Goal: Communication & Community: Answer question/provide support

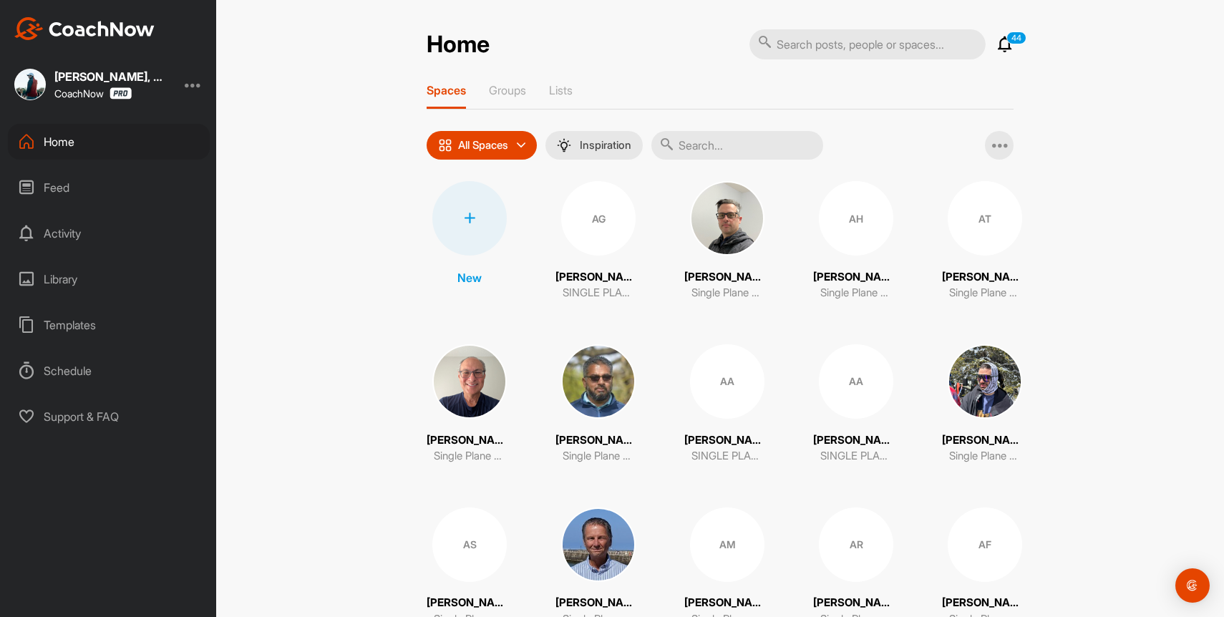
click at [1008, 49] on icon at bounding box center [1004, 44] width 17 height 17
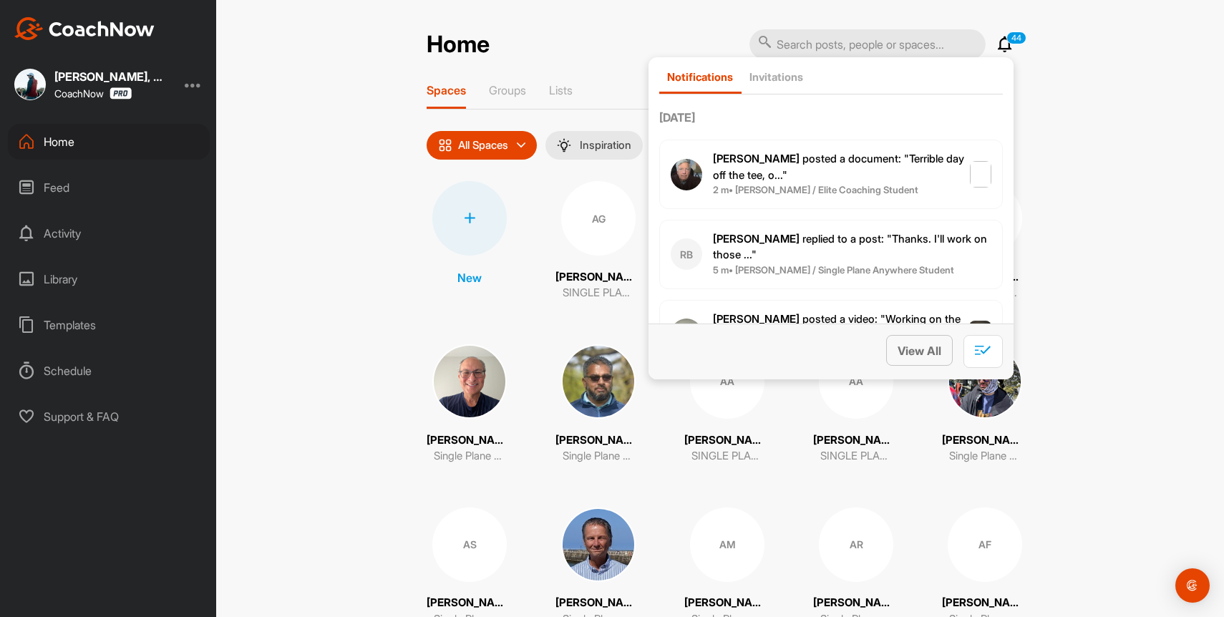
click at [925, 350] on span "View All" at bounding box center [919, 350] width 44 height 14
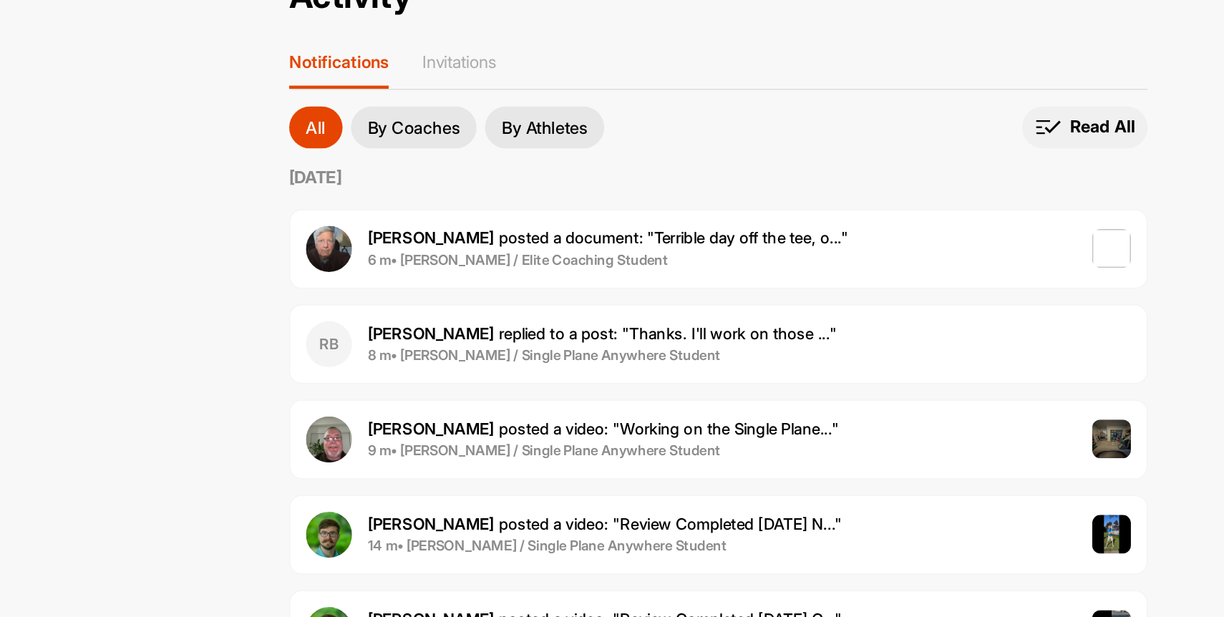
click at [967, 127] on p "Read All" at bounding box center [982, 131] width 44 height 15
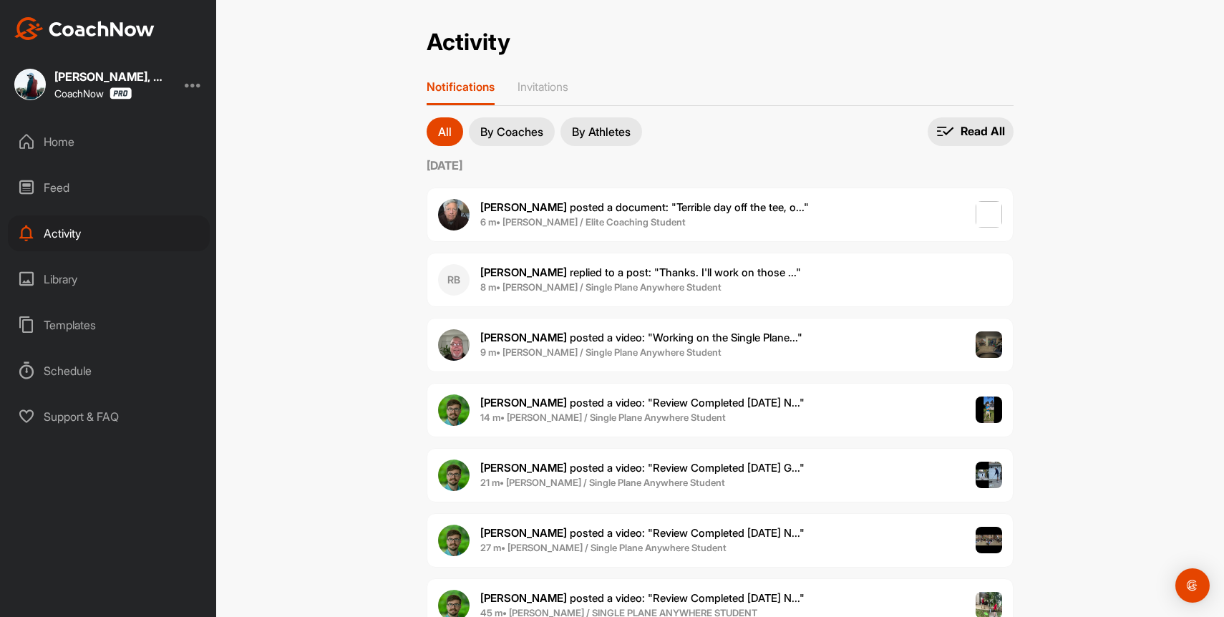
click at [89, 137] on div "Home" at bounding box center [109, 142] width 202 height 36
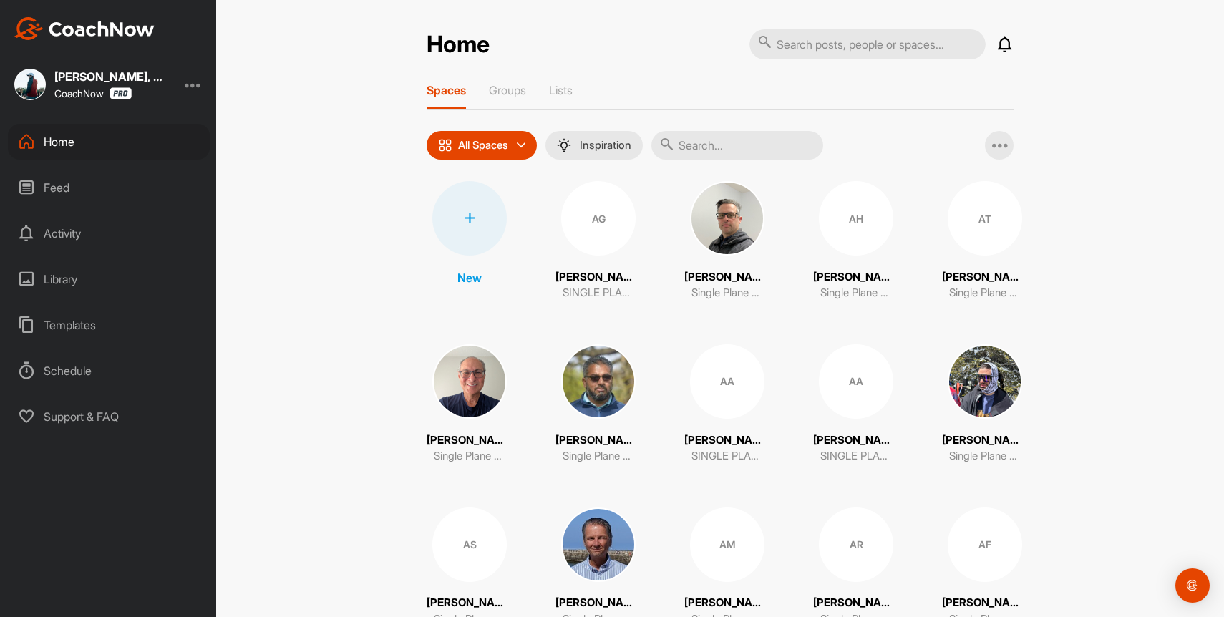
click at [1010, 50] on icon at bounding box center [1004, 44] width 17 height 17
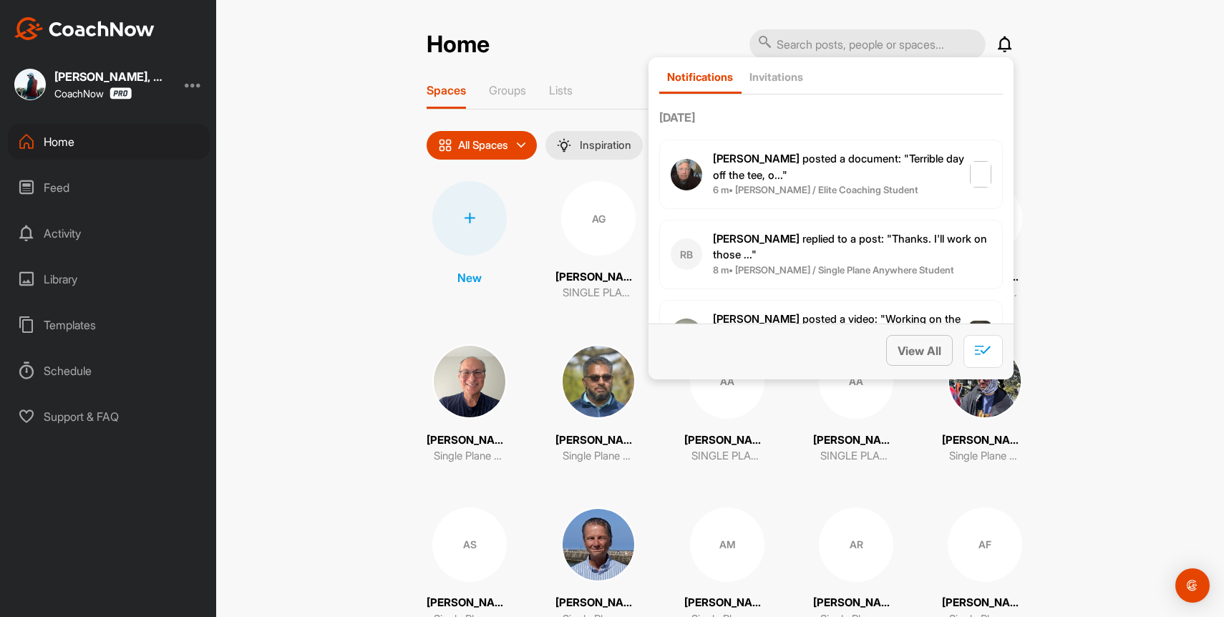
click at [914, 354] on span "View All" at bounding box center [919, 350] width 44 height 14
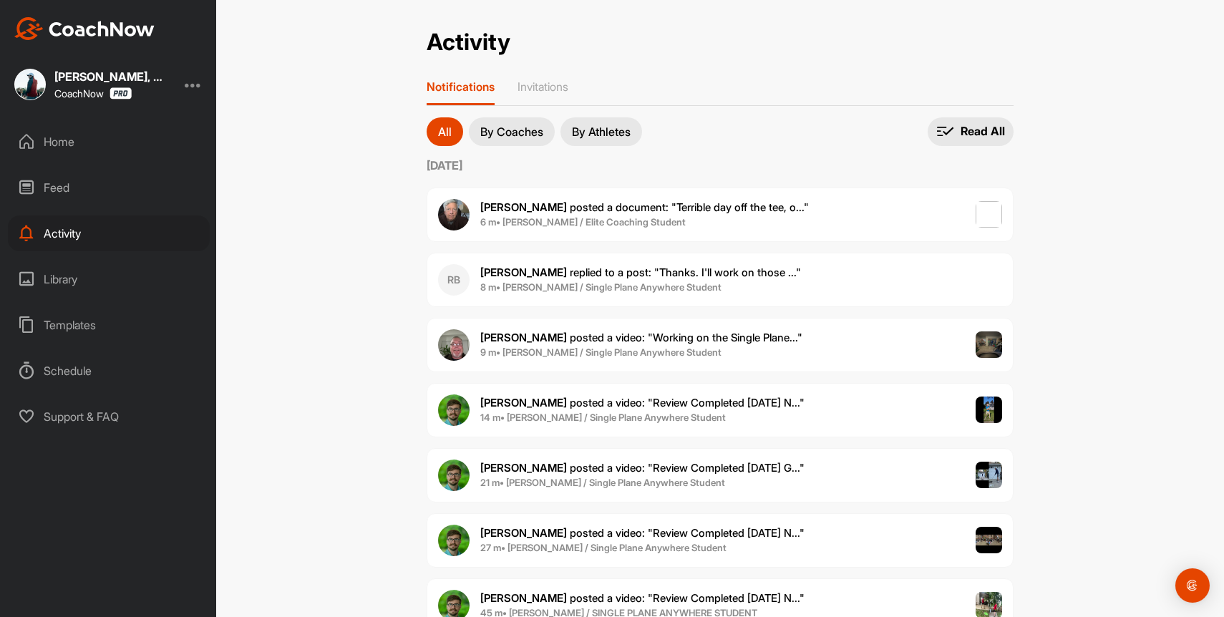
scroll to position [2698, 0]
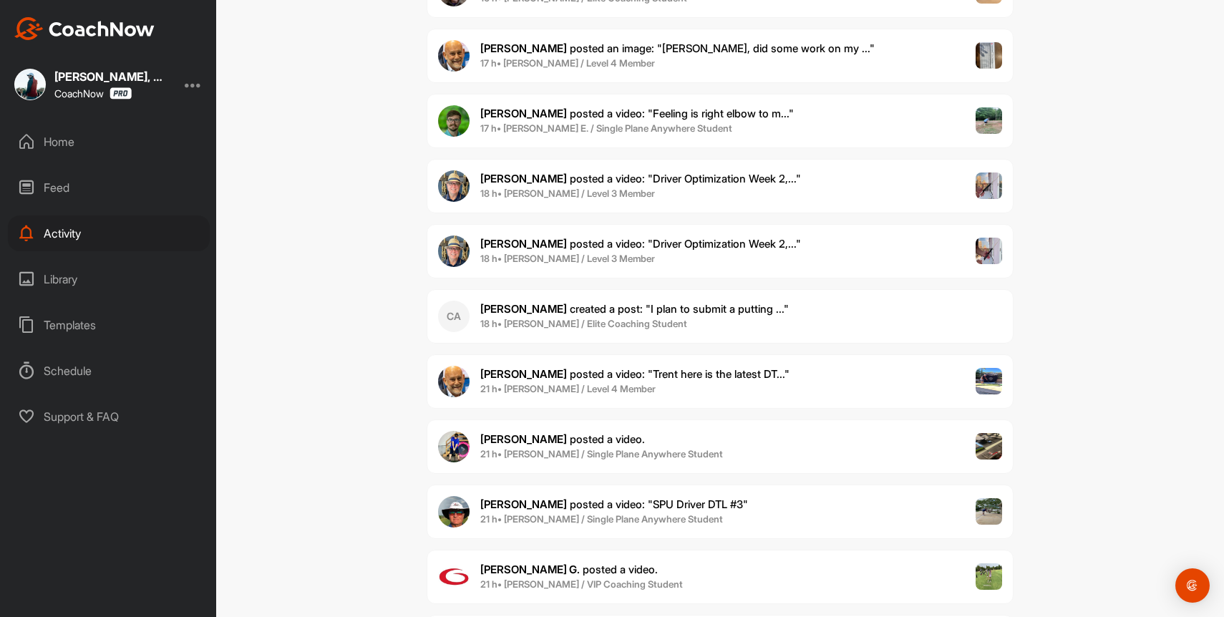
click at [673, 308] on span "[PERSON_NAME] created a post : "I plan to submit a putting ..."" at bounding box center [634, 309] width 308 height 14
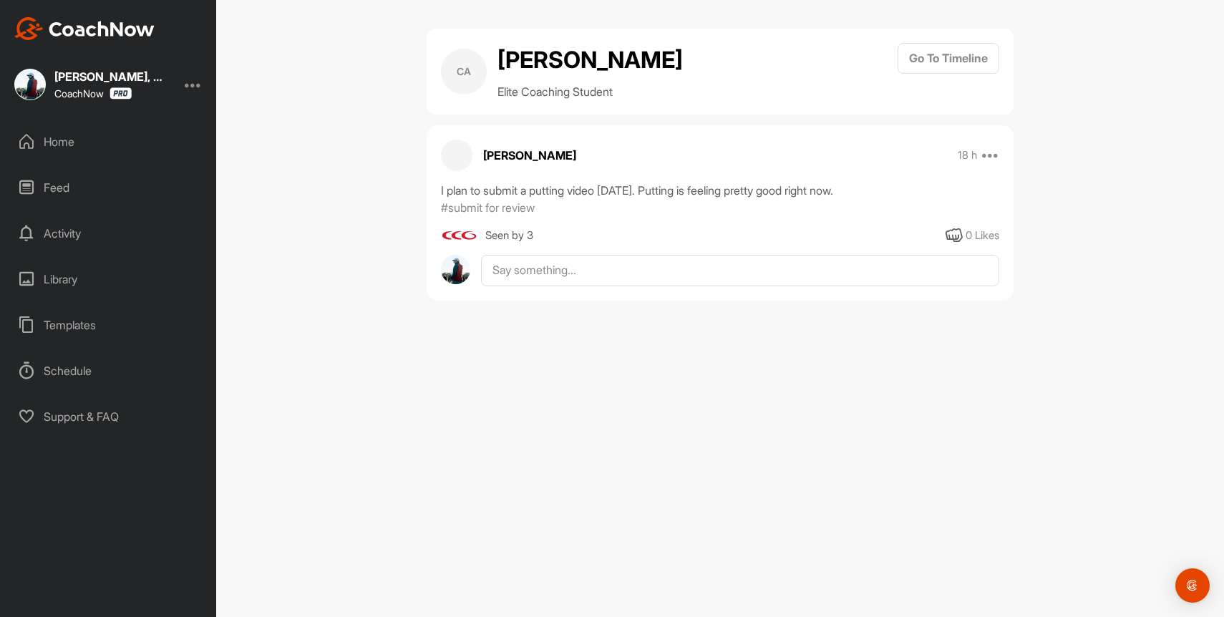
click at [919, 74] on link "Go To Timeline" at bounding box center [948, 71] width 102 height 57
click at [954, 64] on button "Go To Timeline" at bounding box center [948, 58] width 102 height 31
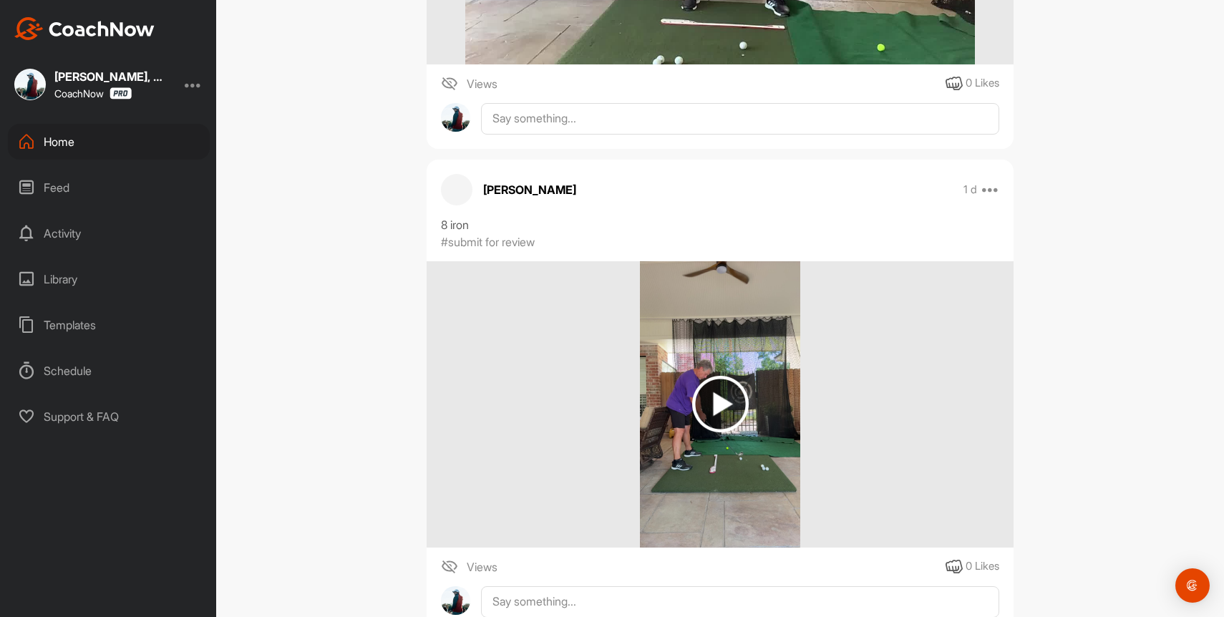
scroll to position [2350, 0]
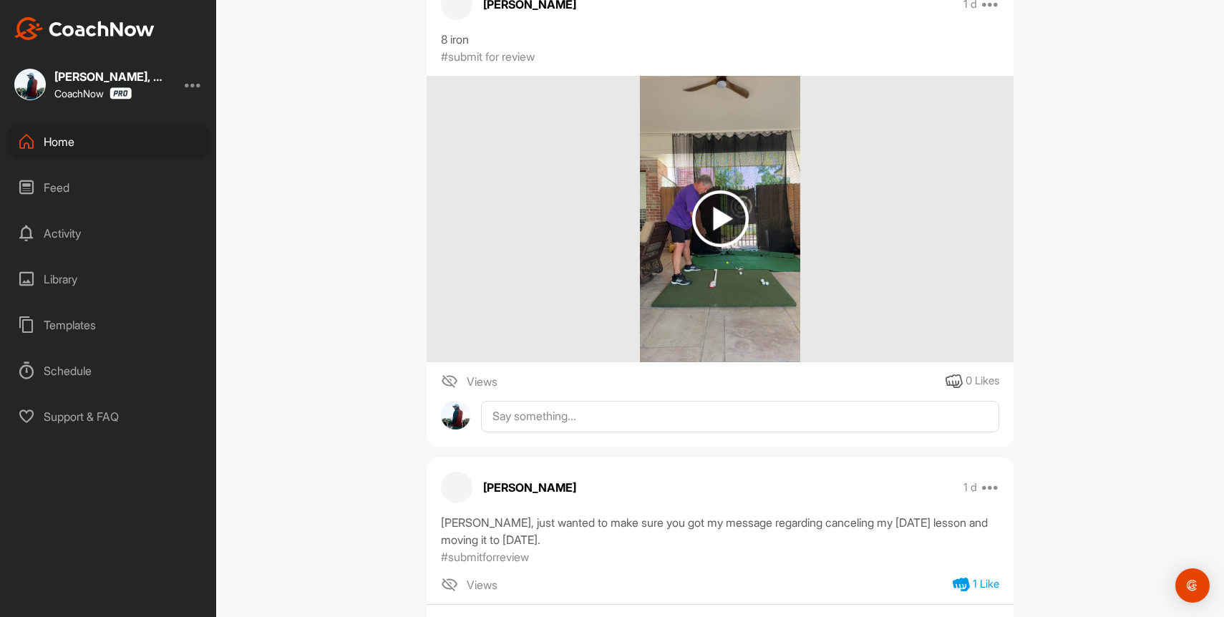
click at [699, 206] on img at bounding box center [720, 218] width 57 height 57
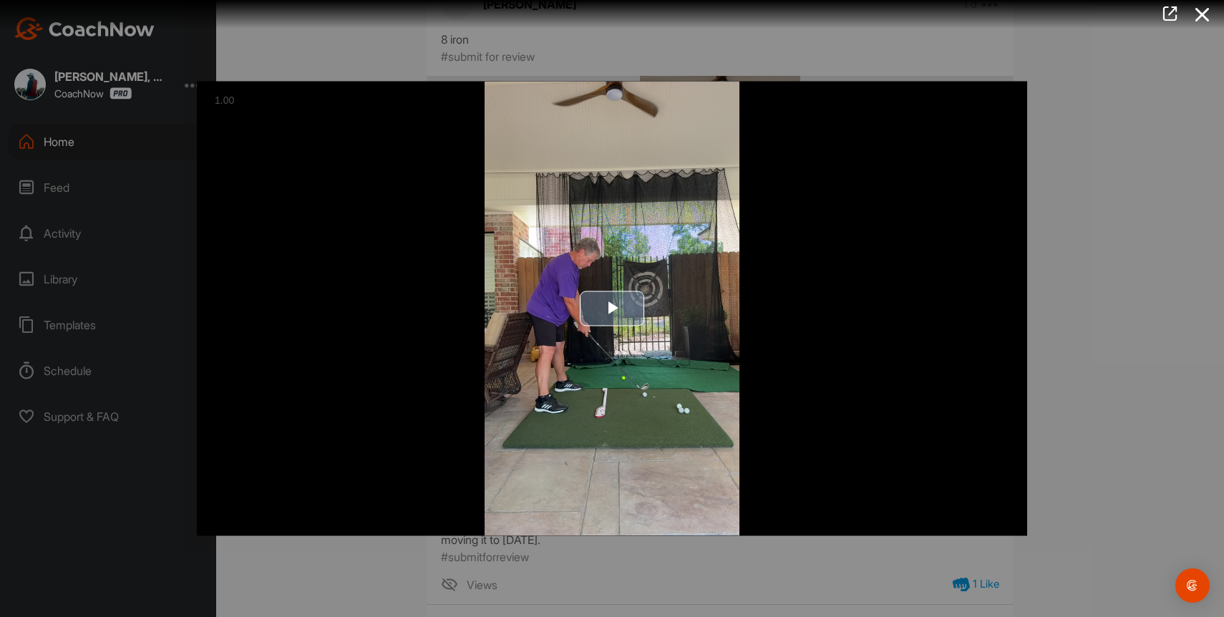
click at [638, 203] on img "Video Player" at bounding box center [612, 309] width 830 height 454
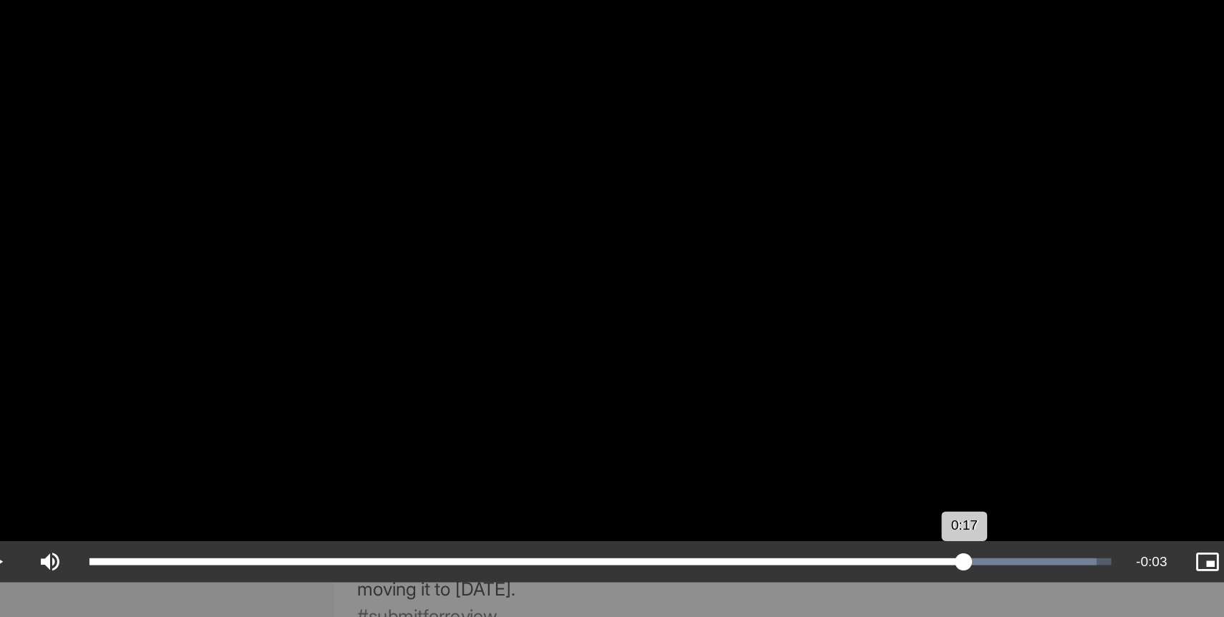
drag, startPoint x: 386, startPoint y: 517, endPoint x: 822, endPoint y: 518, distance: 435.7
click at [822, 521] on div "0:17" at bounding box center [548, 523] width 550 height 4
click at [814, 527] on div "Loaded : 100.00% 0:17 0:17" at bounding box center [593, 523] width 656 height 26
click at [704, 525] on div "Loaded : 100.00% 0:13 0:18" at bounding box center [593, 523] width 656 height 26
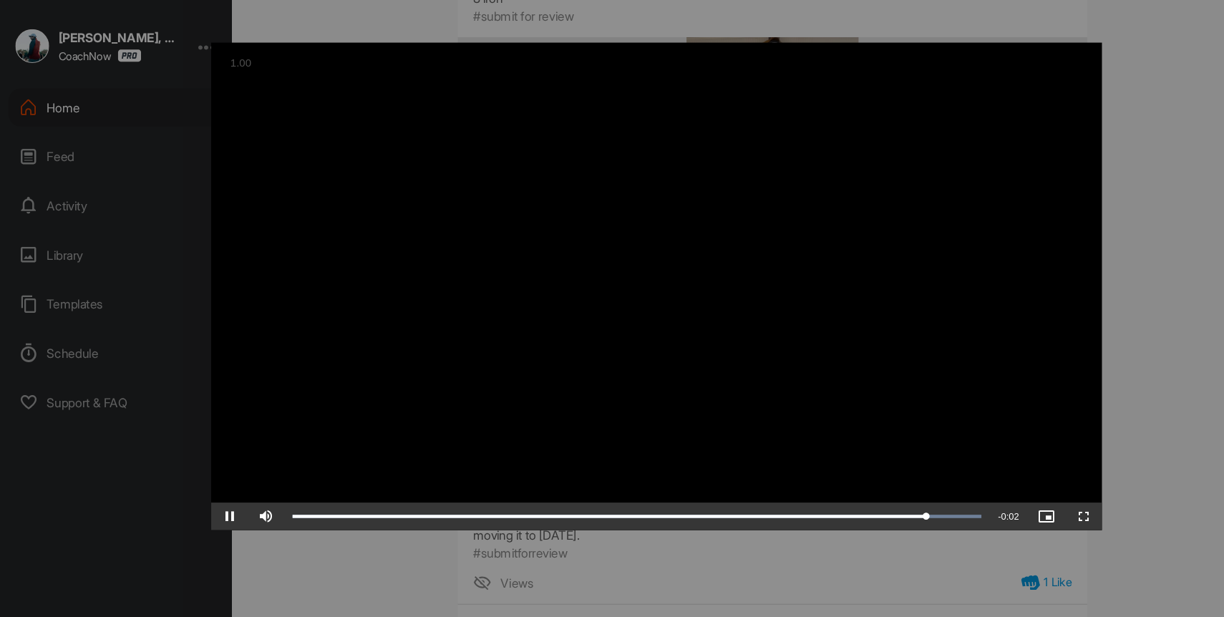
click at [1067, 213] on div at bounding box center [612, 308] width 1224 height 617
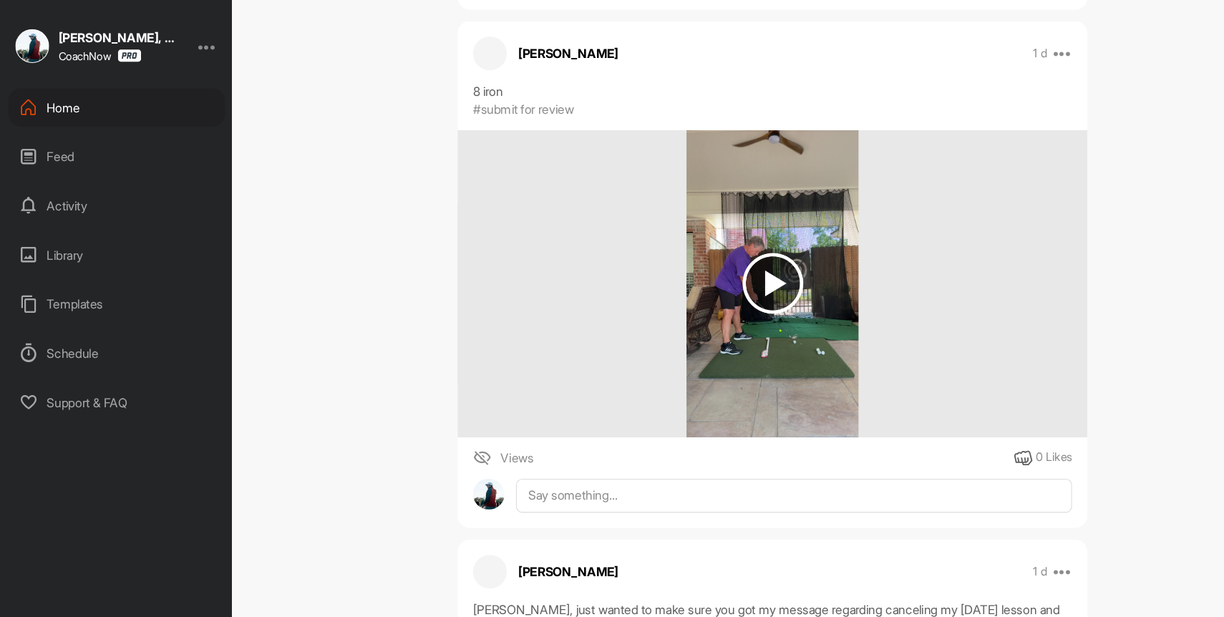
scroll to position [1891, 0]
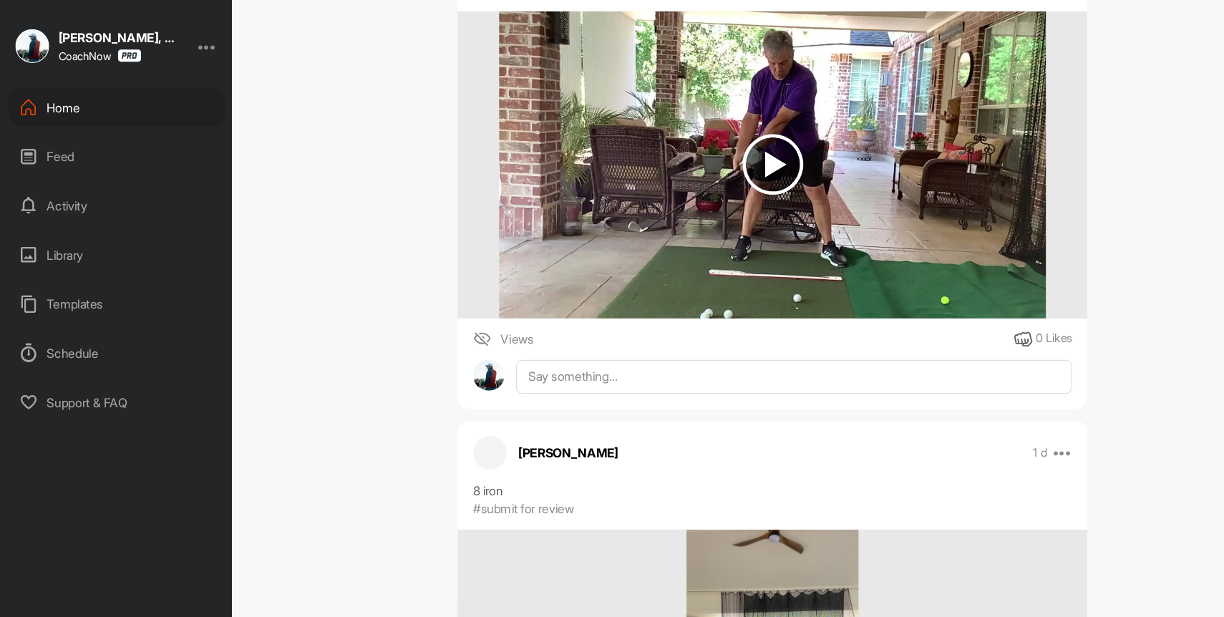
click at [703, 203] on img at bounding box center [720, 195] width 57 height 57
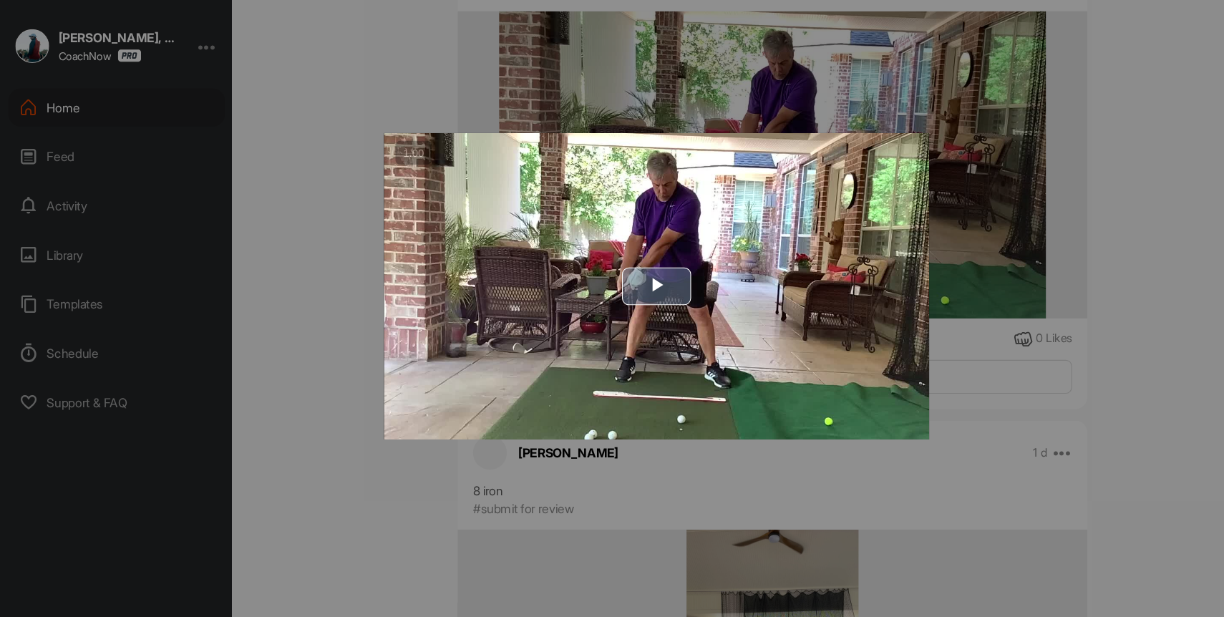
click at [570, 326] on img "Video Player" at bounding box center [612, 307] width 508 height 285
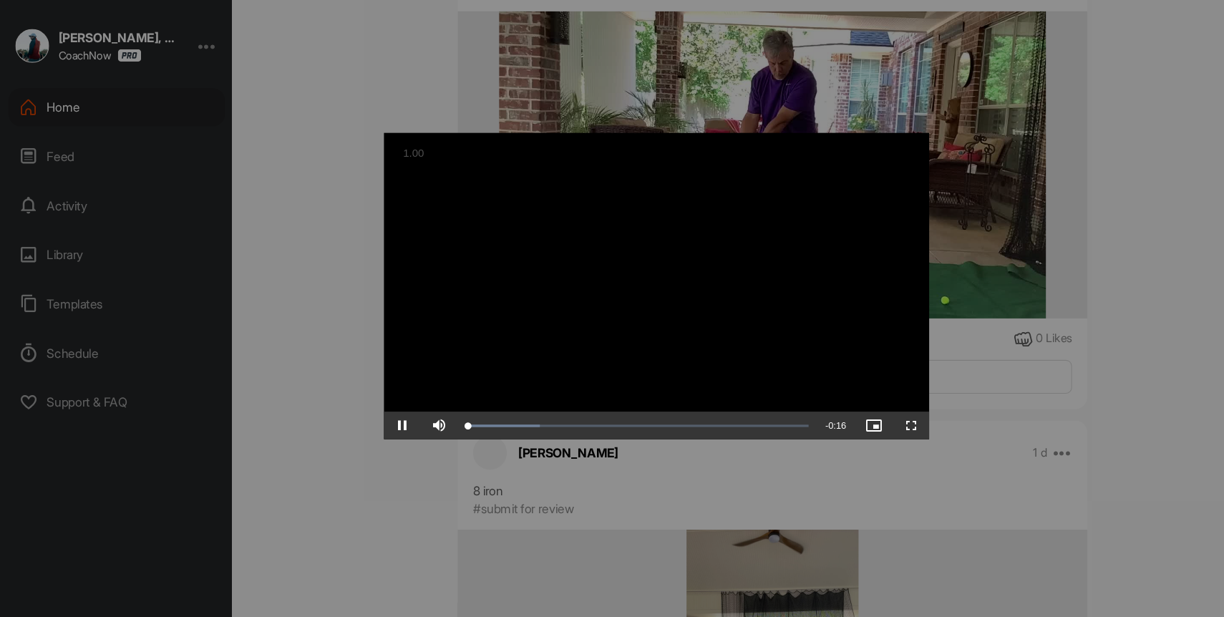
scroll to position [0, 0]
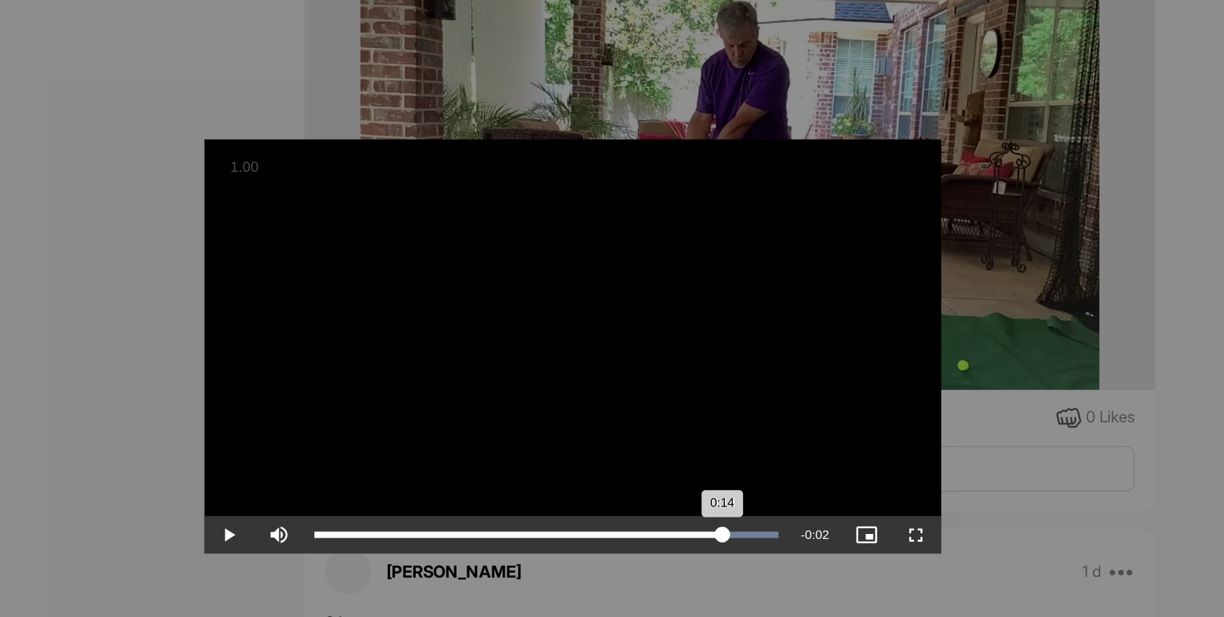
drag, startPoint x: 690, startPoint y: 434, endPoint x: 715, endPoint y: 436, distance: 25.1
click at [715, 436] on div "0:14" at bounding box center [574, 438] width 281 height 4
click at [374, 113] on div at bounding box center [612, 308] width 1224 height 617
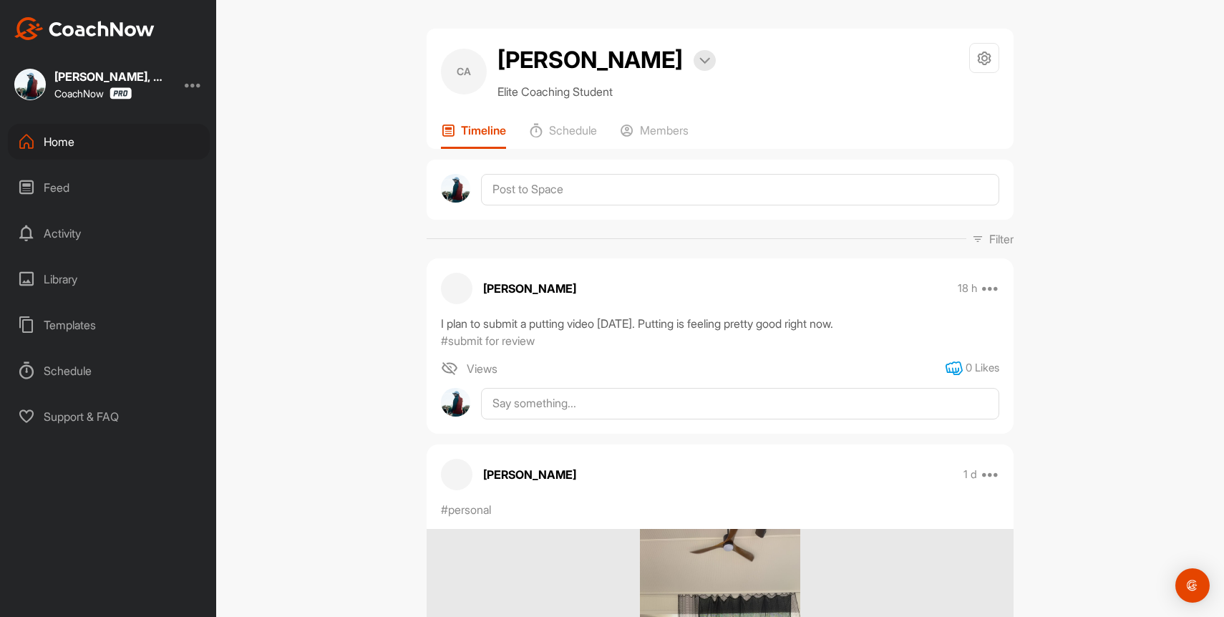
click at [945, 366] on icon at bounding box center [953, 368] width 17 height 17
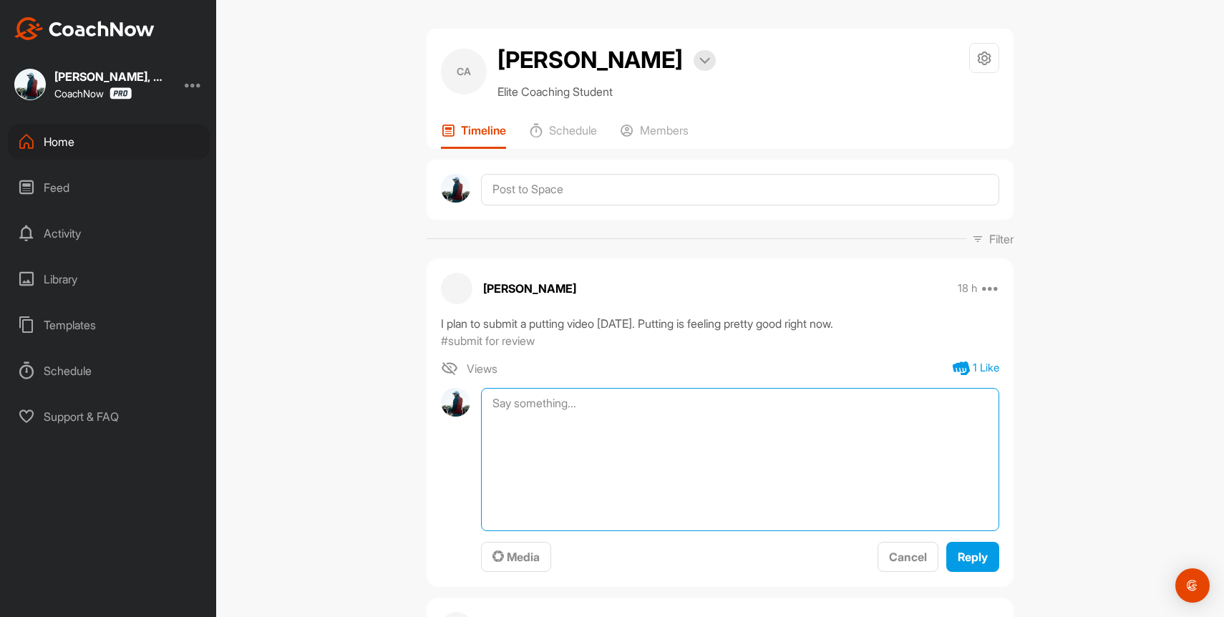
click at [712, 410] on textarea at bounding box center [740, 459] width 518 height 143
click at [708, 432] on textarea "Sounds good. We'll look at both your putting videos and the full swing ones you…" at bounding box center [740, 459] width 518 height 143
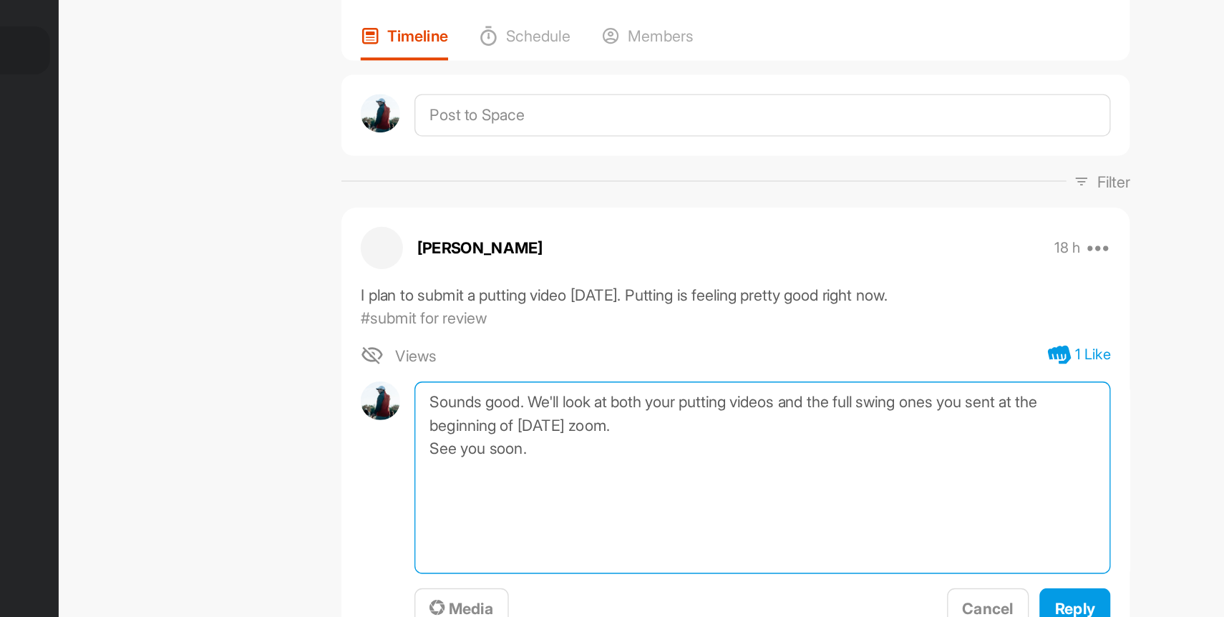
click at [615, 424] on textarea "Sounds good. We'll look at both your putting videos and the full swing ones you…" at bounding box center [740, 459] width 518 height 143
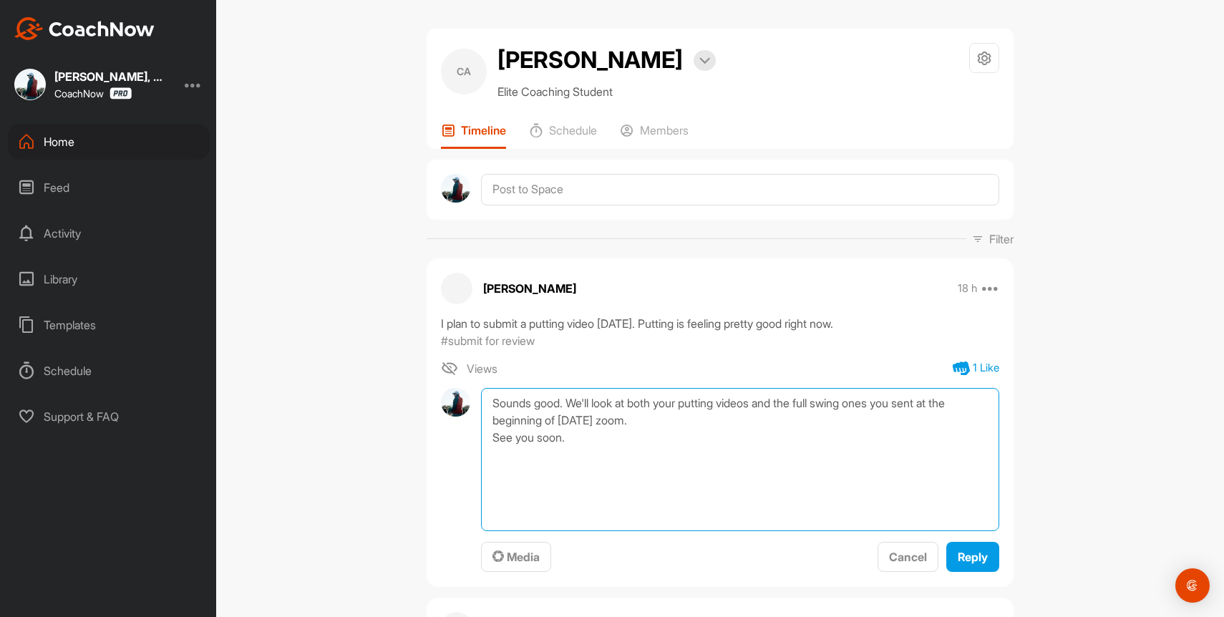
click at [675, 420] on textarea "Sounds good. We'll look at both your putting videos and the full swing ones you…" at bounding box center [740, 459] width 518 height 143
type textarea "Sounds good. We'll look at both your putting videos and the full swing ones you…"
click at [972, 550] on span "Reply" at bounding box center [972, 557] width 30 height 14
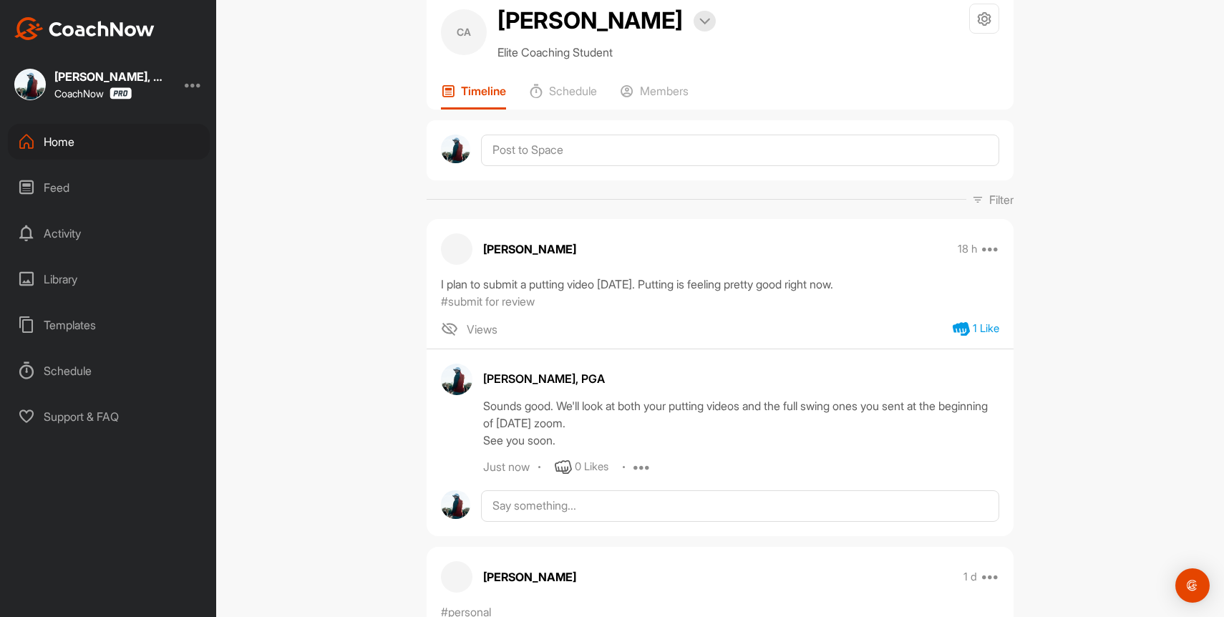
scroll to position [41, 0]
click at [64, 143] on div "Home" at bounding box center [109, 142] width 202 height 36
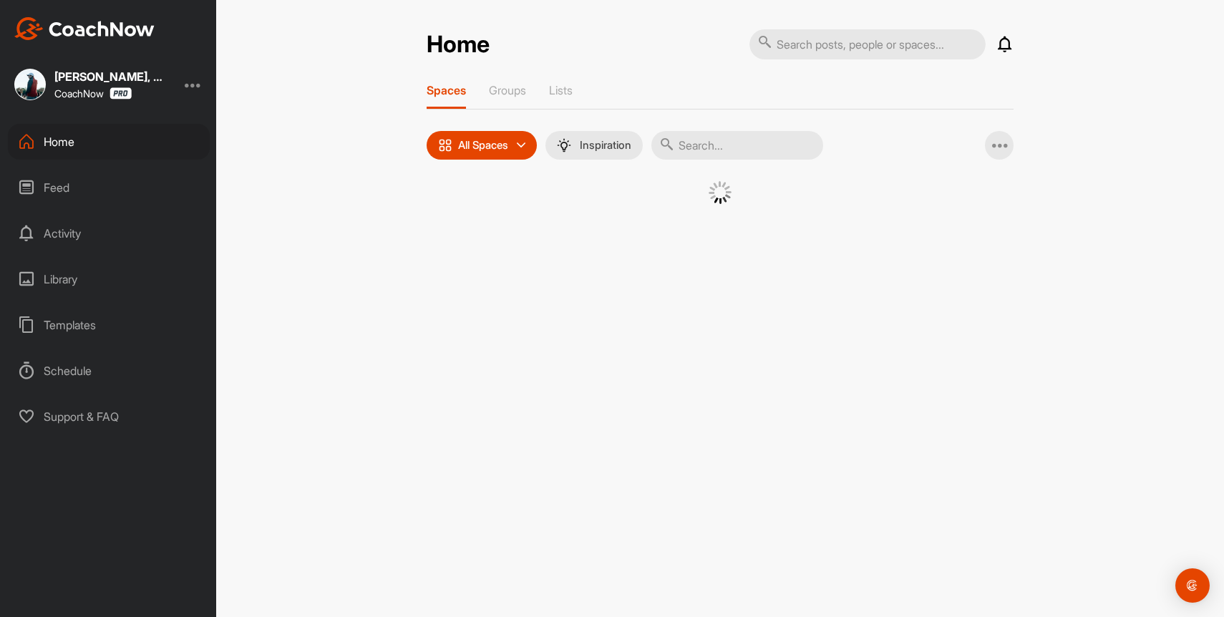
click at [732, 147] on input "text" at bounding box center [737, 145] width 172 height 29
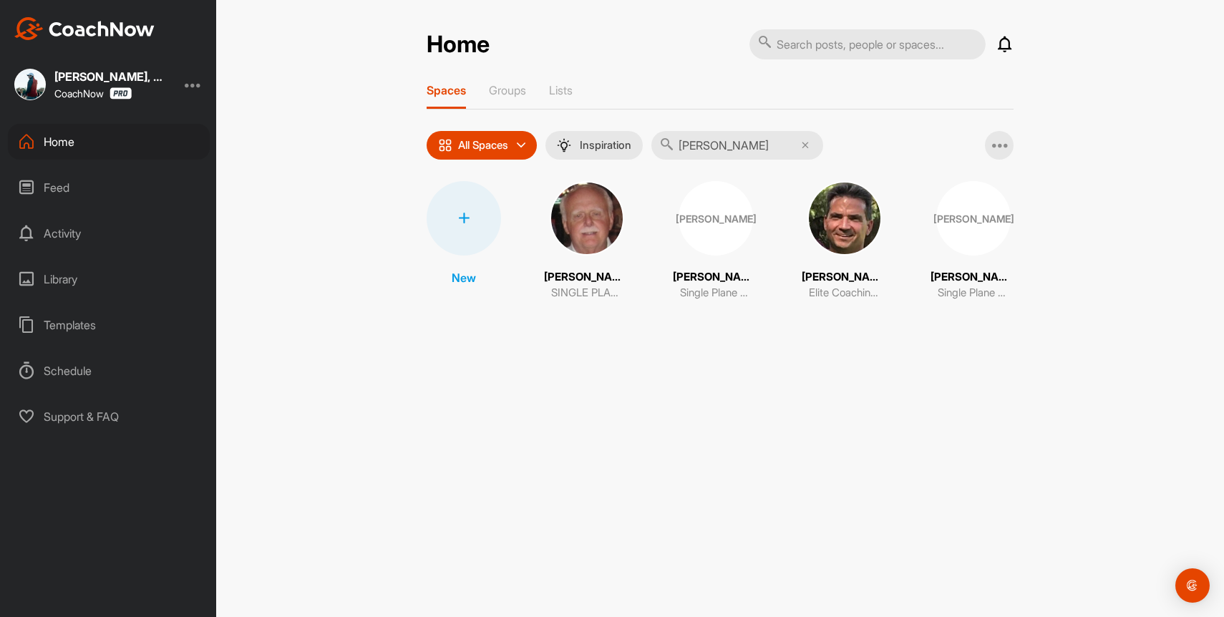
type input "[PERSON_NAME]"
click at [862, 235] on img at bounding box center [844, 218] width 74 height 74
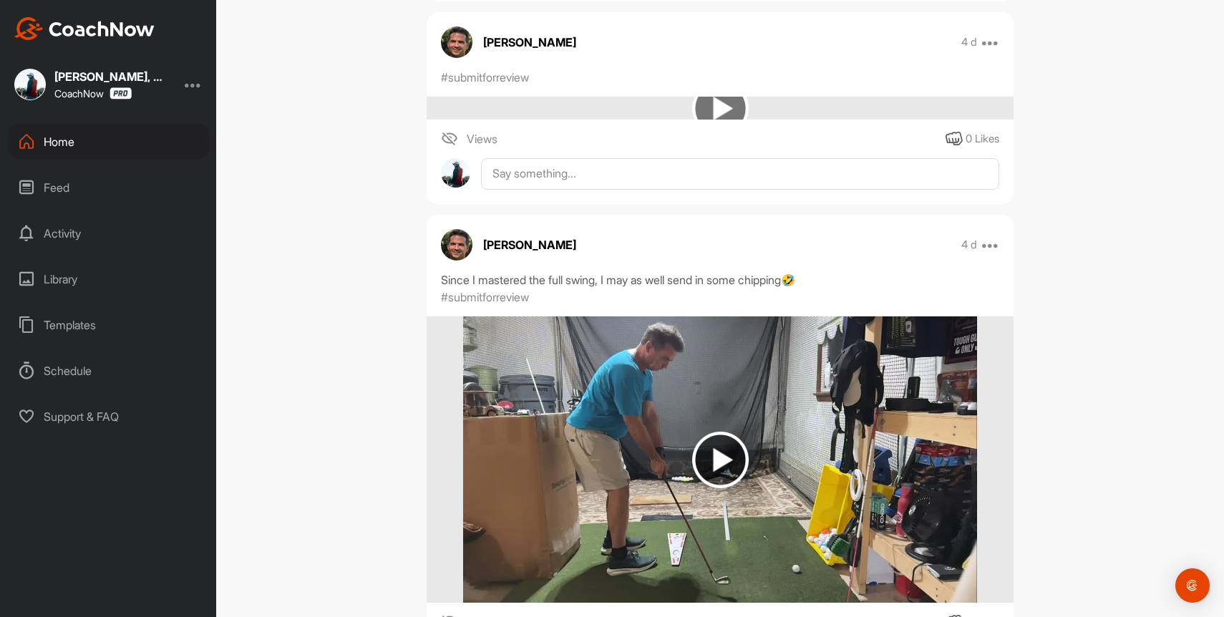
scroll to position [1621, 0]
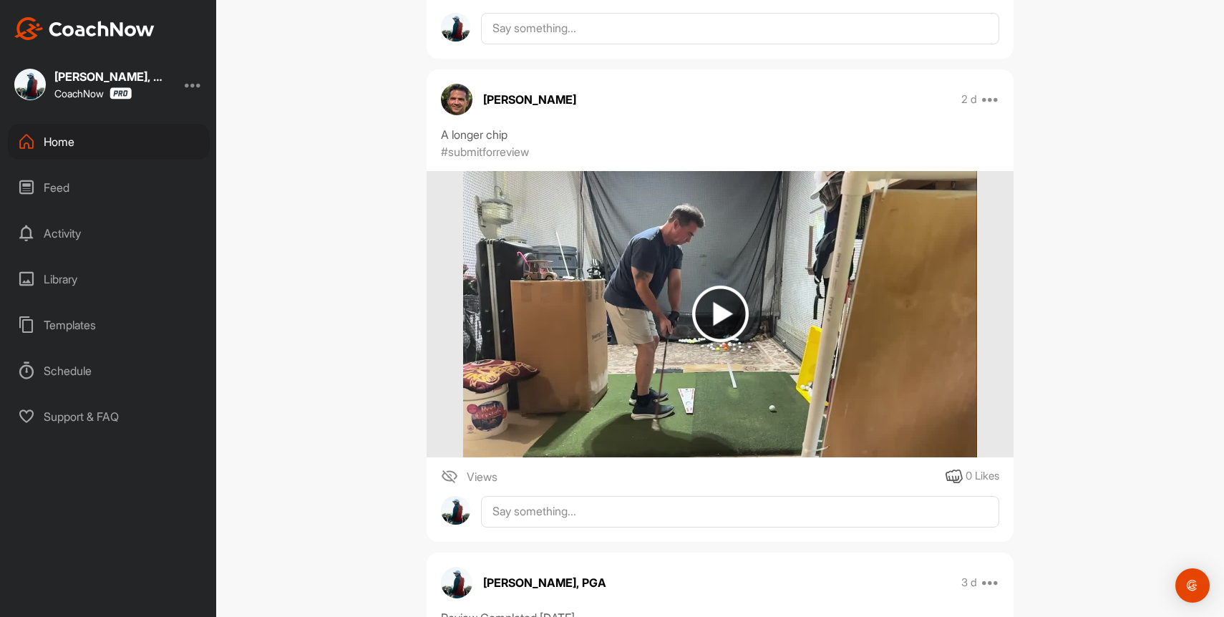
click at [681, 331] on img at bounding box center [719, 314] width 513 height 286
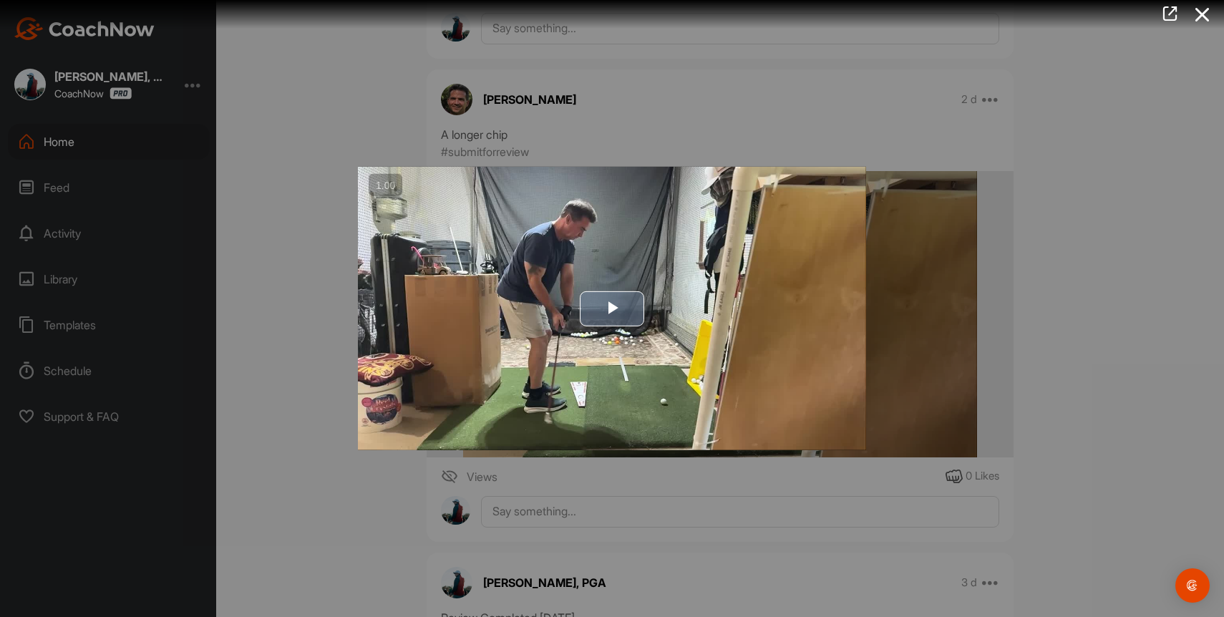
click at [612, 308] on span "Video Player" at bounding box center [612, 308] width 0 height 0
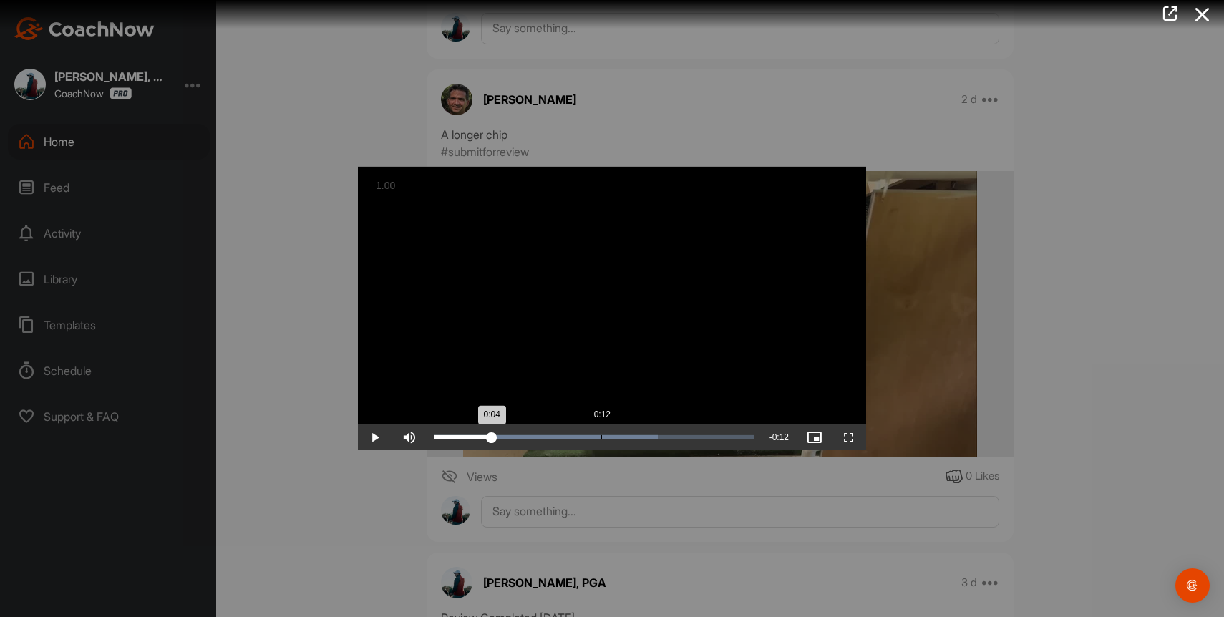
click at [600, 444] on div "Loaded : 70.12% 0:12 0:04" at bounding box center [593, 437] width 334 height 26
click at [713, 434] on div "Loaded : 70.12% 0:21 0:13" at bounding box center [593, 437] width 334 height 26
click at [1155, 308] on div at bounding box center [612, 308] width 1224 height 617
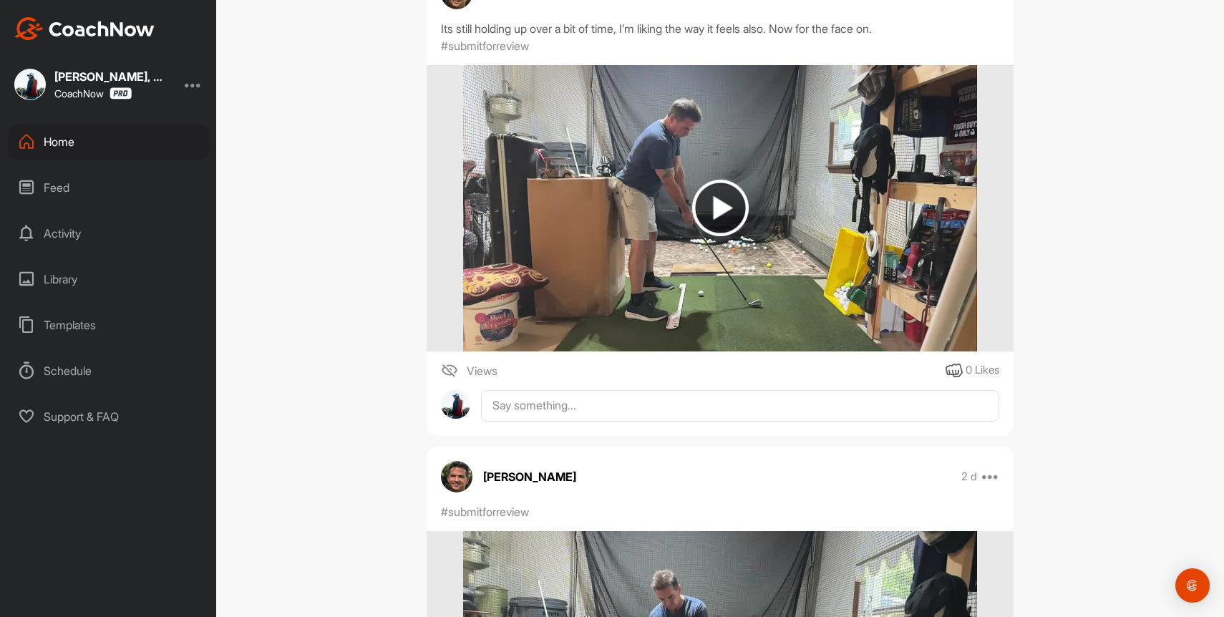
scroll to position [748, 0]
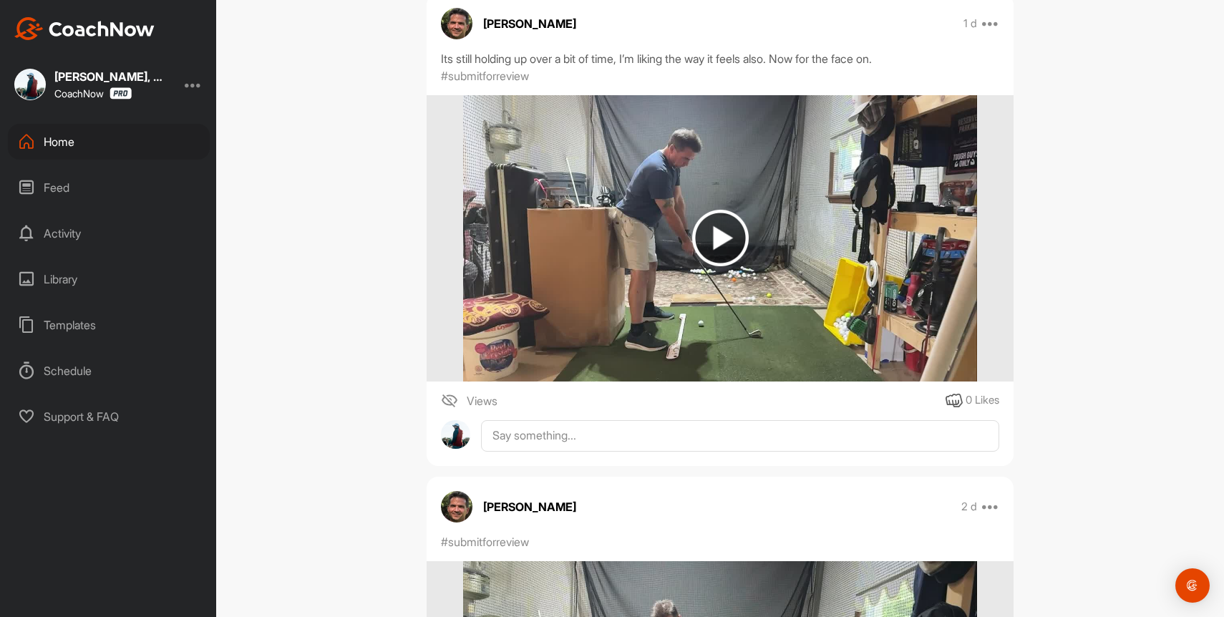
click at [719, 244] on img at bounding box center [720, 238] width 57 height 57
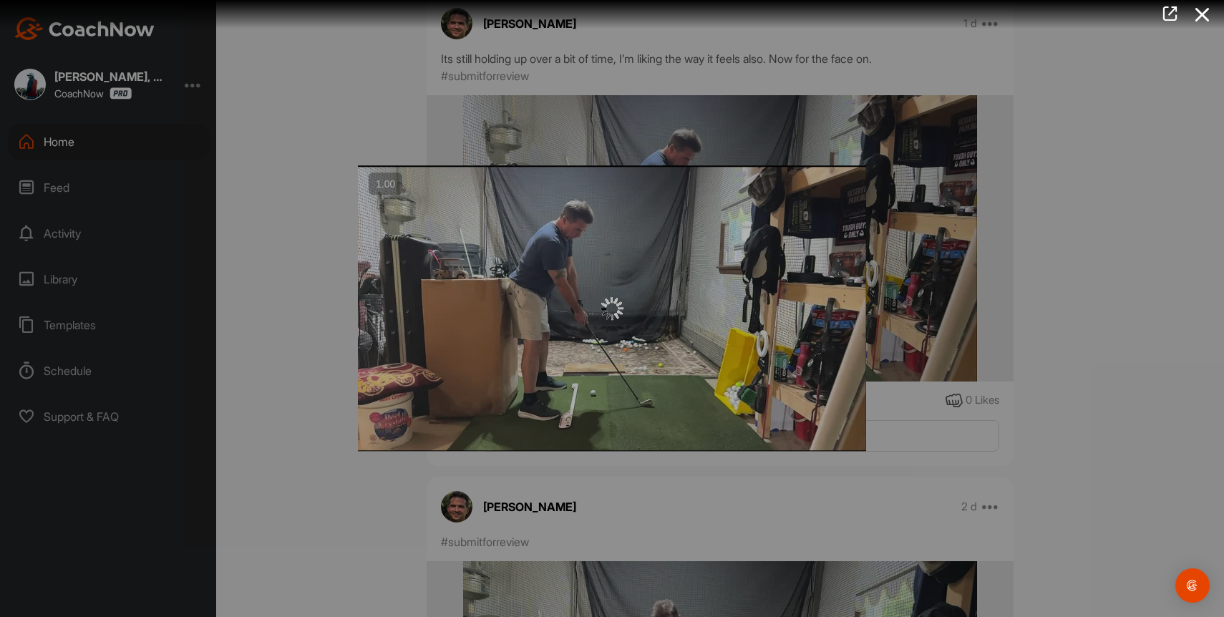
click at [622, 269] on img "Video Player" at bounding box center [612, 307] width 508 height 285
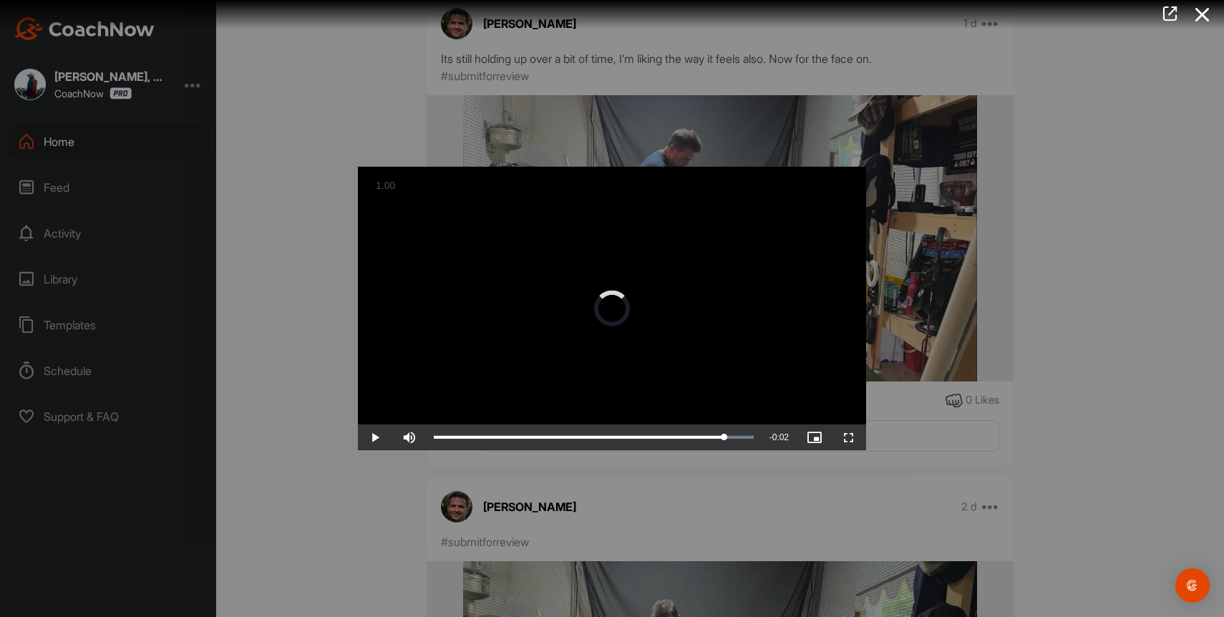
drag, startPoint x: 483, startPoint y: 439, endPoint x: 722, endPoint y: 451, distance: 239.3
click at [722, 451] on div "Video Player is loading. Play Video Play Skip Backward Skip Forward Mute Curren…" at bounding box center [611, 308] width 537 height 312
click at [1008, 236] on div at bounding box center [612, 308] width 1224 height 617
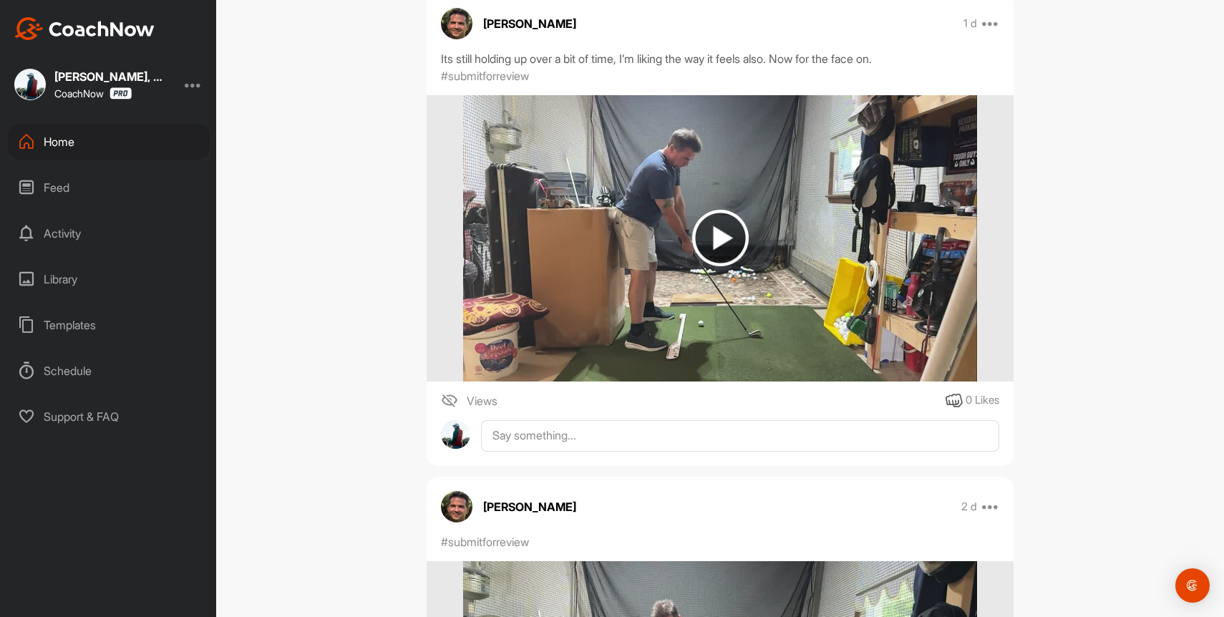
scroll to position [290, 0]
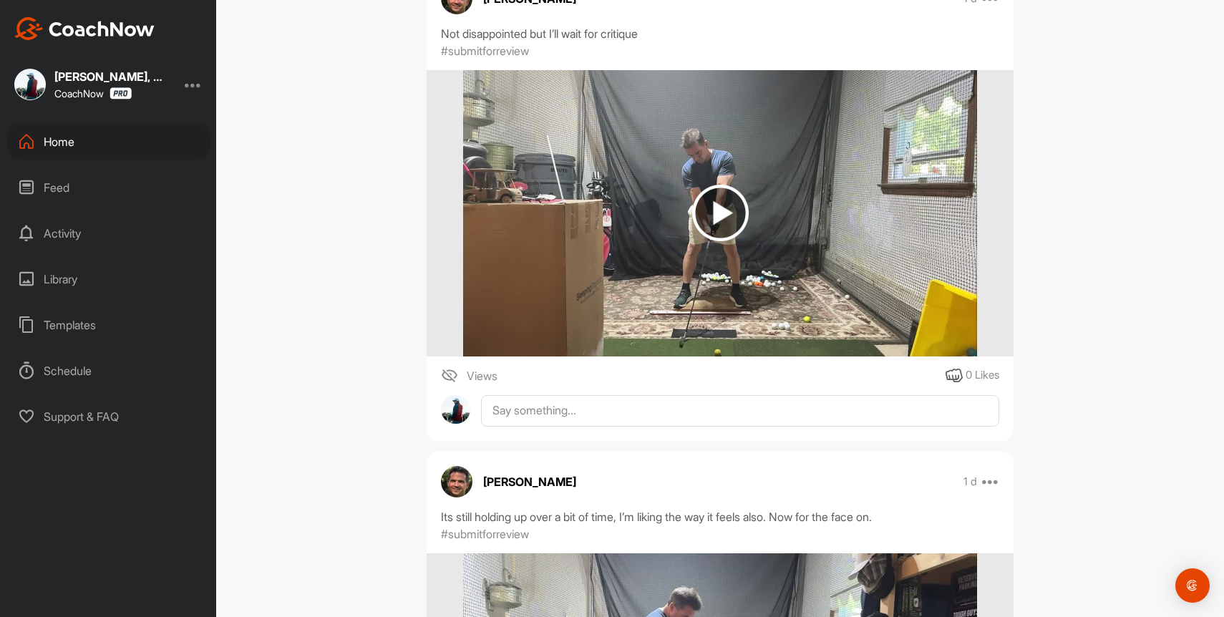
click at [700, 220] on img at bounding box center [720, 213] width 57 height 57
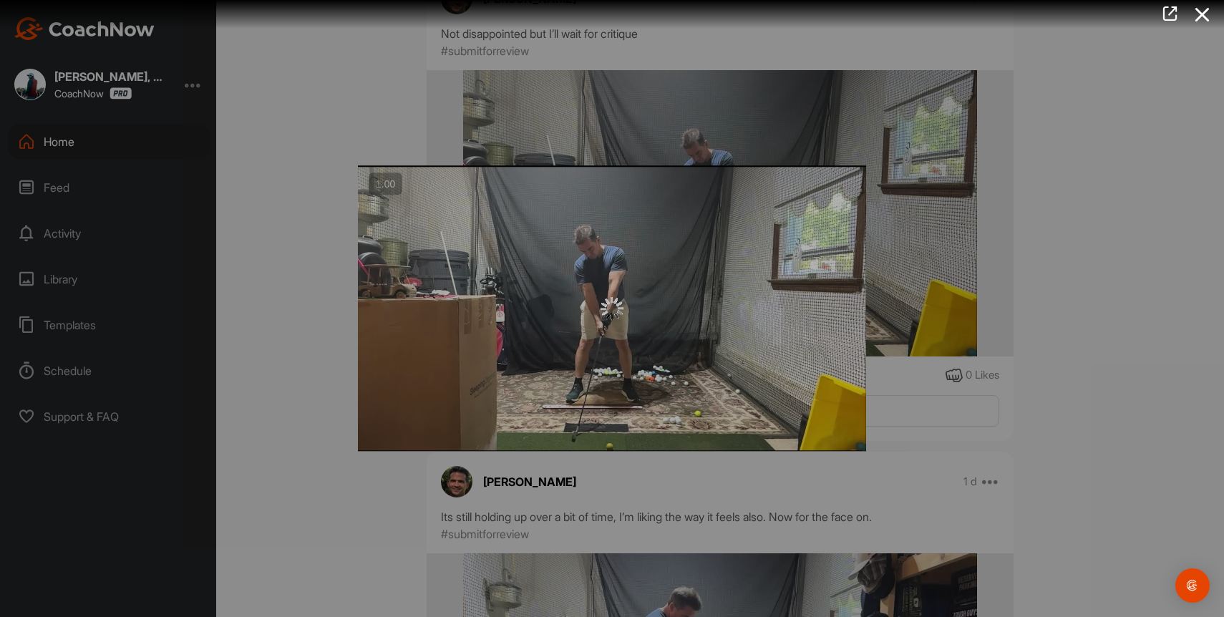
click at [550, 280] on div at bounding box center [612, 307] width 508 height 285
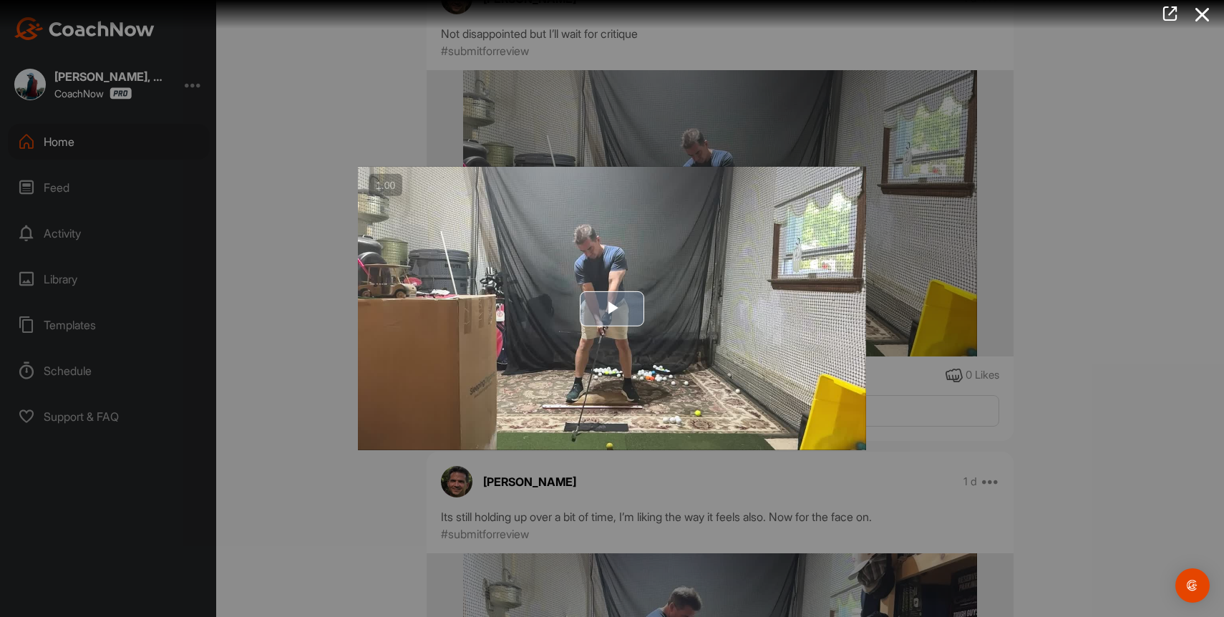
click at [567, 331] on img "Video Player" at bounding box center [612, 308] width 508 height 283
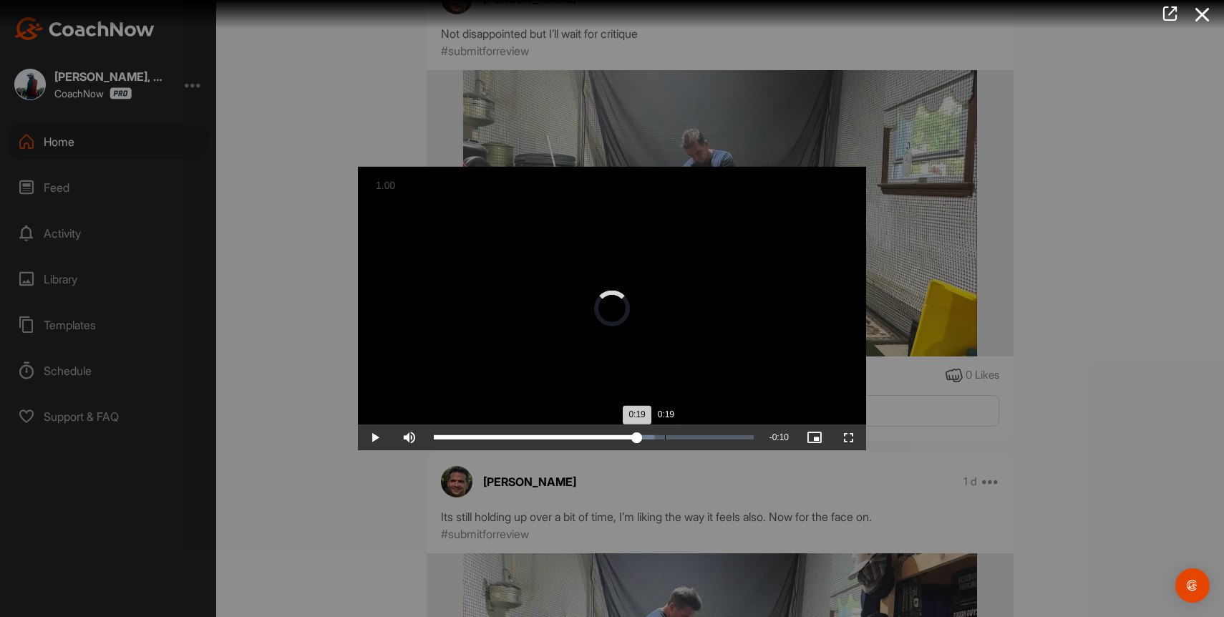
drag, startPoint x: 458, startPoint y: 440, endPoint x: 665, endPoint y: 440, distance: 206.8
click at [665, 440] on div "Loaded : 68.99% 0:19 0:19" at bounding box center [593, 437] width 334 height 26
drag, startPoint x: 666, startPoint y: 437, endPoint x: 738, endPoint y: 440, distance: 72.3
click at [738, 439] on div "0:25" at bounding box center [586, 437] width 305 height 4
click at [1060, 278] on div at bounding box center [612, 308] width 1224 height 617
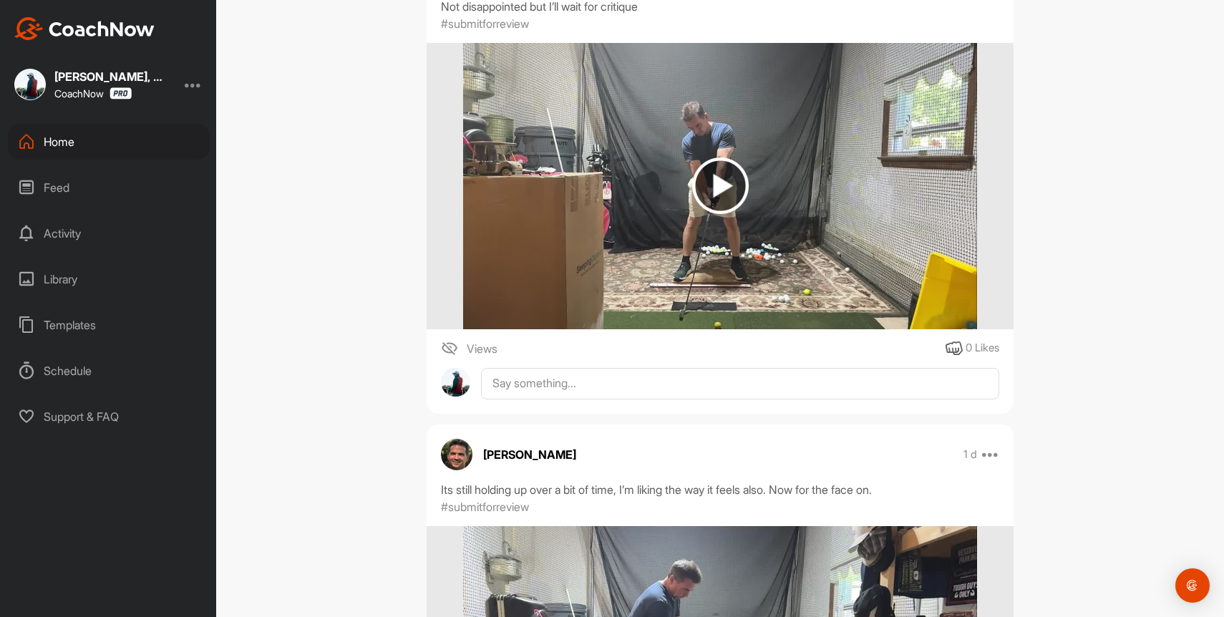
scroll to position [512, 0]
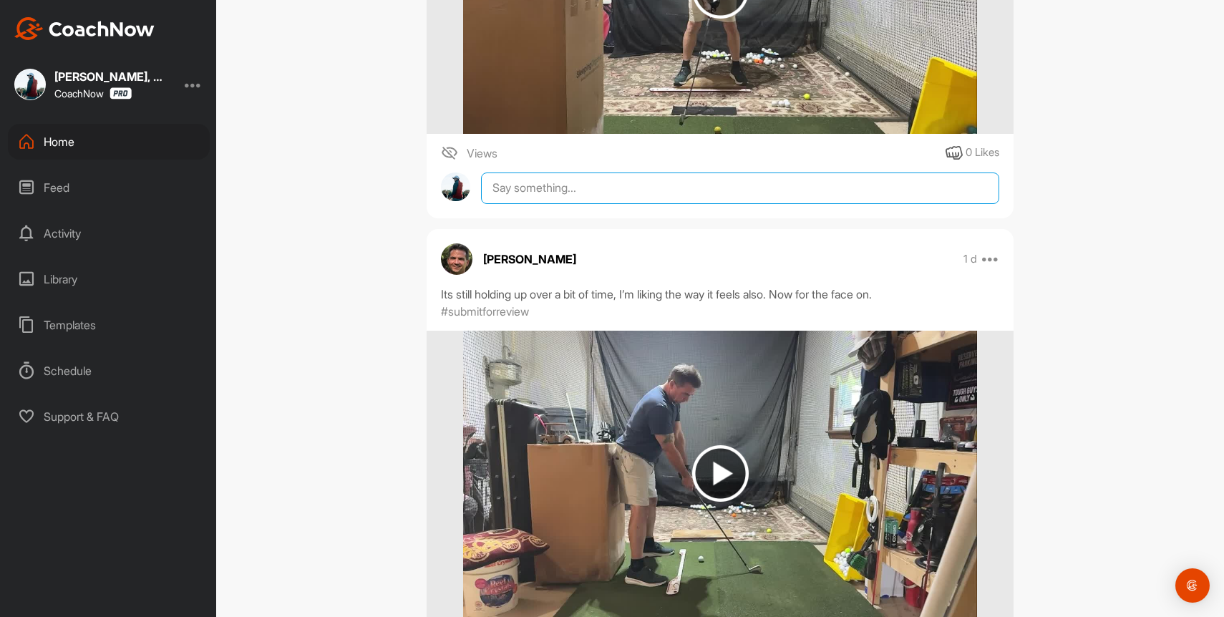
click at [621, 199] on textarea at bounding box center [740, 187] width 518 height 31
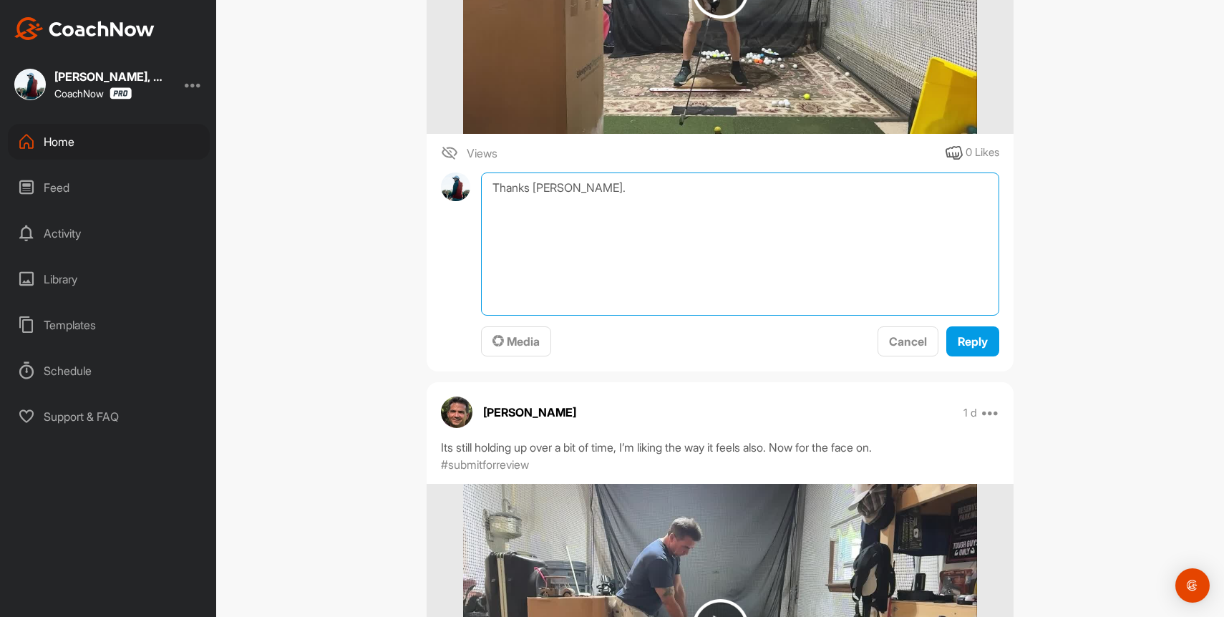
type textarea "Thanks [PERSON_NAME]"
click at [543, 185] on textarea "Thanks [PERSON_NAME]" at bounding box center [740, 243] width 518 height 143
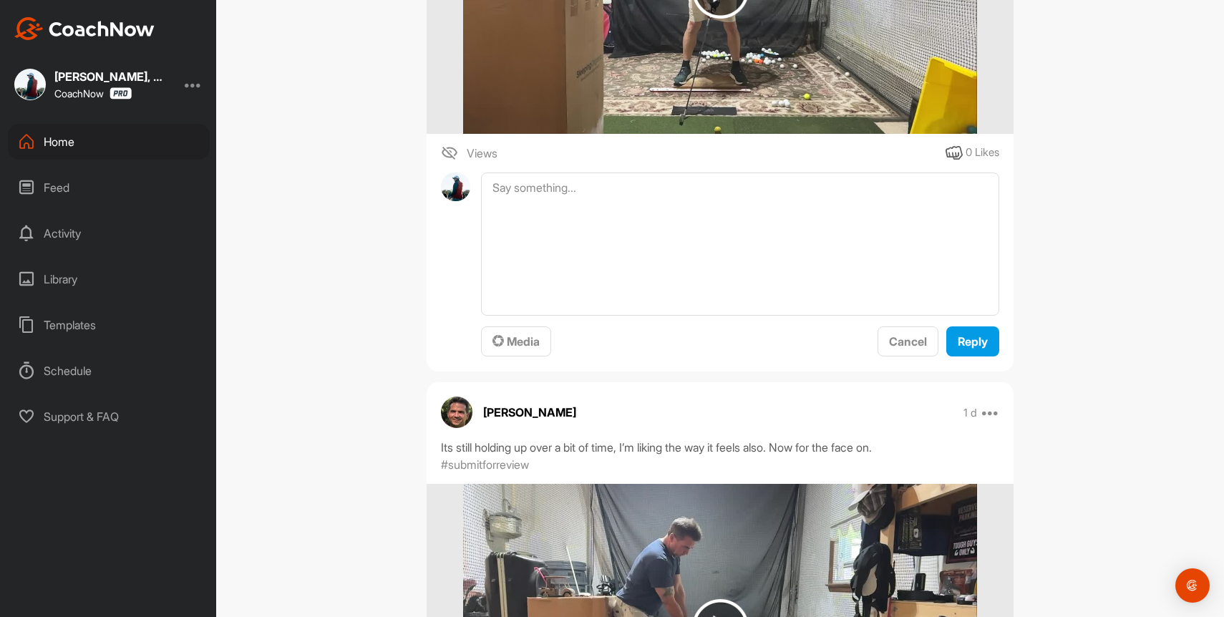
click at [63, 134] on div "Home" at bounding box center [109, 142] width 202 height 36
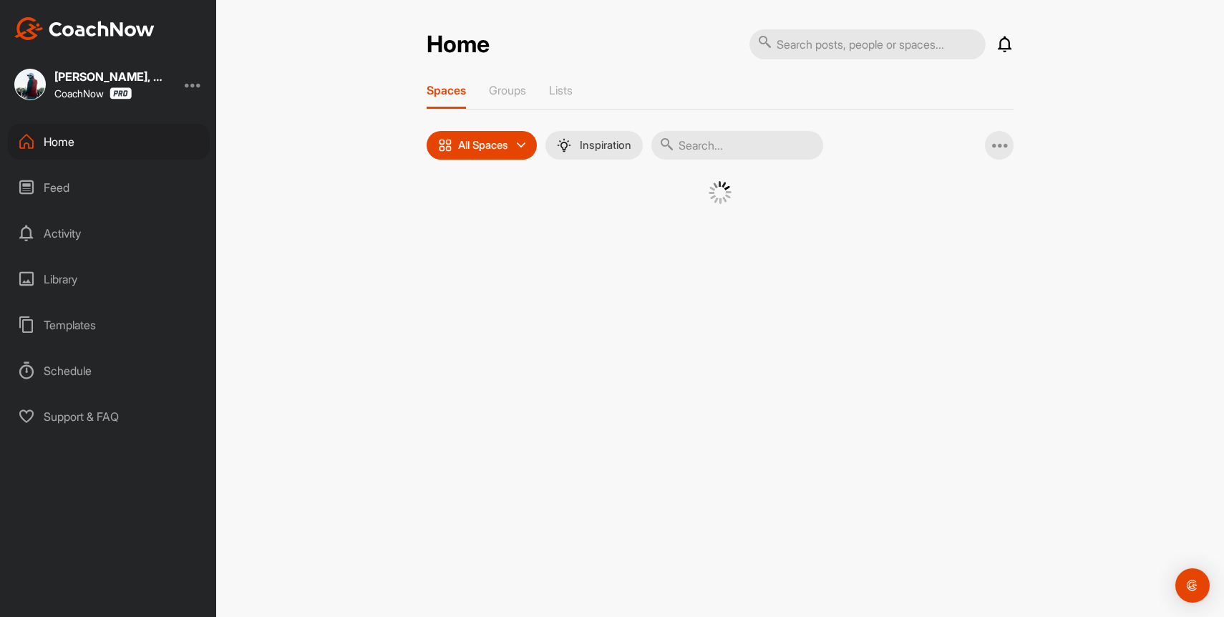
click at [735, 147] on input "text" at bounding box center [737, 145] width 172 height 29
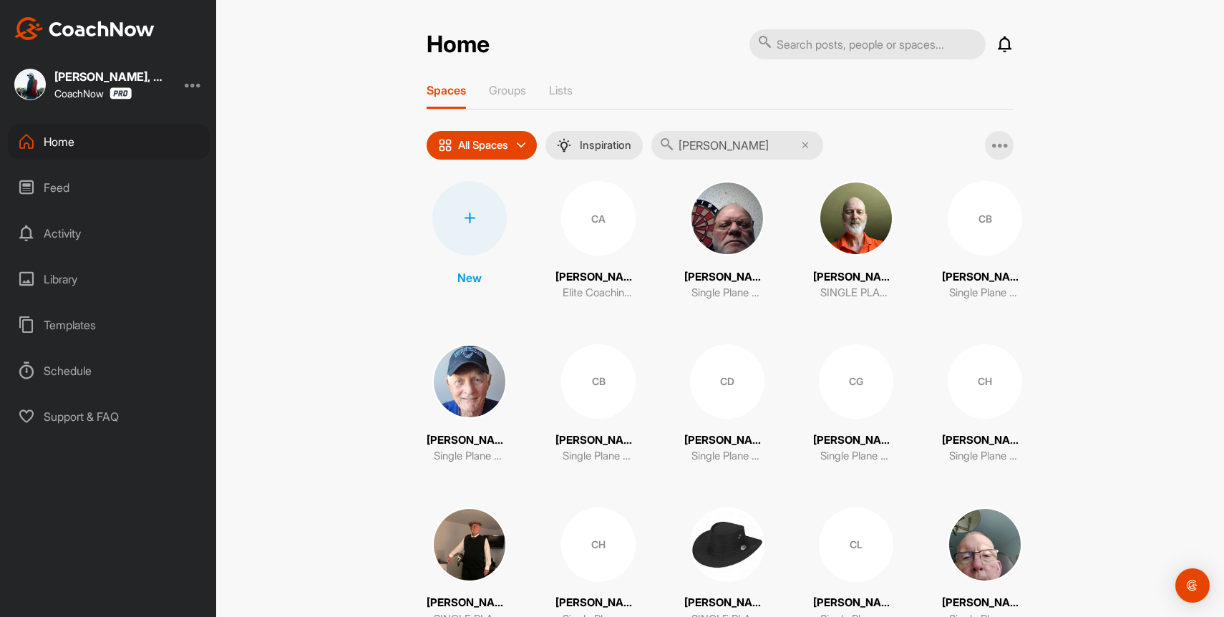
type input "[PERSON_NAME]"
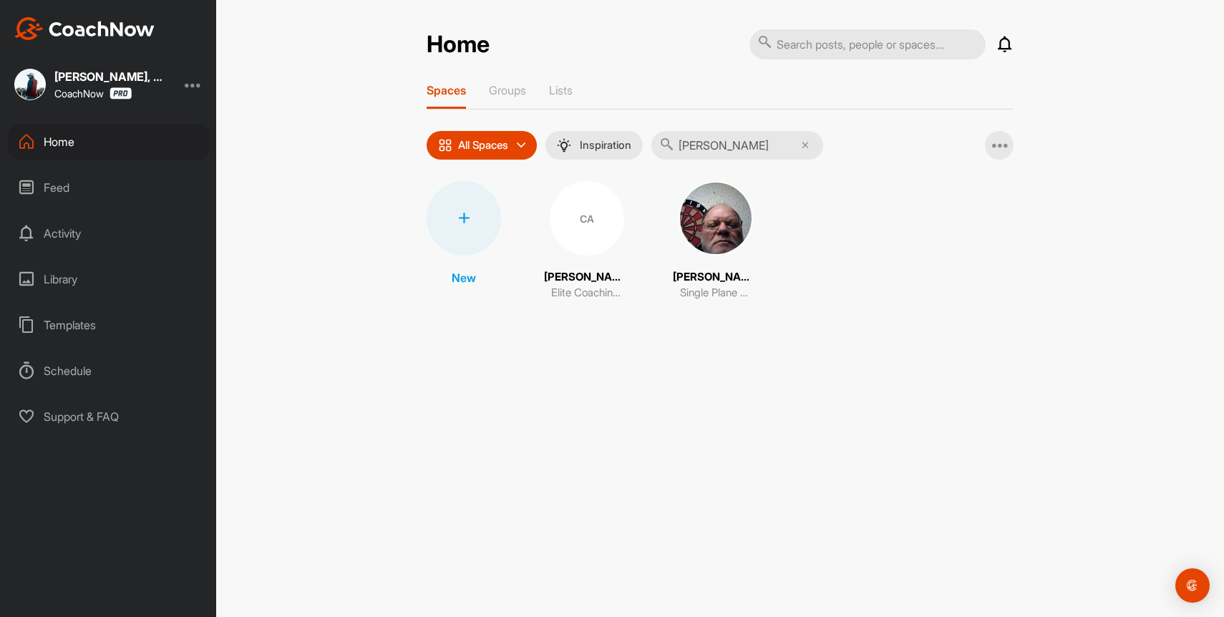
click at [625, 217] on div "CA [PERSON_NAME] Elite Coaching Student" at bounding box center [587, 241] width 86 height 120
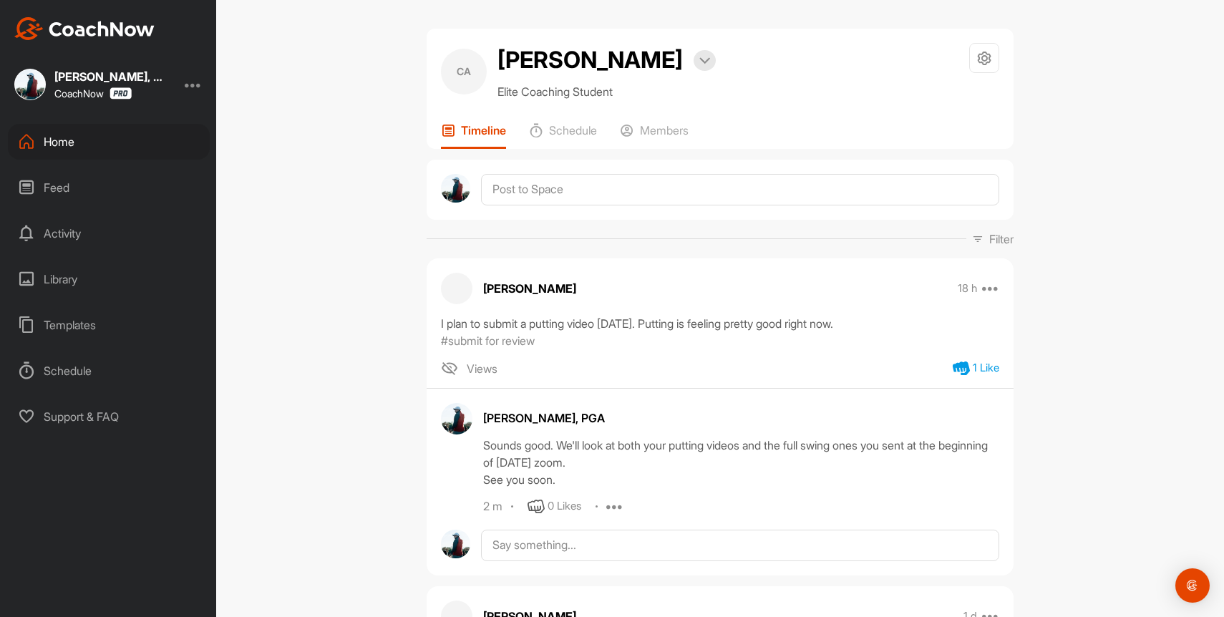
drag, startPoint x: 562, startPoint y: 445, endPoint x: 653, endPoint y: 473, distance: 94.4
click at [653, 473] on div "Sounds good. We'll look at both your putting videos and the full swing ones you…" at bounding box center [741, 462] width 516 height 52
copy div "We'll look at both your putting videos and the full swing ones you sent at the …"
click at [69, 134] on div "Home" at bounding box center [109, 142] width 202 height 36
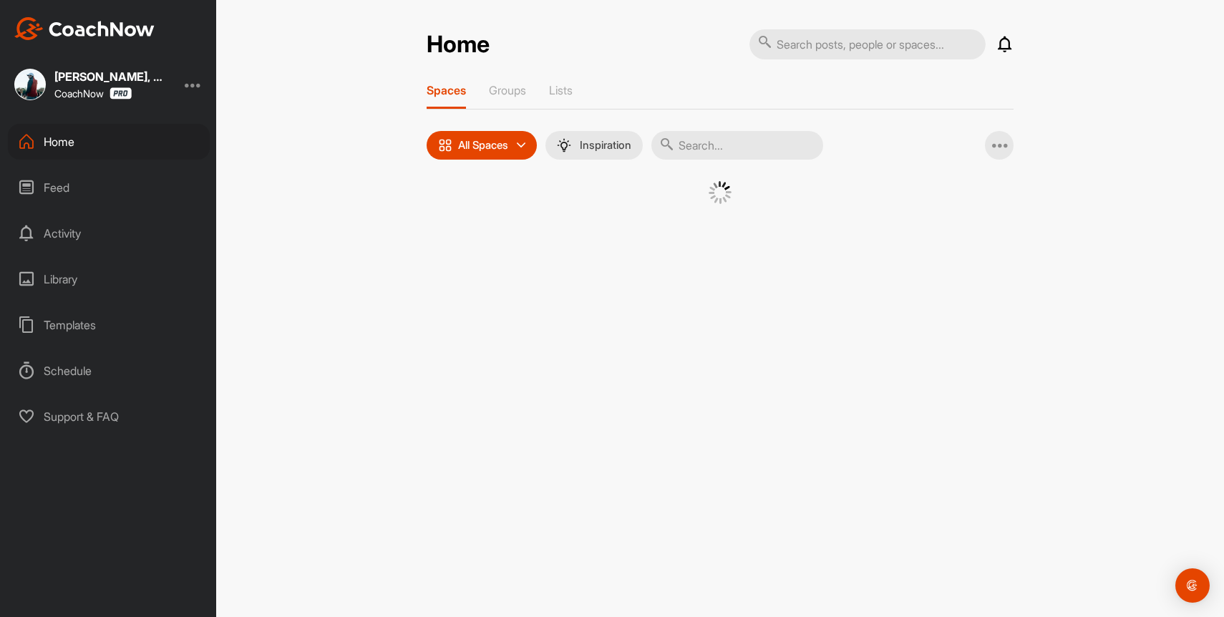
click at [708, 138] on input "text" at bounding box center [737, 145] width 172 height 29
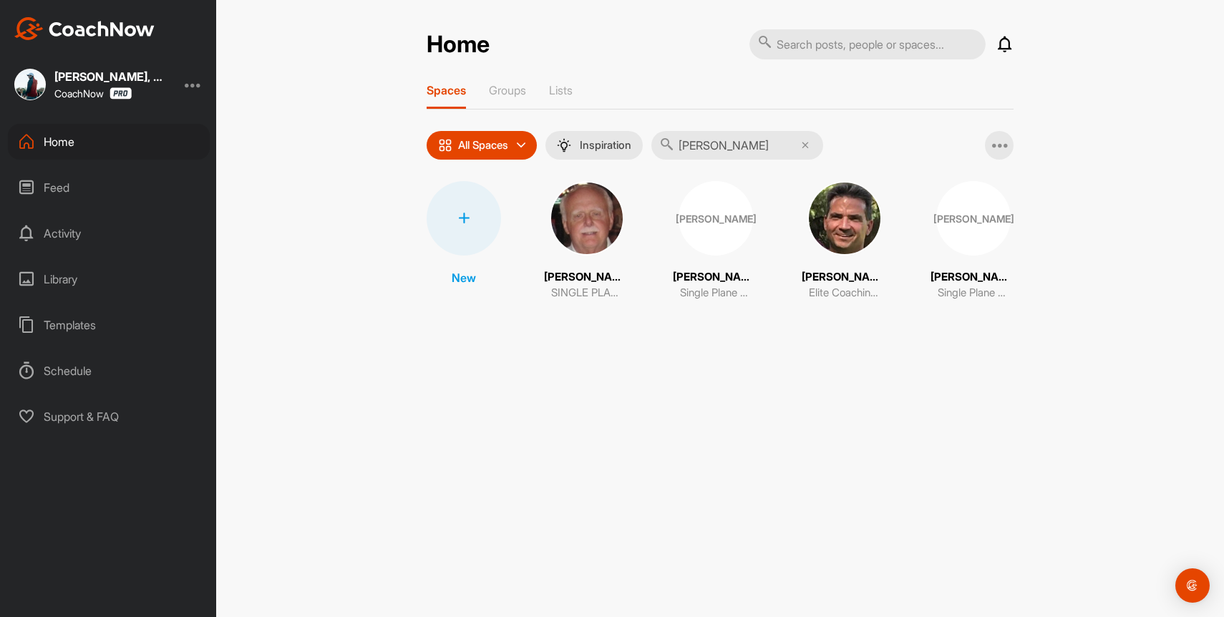
type input "[PERSON_NAME]"
click at [844, 218] on img at bounding box center [844, 218] width 74 height 74
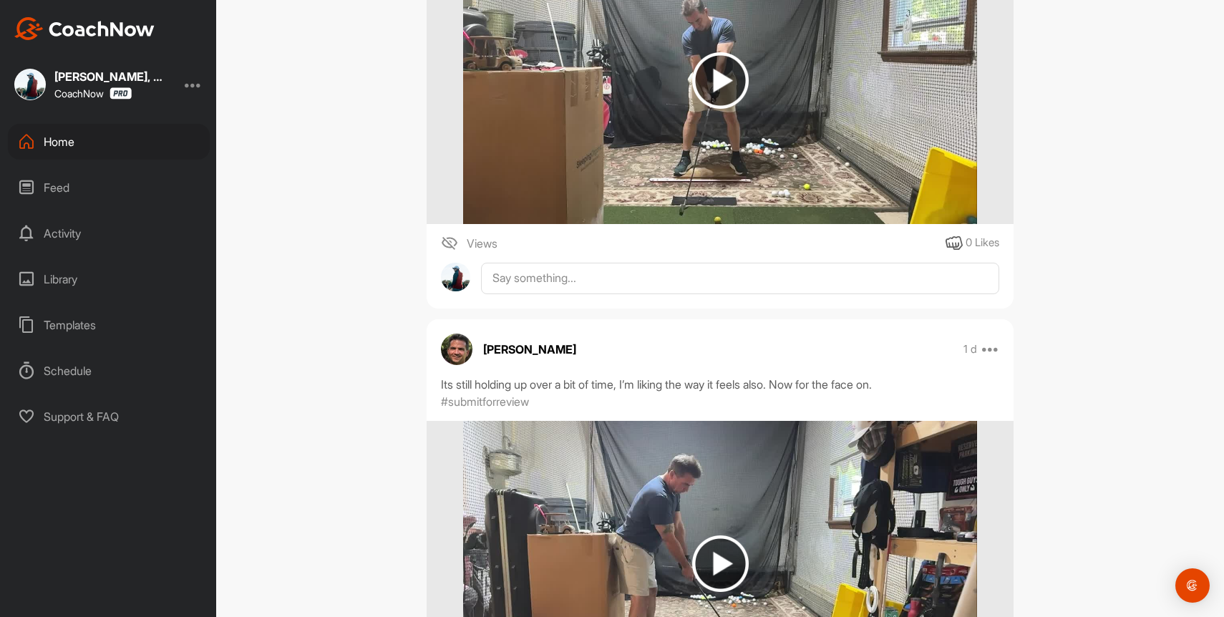
scroll to position [393, 0]
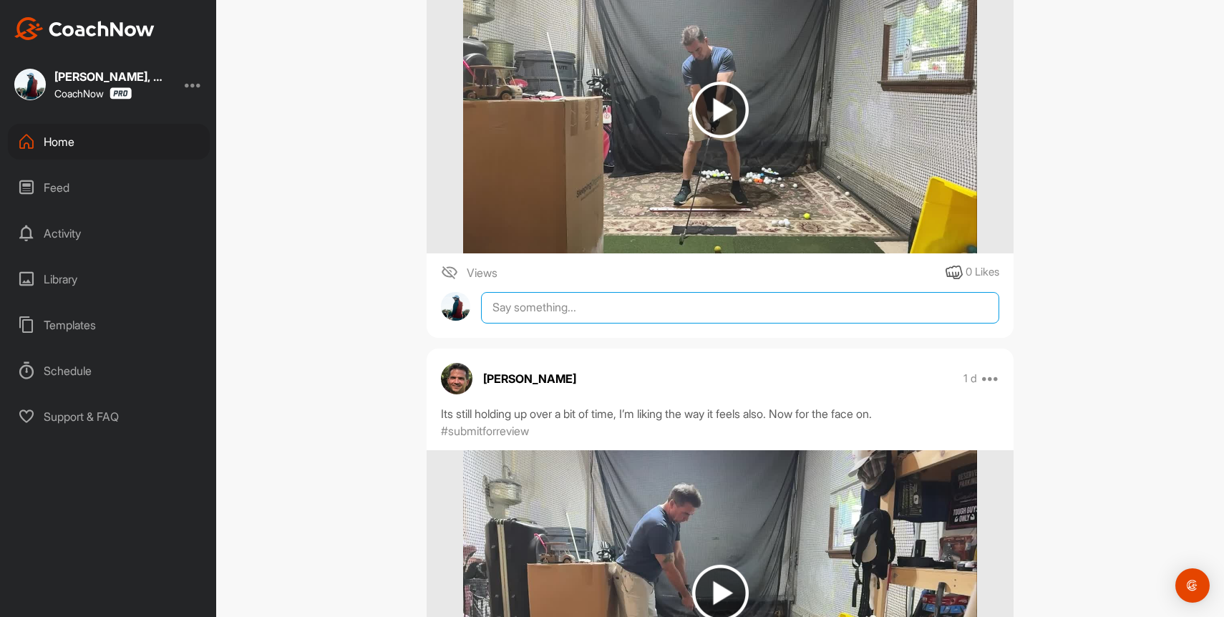
click at [585, 317] on textarea at bounding box center [740, 307] width 518 height 31
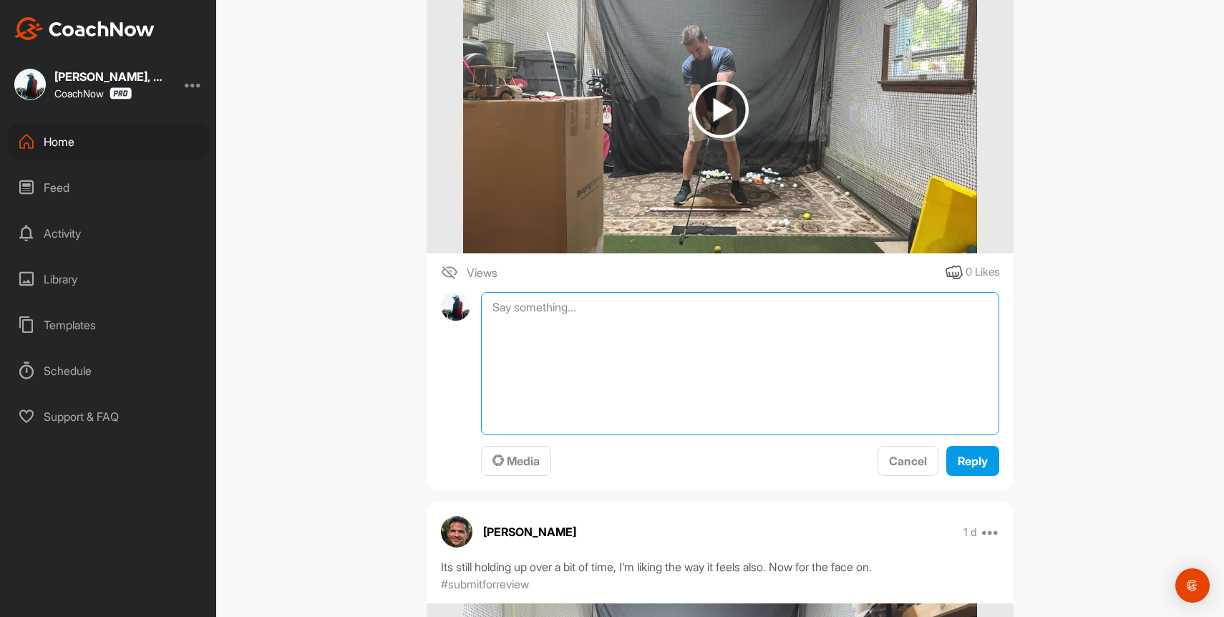
paste textarea "We'll look at both your putting videos and the full swing ones you sent at the …"
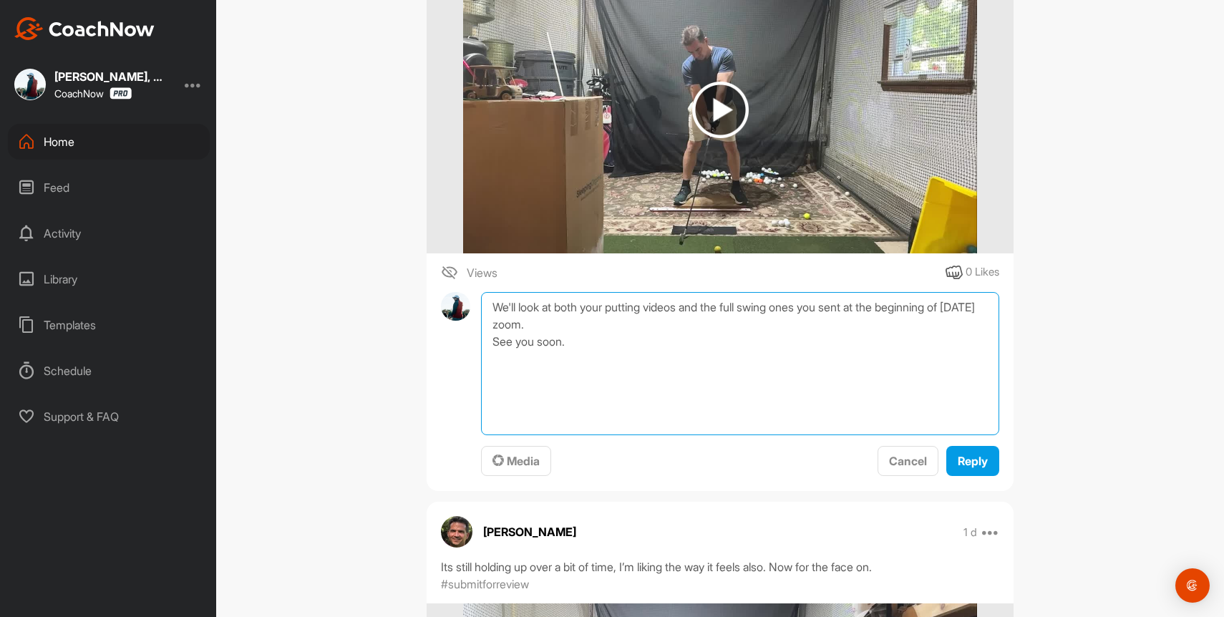
click at [489, 306] on textarea "We'll look at both your putting videos and the full swing ones you sent at the …" at bounding box center [740, 363] width 518 height 143
click at [711, 311] on textarea "Thanks [PERSON_NAME]. We'll look at both your putting videos and the full swing…" at bounding box center [740, 363] width 518 height 143
drag, startPoint x: 803, startPoint y: 308, endPoint x: 840, endPoint y: 297, distance: 38.9
click at [840, 297] on textarea "Thanks [PERSON_NAME]. We'll look at both your chipping videos and the full swin…" at bounding box center [740, 363] width 518 height 143
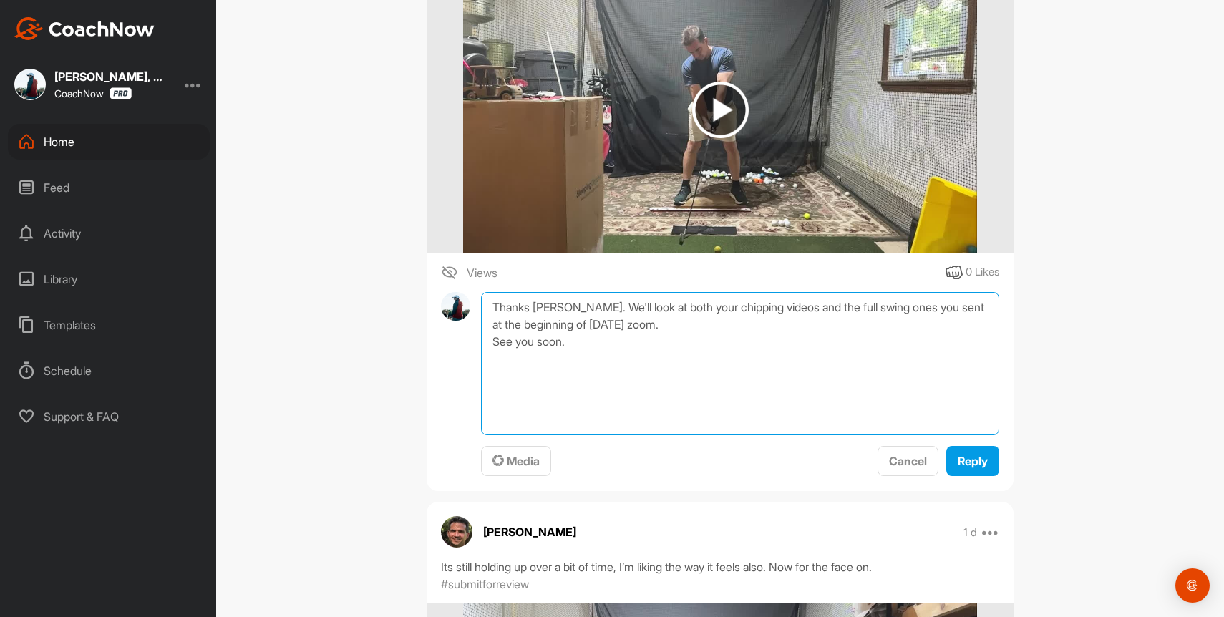
click at [746, 325] on textarea "Thanks [PERSON_NAME]. We'll look at both your chipping videos and the full swin…" at bounding box center [740, 363] width 518 height 143
click at [738, 304] on textarea "Thanks [PERSON_NAME]. We'll look at both your chipping videos and the full swin…" at bounding box center [740, 363] width 518 height 143
drag, startPoint x: 856, startPoint y: 303, endPoint x: 543, endPoint y: 326, distance: 313.5
click at [543, 327] on textarea "Thanks [PERSON_NAME]. We'll look at both your chipping and full swing videos an…" at bounding box center [740, 363] width 518 height 143
click at [590, 342] on textarea "Thanks [PERSON_NAME]. We'll look at both your chipping and full swing videos at…" at bounding box center [740, 363] width 518 height 143
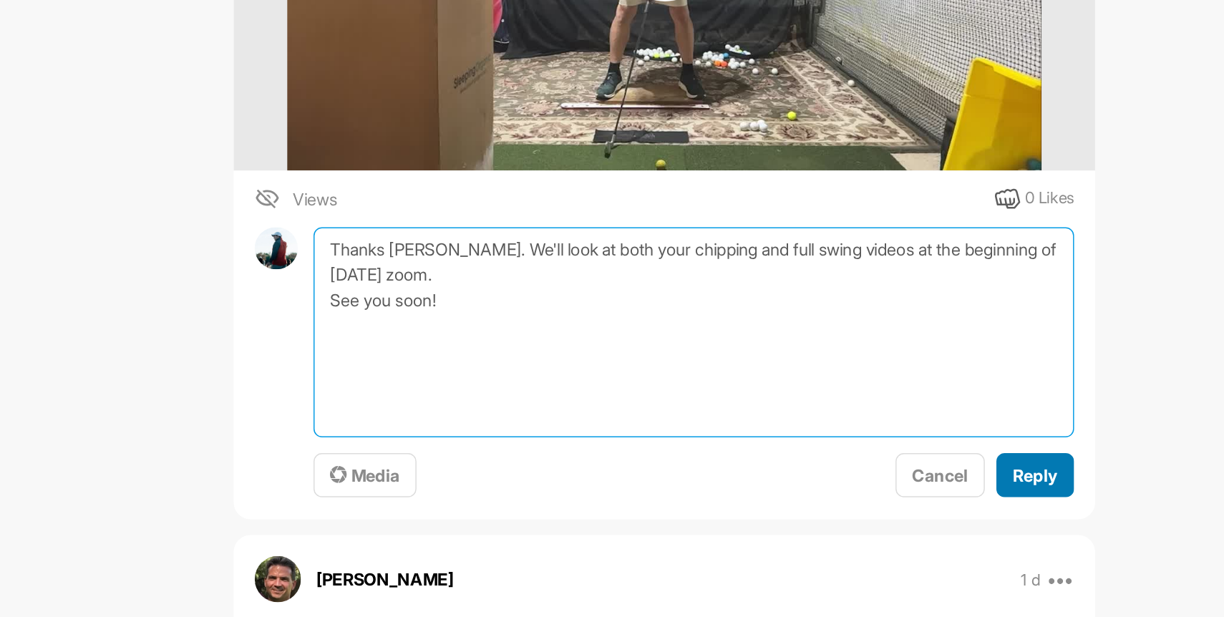
type textarea "Thanks [PERSON_NAME]. We'll look at both your chipping and full swing videos at…"
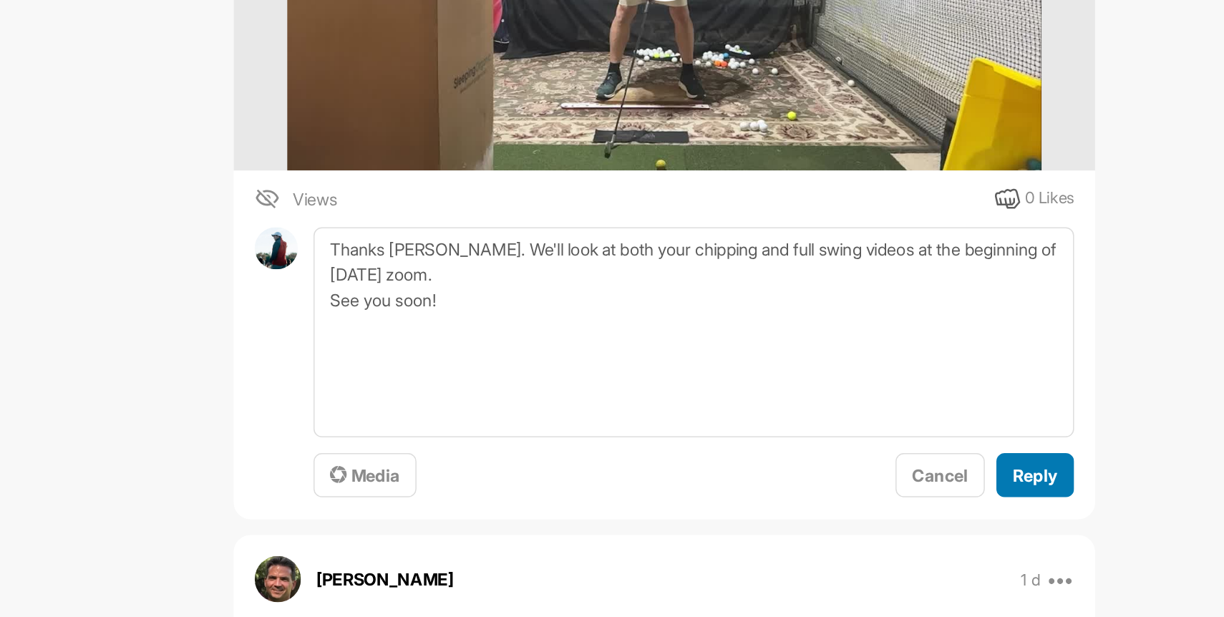
click at [966, 461] on span "Reply" at bounding box center [972, 461] width 30 height 14
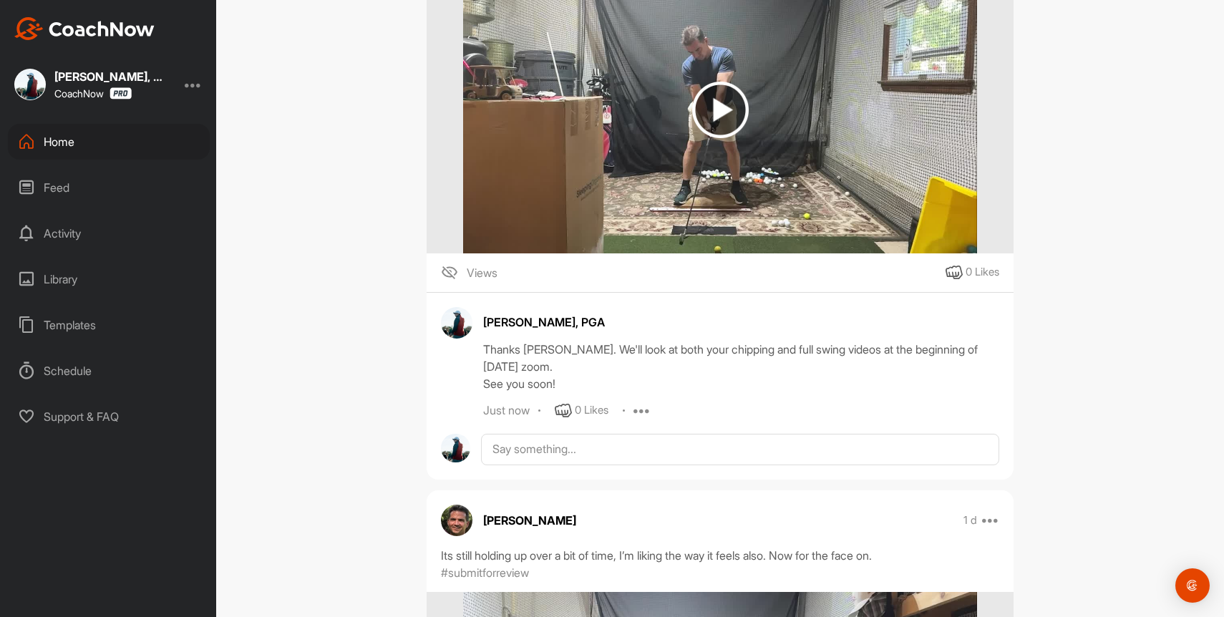
click at [59, 136] on div "Home" at bounding box center [109, 142] width 202 height 36
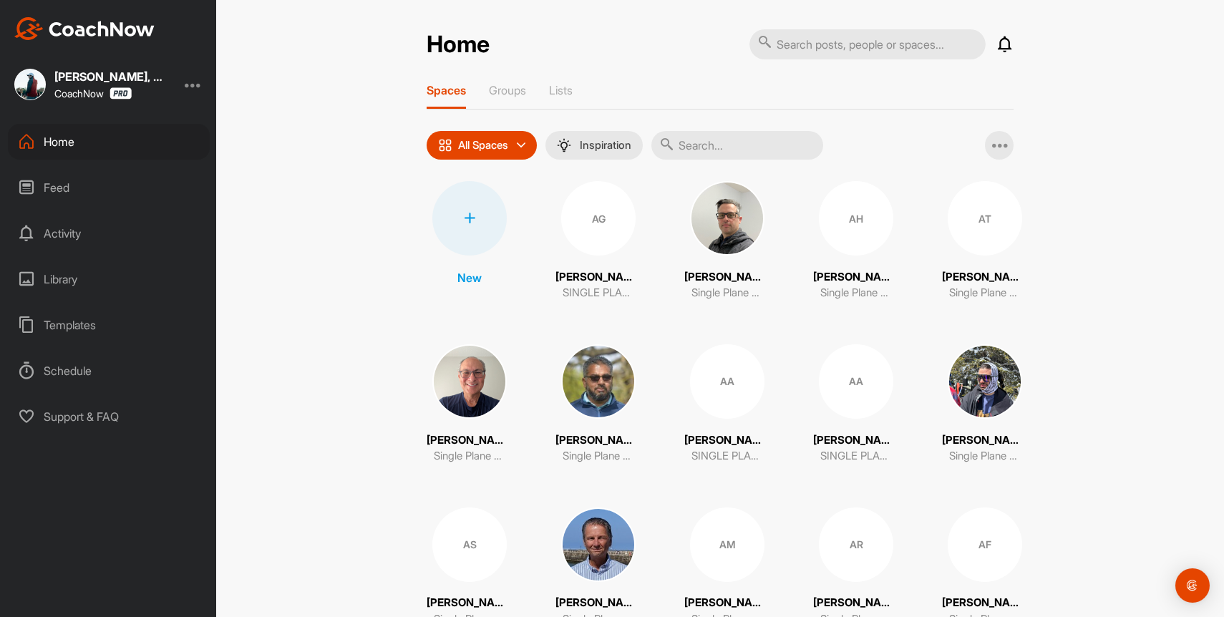
click at [719, 149] on input "text" at bounding box center [737, 145] width 172 height 29
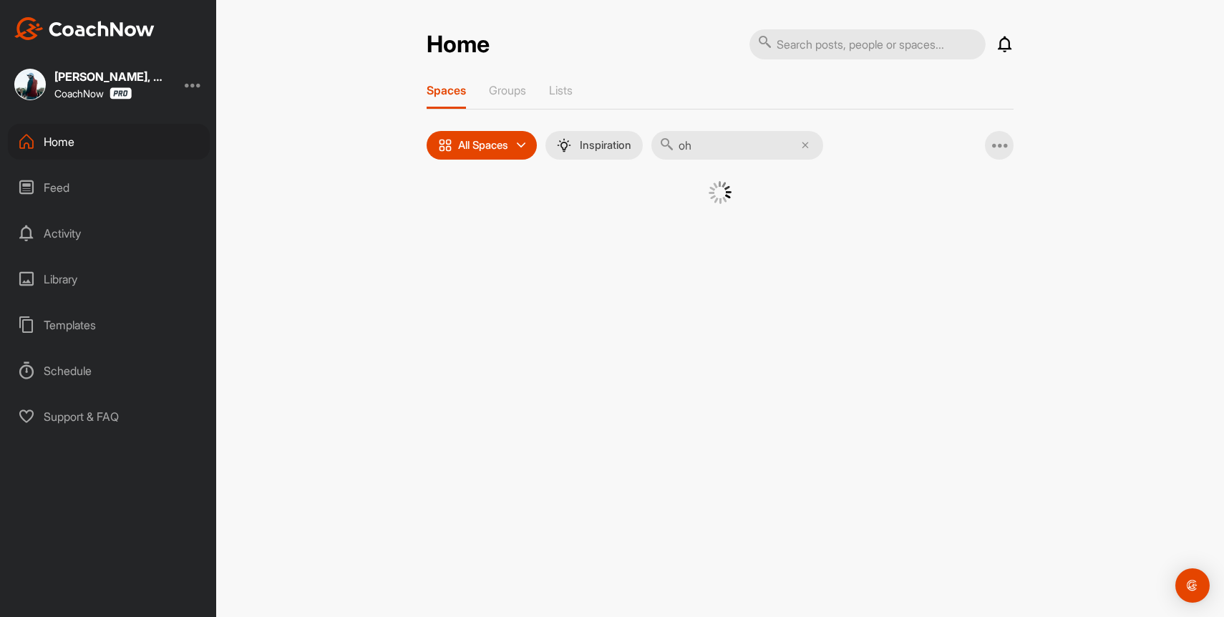
type input "o"
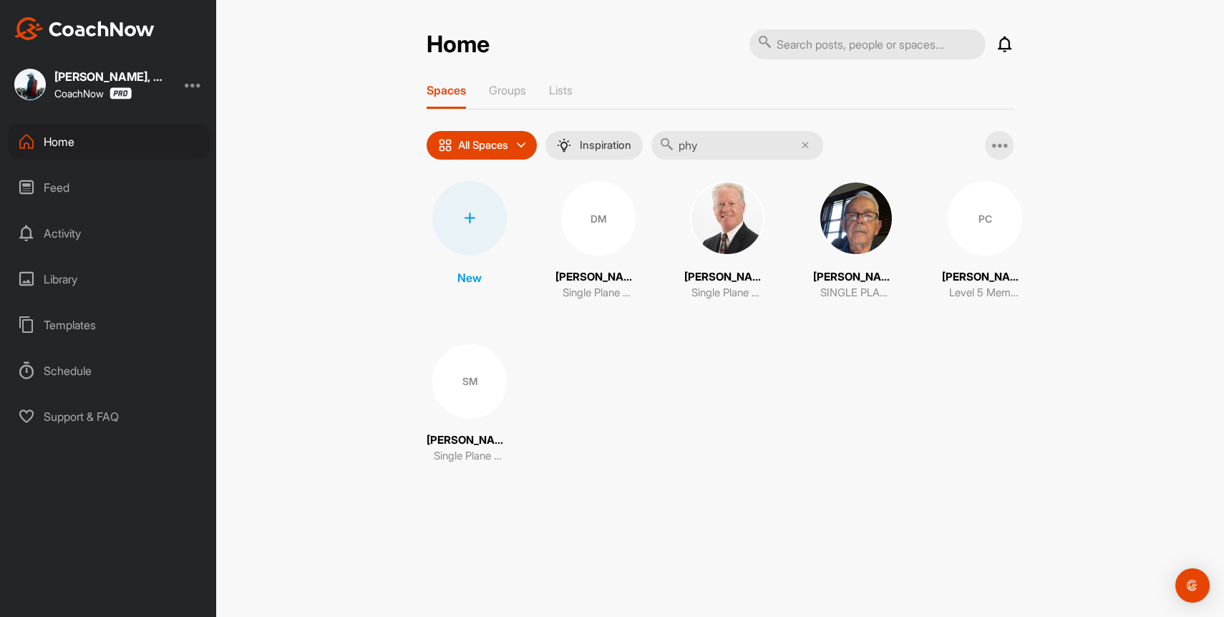
type input "phy"
click at [974, 205] on div "PC" at bounding box center [984, 218] width 74 height 74
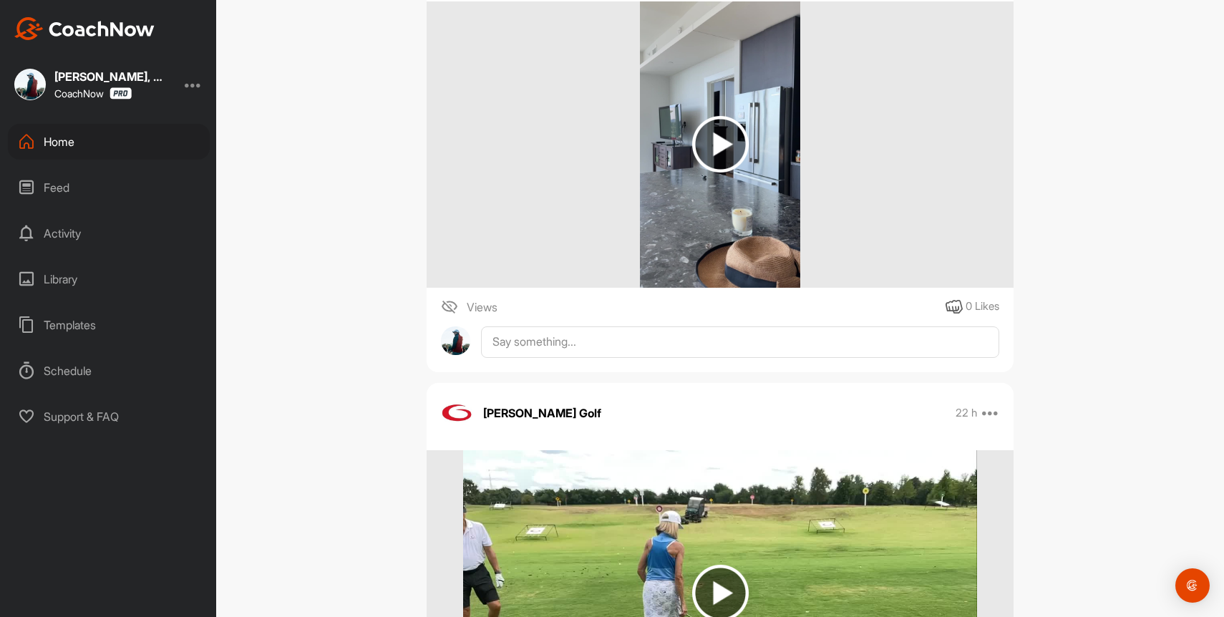
scroll to position [282, 0]
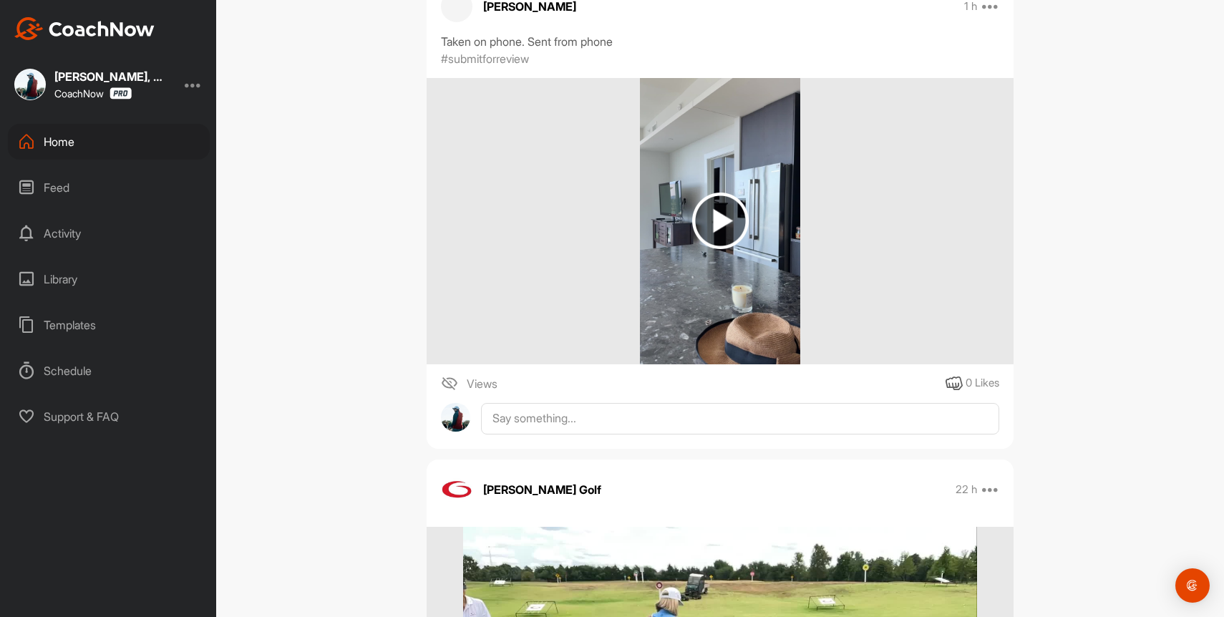
click at [690, 220] on img at bounding box center [720, 221] width 161 height 286
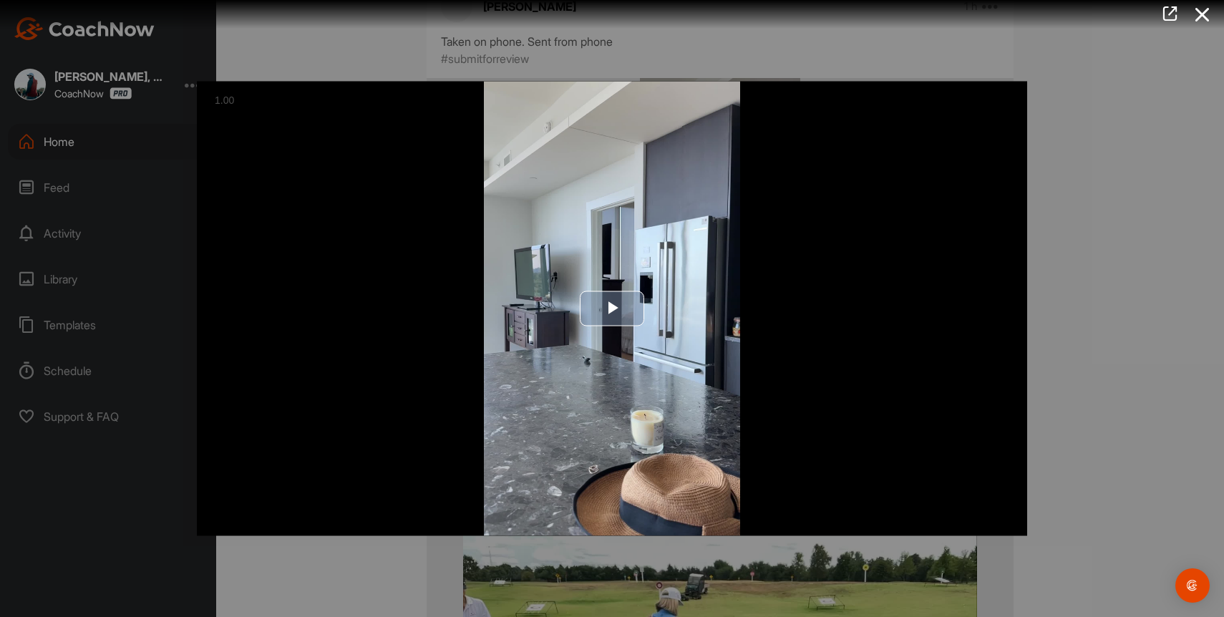
click at [618, 261] on img "Video Player" at bounding box center [612, 309] width 830 height 454
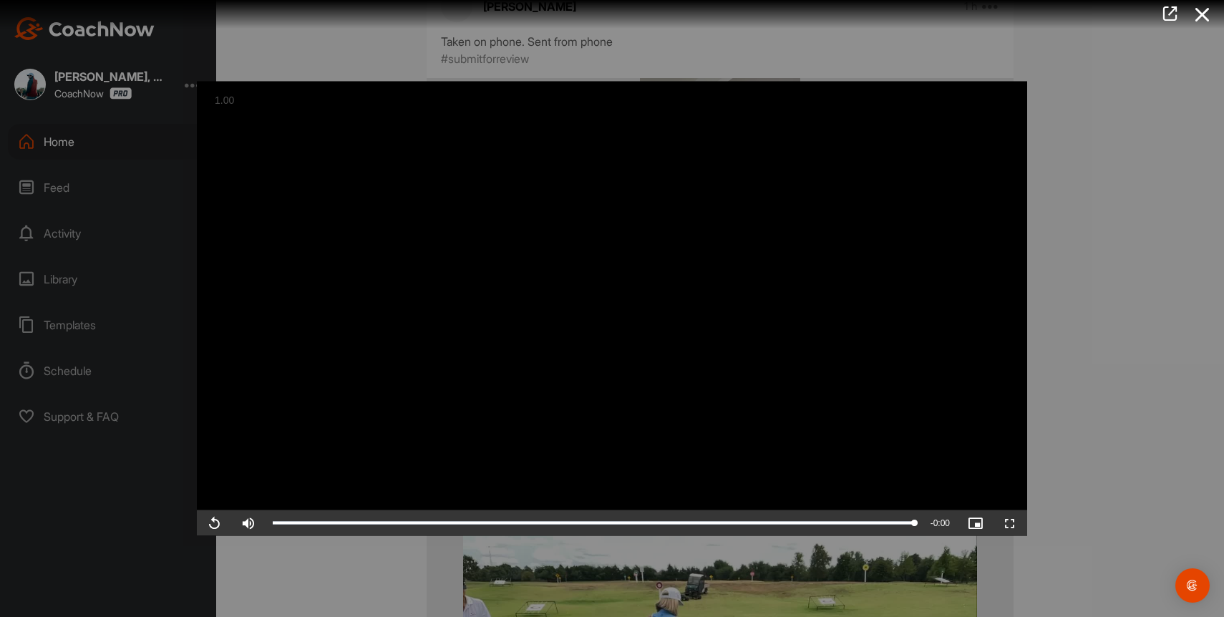
click at [655, 394] on video "Video Player" at bounding box center [612, 309] width 830 height 454
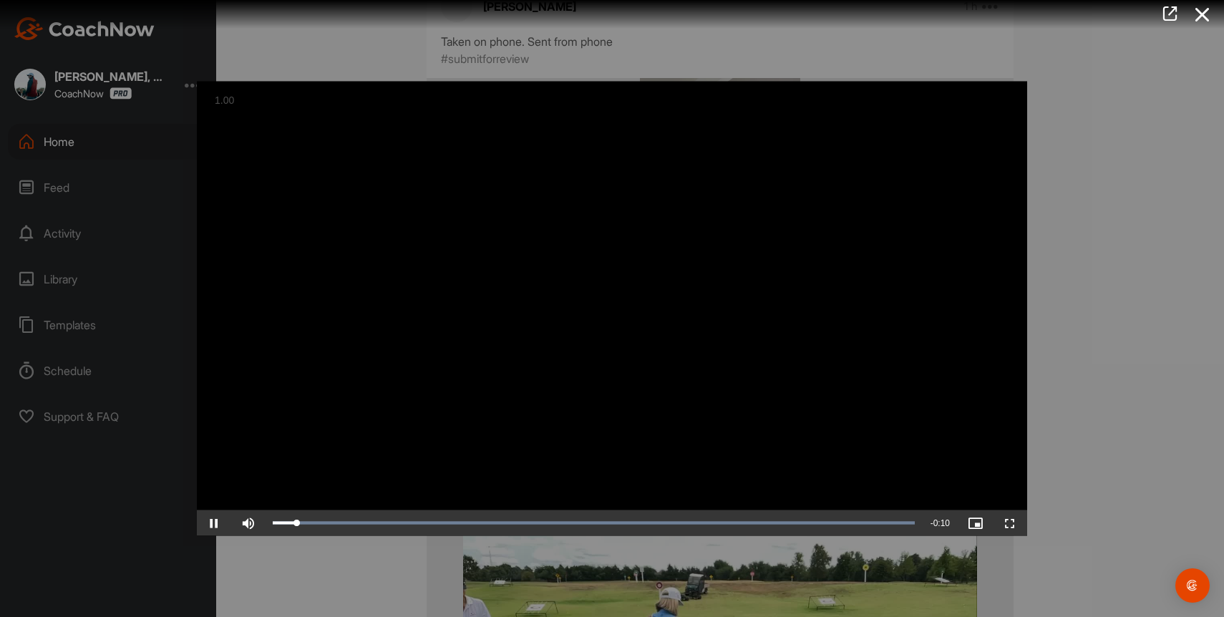
click at [575, 404] on video "Video Player" at bounding box center [612, 309] width 830 height 454
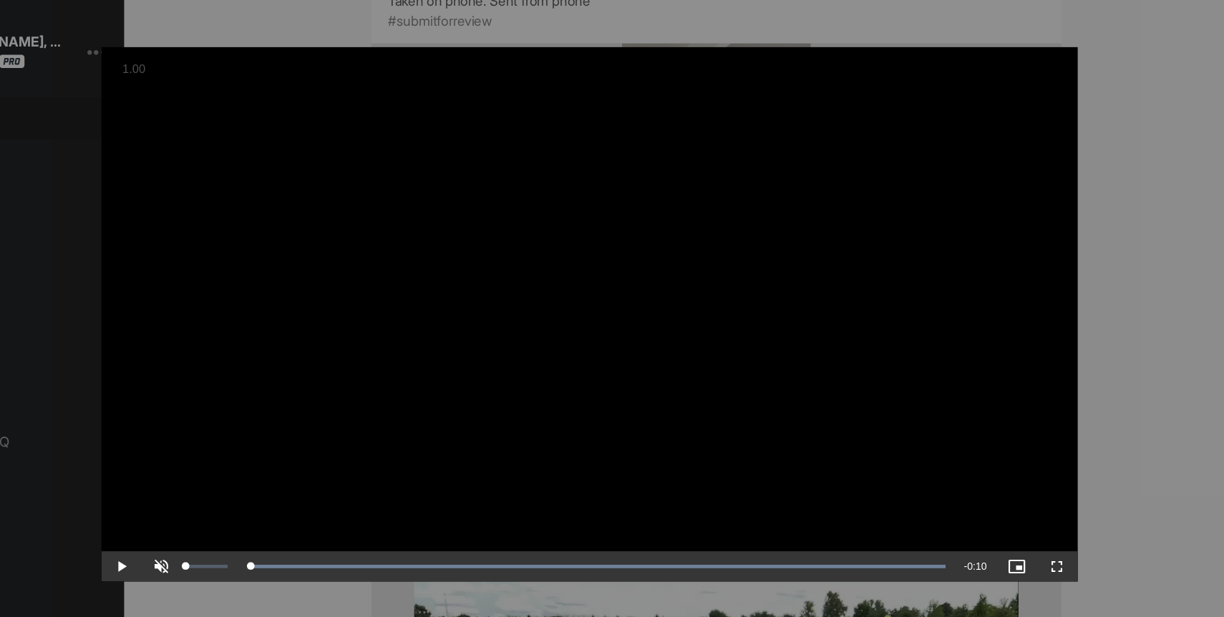
drag, startPoint x: 305, startPoint y: 526, endPoint x: 255, endPoint y: 522, distance: 50.3
click at [255, 522] on div "Play Skip Backward Skip Forward Unmute 0% Current Time 0:00 / Duration 0:10 Loa…" at bounding box center [612, 523] width 830 height 26
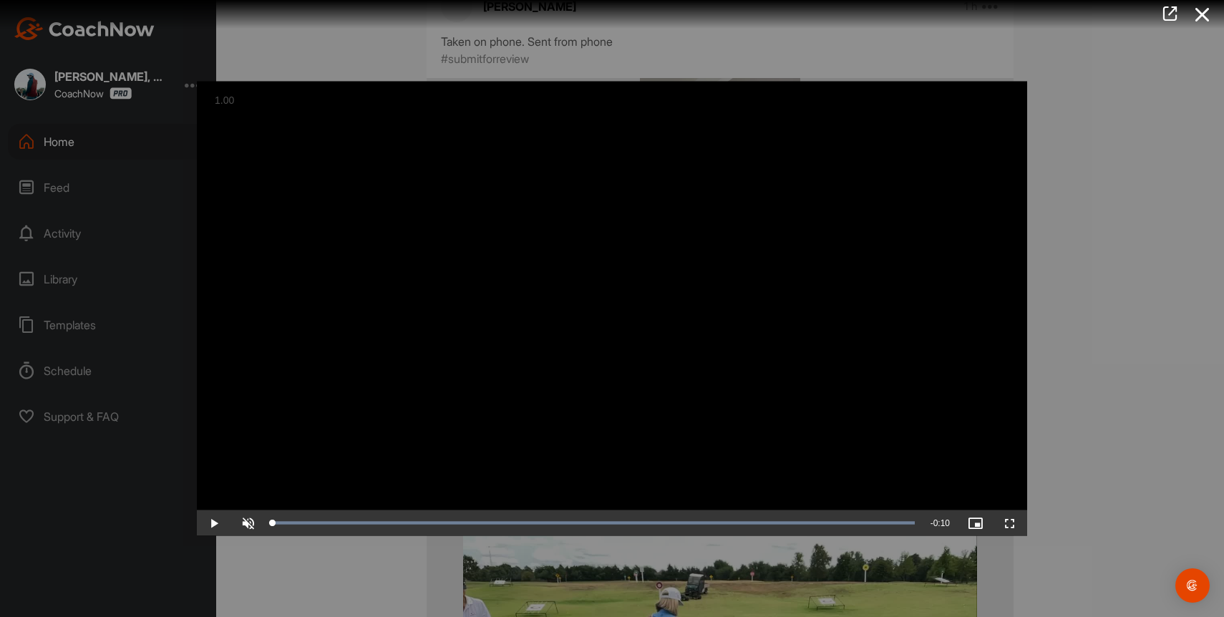
click at [1029, 215] on div "Video Player is loading. Play Video Play Skip Backward Skip Forward Unmute 12% …" at bounding box center [611, 308] width 859 height 483
click at [1110, 229] on div at bounding box center [612, 308] width 1224 height 617
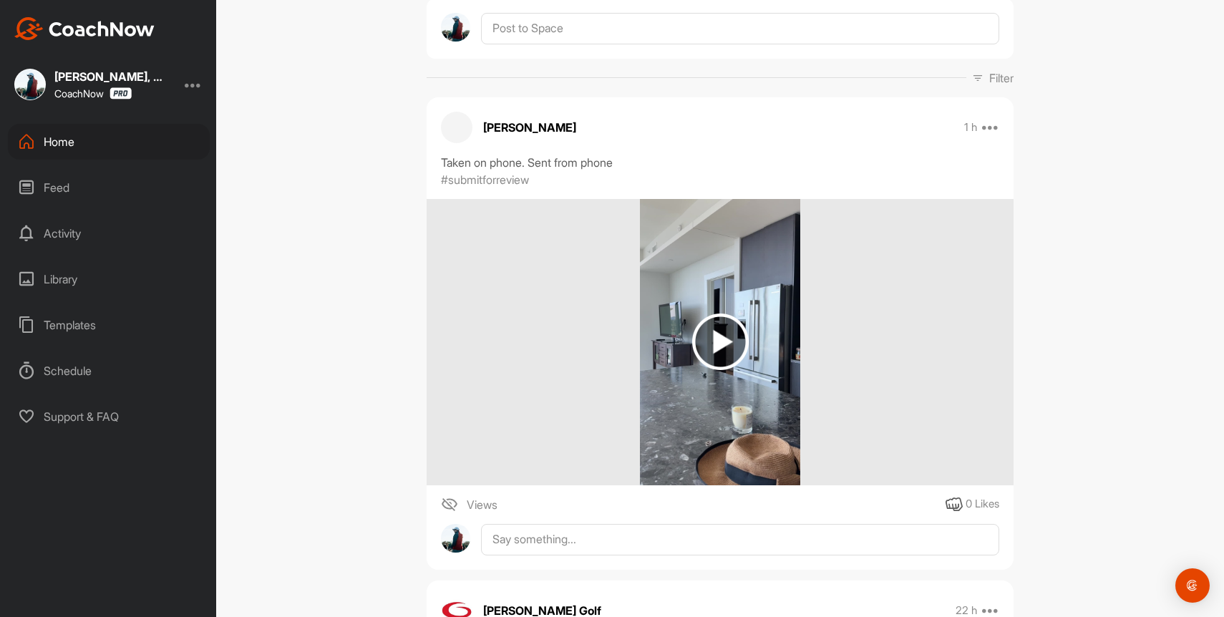
scroll to position [444, 0]
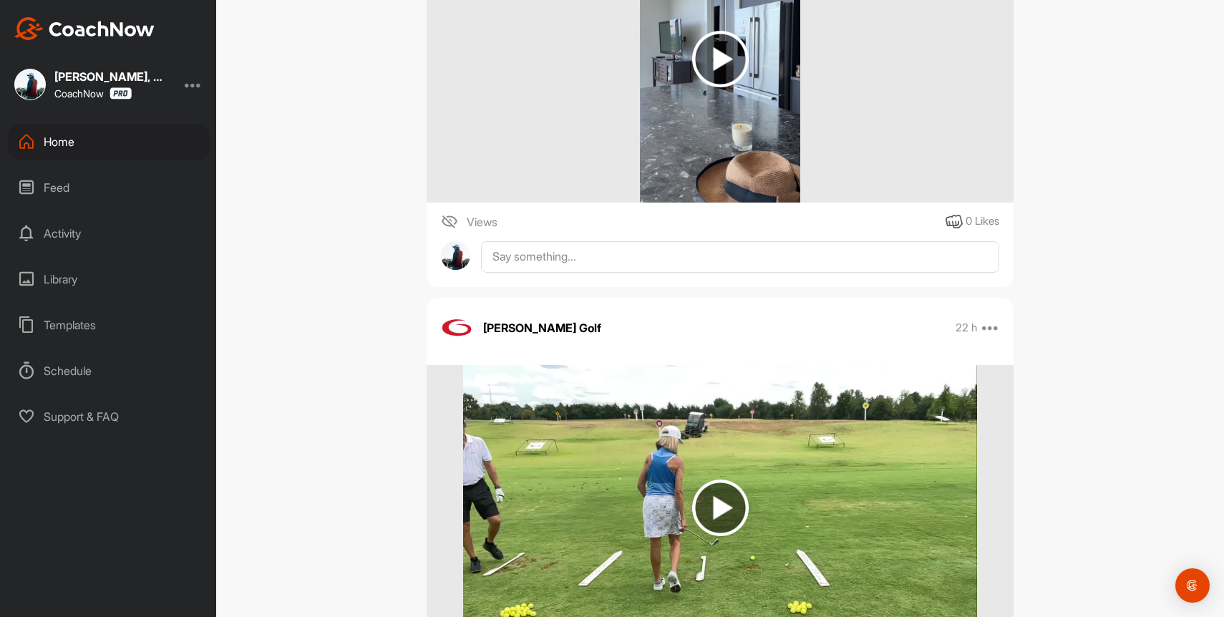
click at [664, 276] on div "[PERSON_NAME] 1 h Pin to top Report Taken on phone. Sent from phone #submitforr…" at bounding box center [719, 51] width 587 height 472
click at [656, 267] on textarea at bounding box center [740, 256] width 518 height 31
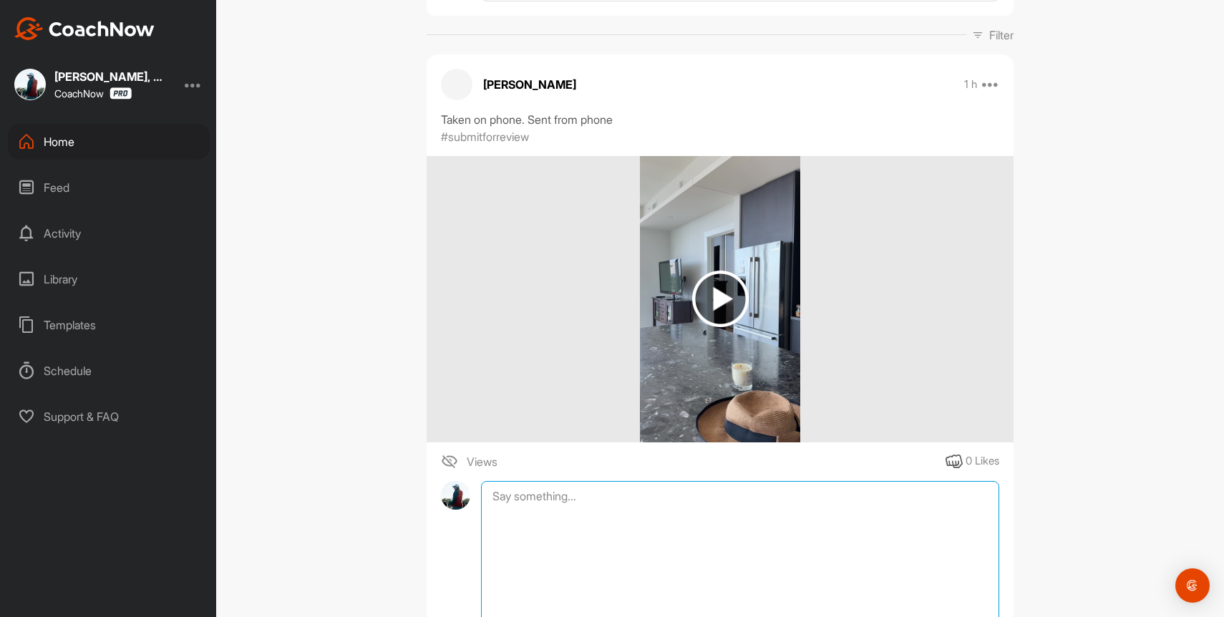
scroll to position [218, 0]
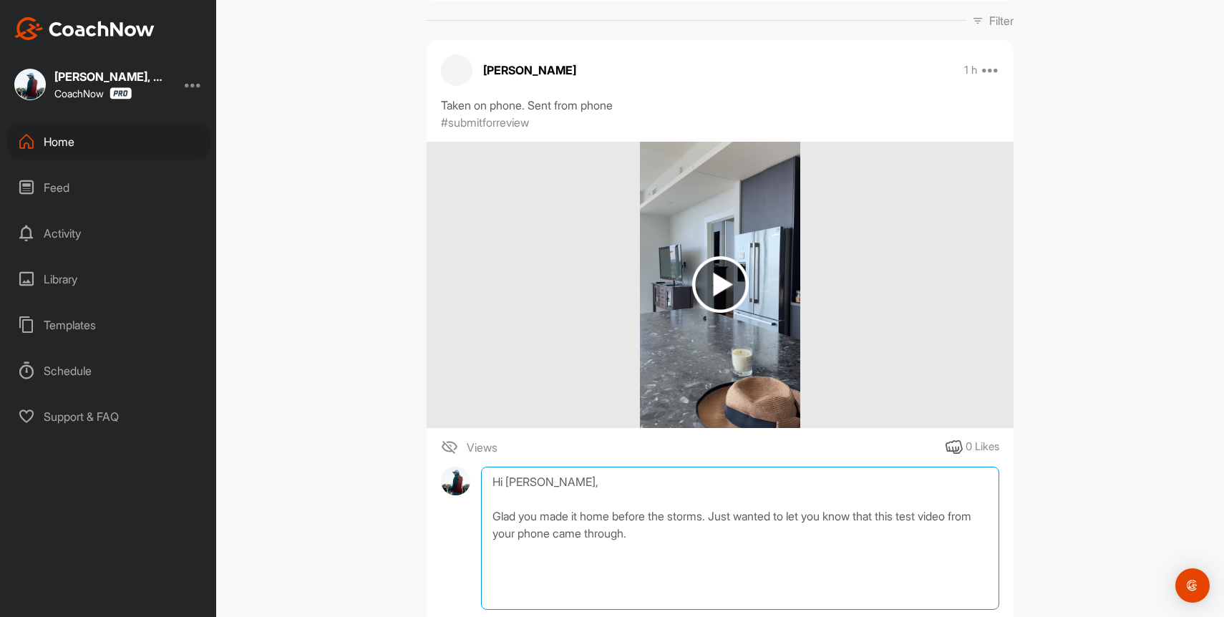
click at [717, 515] on textarea "Hi [PERSON_NAME], Glad you made it home before the storms. Just wanted to let y…" at bounding box center [740, 538] width 518 height 143
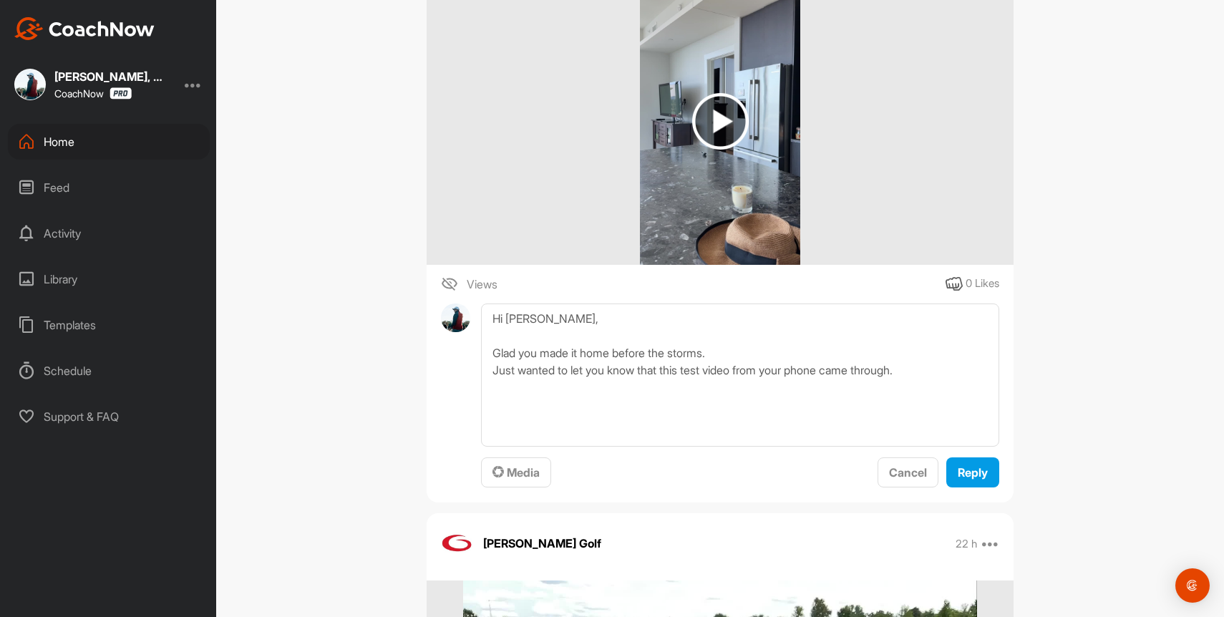
click at [786, 494] on div "[PERSON_NAME] 1 h Pin to top Report Taken on phone. Sent from phone #submitforr…" at bounding box center [719, 190] width 587 height 626
click at [602, 394] on textarea "Hi [PERSON_NAME], Glad you made it home before the storms. Just wanted to let y…" at bounding box center [740, 374] width 518 height 143
click at [658, 400] on textarea "Hi [PERSON_NAME], Glad you made it home before the storms. Just wanted to let y…" at bounding box center [740, 374] width 518 height 143
click at [766, 381] on textarea "Hi [PERSON_NAME], Glad you made it home before the storms. Just wanted to let y…" at bounding box center [740, 374] width 518 height 143
click at [595, 384] on textarea "Hi [PERSON_NAME], Glad you made it home before the storms. Just wanted to let y…" at bounding box center [740, 374] width 518 height 143
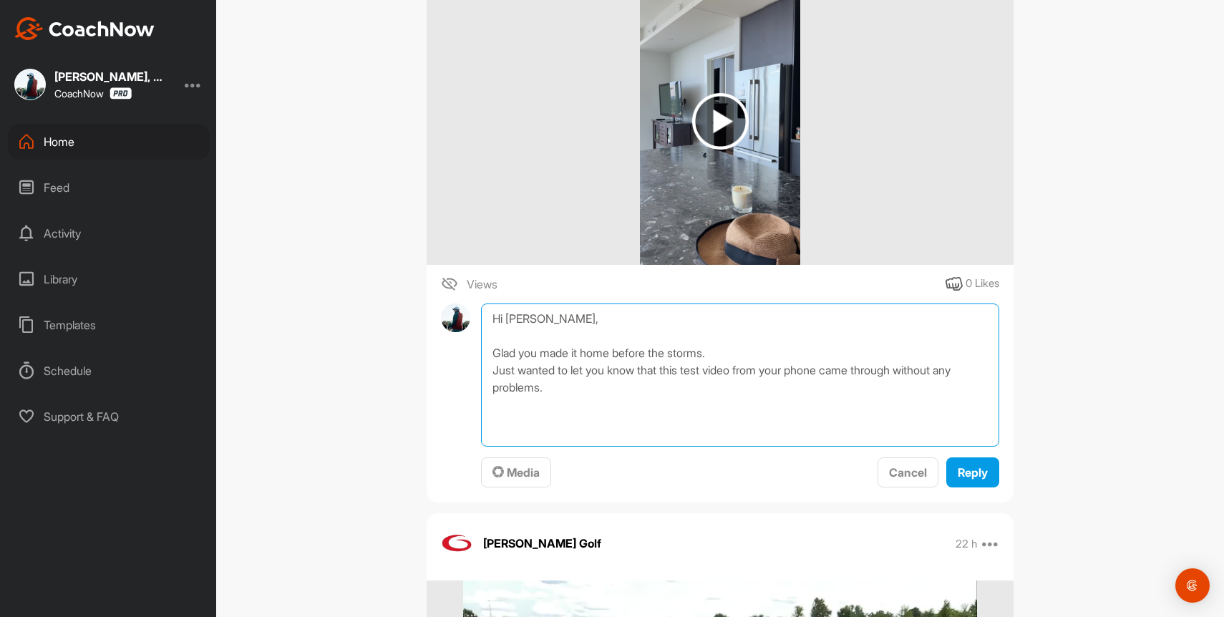
click at [595, 384] on textarea "Hi [PERSON_NAME], Glad you made it home before the storms. Just wanted to let y…" at bounding box center [740, 374] width 518 height 143
click at [712, 355] on textarea "Hi [PERSON_NAME], Glad you made it home before the storms. Just wanted to let y…" at bounding box center [740, 374] width 518 height 143
drag, startPoint x: 917, startPoint y: 372, endPoint x: 927, endPoint y: 383, distance: 14.2
click at [927, 383] on textarea "Hi [PERSON_NAME], Glad you made it home before the storms. Just wanted to let y…" at bounding box center [740, 374] width 518 height 143
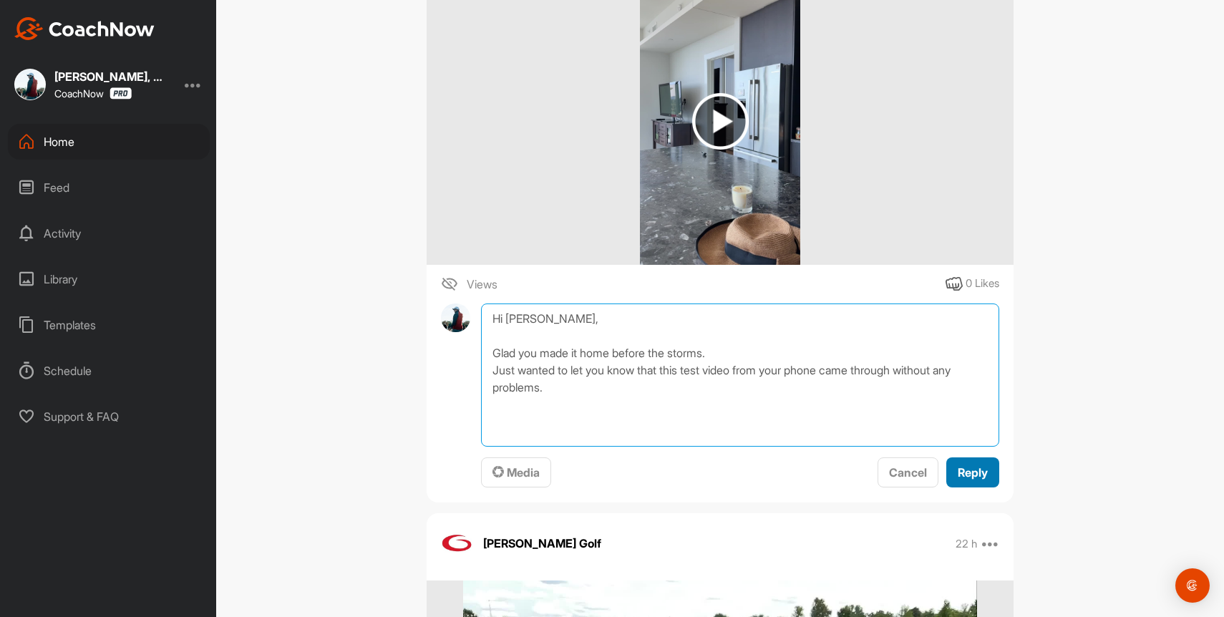
type textarea "Hi [PERSON_NAME], Glad you made it home before the storms. Just wanted to let y…"
click at [970, 465] on span "Reply" at bounding box center [972, 472] width 30 height 14
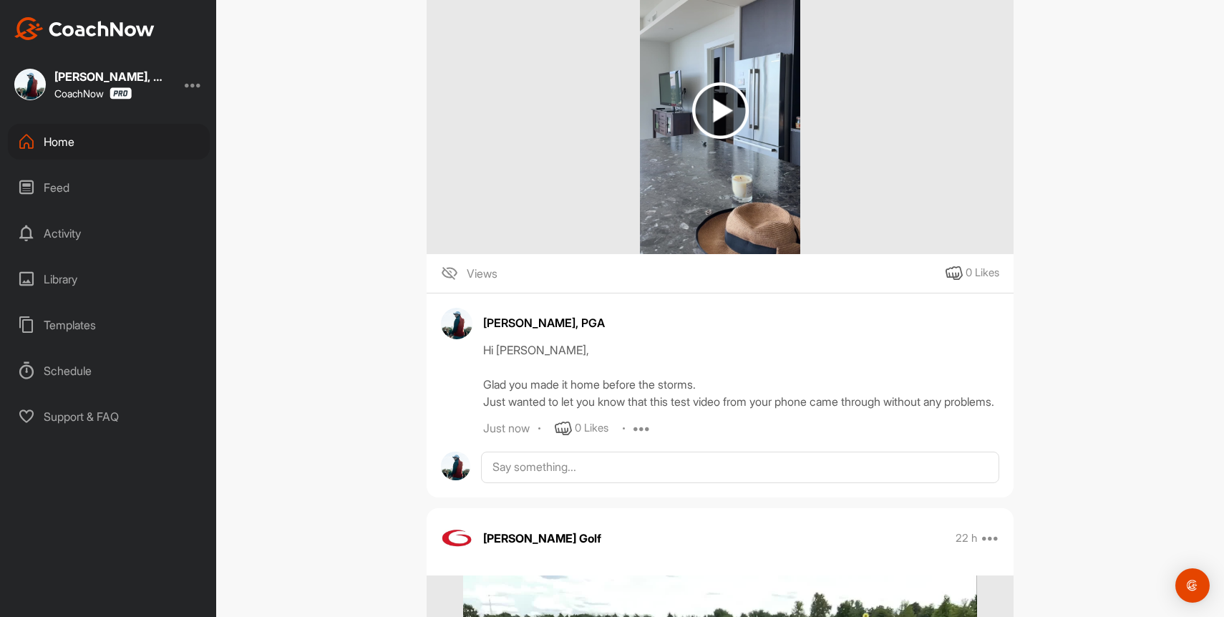
scroll to position [389, 0]
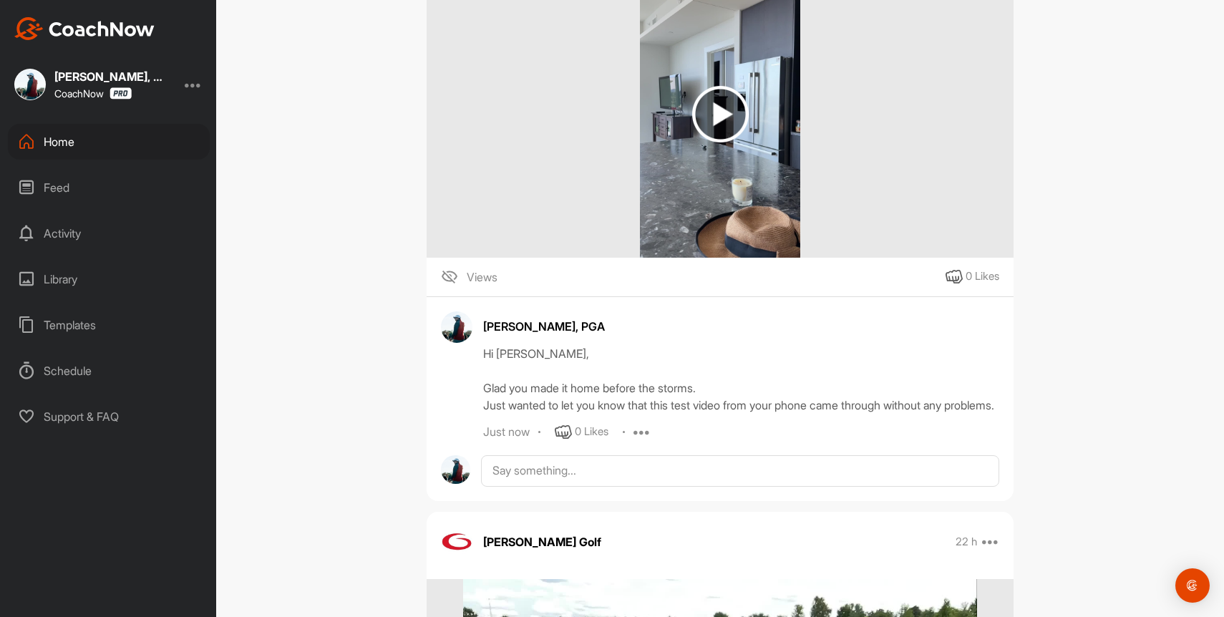
click at [54, 158] on div "Home" at bounding box center [109, 142] width 202 height 36
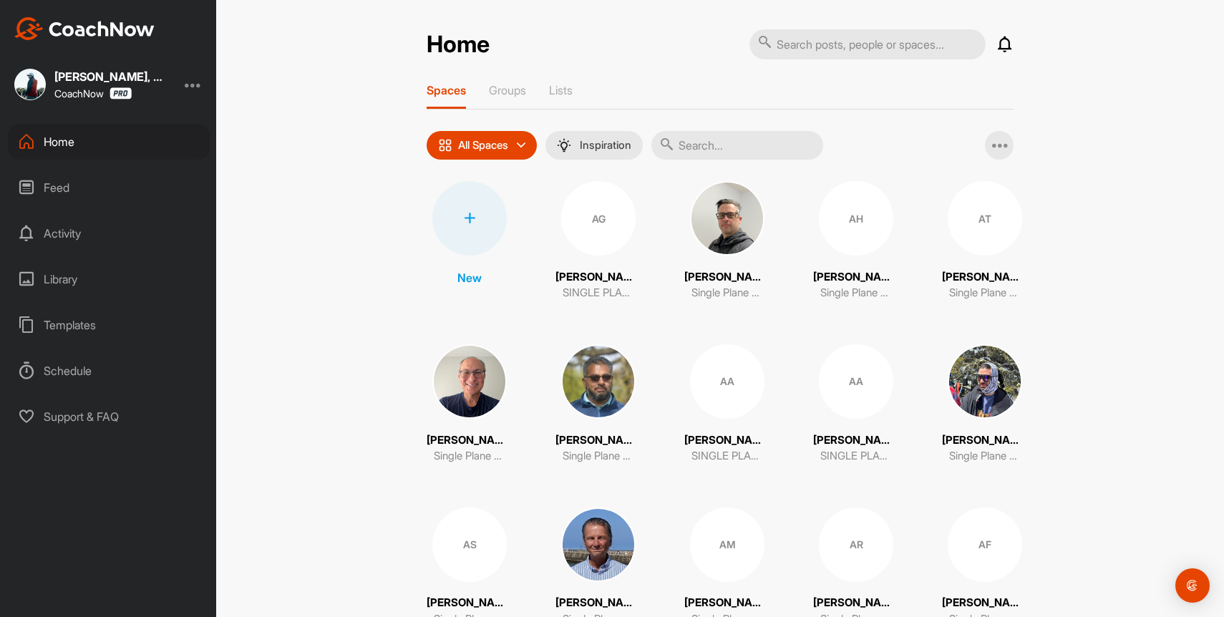
click at [720, 137] on input "text" at bounding box center [737, 145] width 172 height 29
type input "d"
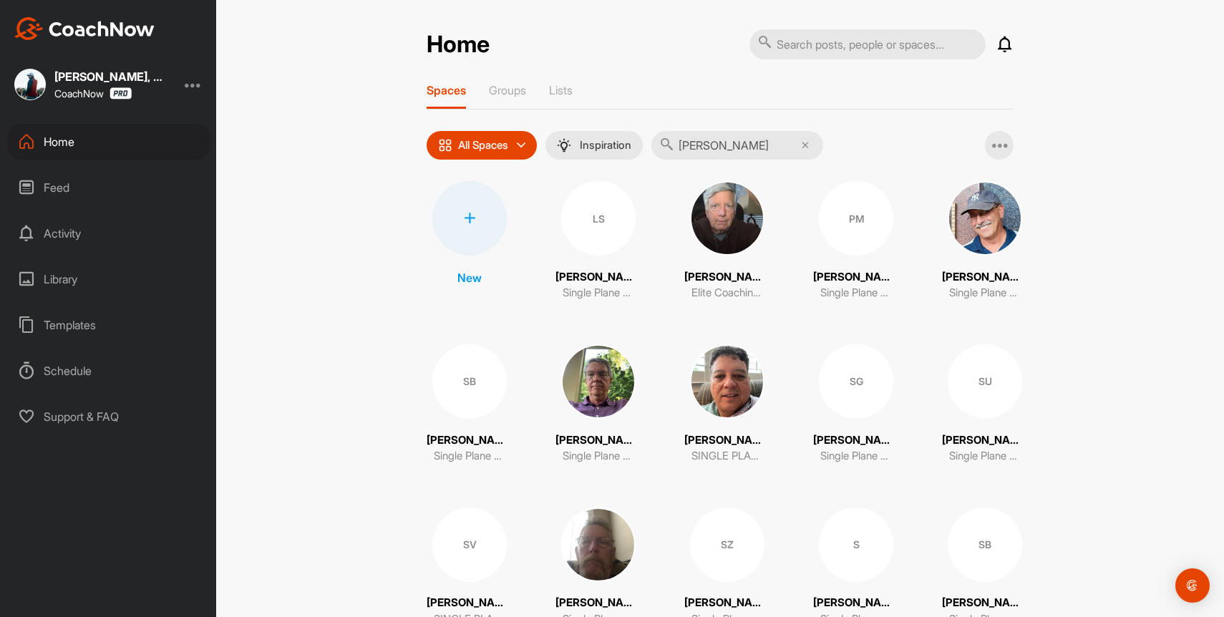
type input "[PERSON_NAME]"
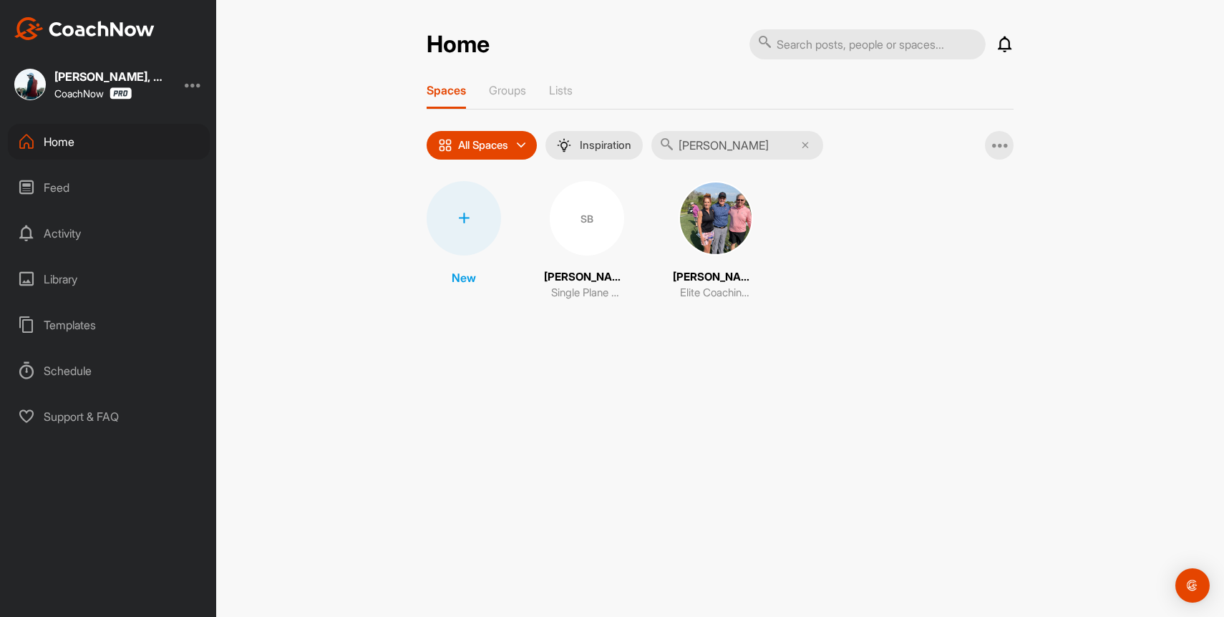
click at [705, 210] on img at bounding box center [715, 218] width 74 height 74
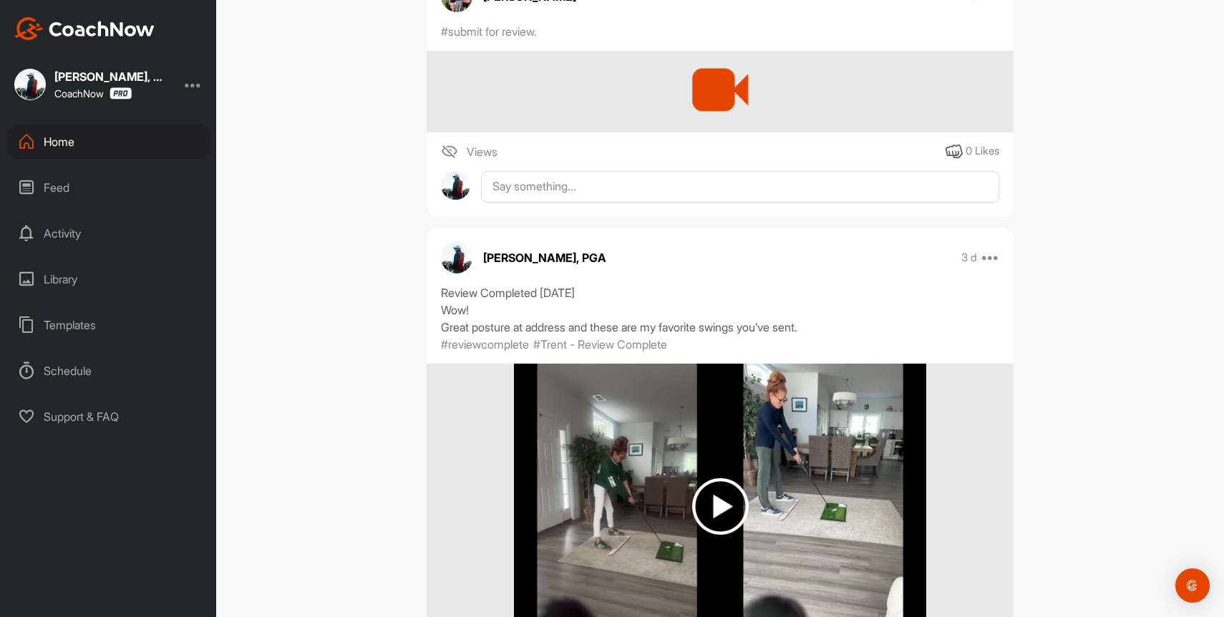
scroll to position [749, 0]
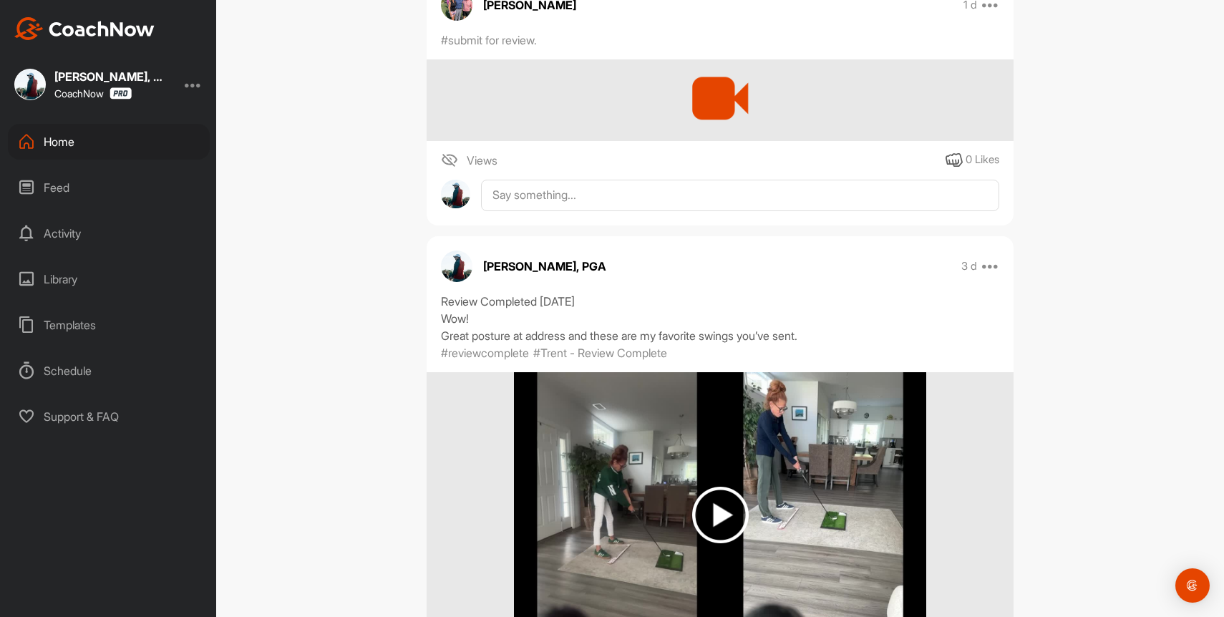
click at [721, 107] on div at bounding box center [719, 97] width 77 height 77
click at [691, 119] on div at bounding box center [719, 97] width 77 height 77
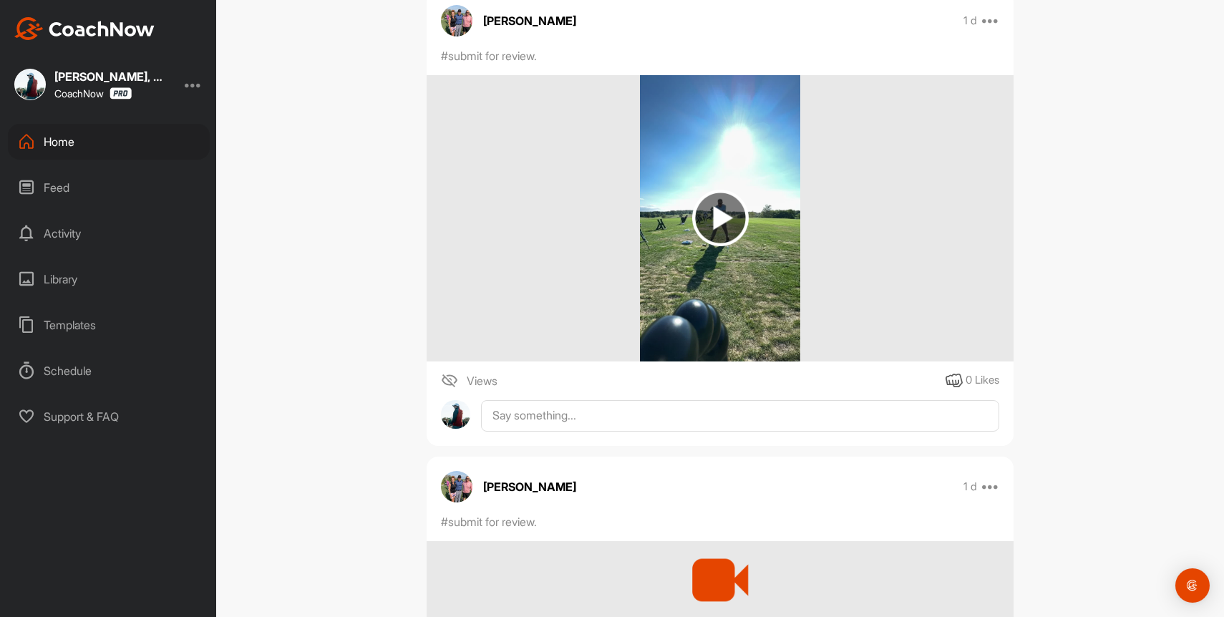
scroll to position [158, 0]
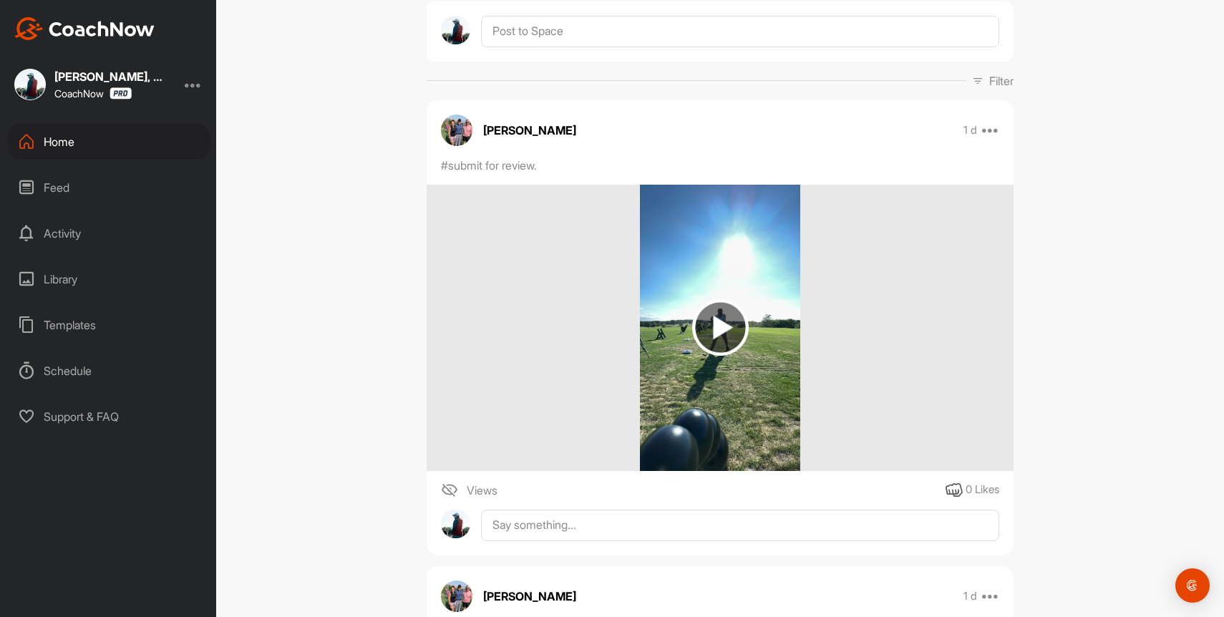
click at [692, 310] on img at bounding box center [720, 327] width 57 height 57
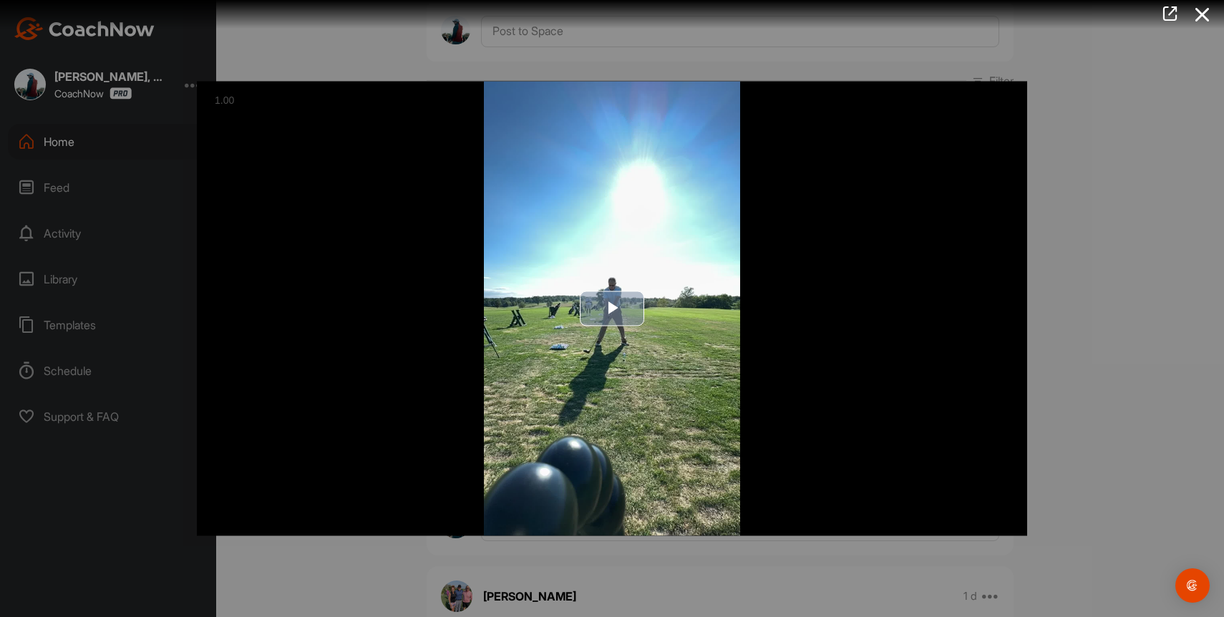
click at [612, 308] on span "Video Player" at bounding box center [612, 308] width 0 height 0
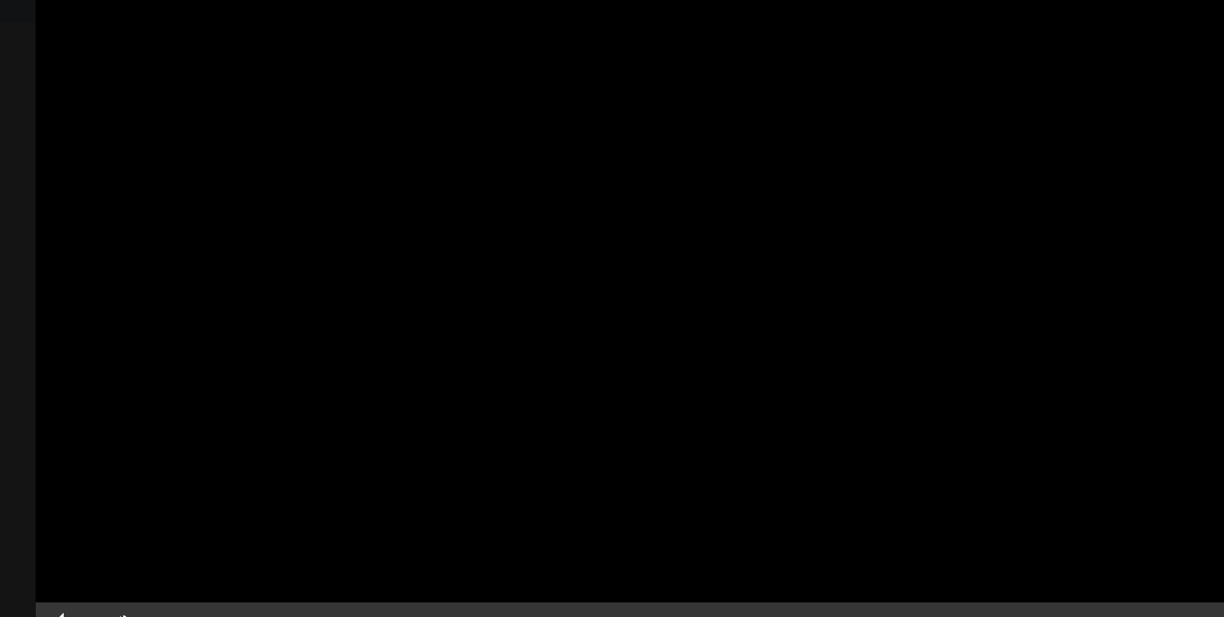
click at [832, 306] on video "Video Player" at bounding box center [612, 309] width 830 height 454
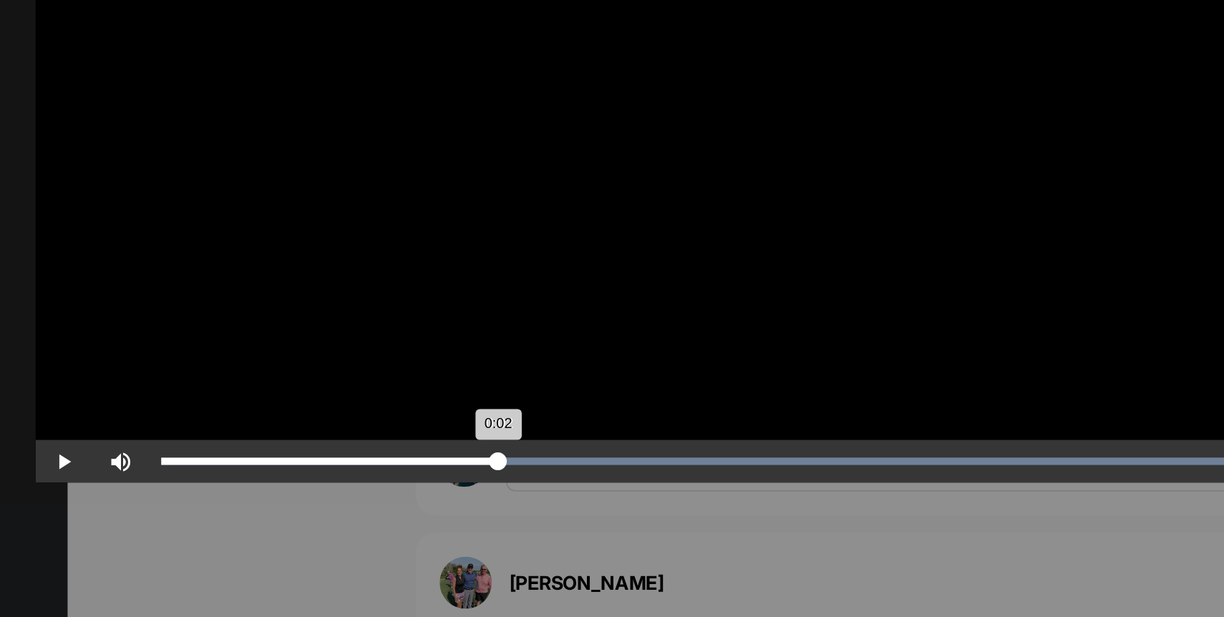
drag, startPoint x: 461, startPoint y: 522, endPoint x: 475, endPoint y: 517, distance: 15.2
click at [475, 521] on div "0:02" at bounding box center [374, 523] width 203 height 4
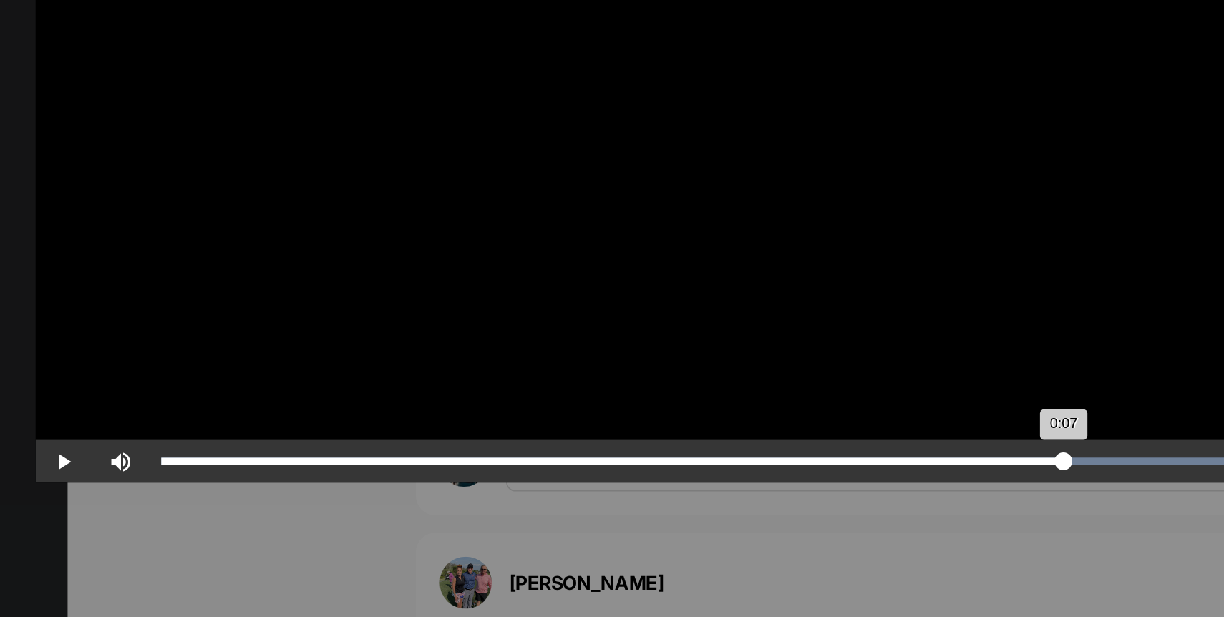
drag, startPoint x: 475, startPoint y: 517, endPoint x: 816, endPoint y: 524, distance: 341.4
click at [816, 524] on div "0:07" at bounding box center [545, 523] width 545 height 4
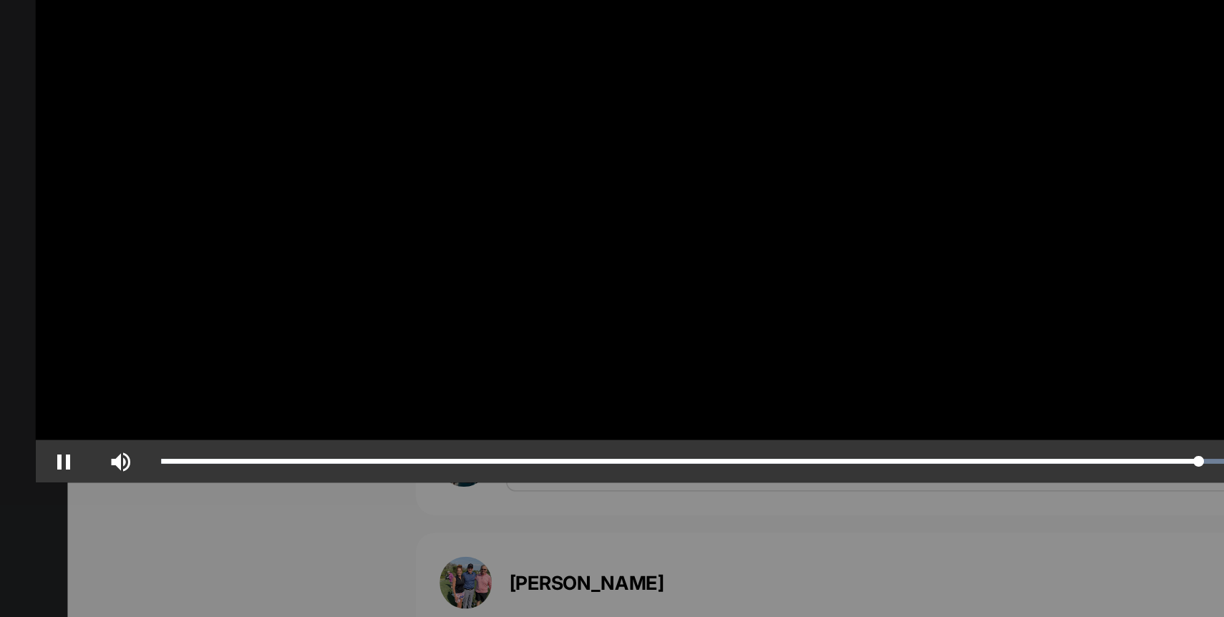
click at [644, 580] on div at bounding box center [612, 308] width 1224 height 617
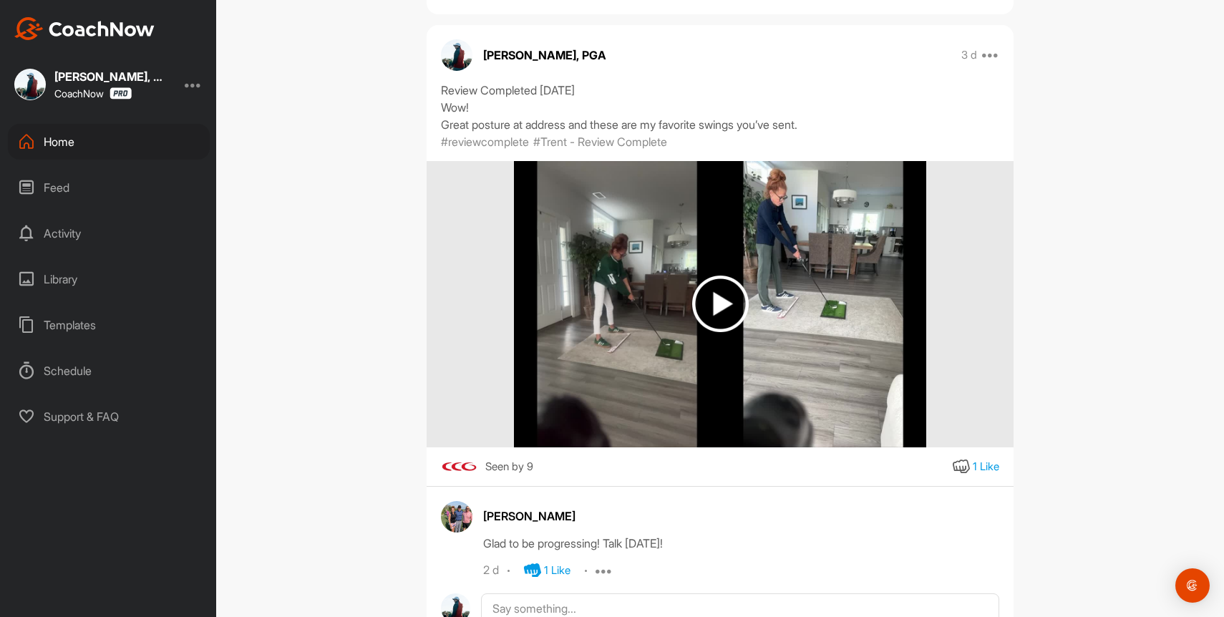
scroll to position [1183, 0]
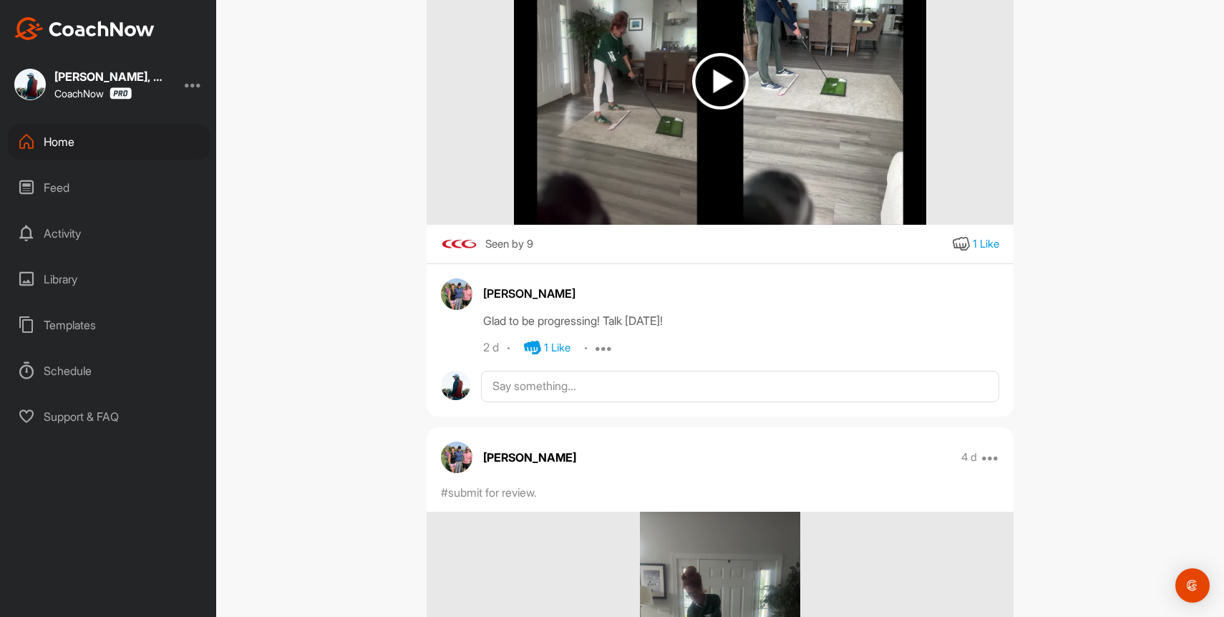
click at [506, 246] on div "Seen by 9" at bounding box center [509, 244] width 48 height 18
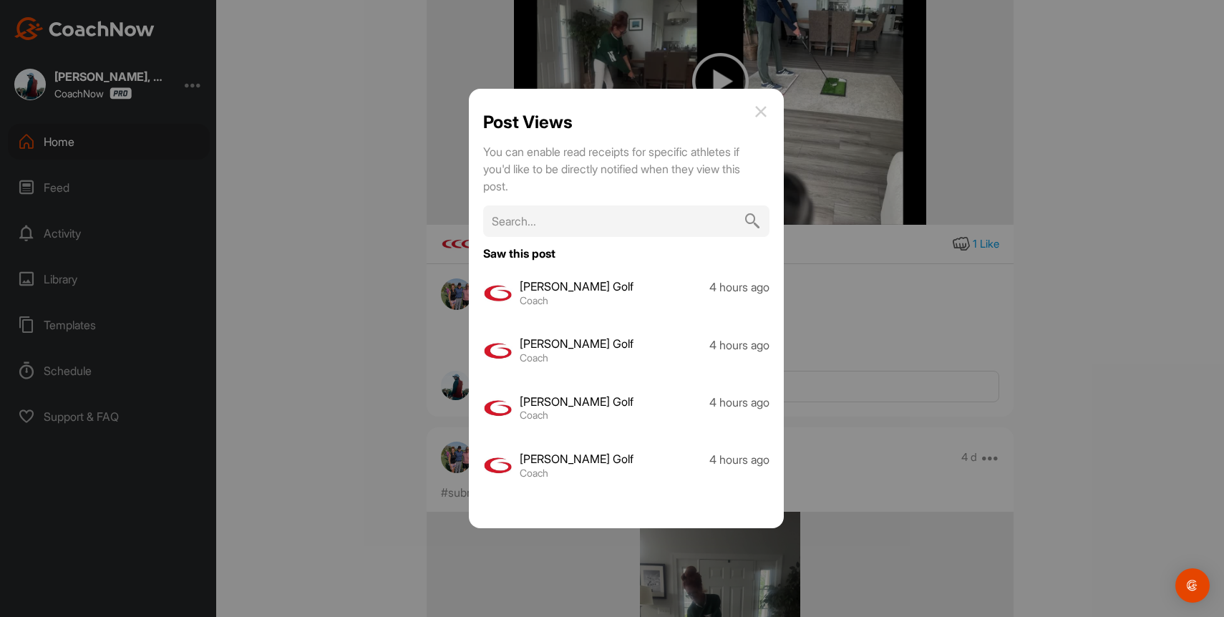
click at [763, 110] on img at bounding box center [760, 111] width 17 height 17
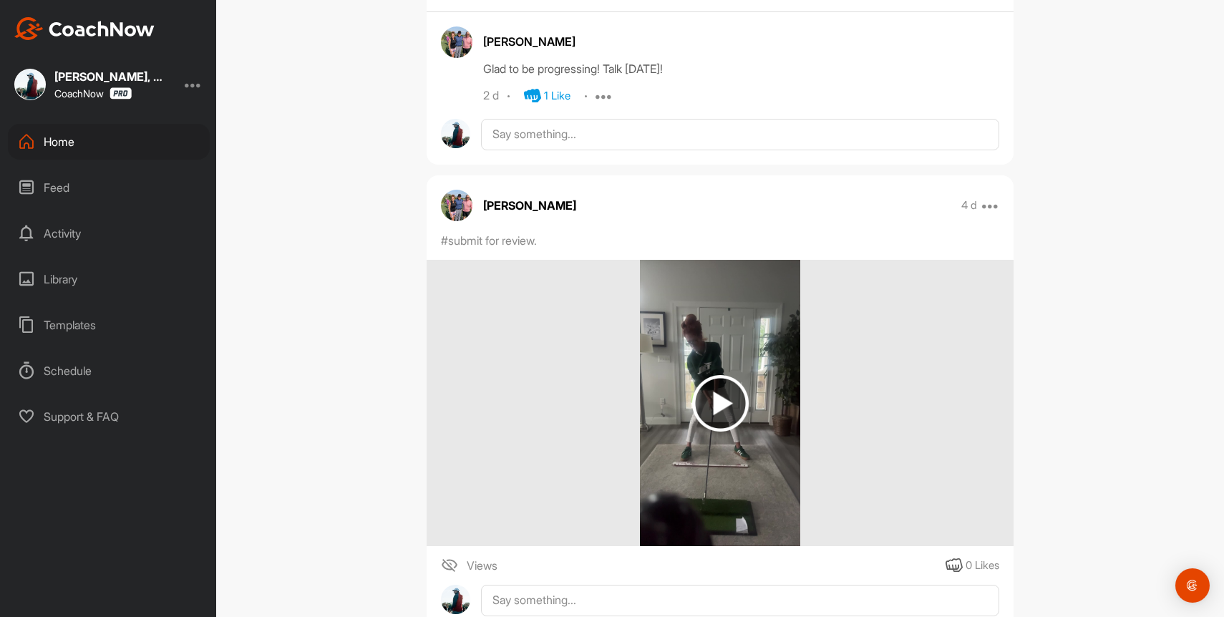
scroll to position [965, 0]
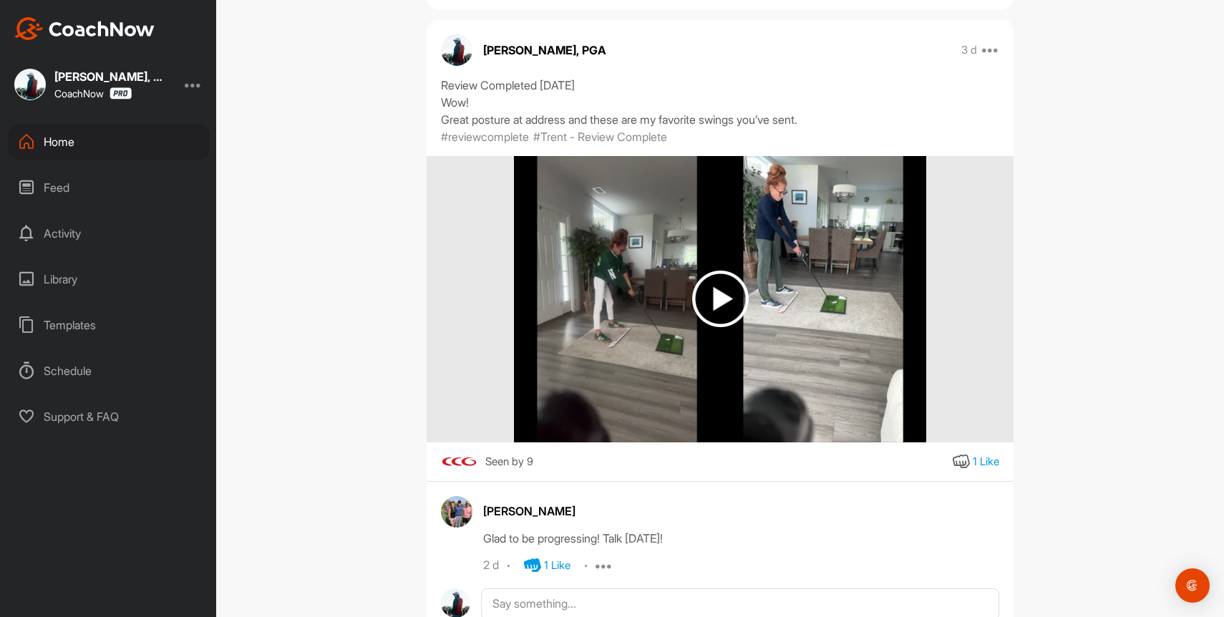
click at [708, 296] on img at bounding box center [720, 298] width 57 height 57
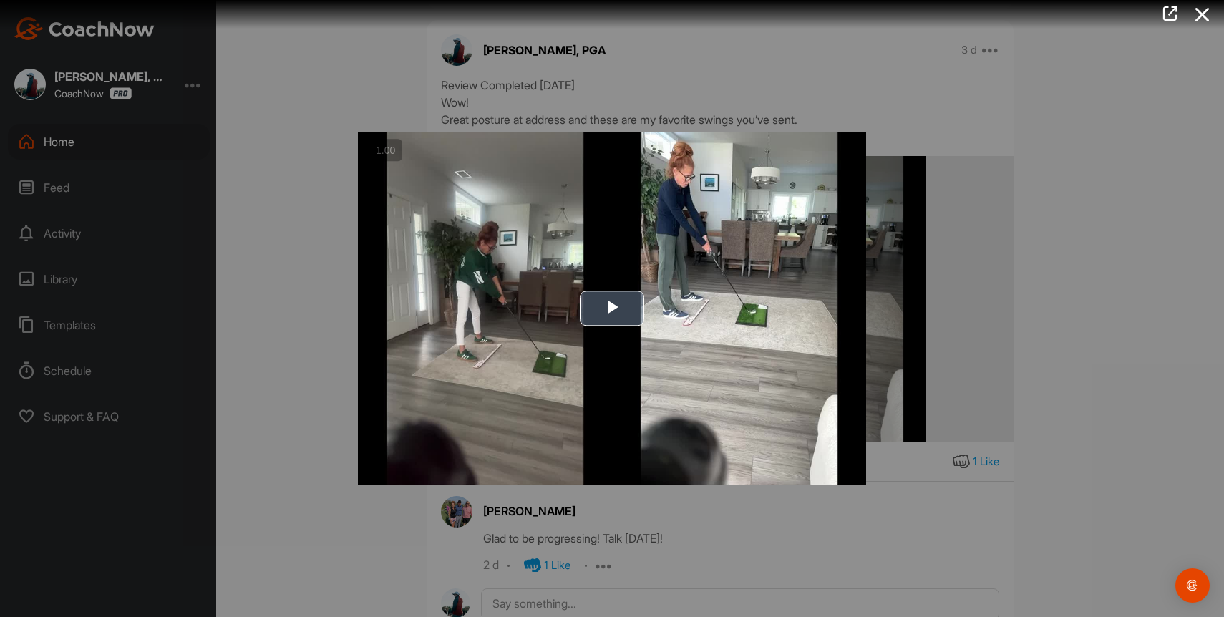
click at [612, 308] on span "Video Player" at bounding box center [612, 308] width 0 height 0
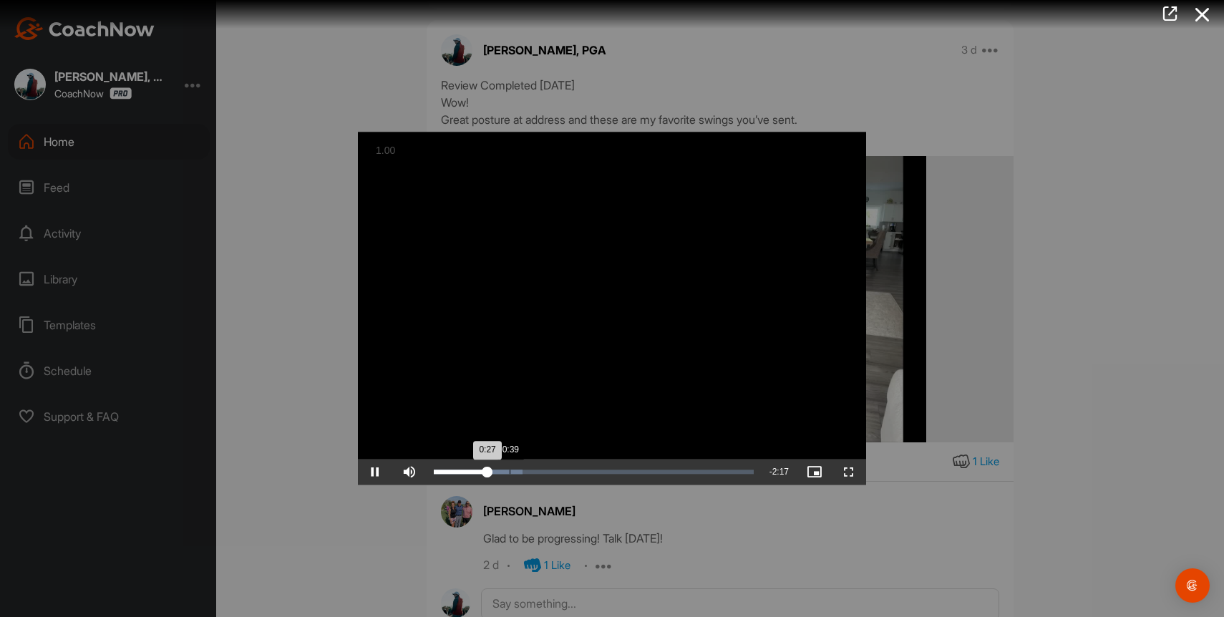
click at [509, 474] on div "Loaded : 27.69% 0:39 0:27" at bounding box center [593, 472] width 334 height 26
click at [530, 476] on div "Loaded : 31.57% 0:49 0:49" at bounding box center [593, 472] width 334 height 26
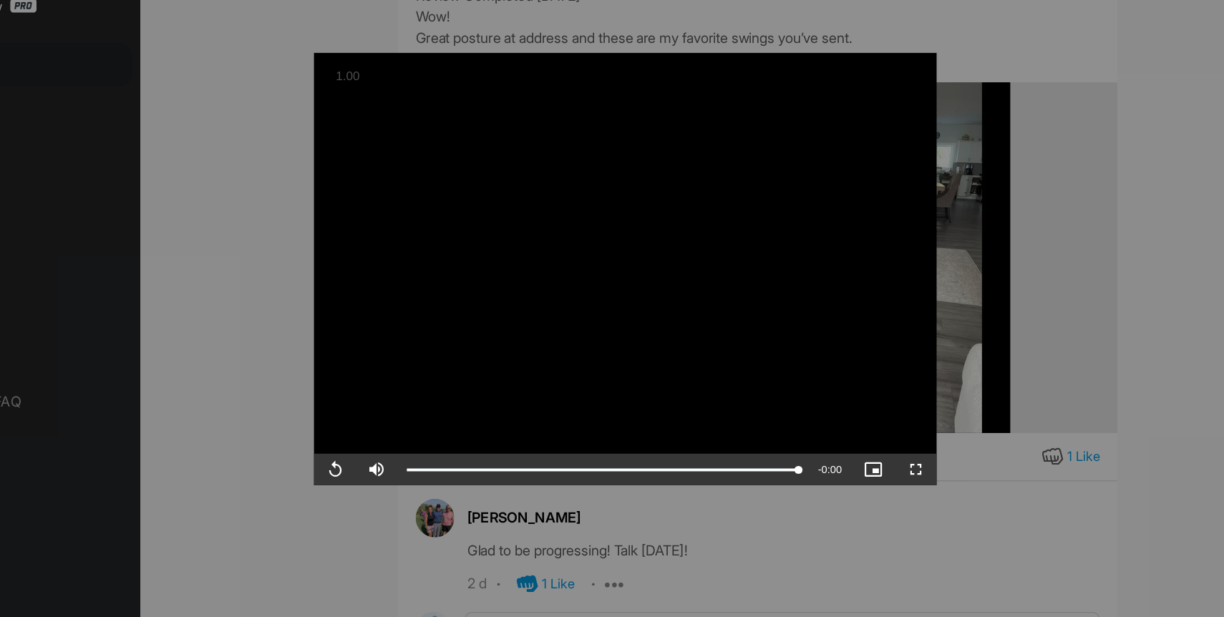
click at [987, 307] on div at bounding box center [612, 308] width 1224 height 617
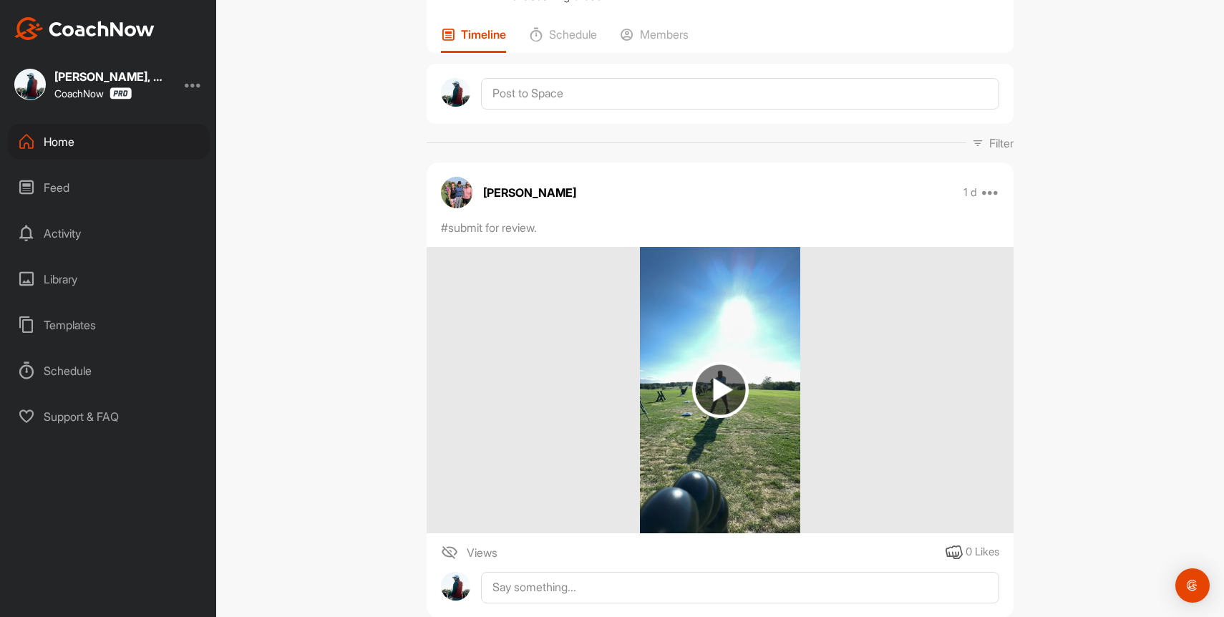
scroll to position [0, 0]
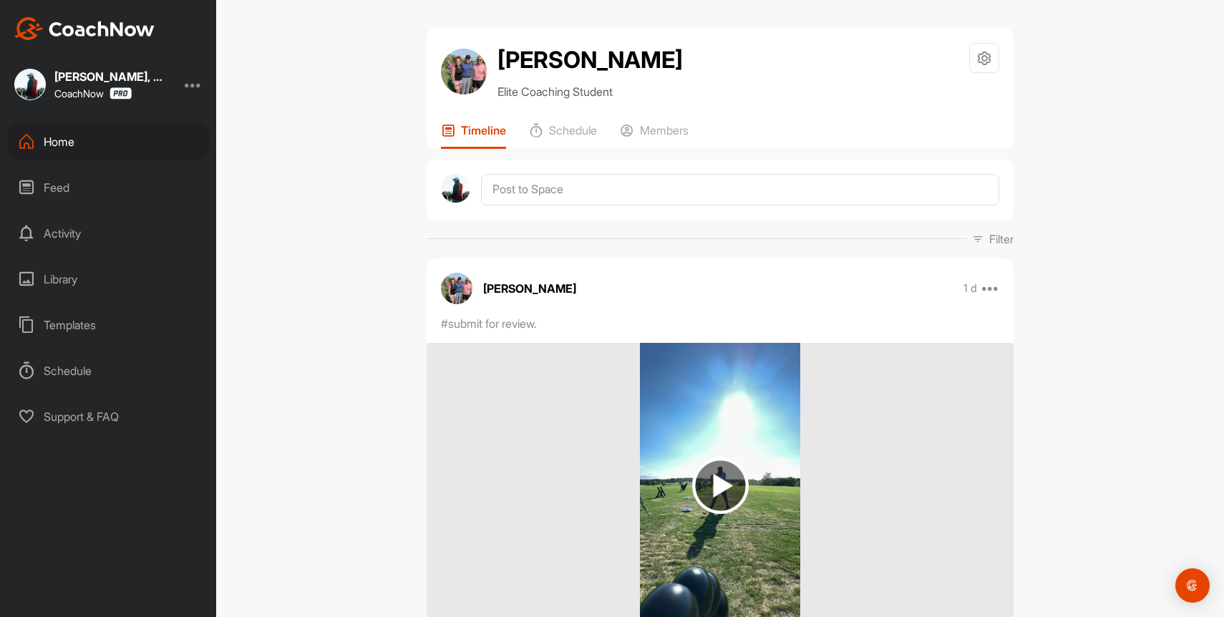
click at [87, 144] on div "Home" at bounding box center [109, 142] width 202 height 36
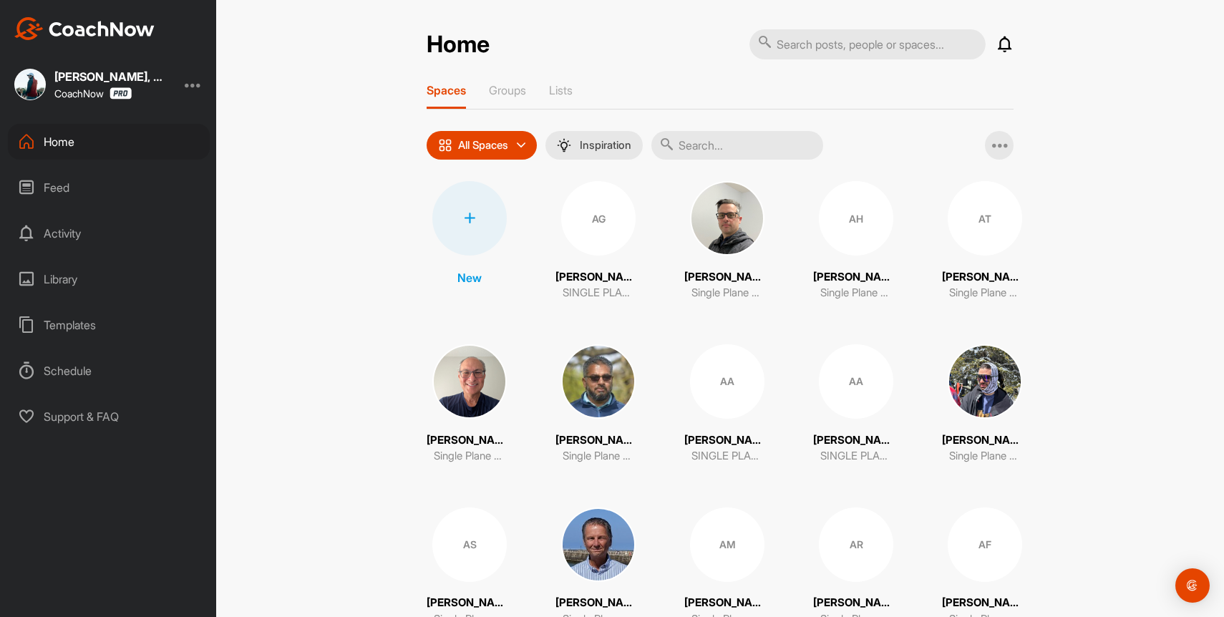
click at [64, 115] on div "[PERSON_NAME], PGA CoachNow Home Feed Activity Library Templates Schedule Suppo…" at bounding box center [108, 308] width 216 height 617
click at [61, 139] on div "Home" at bounding box center [109, 142] width 202 height 36
click at [81, 220] on div "Activity" at bounding box center [109, 233] width 202 height 36
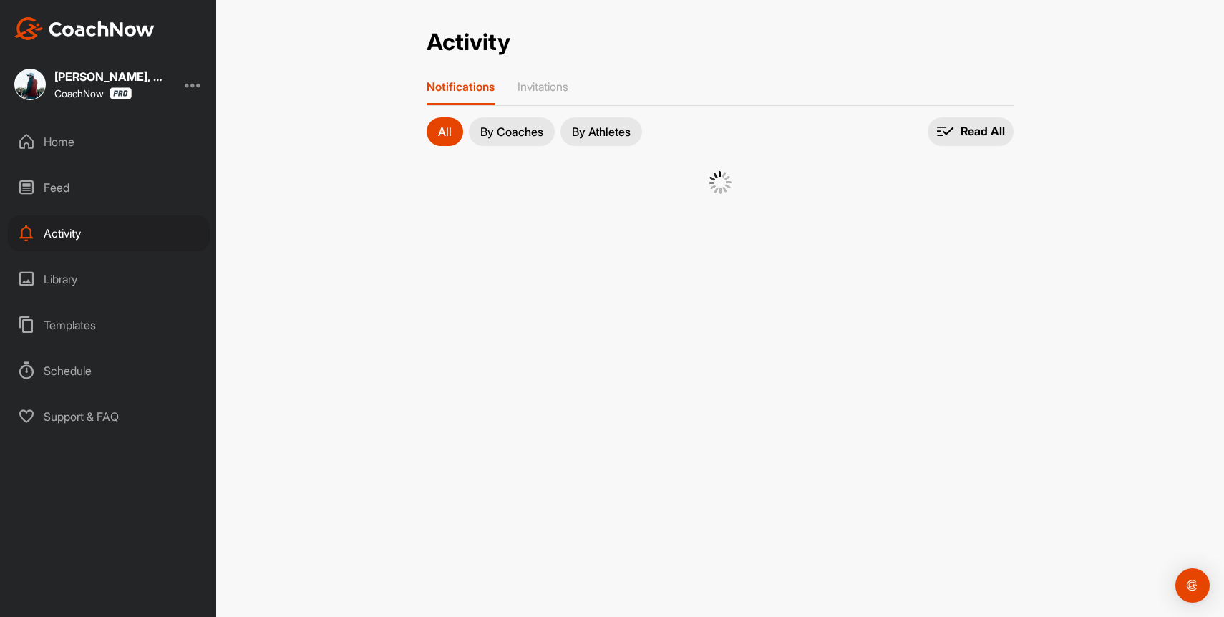
click at [76, 185] on div "Feed" at bounding box center [109, 188] width 202 height 36
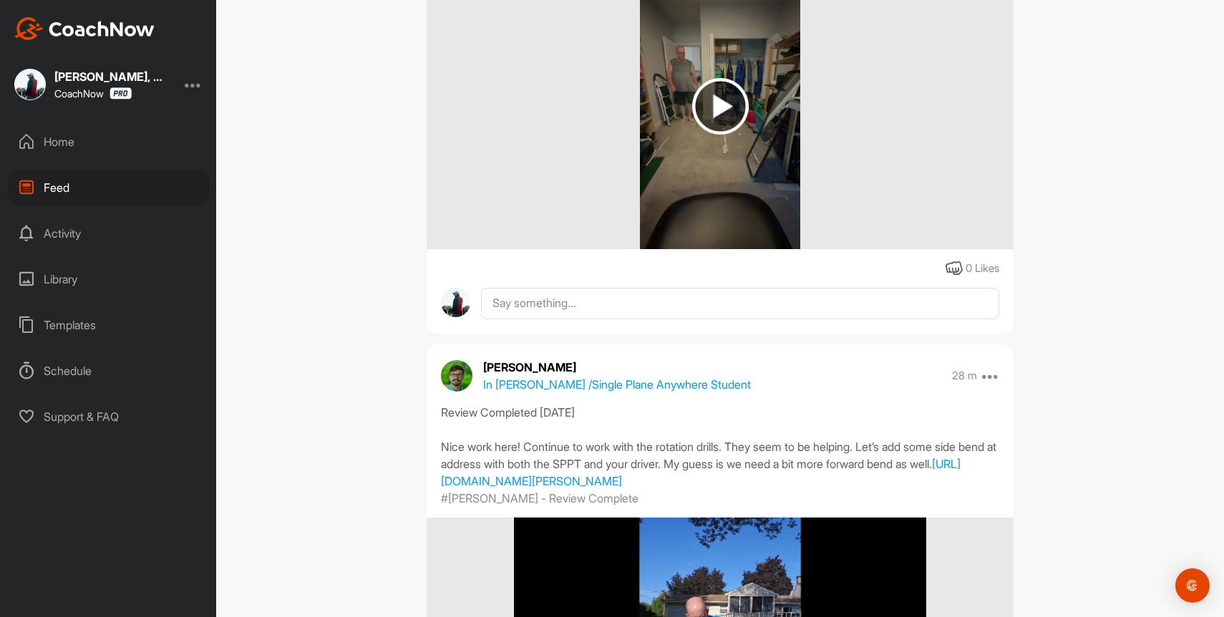
scroll to position [882, 0]
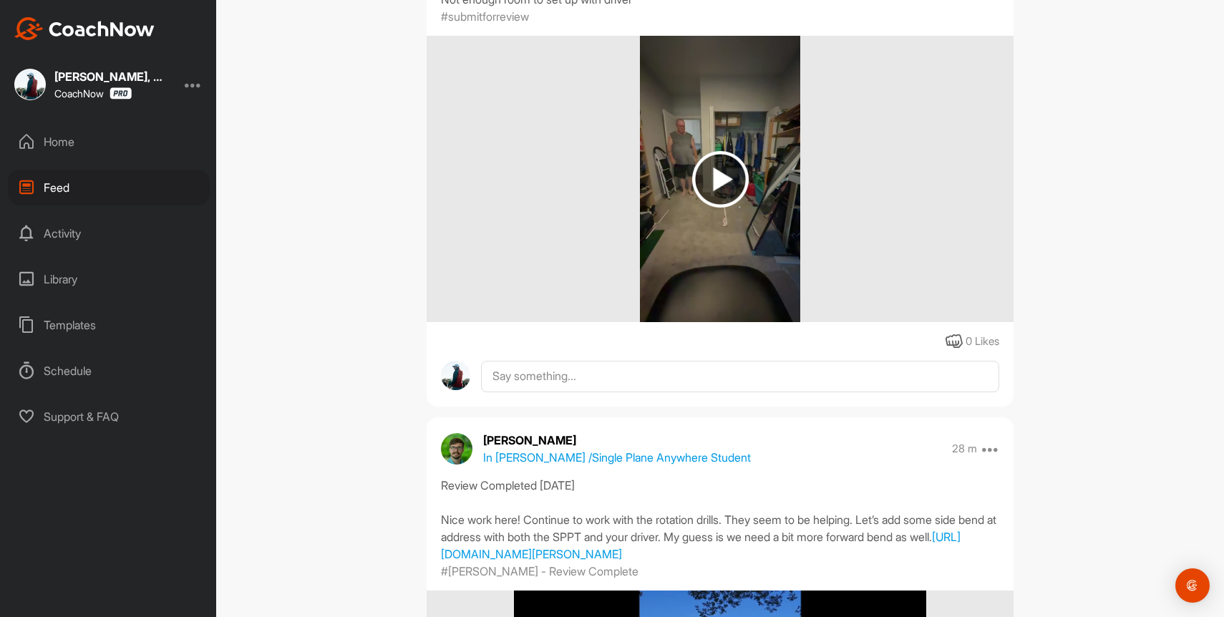
click at [62, 130] on div "Home" at bounding box center [109, 142] width 202 height 36
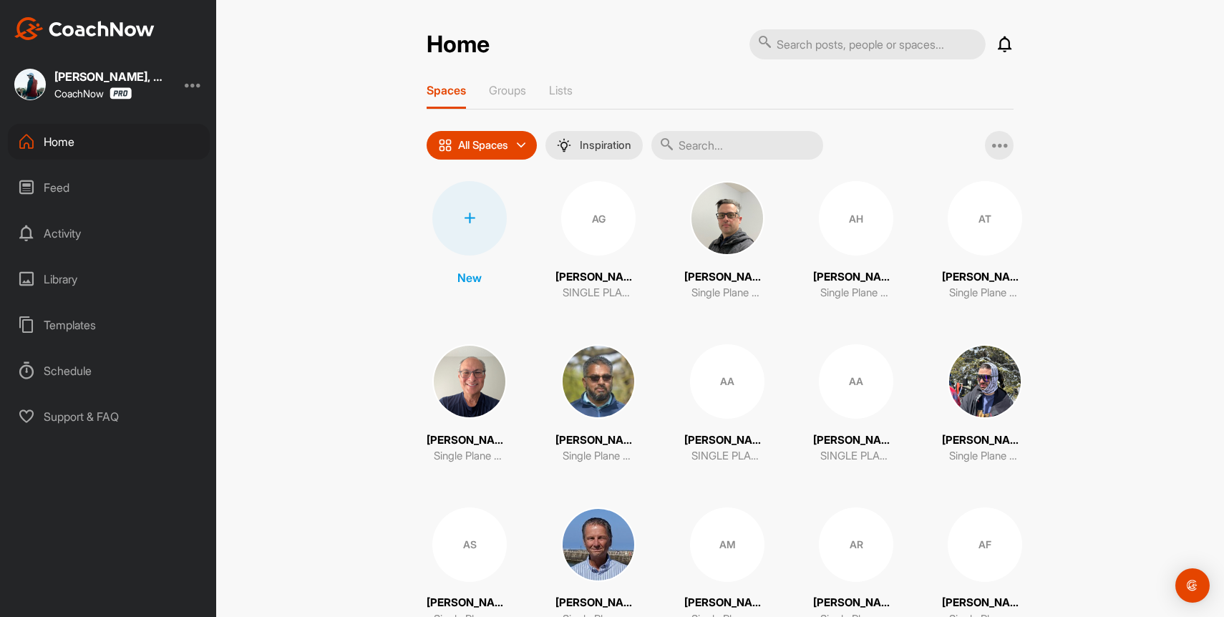
click at [761, 149] on input "text" at bounding box center [737, 145] width 172 height 29
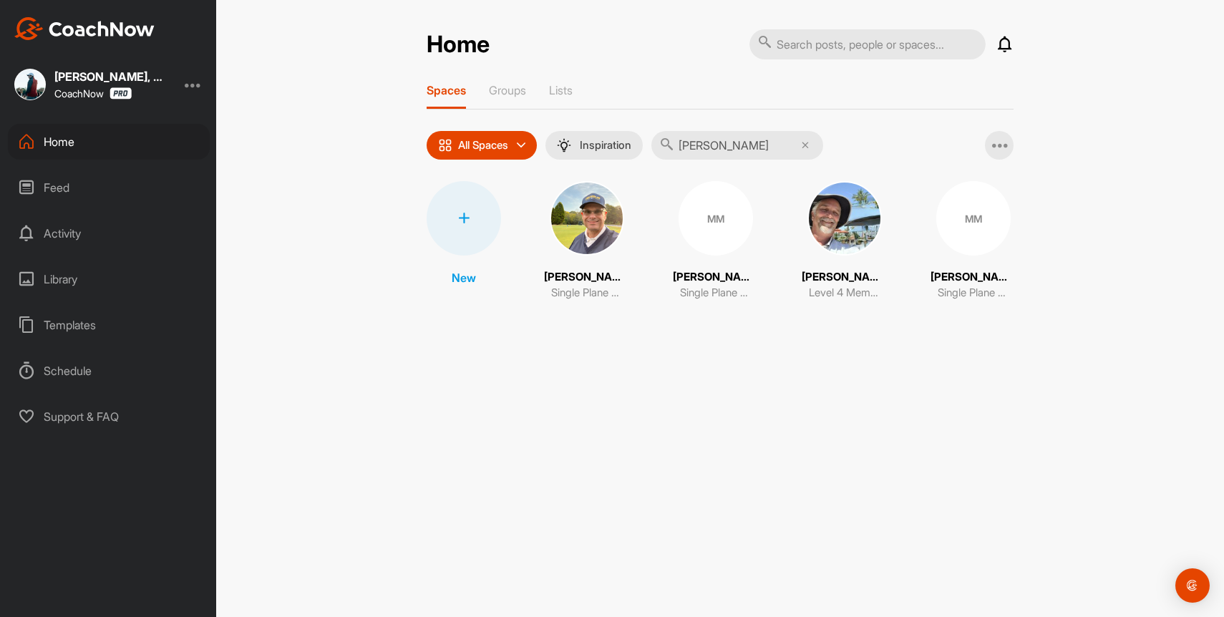
type input "[PERSON_NAME]"
click at [842, 253] on img at bounding box center [844, 218] width 74 height 74
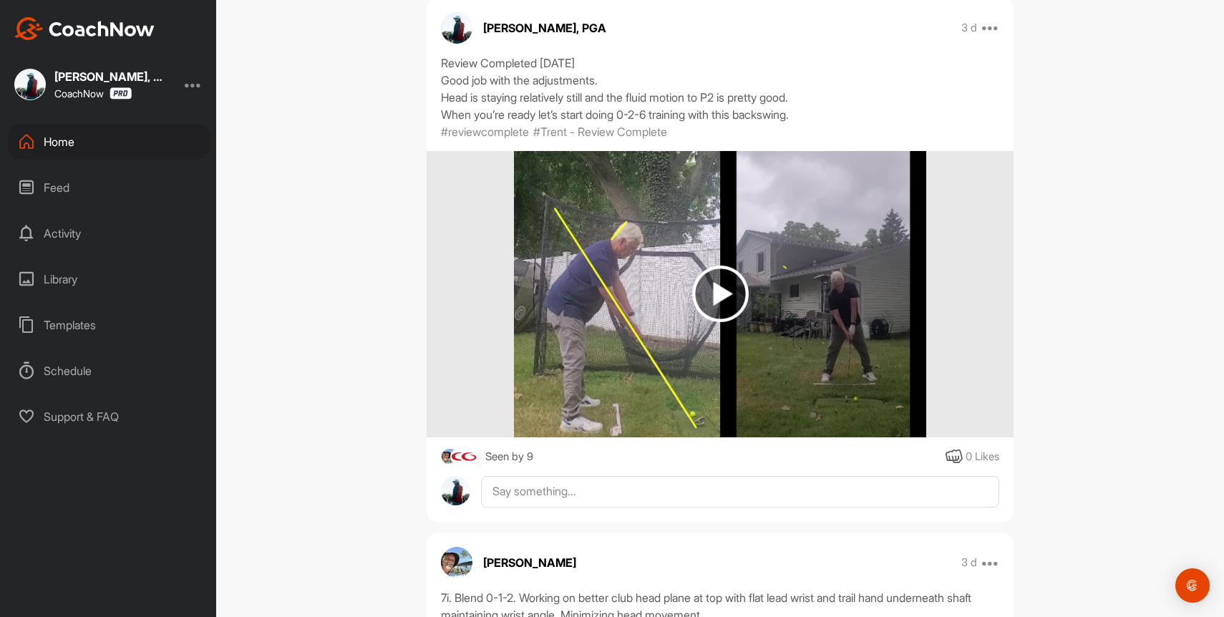
scroll to position [281, 0]
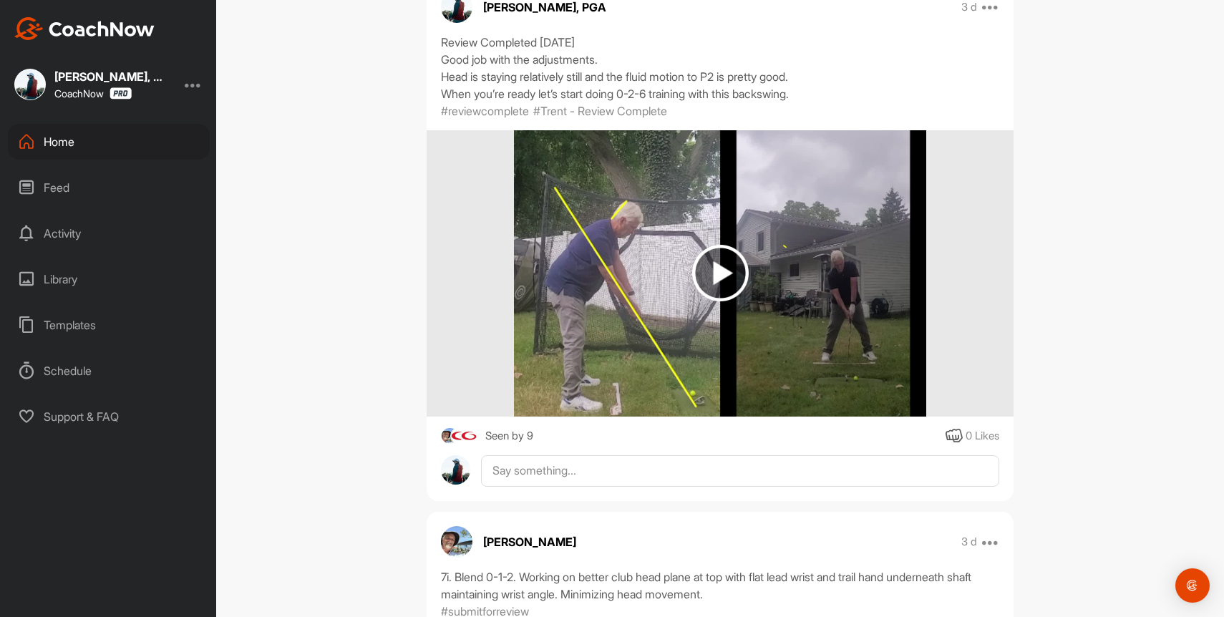
click at [474, 444] on div at bounding box center [459, 436] width 36 height 18
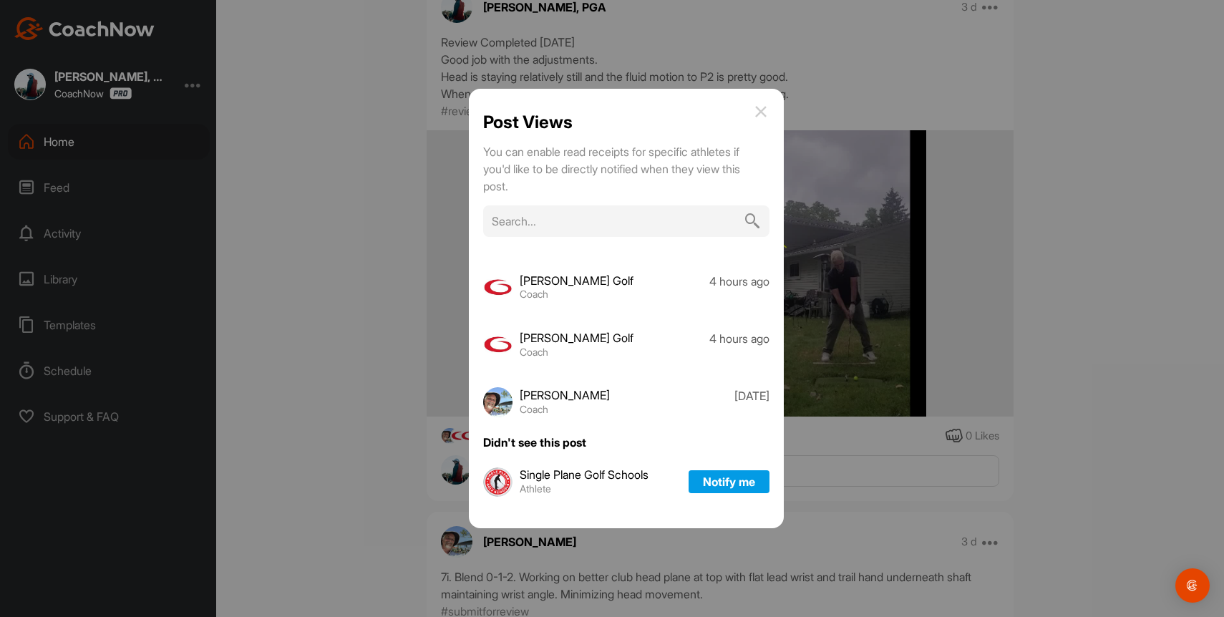
scroll to position [0, 0]
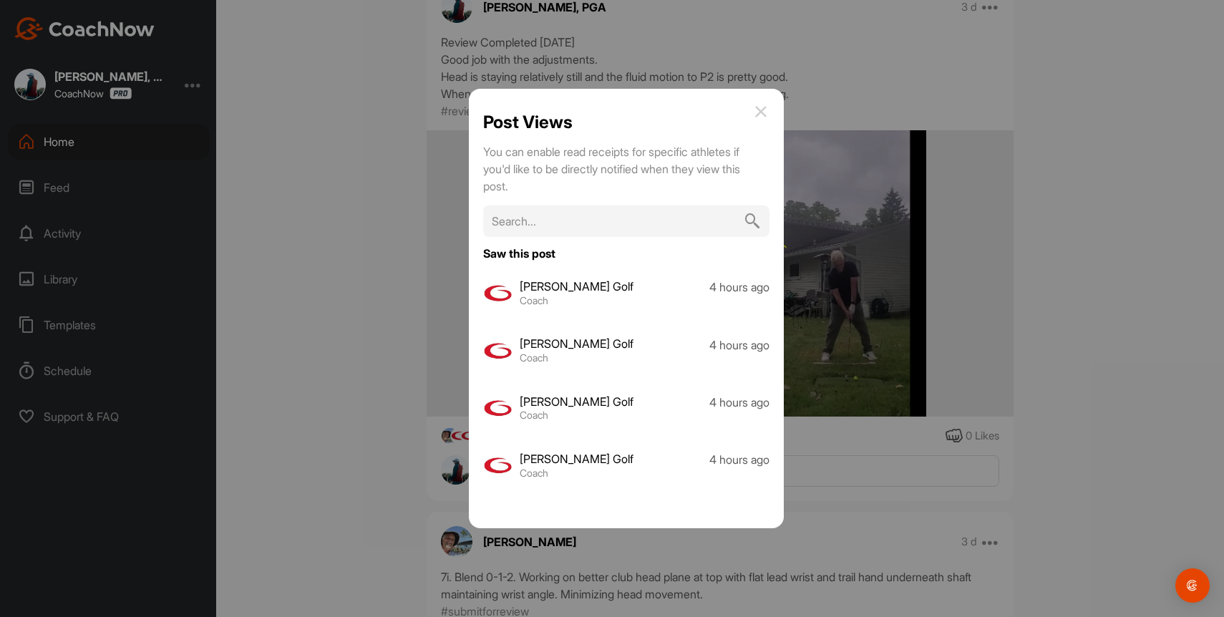
click at [762, 117] on img at bounding box center [760, 111] width 17 height 17
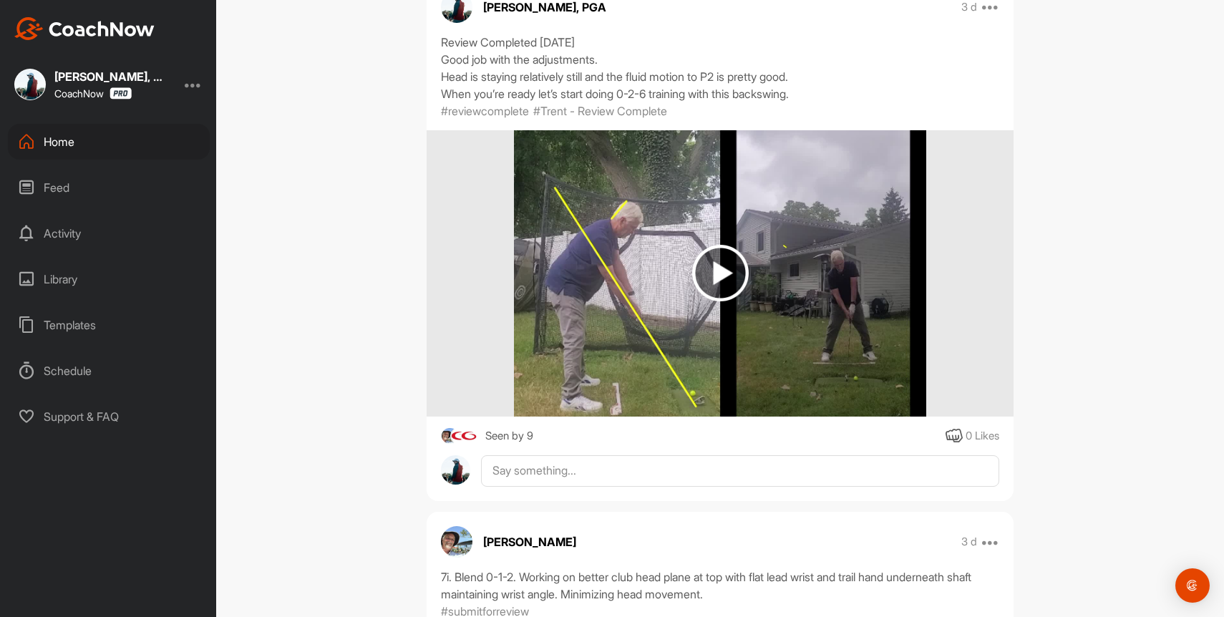
click at [728, 270] on img at bounding box center [720, 273] width 57 height 57
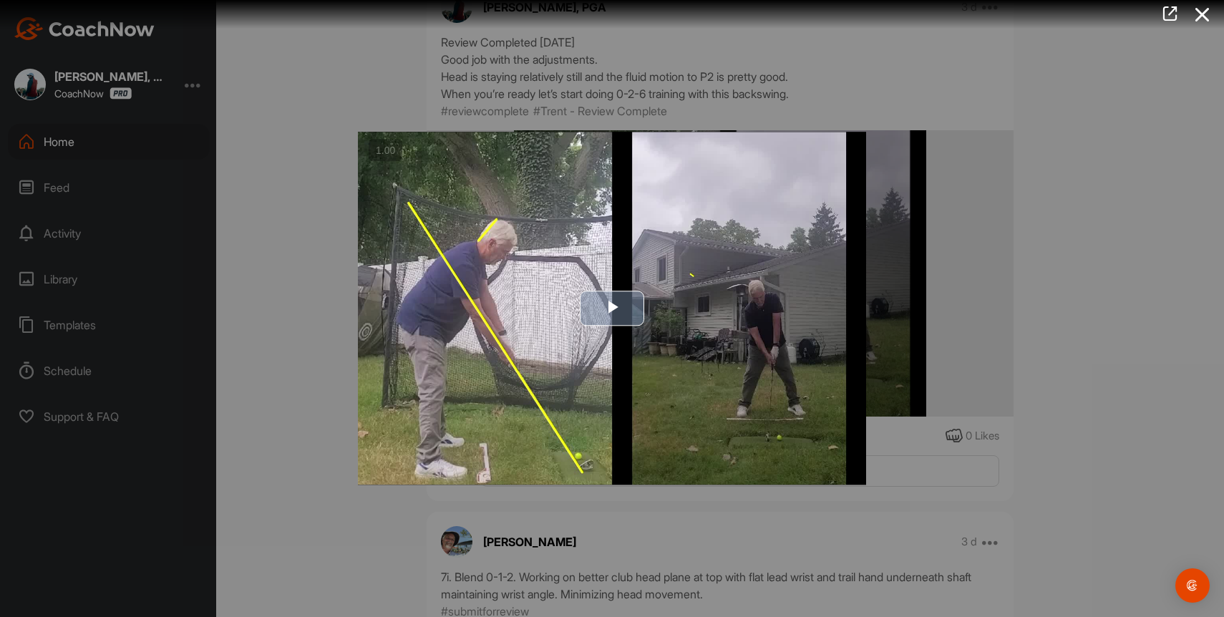
click at [612, 308] on span "Video Player" at bounding box center [612, 308] width 0 height 0
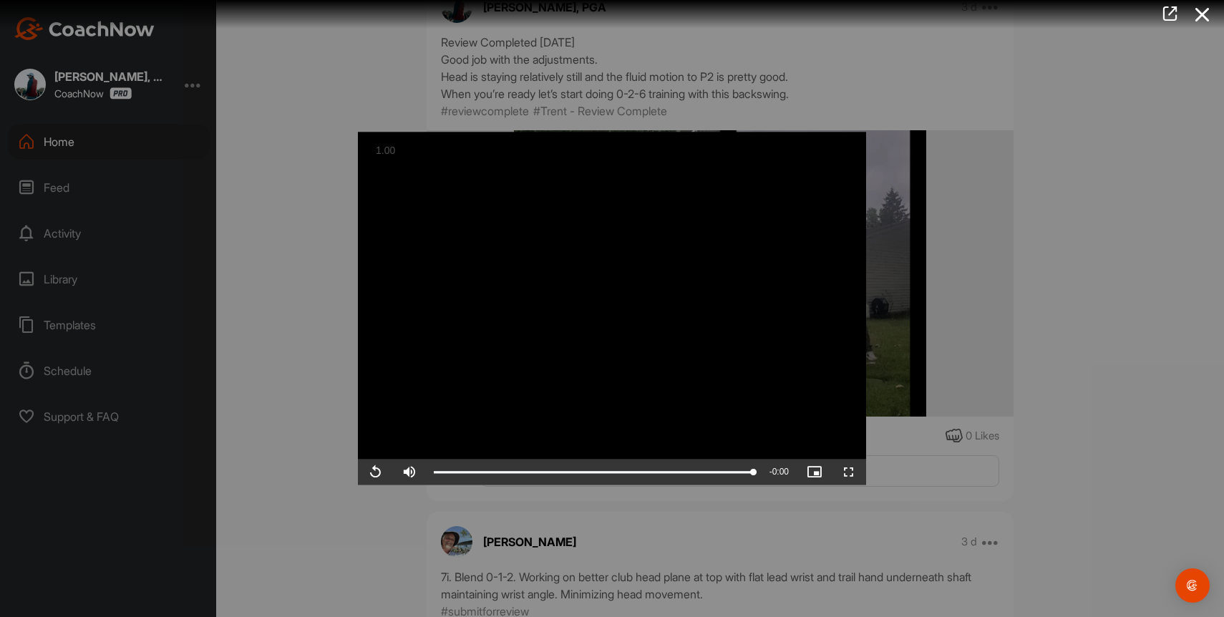
click at [1168, 338] on div at bounding box center [612, 308] width 1224 height 617
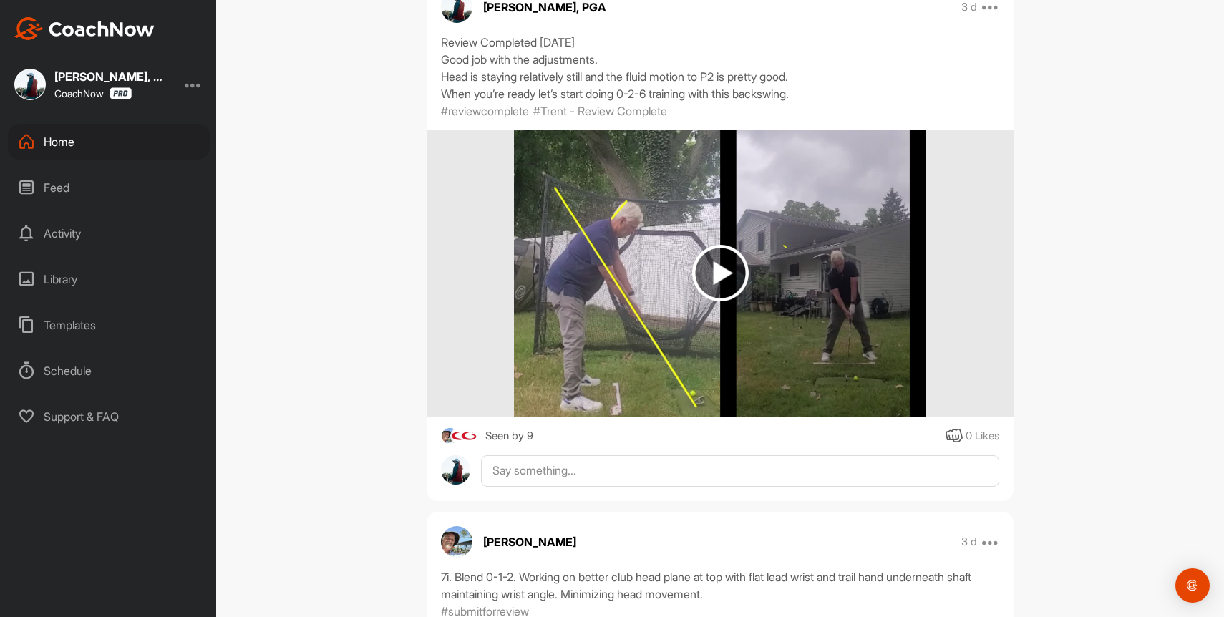
click at [55, 130] on div "Home" at bounding box center [109, 142] width 202 height 36
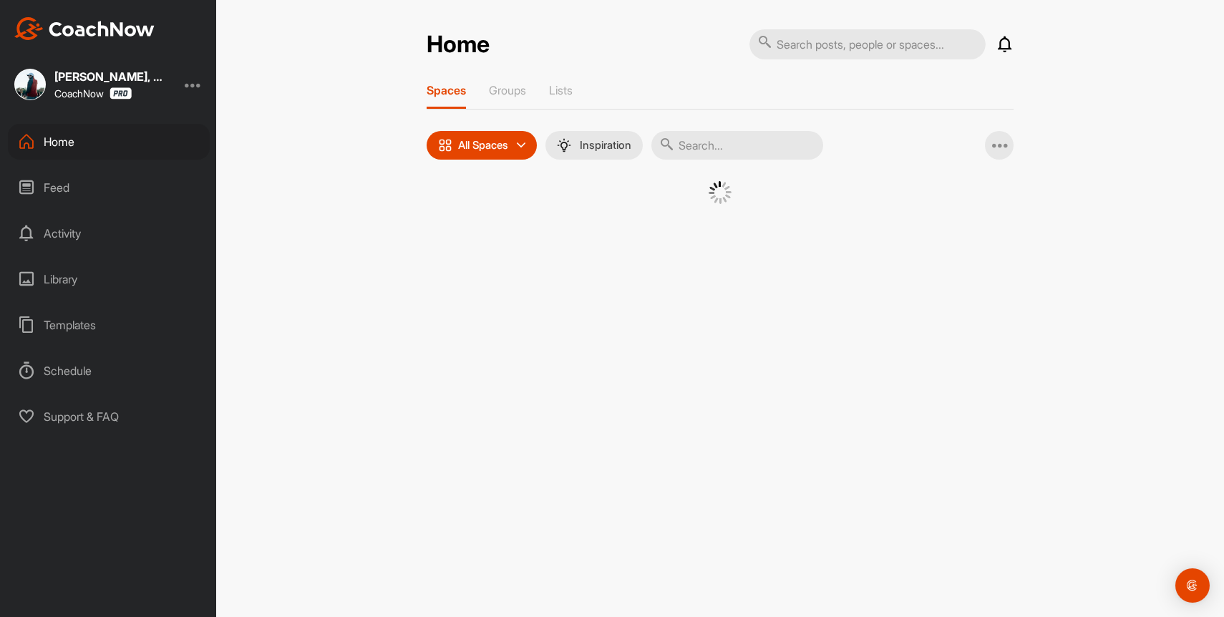
click at [745, 144] on input "text" at bounding box center [737, 145] width 172 height 29
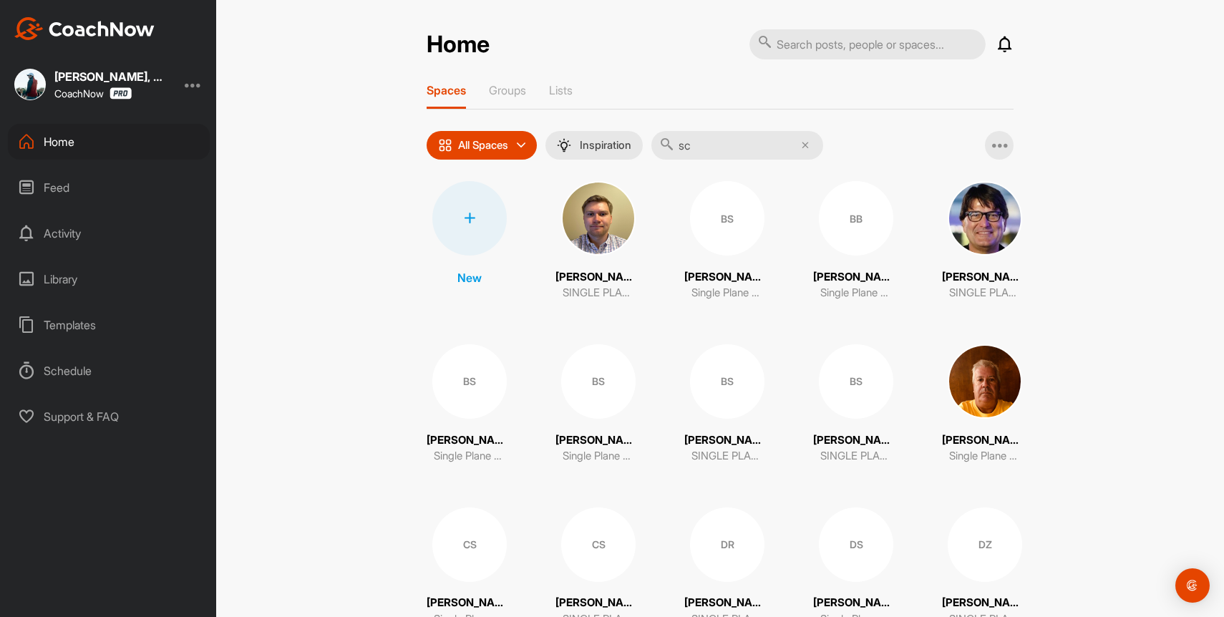
type input "scal"
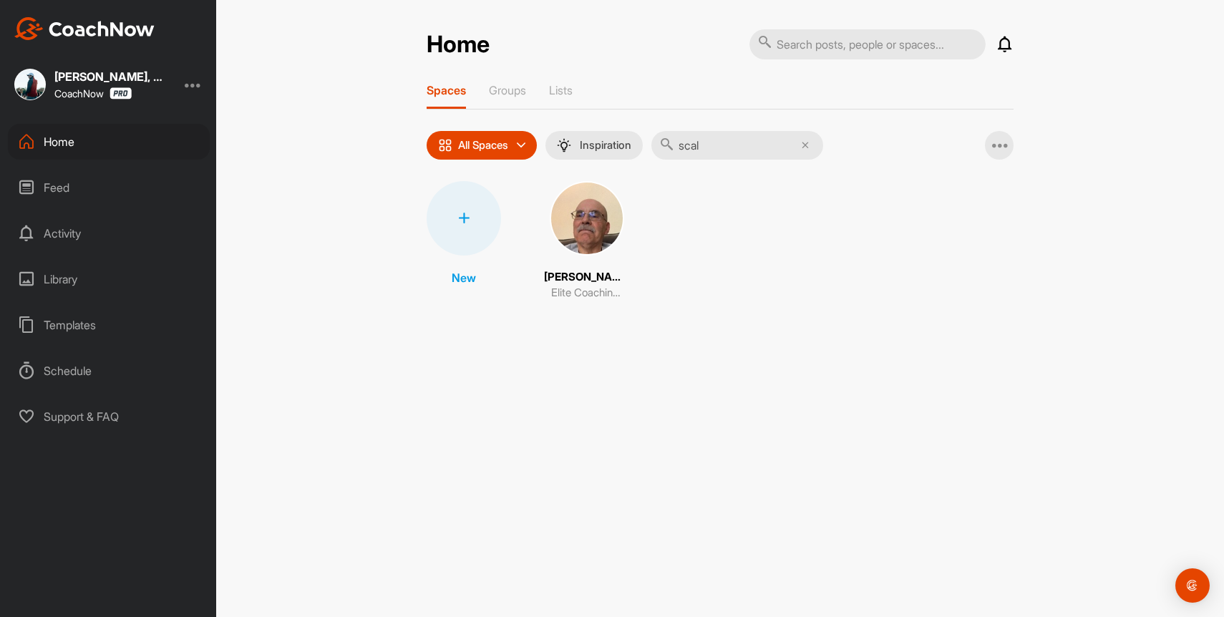
click at [575, 224] on img at bounding box center [587, 218] width 74 height 74
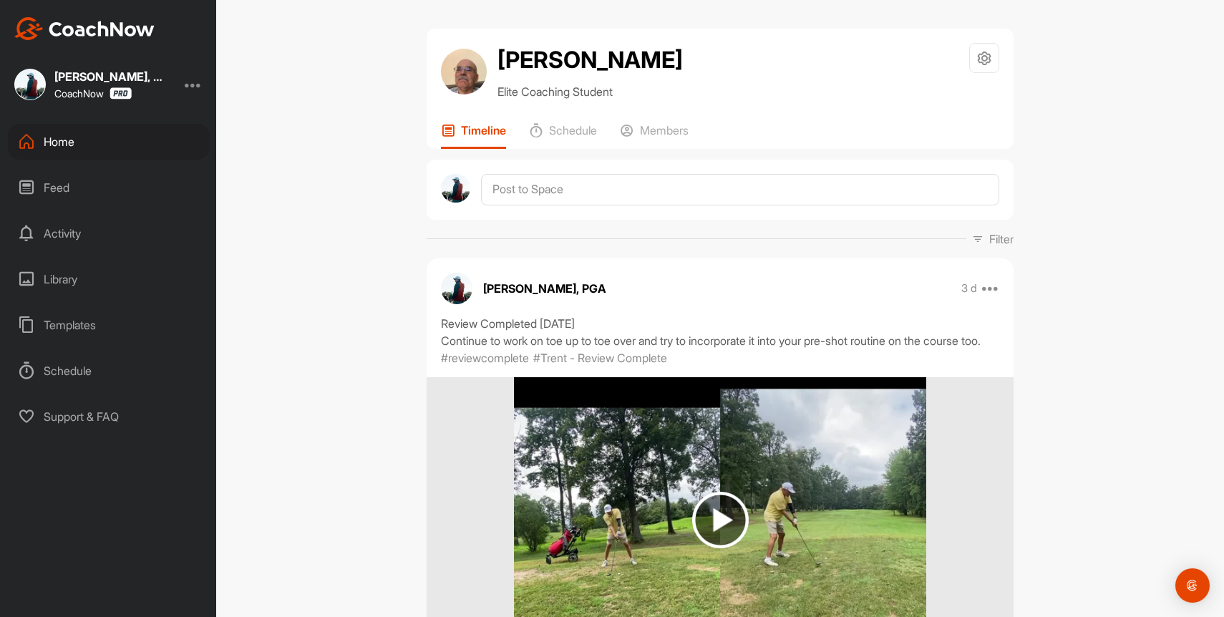
scroll to position [323, 0]
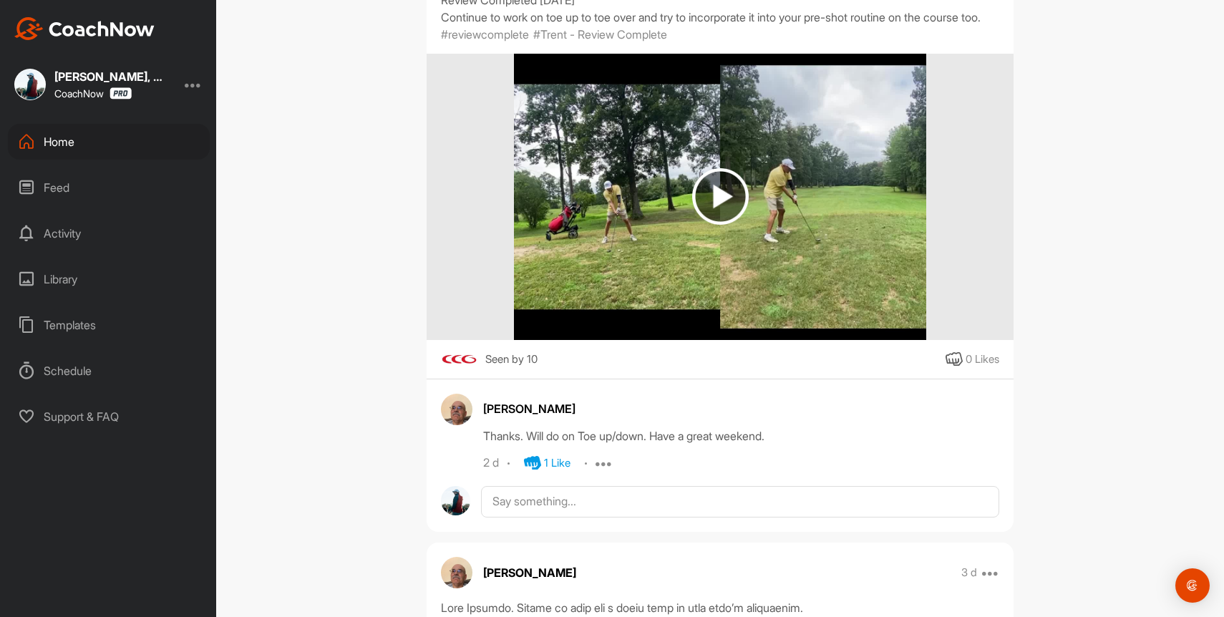
click at [467, 368] on img at bounding box center [469, 360] width 18 height 18
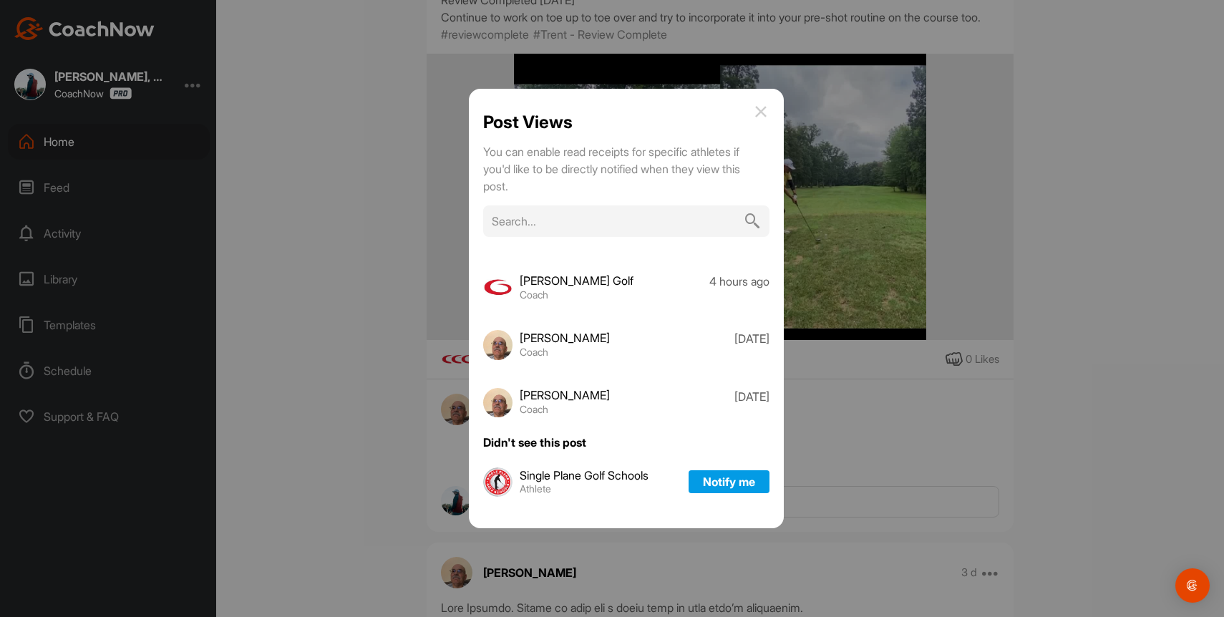
scroll to position [0, 0]
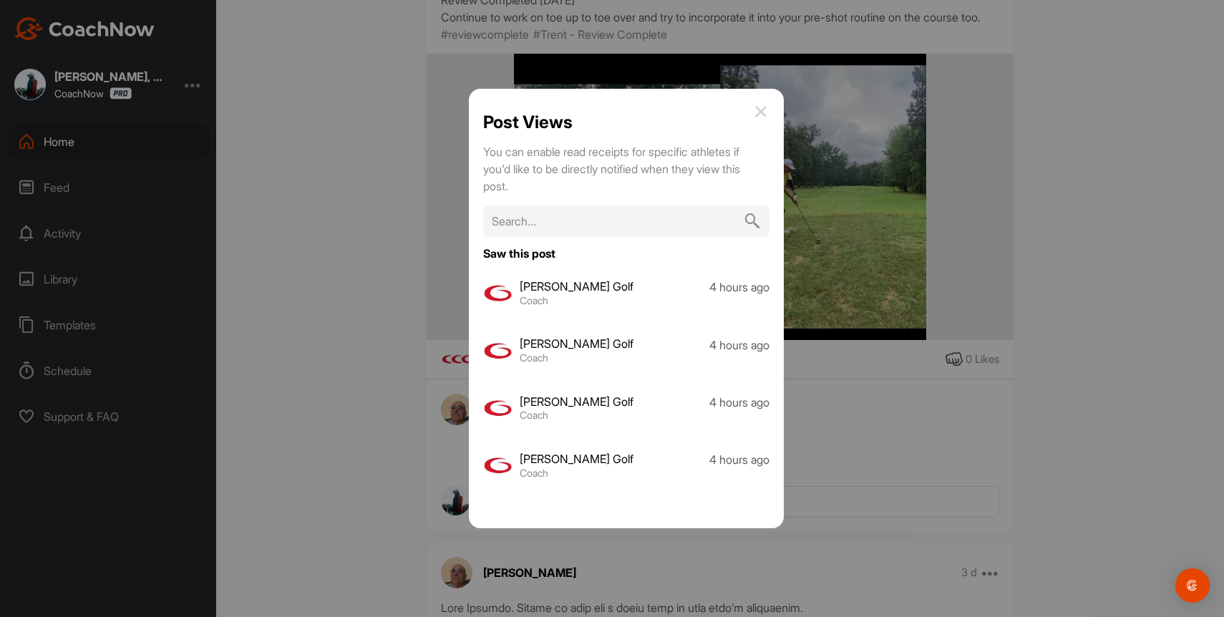
click at [763, 111] on img at bounding box center [760, 111] width 17 height 17
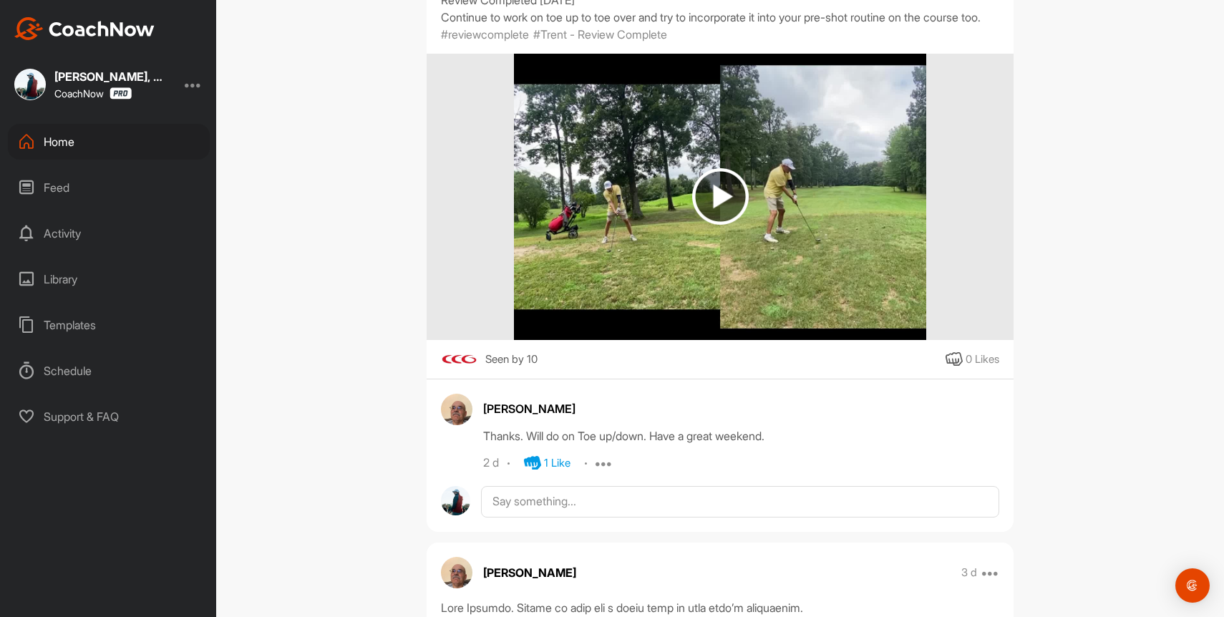
click at [731, 223] on img at bounding box center [720, 196] width 57 height 57
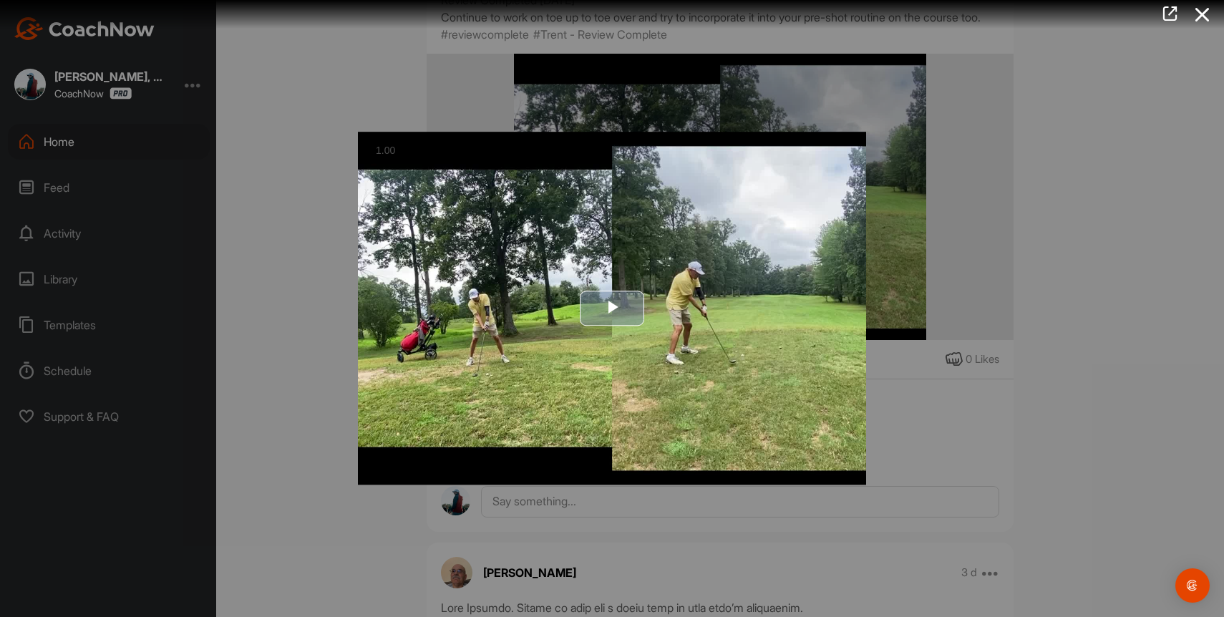
click at [659, 356] on img "Video Player" at bounding box center [612, 308] width 508 height 353
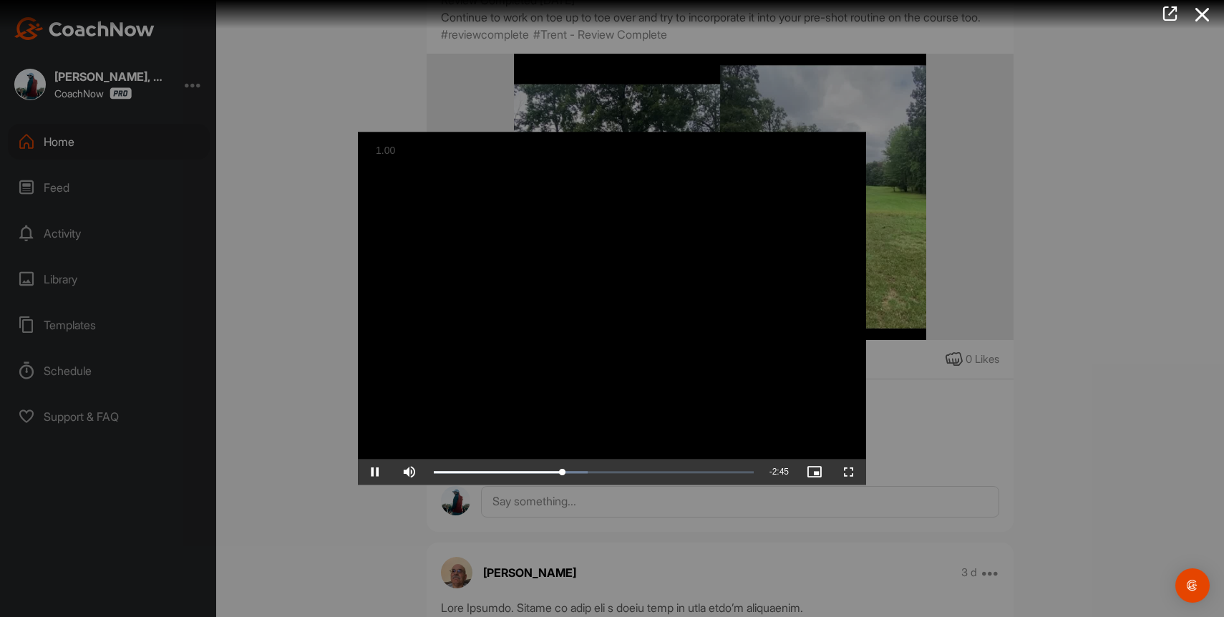
click at [544, 318] on video "Video Player" at bounding box center [612, 308] width 508 height 353
click at [517, 290] on video "Video Player" at bounding box center [612, 308] width 508 height 353
click at [1057, 179] on div at bounding box center [612, 308] width 1224 height 617
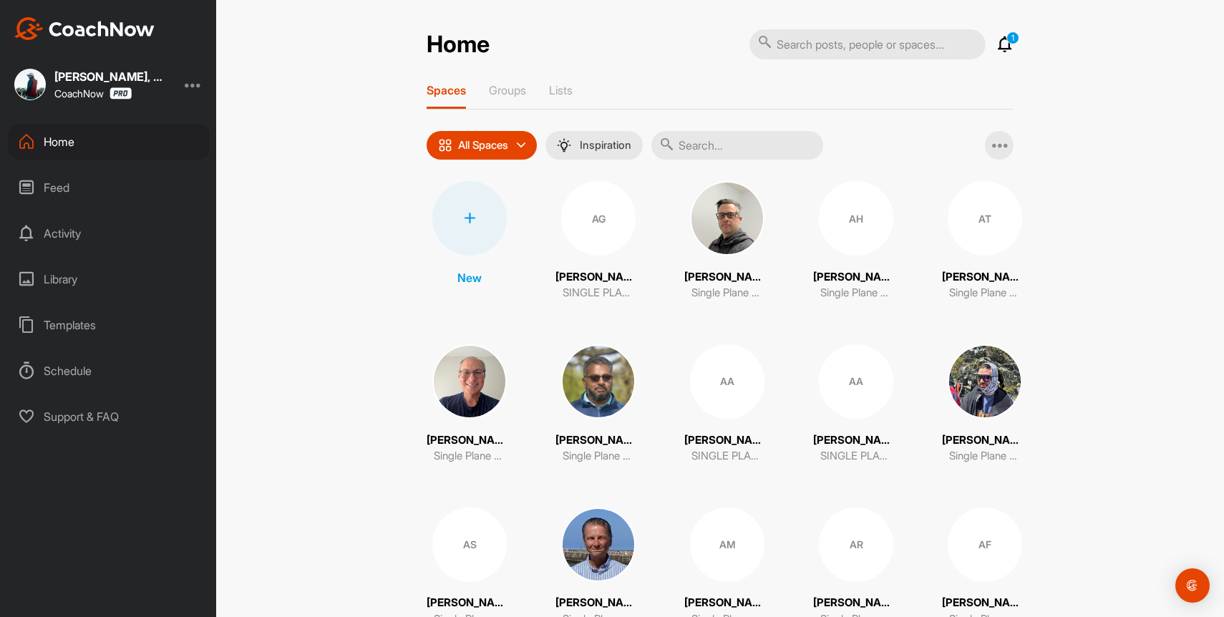
click at [59, 185] on div "Feed" at bounding box center [109, 188] width 202 height 36
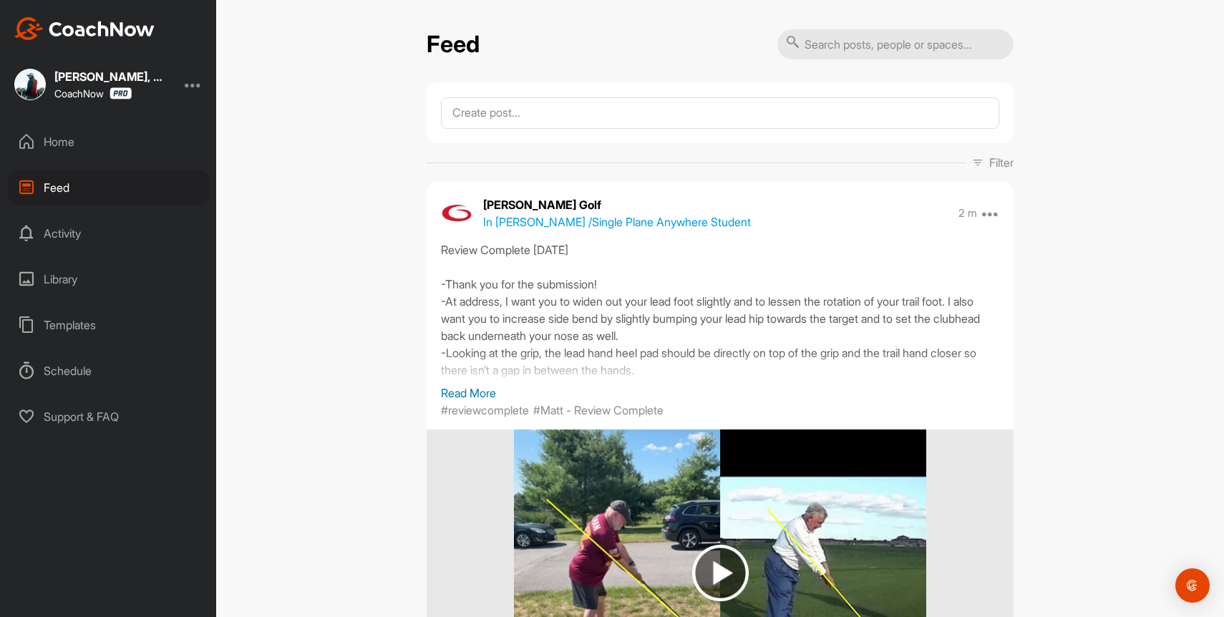
click at [27, 150] on div "Home" at bounding box center [109, 142] width 202 height 36
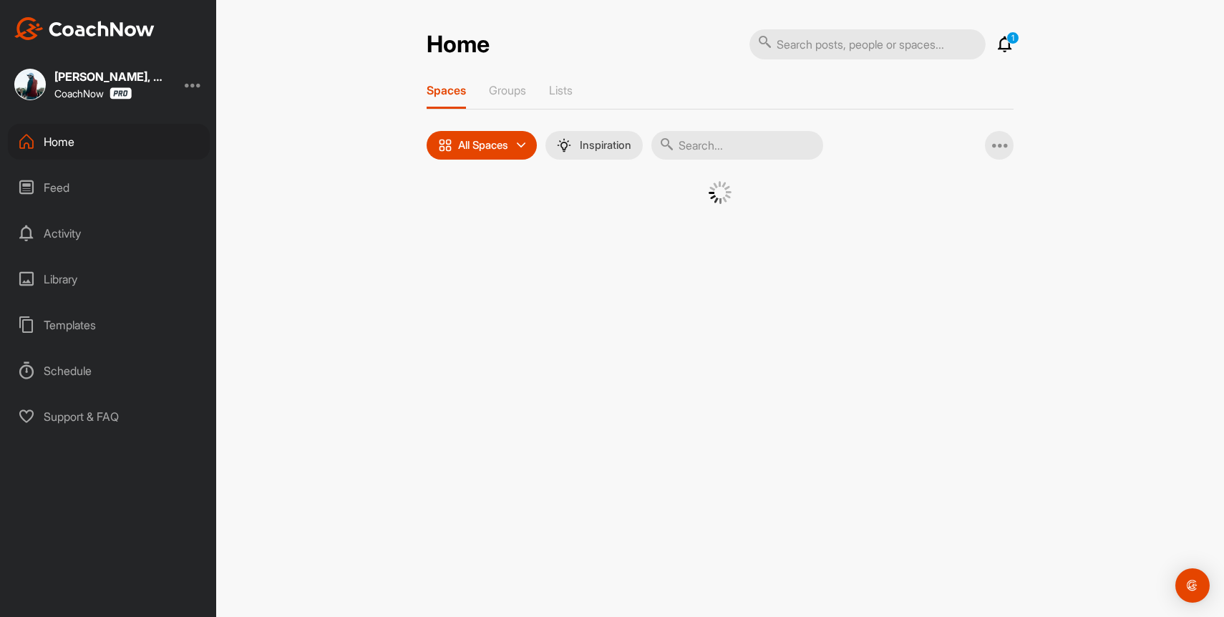
click at [718, 151] on input "text" at bounding box center [737, 145] width 172 height 29
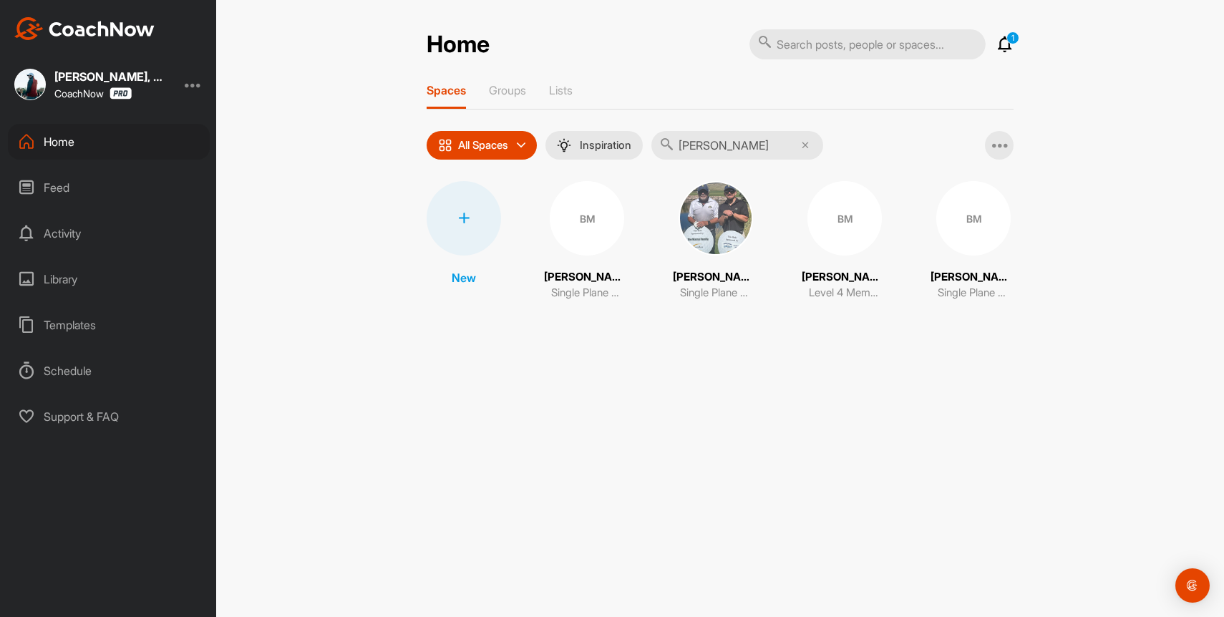
type input "[PERSON_NAME]"
click at [849, 214] on div "BM" at bounding box center [844, 218] width 74 height 74
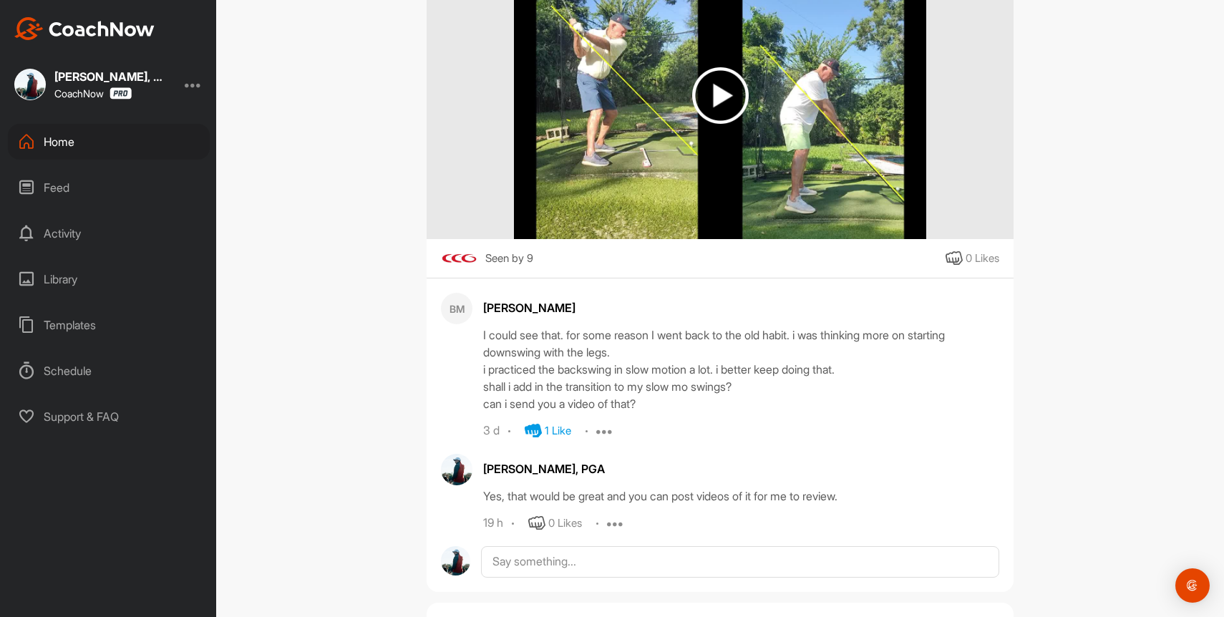
scroll to position [785, 0]
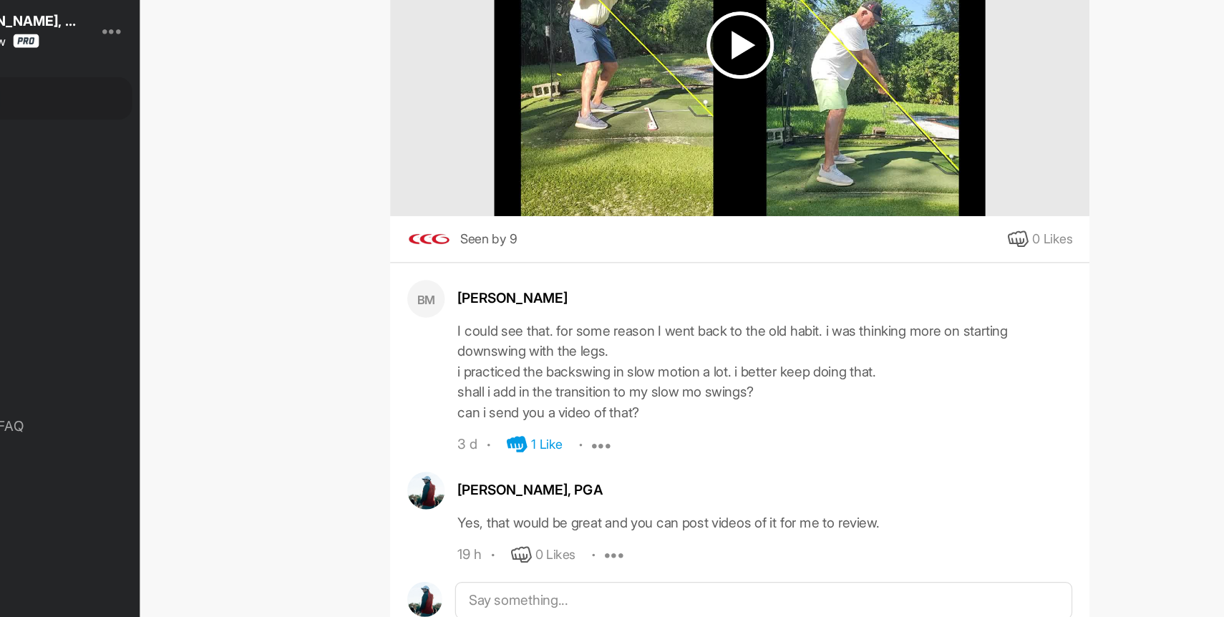
click at [669, 343] on div "I could see that. for some reason I went back to the old habit. i was thinking …" at bounding box center [741, 371] width 516 height 86
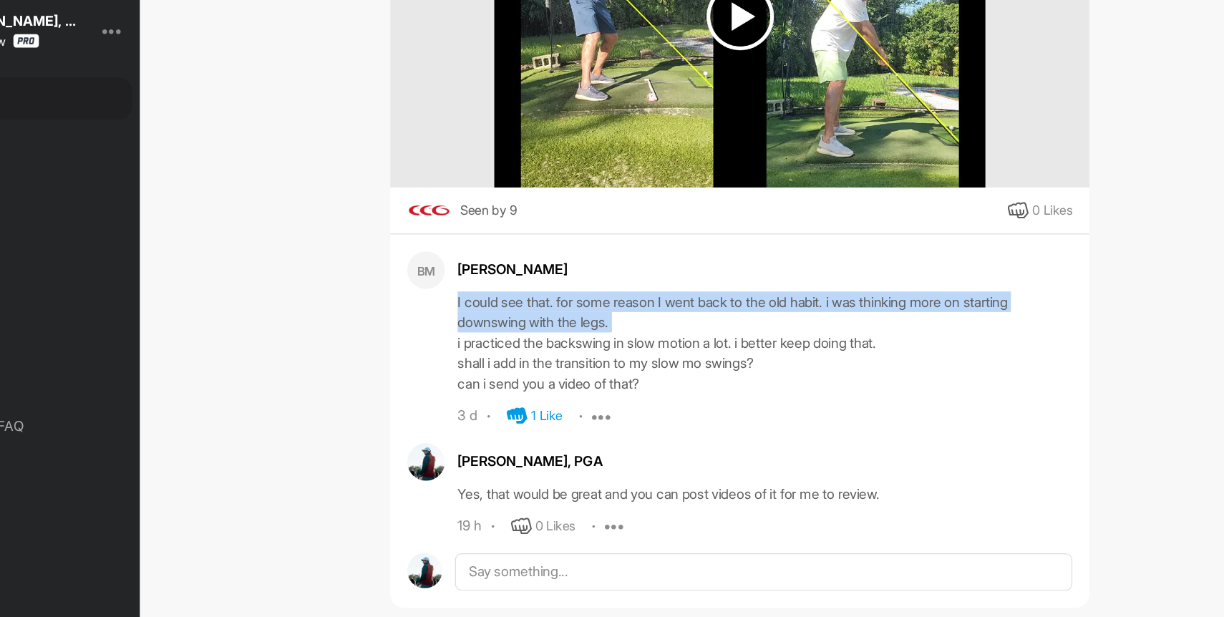
scroll to position [812, 0]
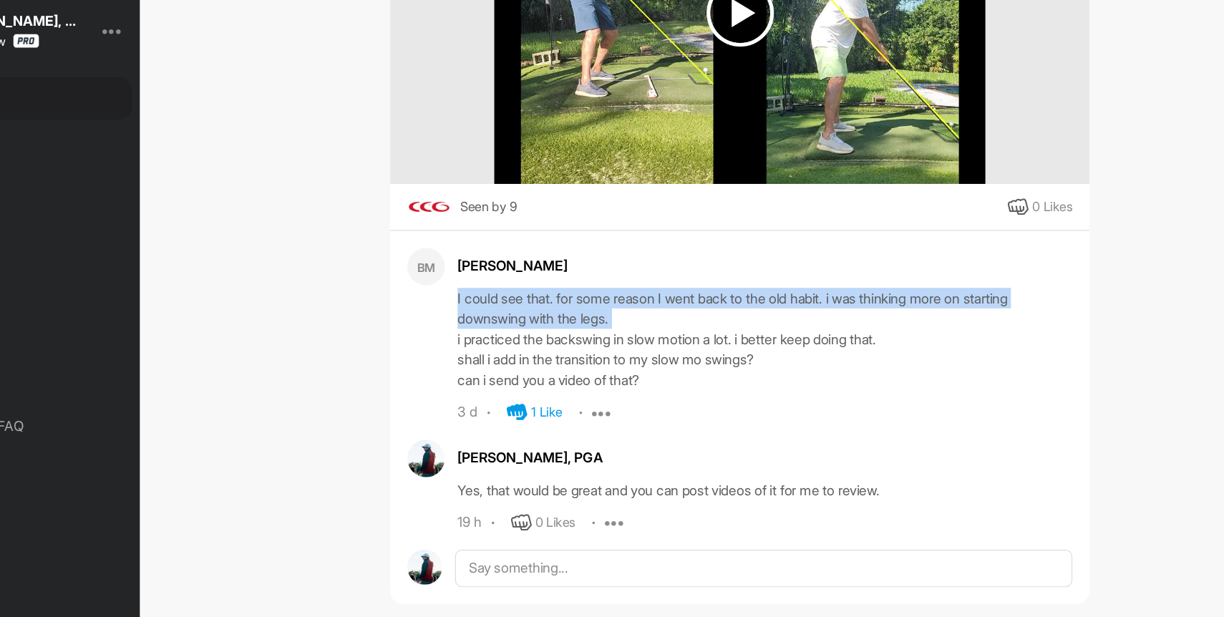
click at [668, 327] on div "I could see that. for some reason I went back to the old habit. i was thinking …" at bounding box center [741, 344] width 516 height 86
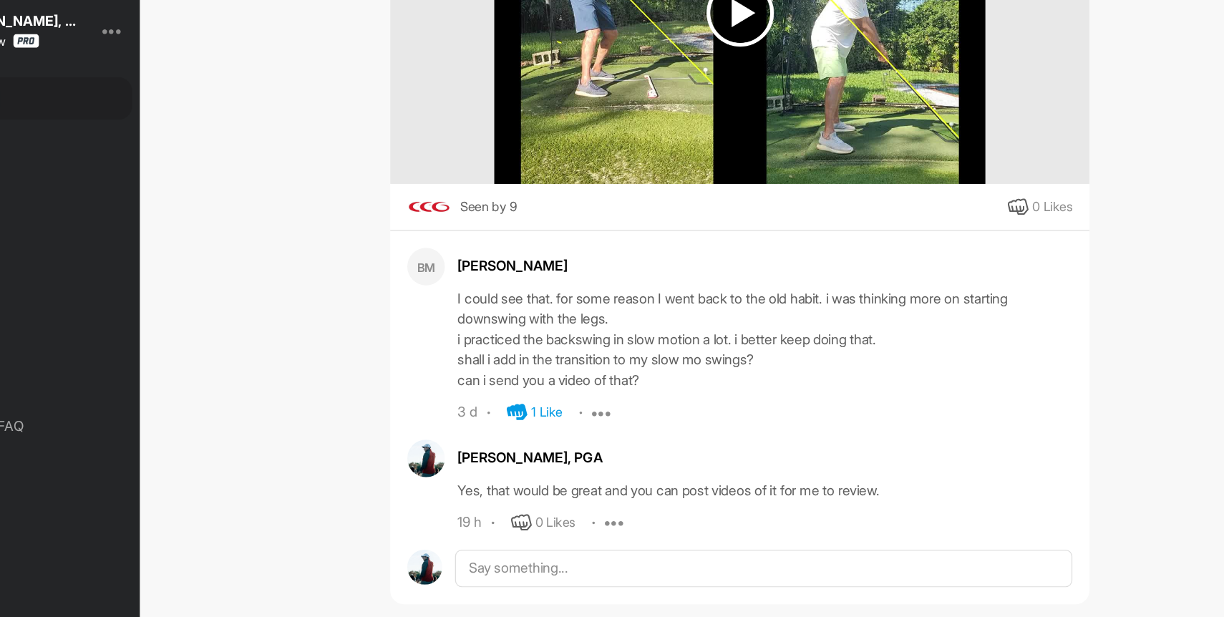
click at [668, 327] on div "I could see that. for some reason I went back to the old habit. i was thinking …" at bounding box center [741, 344] width 516 height 86
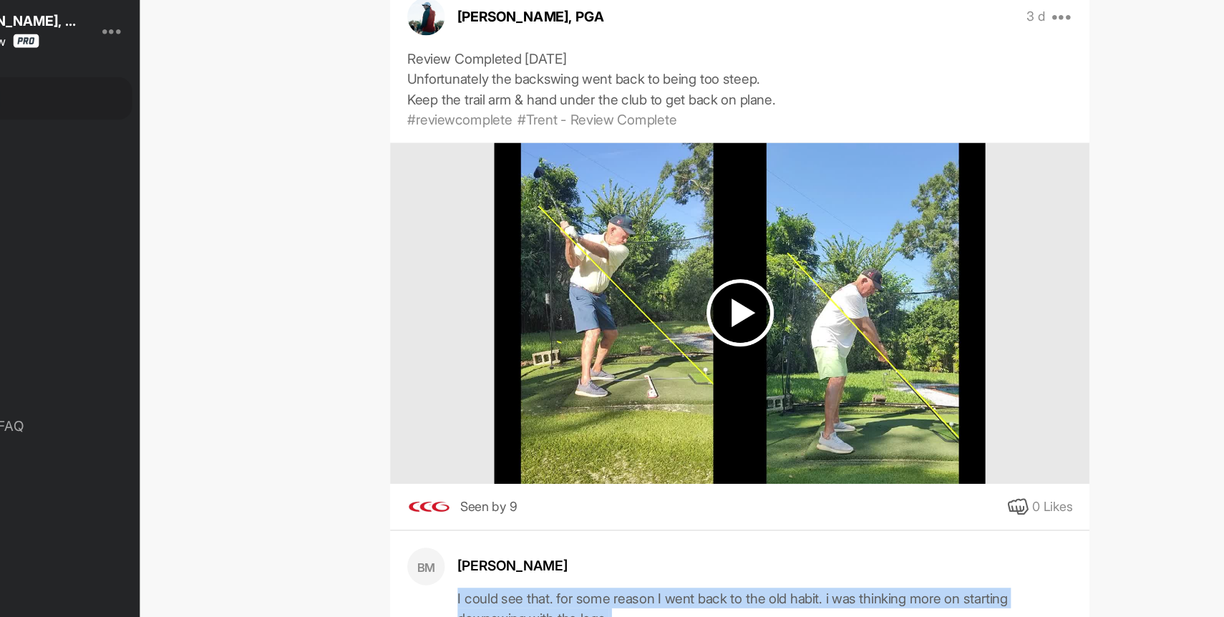
scroll to position [638, 0]
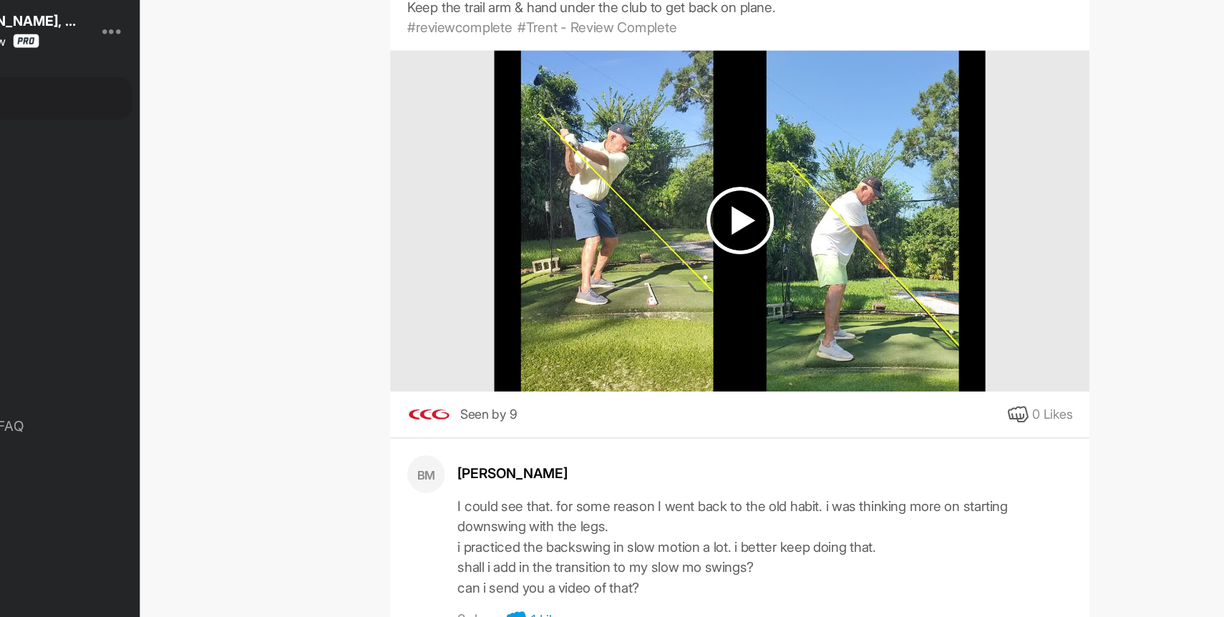
click at [507, 401] on div "Seen by 9" at bounding box center [509, 408] width 48 height 18
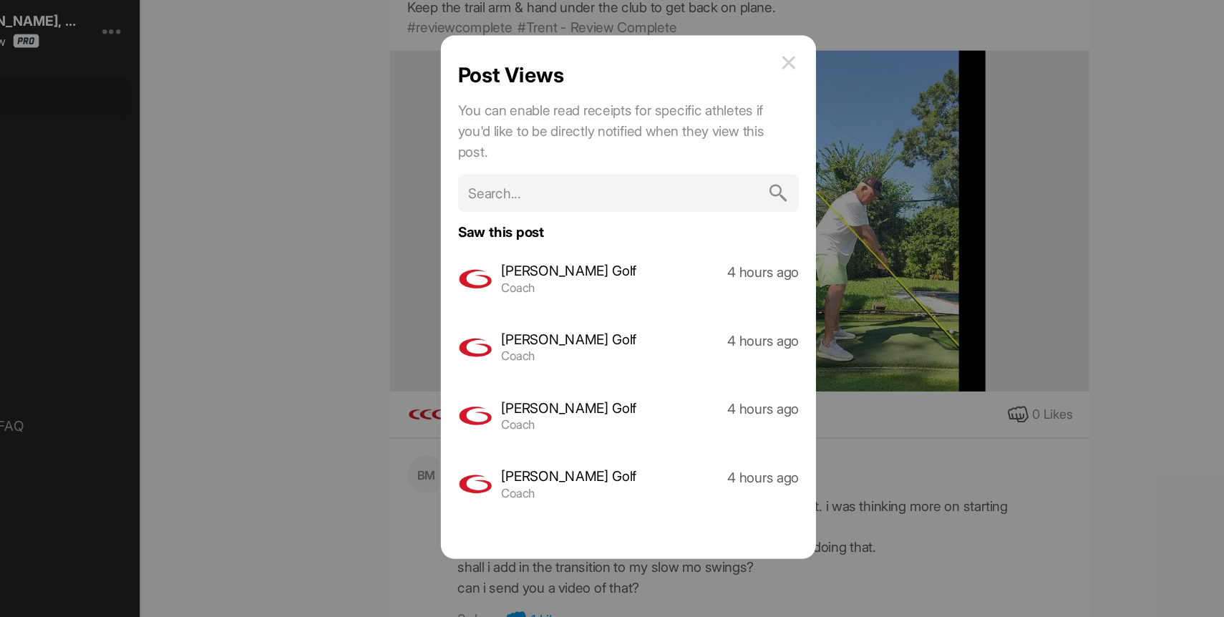
click at [760, 109] on img at bounding box center [760, 111] width 17 height 17
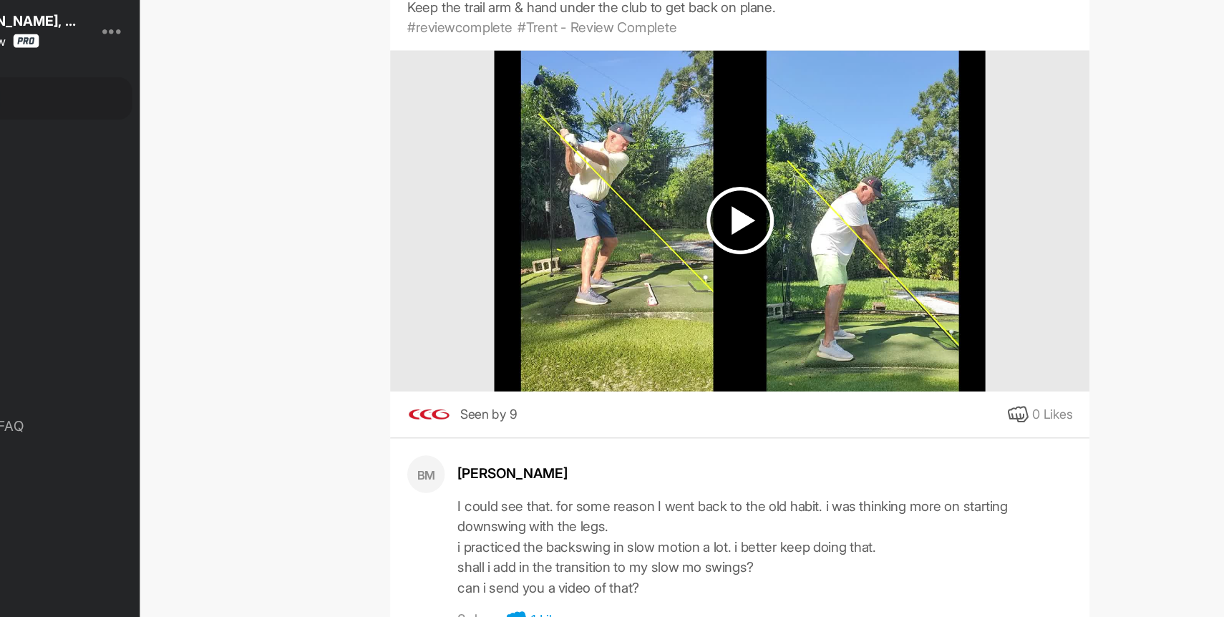
click at [618, 250] on img at bounding box center [719, 245] width 411 height 286
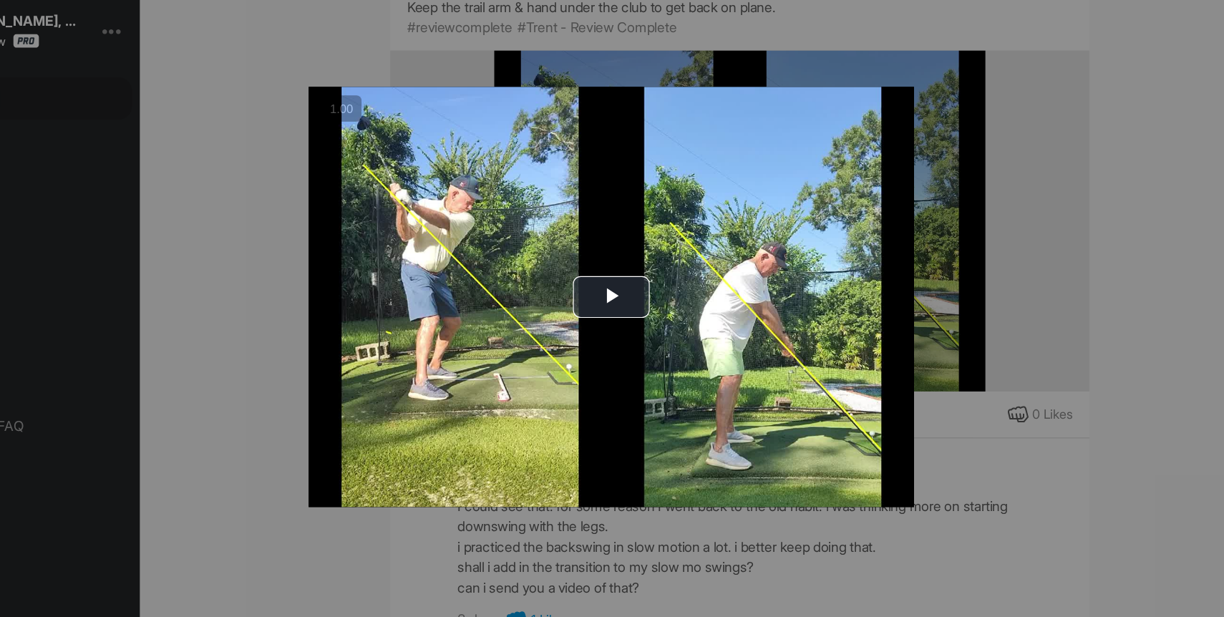
click at [618, 250] on img "Video Player" at bounding box center [612, 308] width 508 height 353
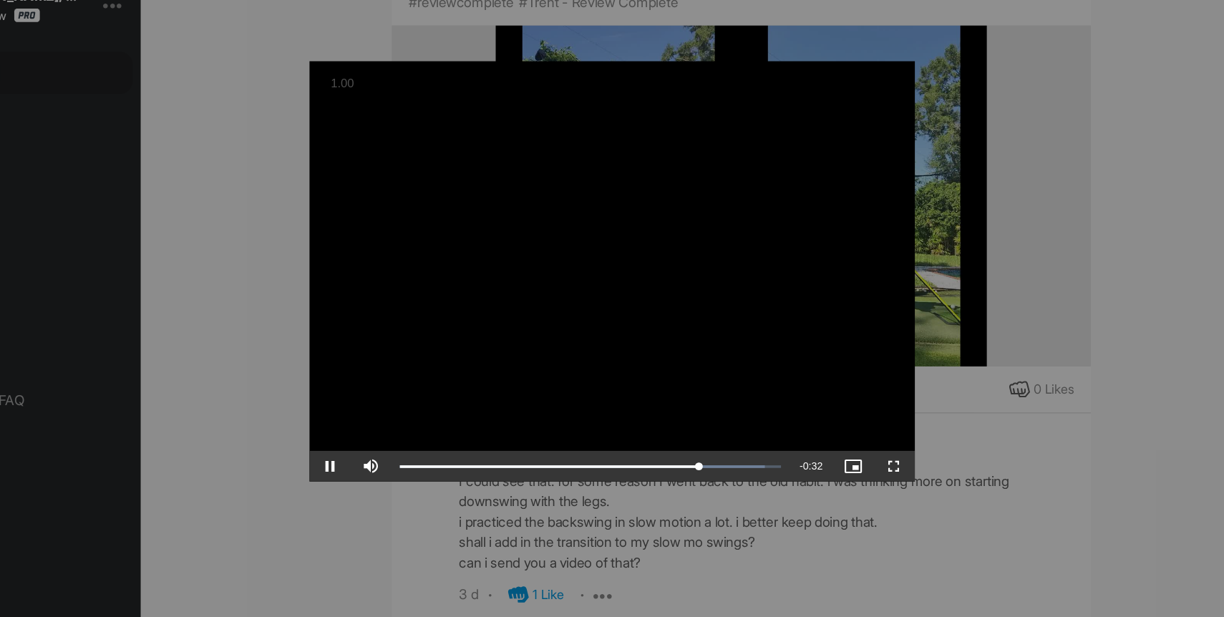
click at [550, 302] on video "Video Player" at bounding box center [612, 308] width 508 height 353
click at [1055, 236] on div at bounding box center [612, 308] width 1224 height 617
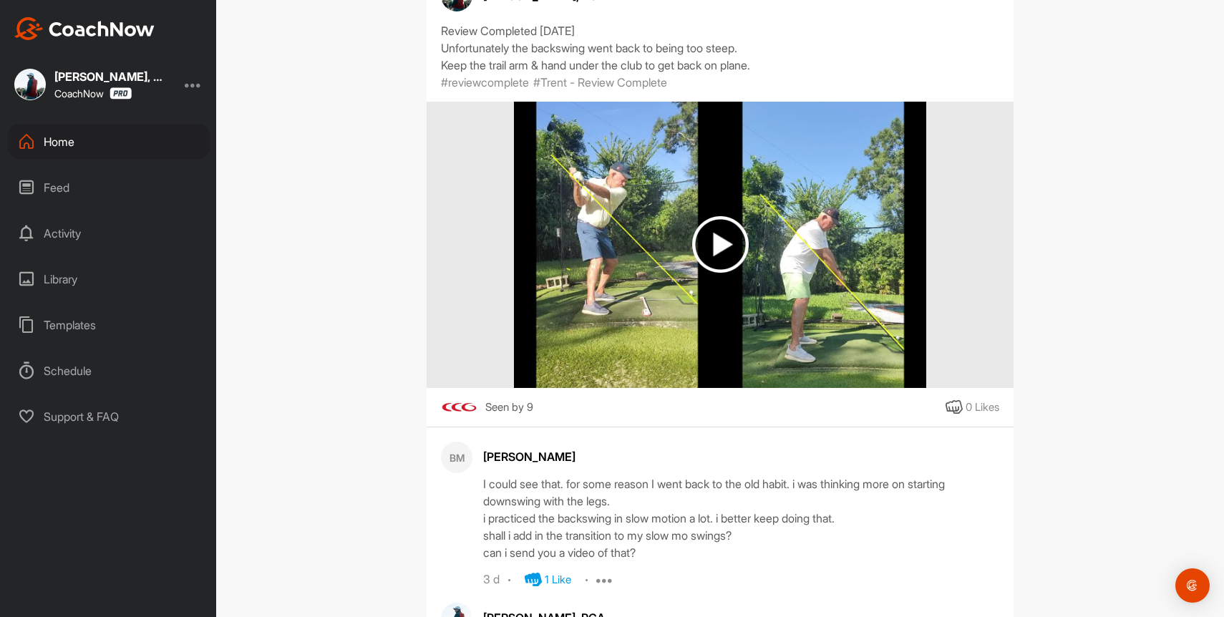
click at [28, 142] on icon at bounding box center [26, 141] width 17 height 17
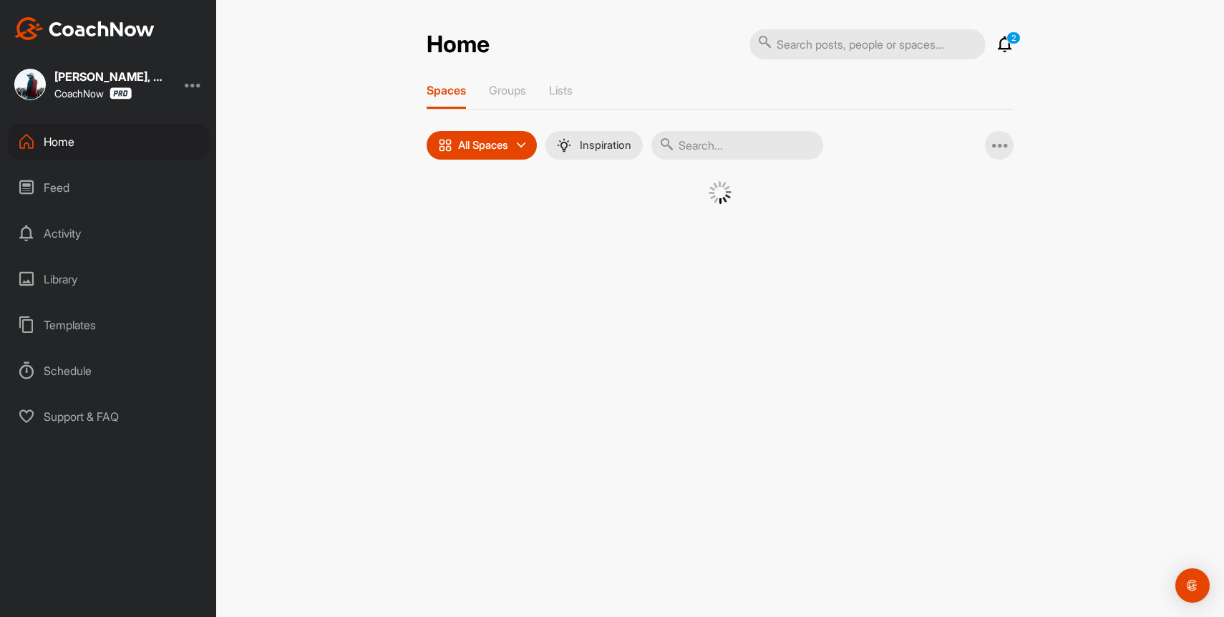
click at [716, 164] on div "Spaces Groups Lists All Spaces All spaces SMART LISTS Unanswered by me 15 days …" at bounding box center [719, 161] width 587 height 157
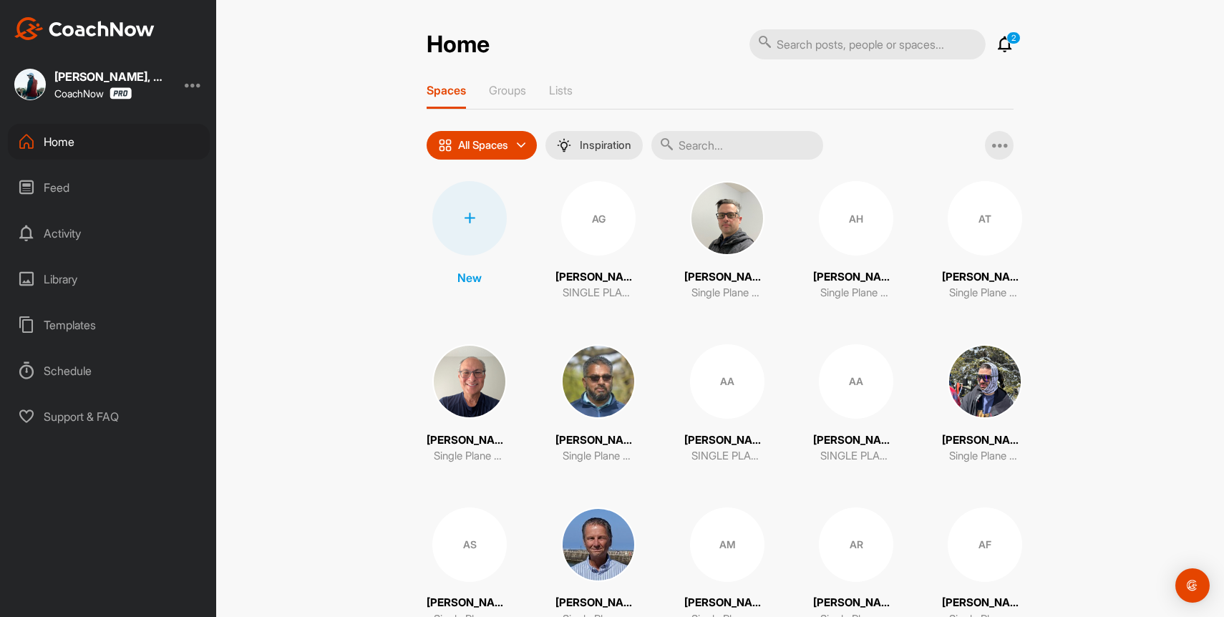
click at [731, 154] on input "text" at bounding box center [737, 145] width 172 height 29
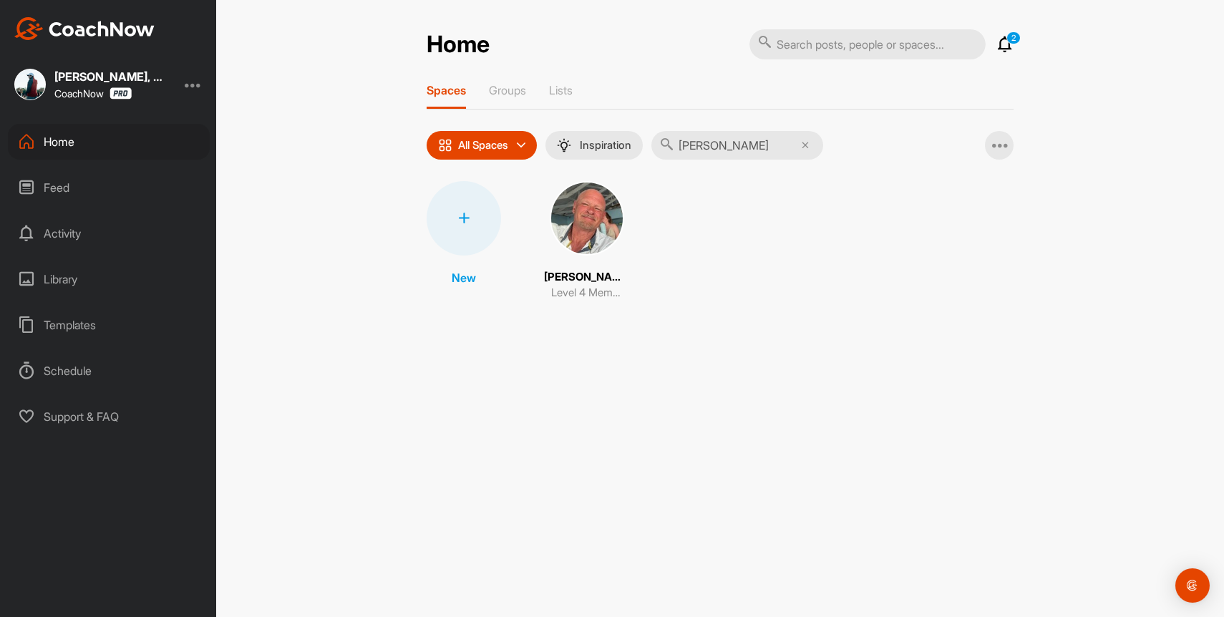
type input "[PERSON_NAME]"
click at [587, 240] on img at bounding box center [587, 218] width 74 height 74
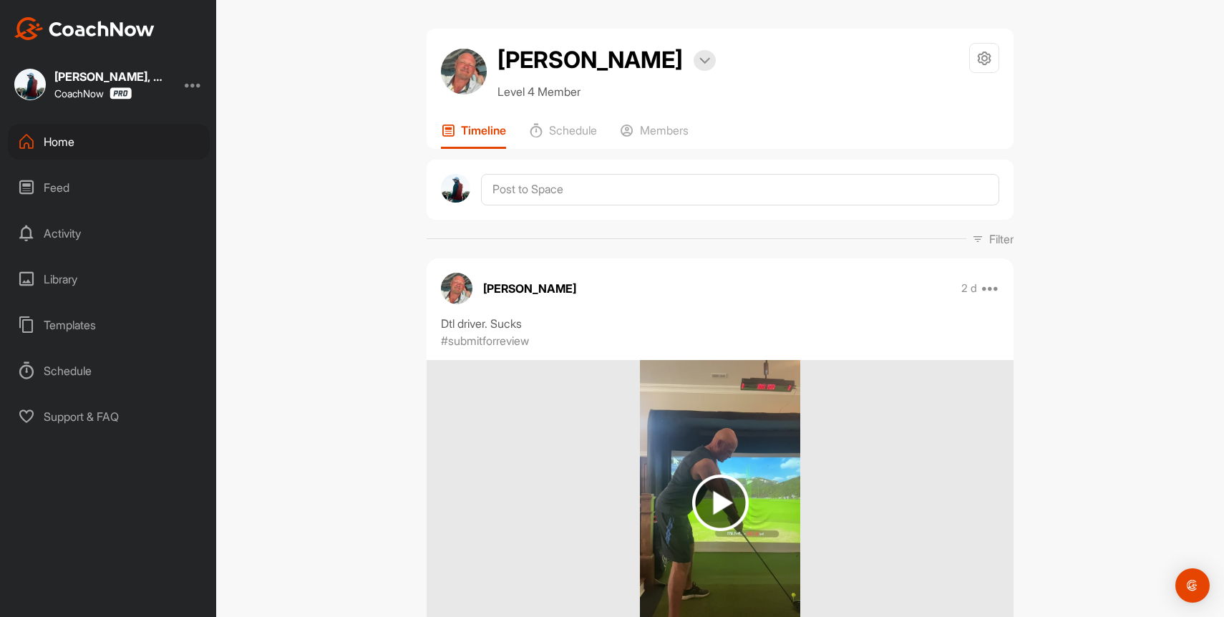
click at [45, 133] on div "Home" at bounding box center [109, 142] width 202 height 36
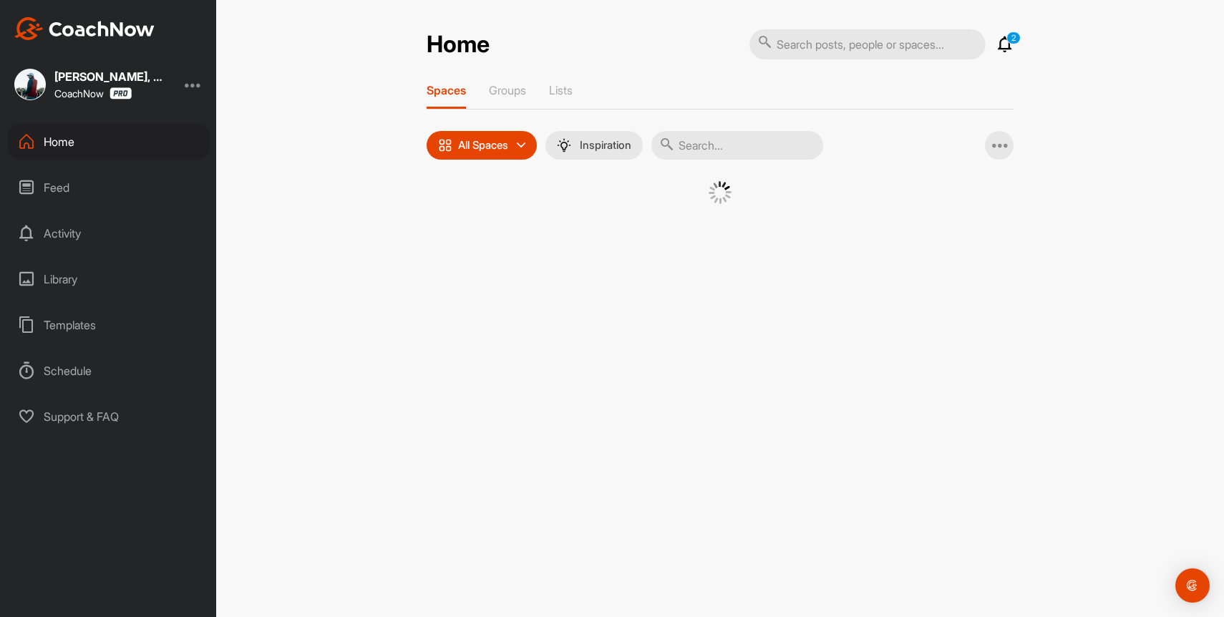
click at [744, 143] on input "text" at bounding box center [737, 145] width 172 height 29
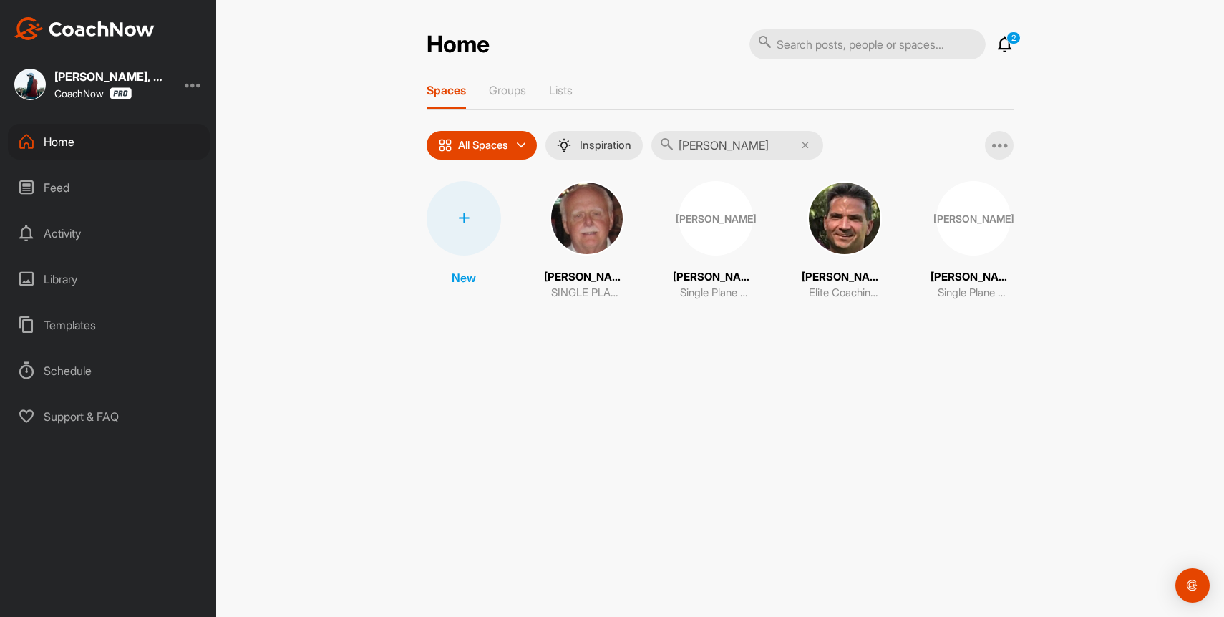
type input "[PERSON_NAME]"
click at [847, 235] on img at bounding box center [844, 218] width 74 height 74
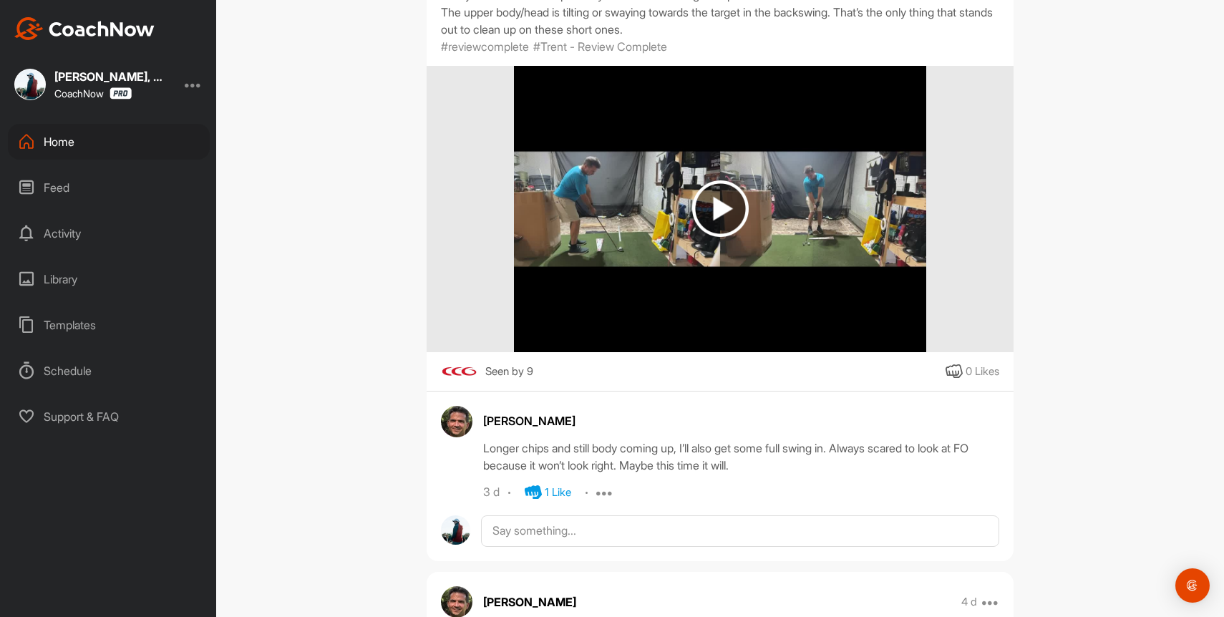
scroll to position [2254, 0]
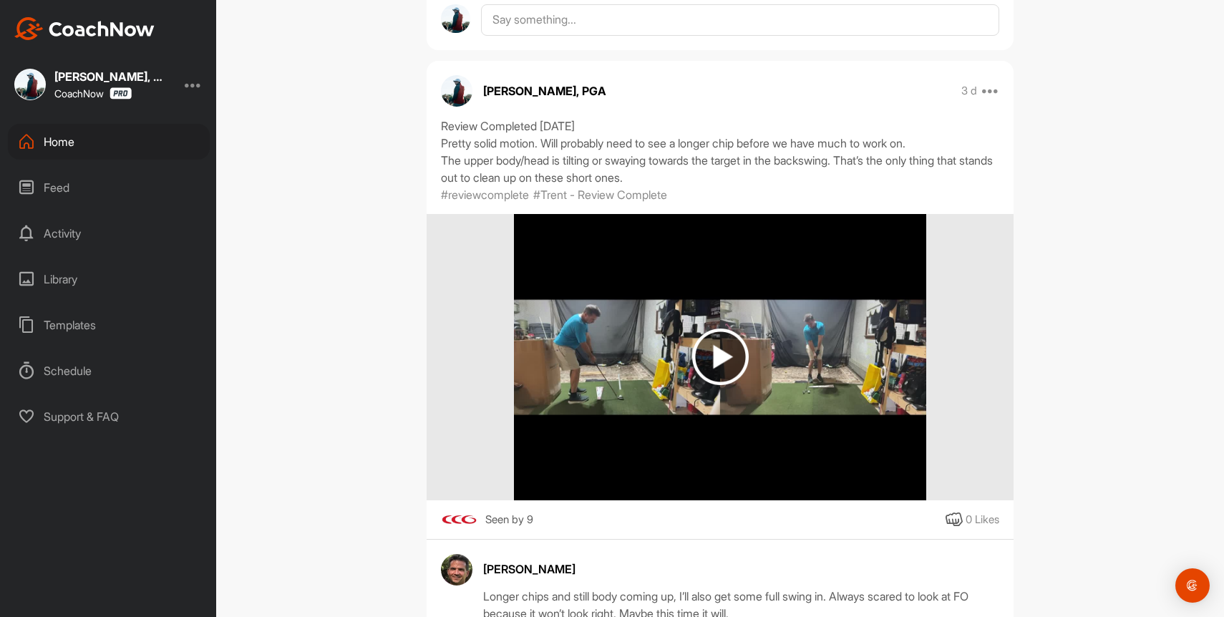
click at [718, 350] on img at bounding box center [720, 356] width 57 height 57
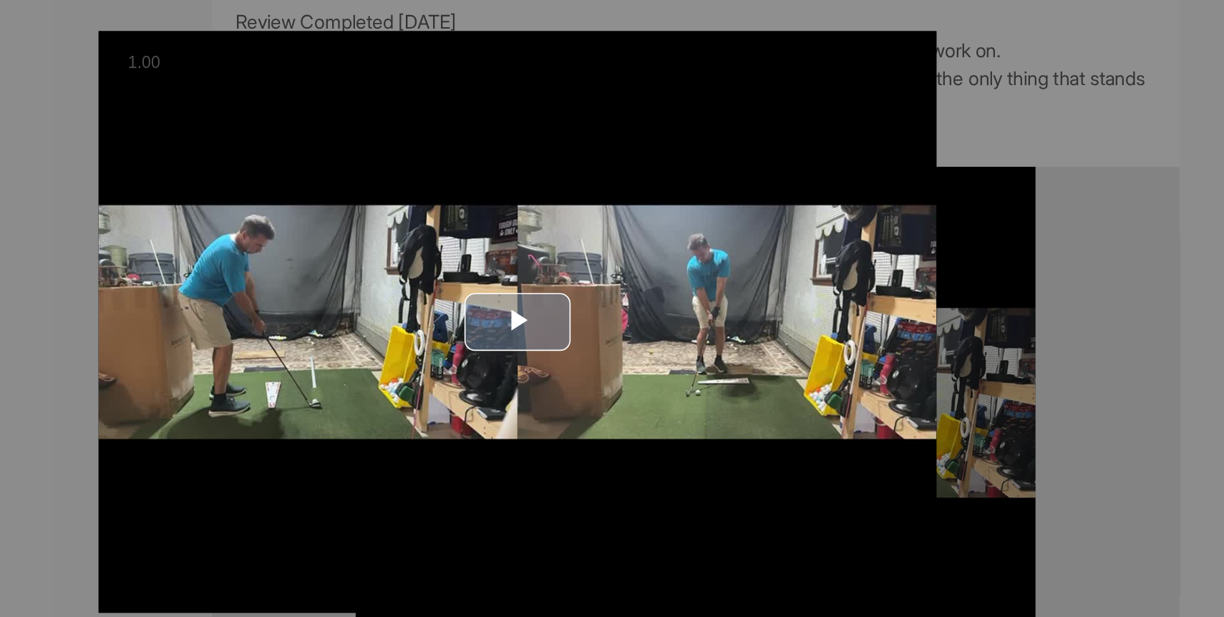
click at [612, 308] on span "Video Player" at bounding box center [612, 308] width 0 height 0
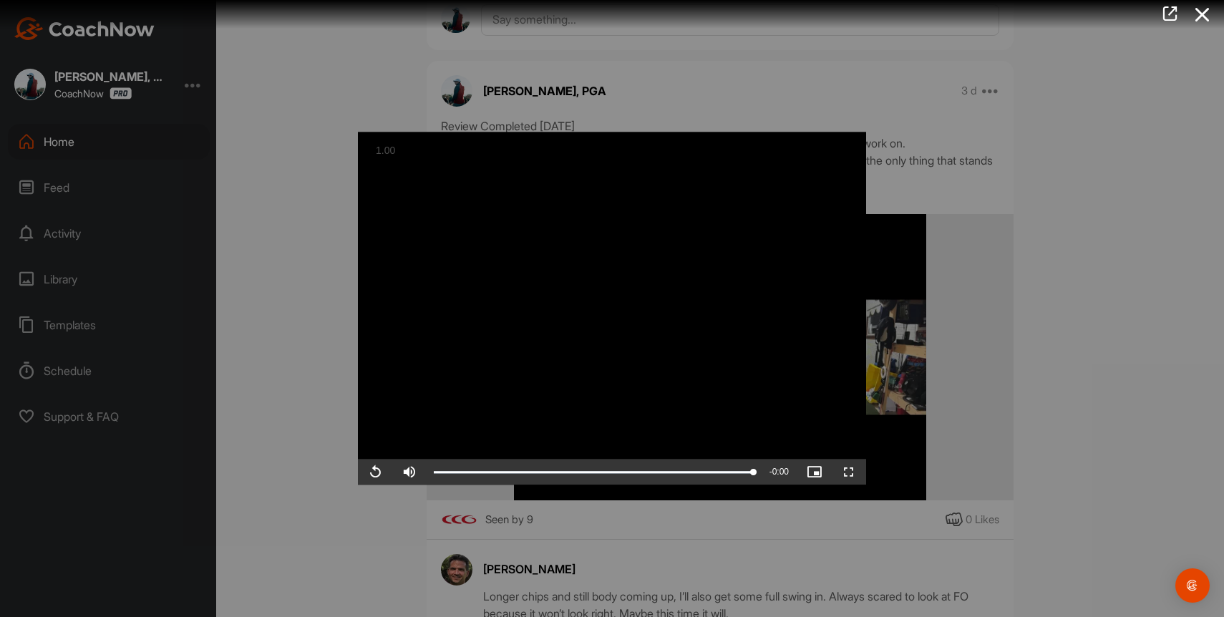
click at [1088, 322] on div at bounding box center [612, 308] width 1224 height 617
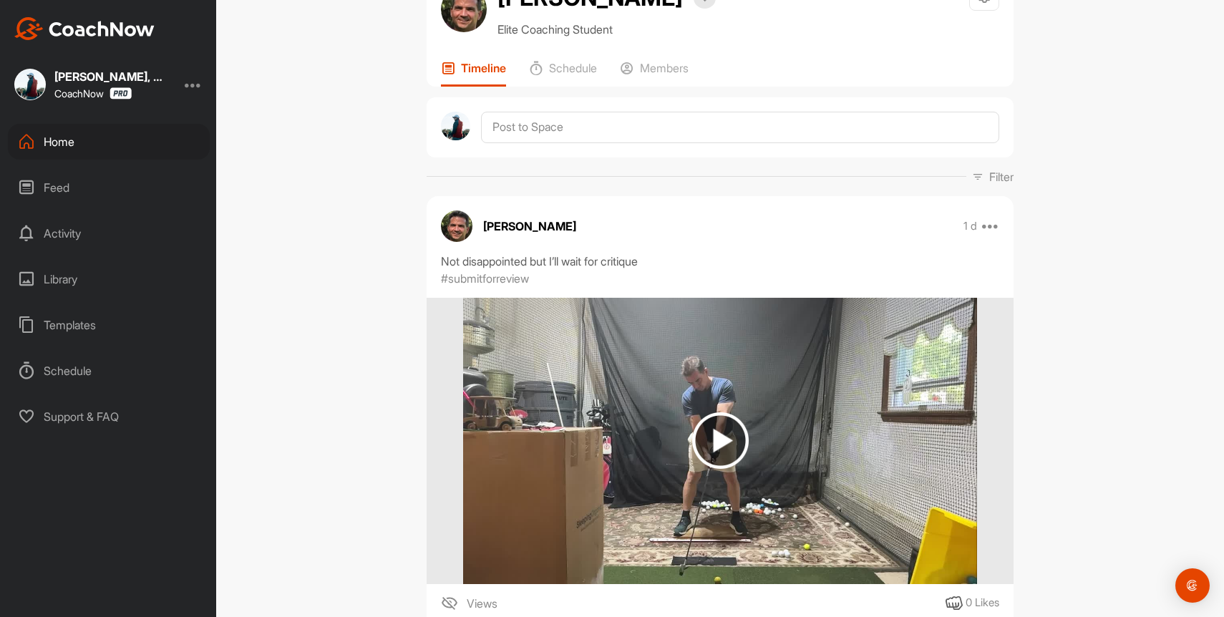
scroll to position [0, 0]
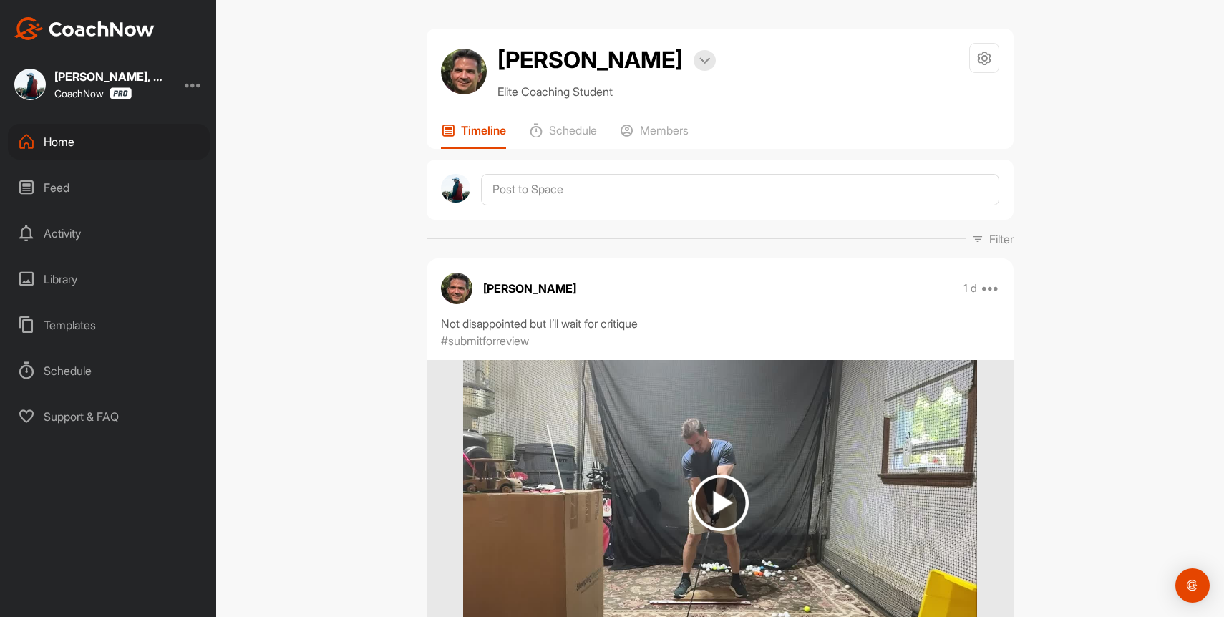
click at [73, 137] on div "Home" at bounding box center [109, 142] width 202 height 36
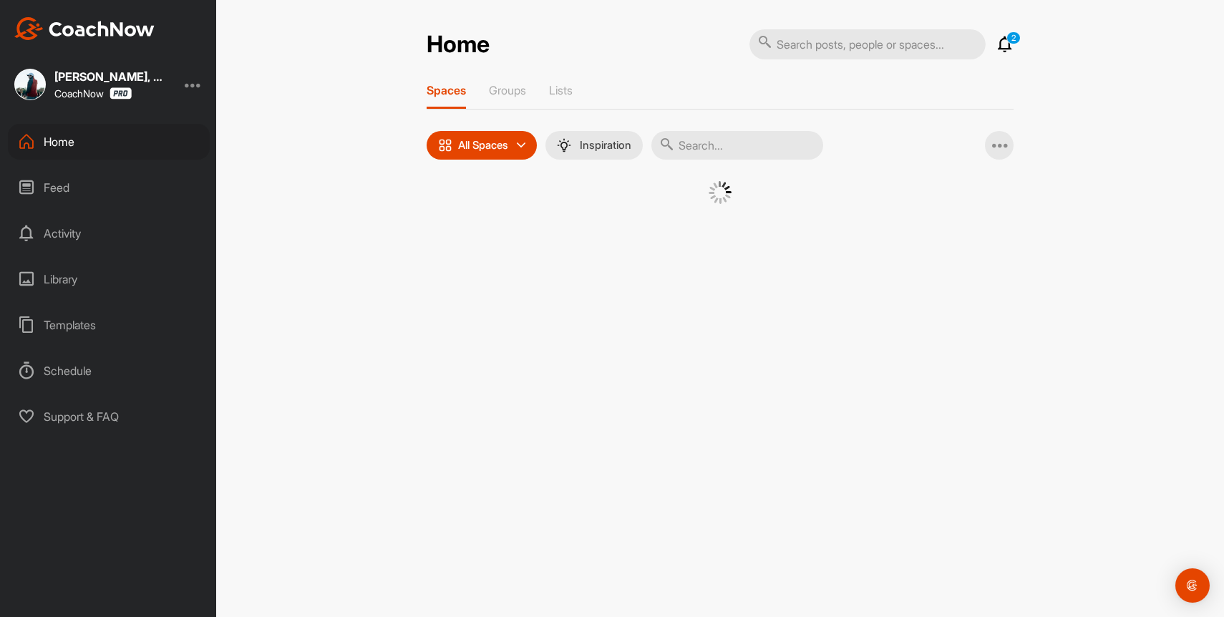
click at [730, 147] on input "text" at bounding box center [737, 145] width 172 height 29
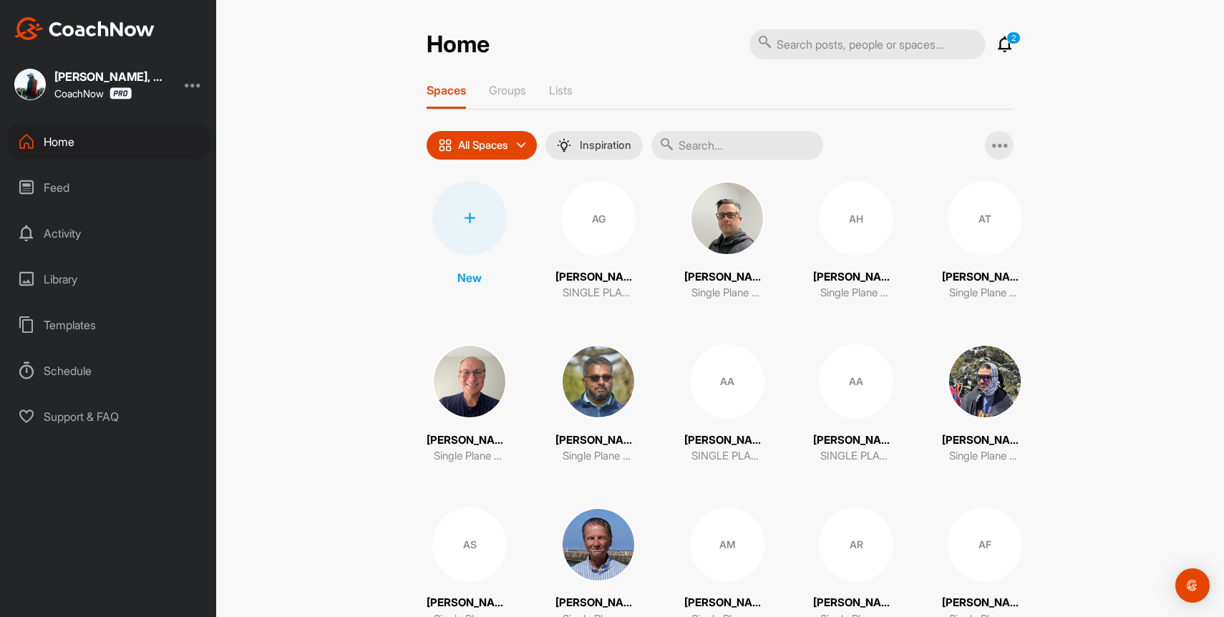
type input "s"
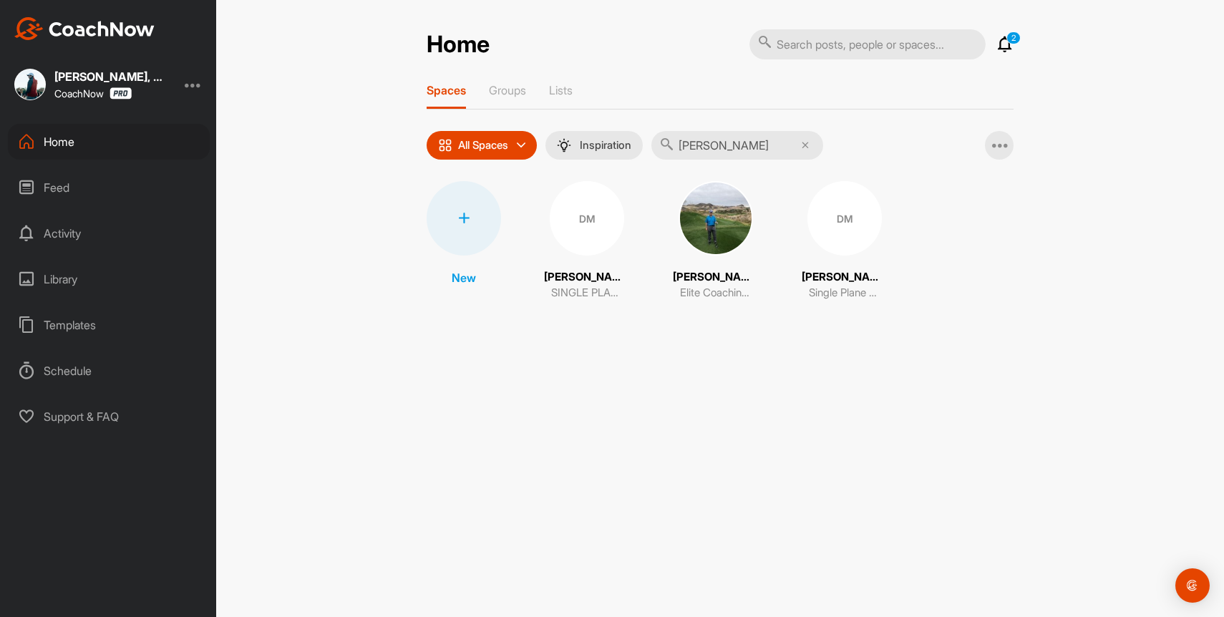
type input "[PERSON_NAME]"
click at [695, 229] on img at bounding box center [715, 218] width 74 height 74
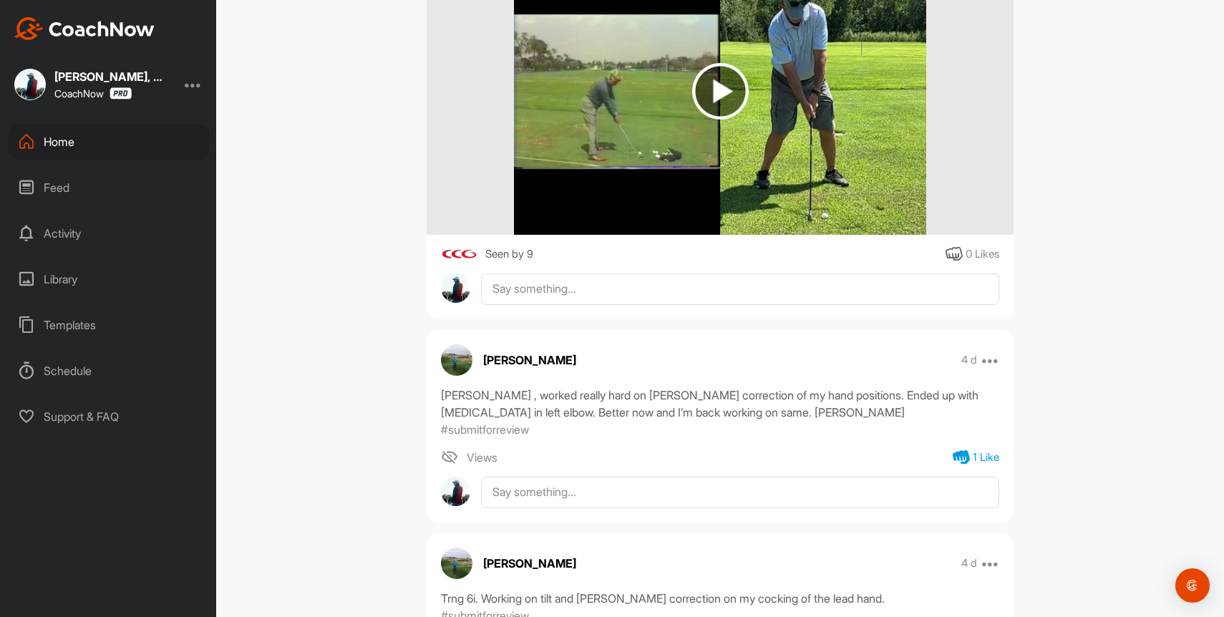
scroll to position [343, 0]
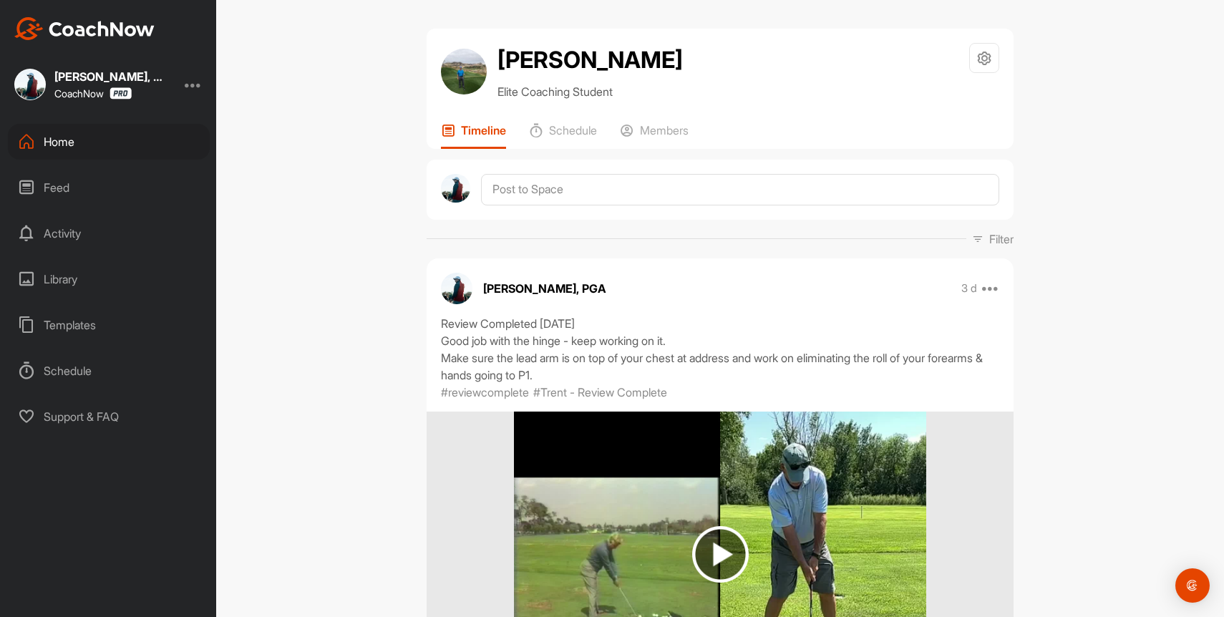
scroll to position [343, 0]
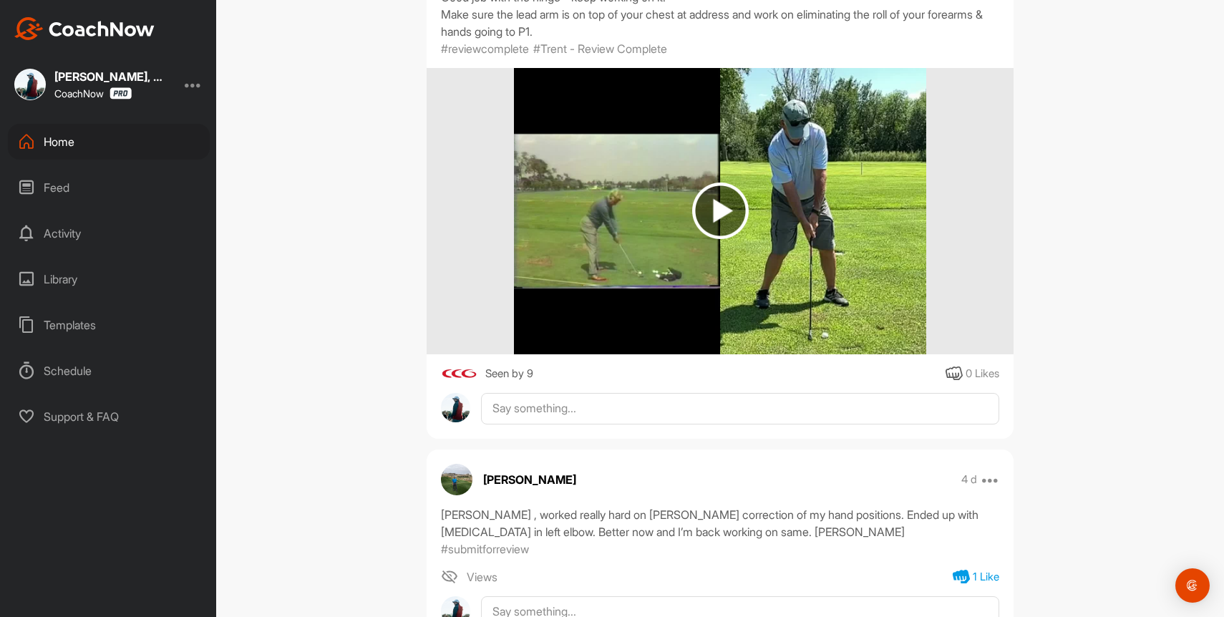
click at [468, 374] on img at bounding box center [469, 374] width 18 height 18
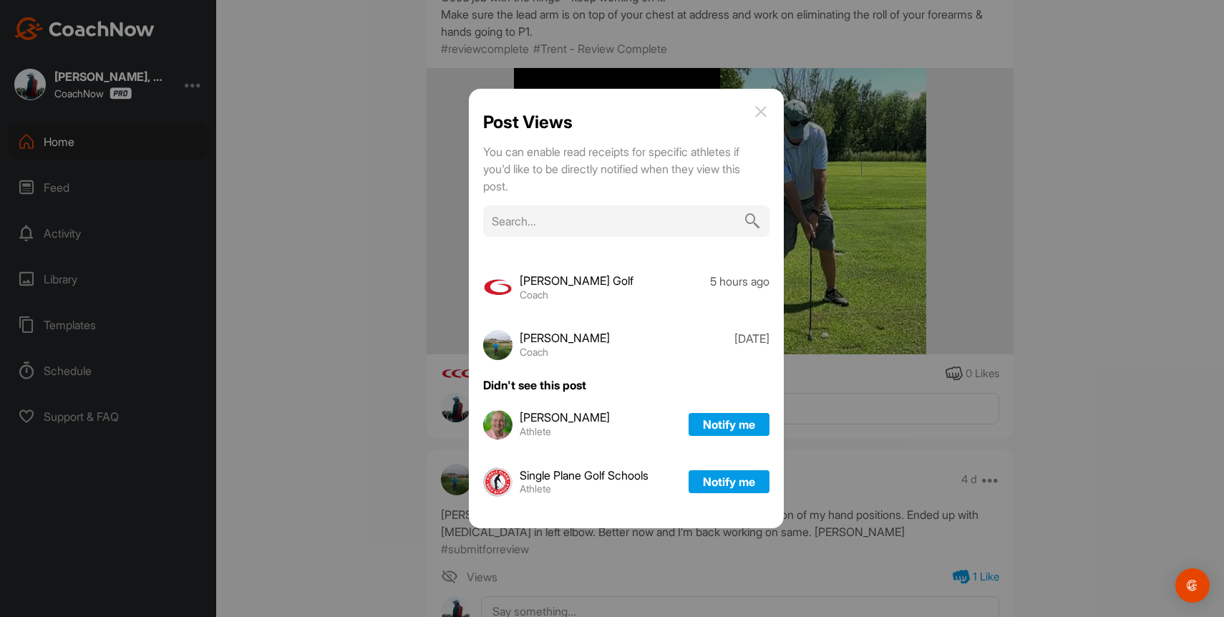
scroll to position [0, 0]
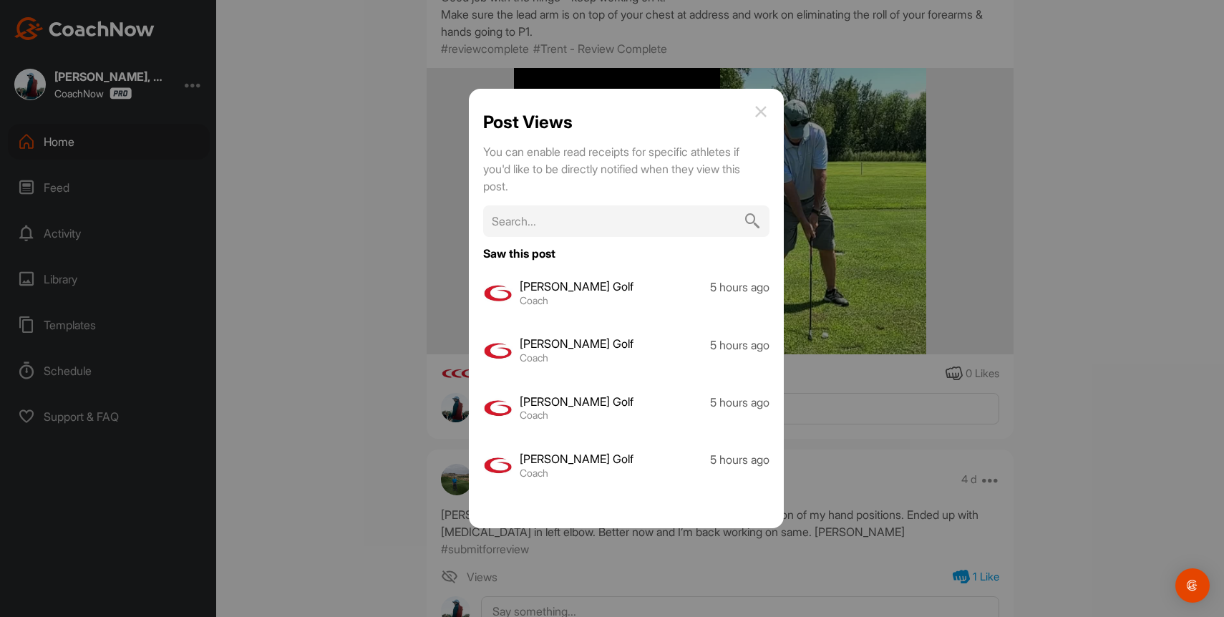
click at [761, 111] on img at bounding box center [760, 111] width 17 height 17
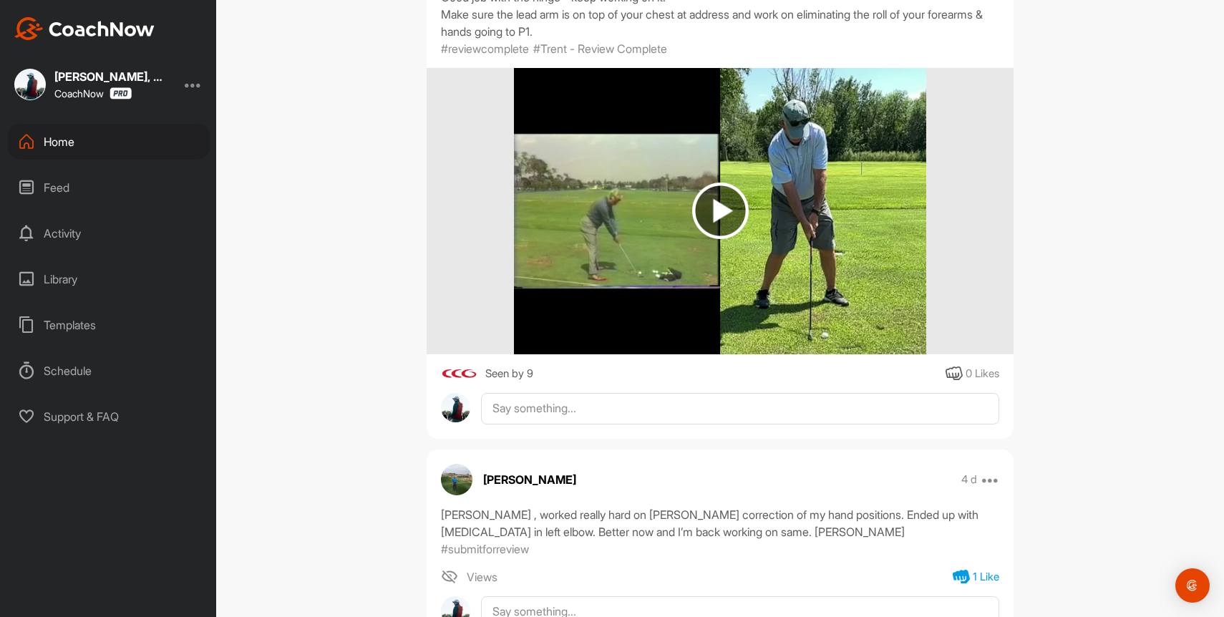
click at [721, 232] on img at bounding box center [720, 210] width 57 height 57
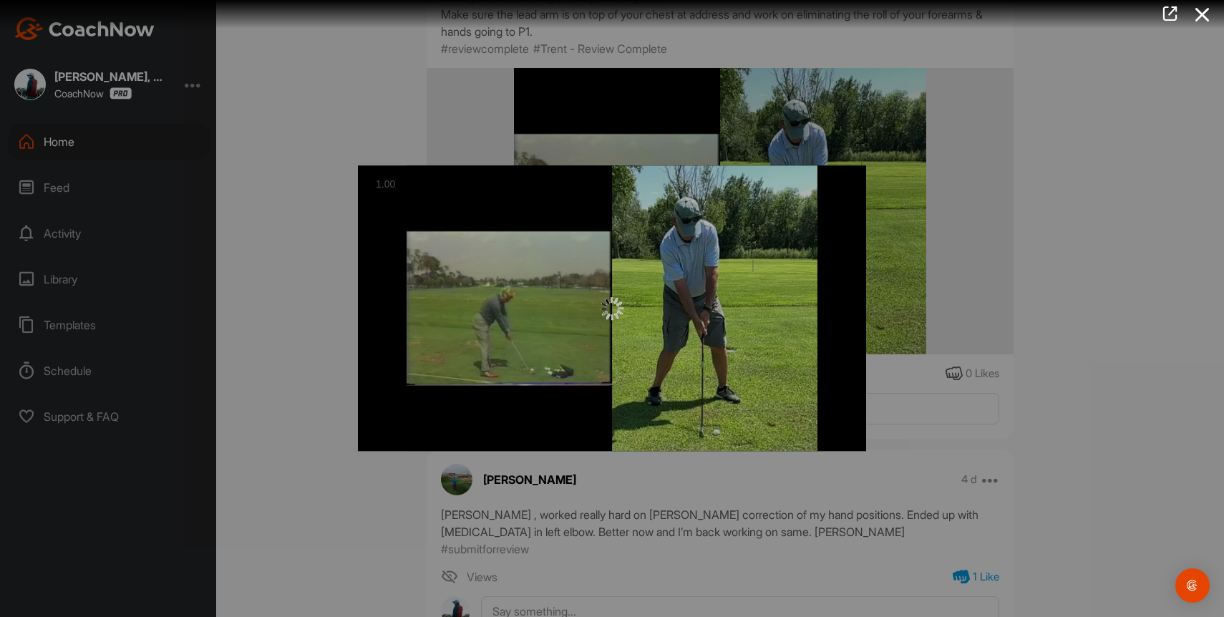
click at [633, 274] on div at bounding box center [612, 307] width 508 height 285
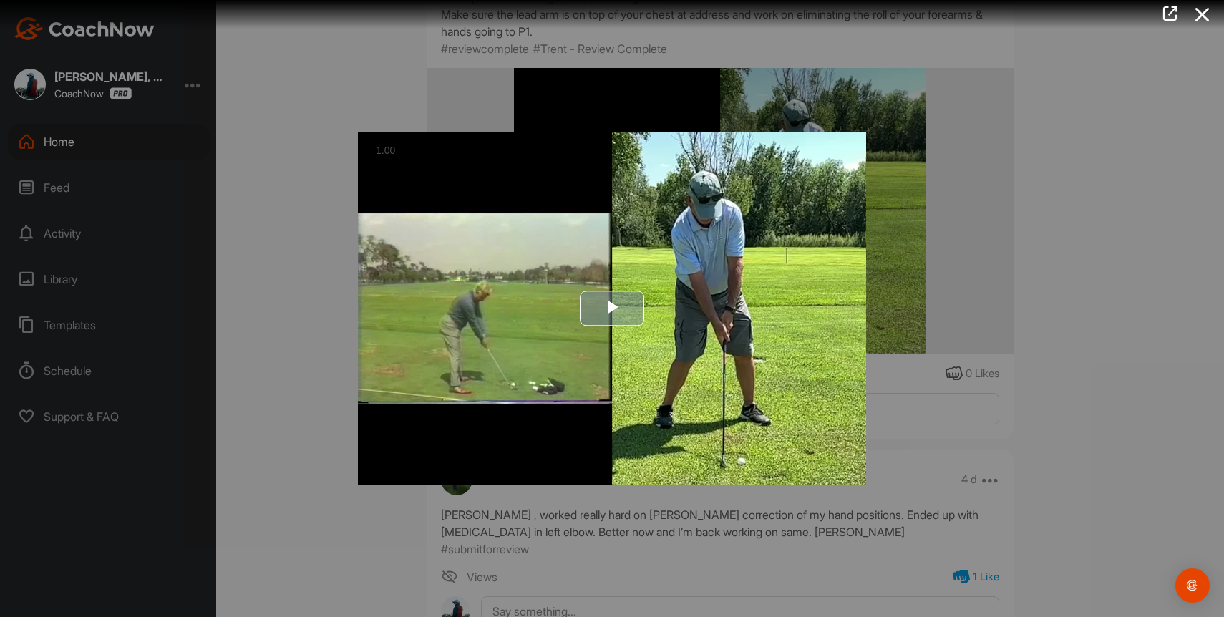
click at [612, 308] on span "Video Player" at bounding box center [612, 308] width 0 height 0
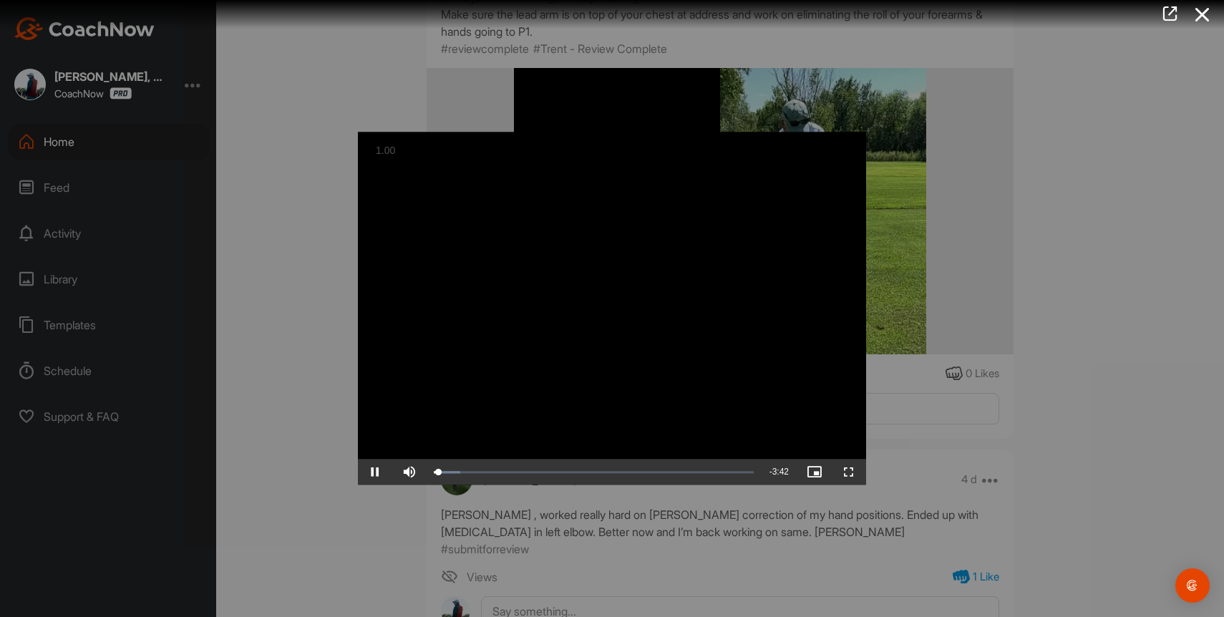
click at [770, 468] on span "-" at bounding box center [770, 472] width 3 height 10
click at [785, 468] on span "3:42" at bounding box center [780, 472] width 16 height 10
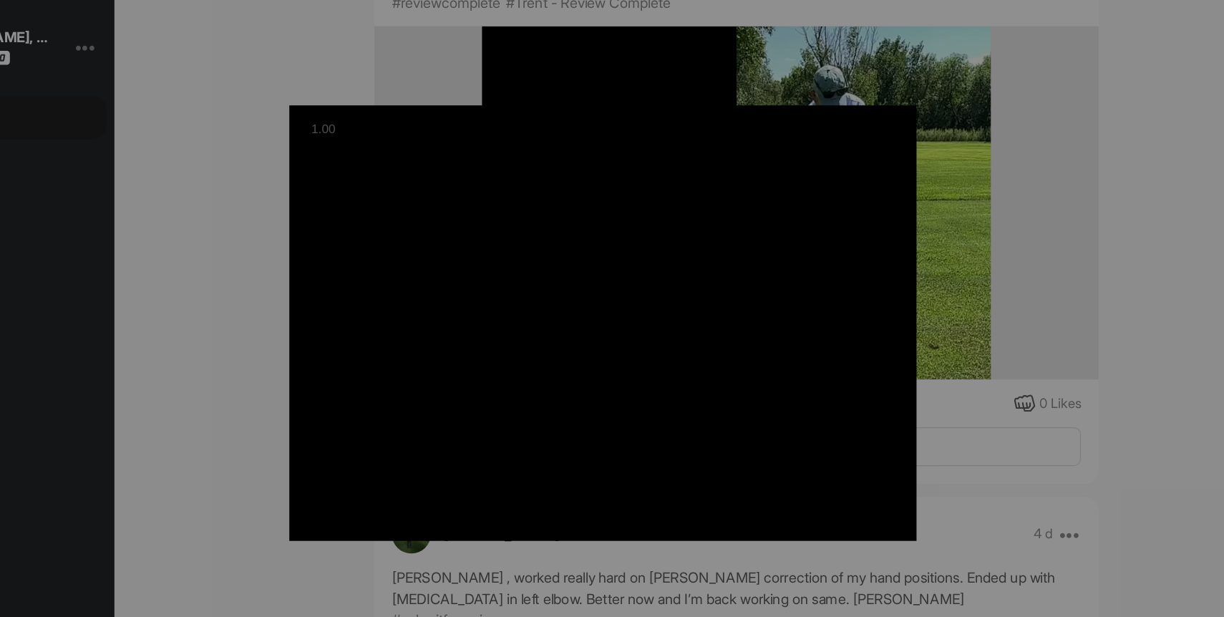
click at [713, 262] on video "Video Player" at bounding box center [612, 308] width 508 height 353
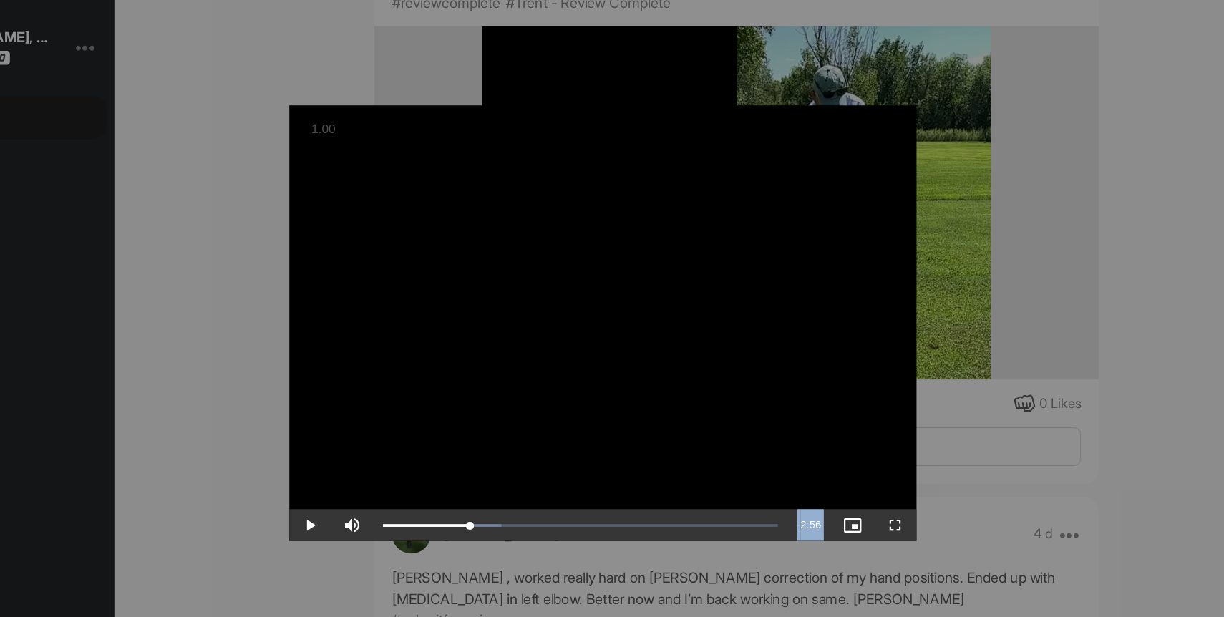
click at [726, 276] on video "Video Player" at bounding box center [612, 308] width 508 height 353
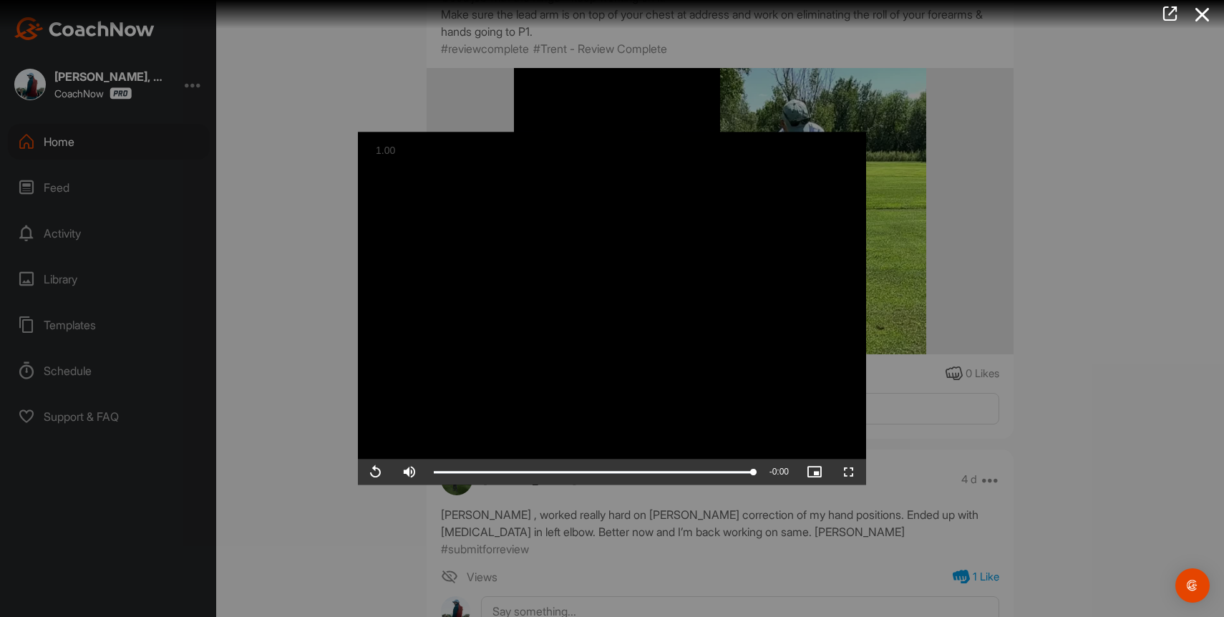
click at [399, 59] on div at bounding box center [612, 308] width 1224 height 617
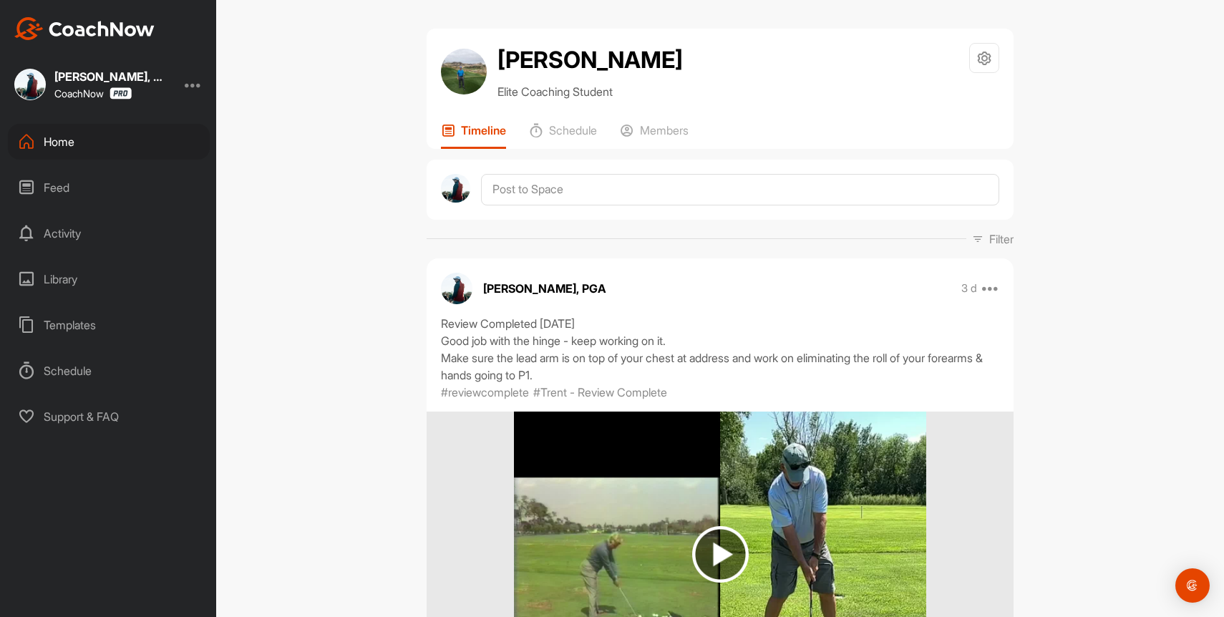
click at [37, 138] on div "Home" at bounding box center [109, 142] width 202 height 36
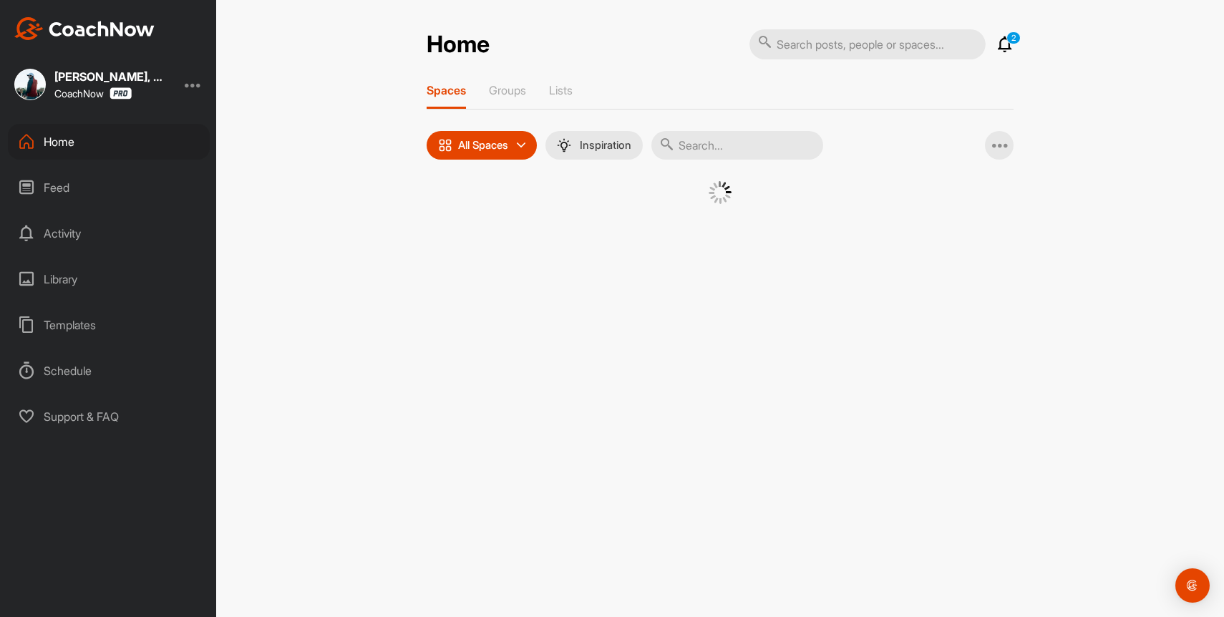
click at [720, 153] on input "text" at bounding box center [737, 145] width 172 height 29
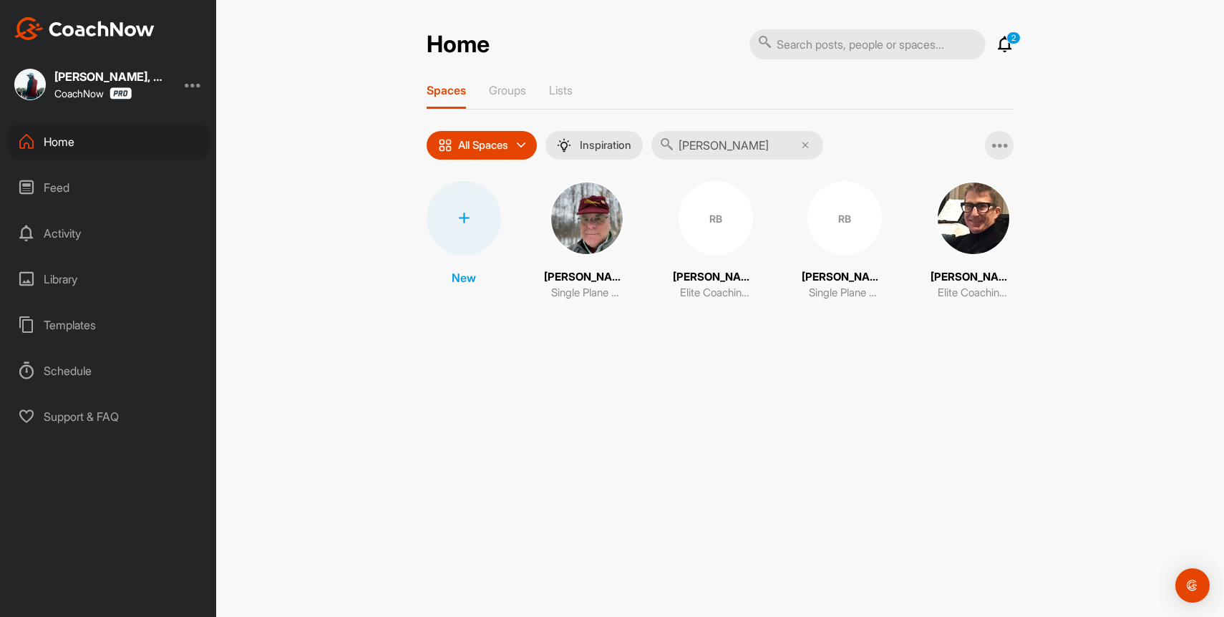
type input "rick b"
click at [1008, 217] on img at bounding box center [973, 218] width 74 height 74
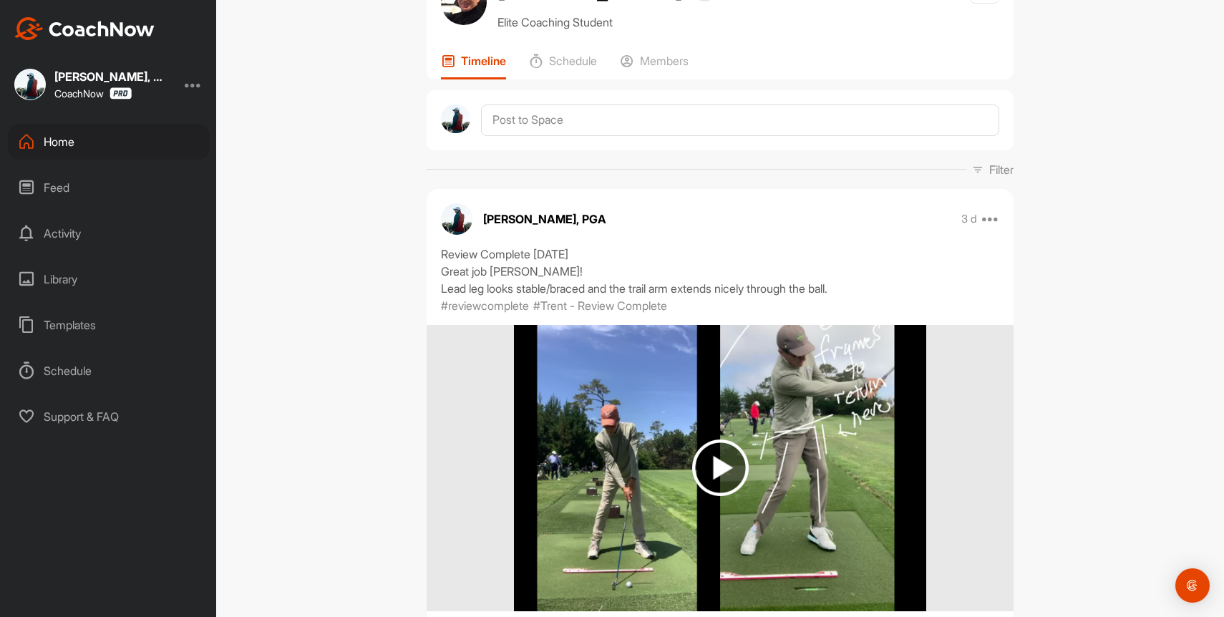
scroll to position [150, 0]
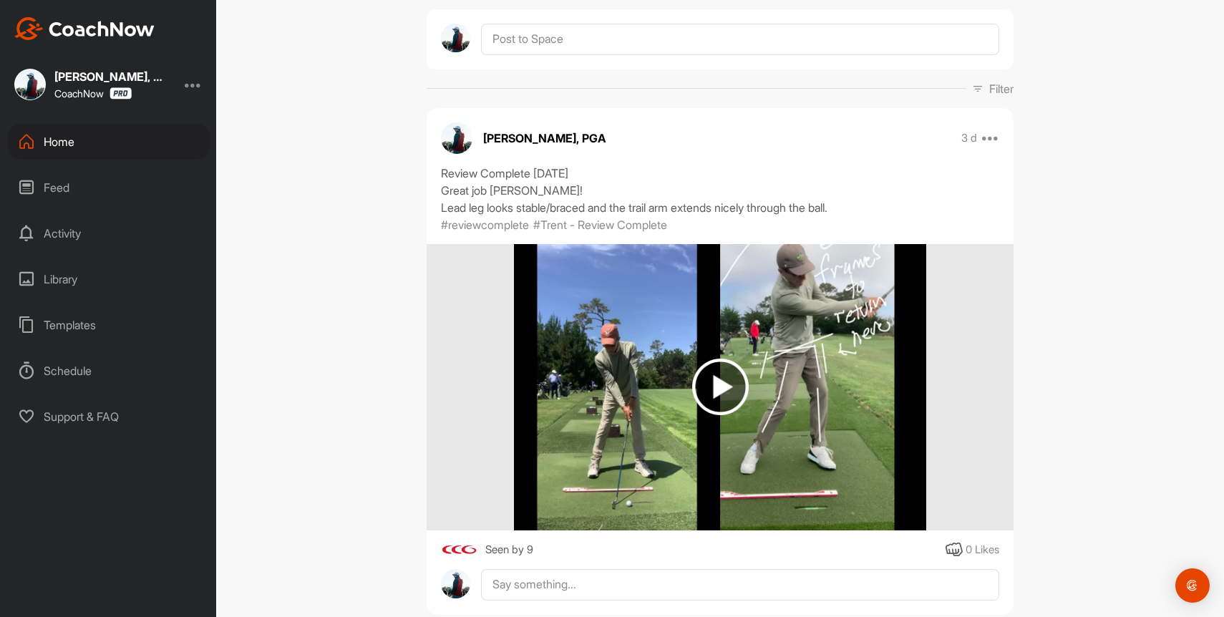
click at [481, 547] on div "Seen by 9" at bounding box center [487, 550] width 92 height 18
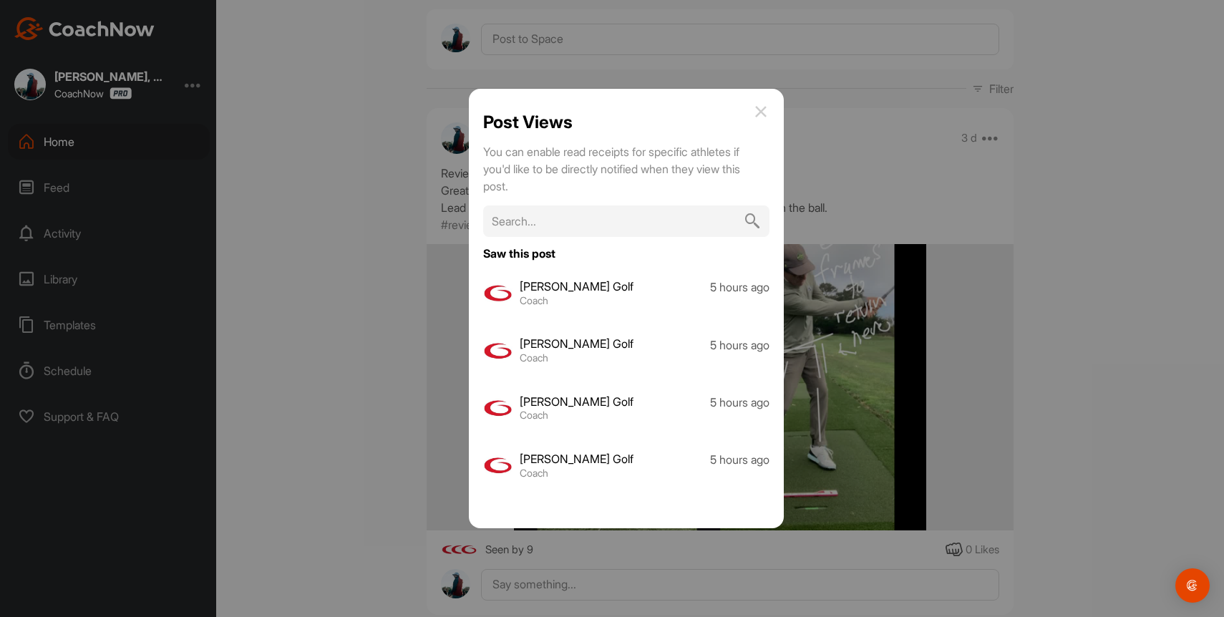
click at [305, 318] on div at bounding box center [612, 308] width 1224 height 617
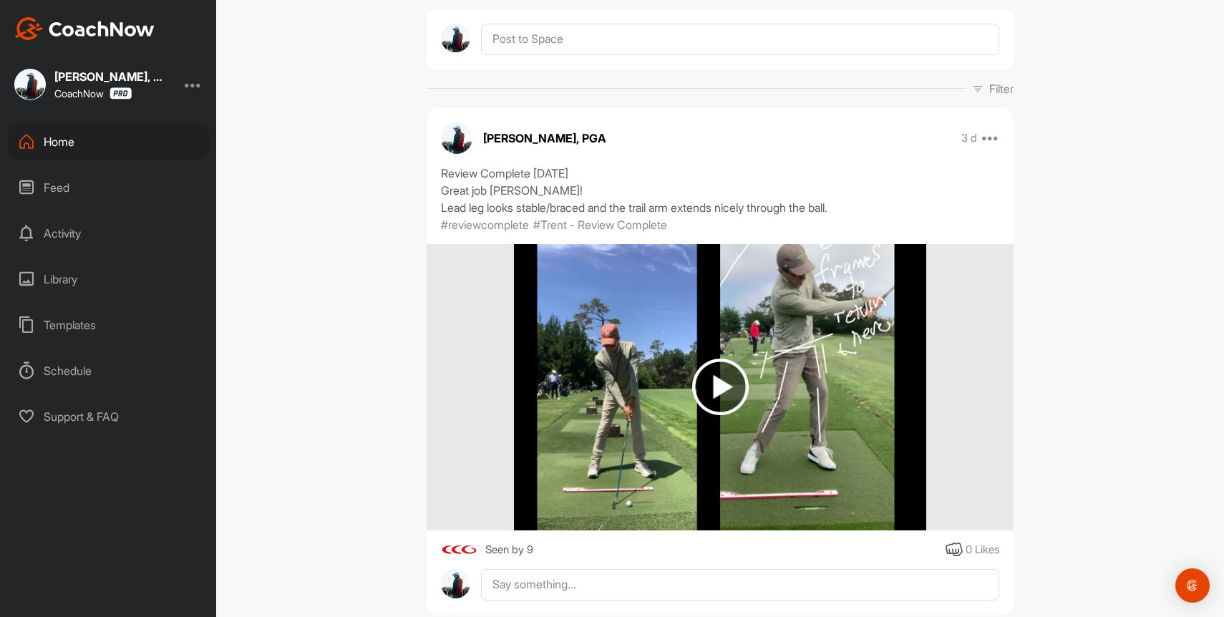
click at [705, 363] on img at bounding box center [720, 386] width 57 height 57
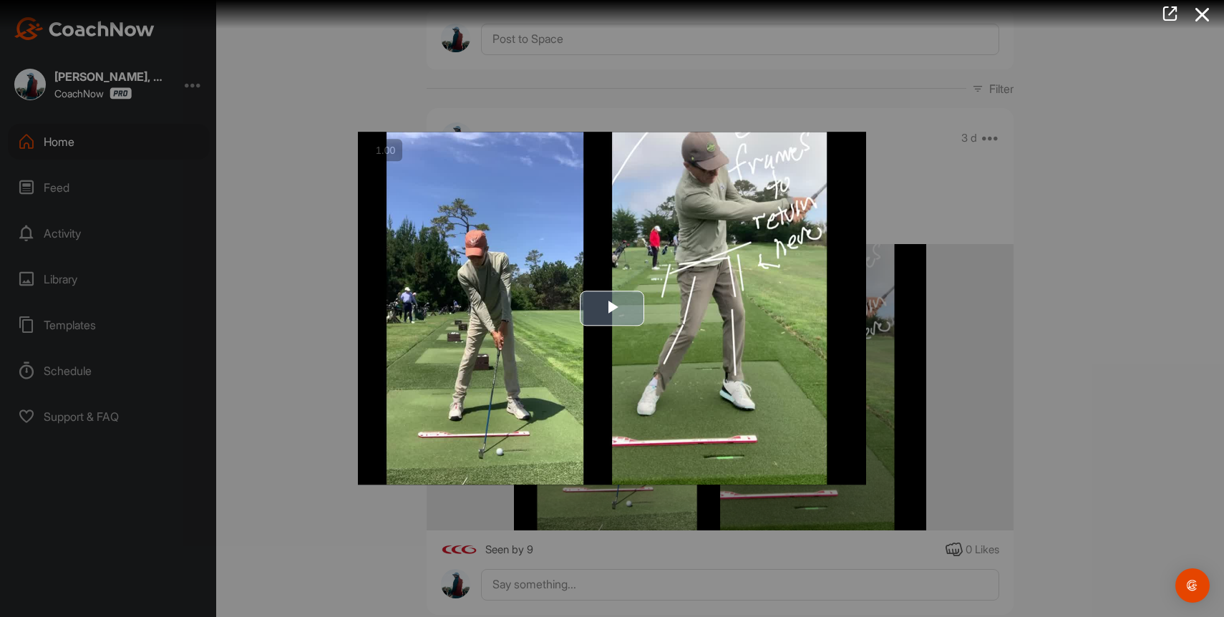
click at [612, 308] on span "Video Player" at bounding box center [612, 308] width 0 height 0
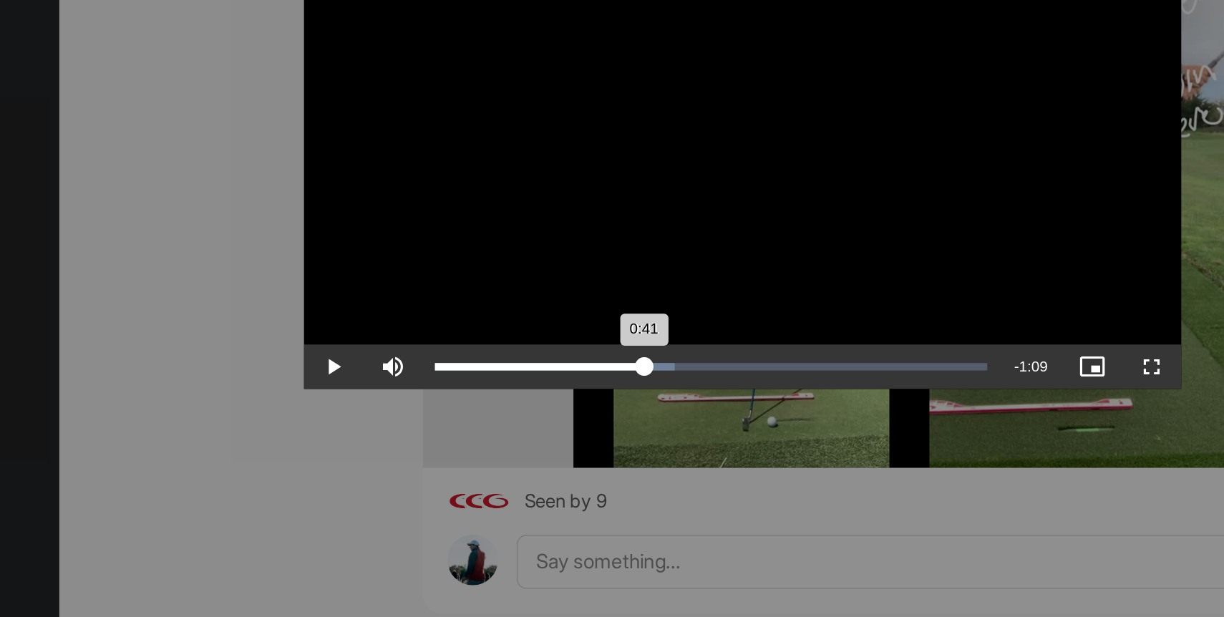
click at [555, 473] on div "Loaded : 43.53% 0:41 0:41" at bounding box center [594, 472] width 320 height 4
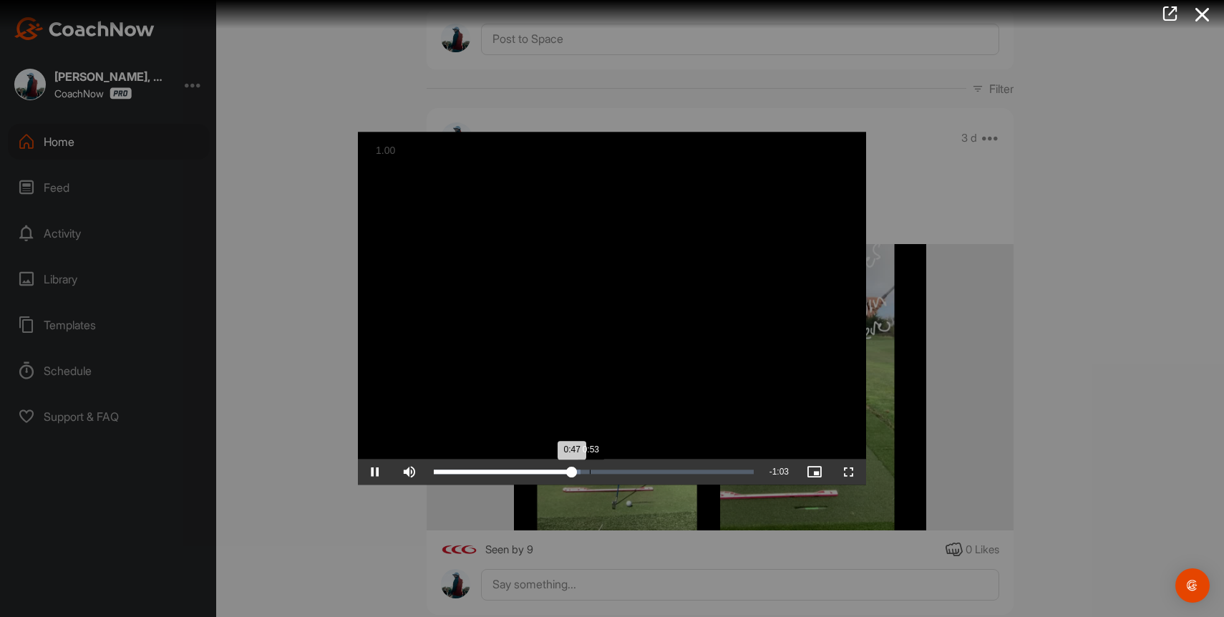
click at [589, 469] on div "Loaded : 45.95% 0:53 0:47" at bounding box center [593, 472] width 334 height 26
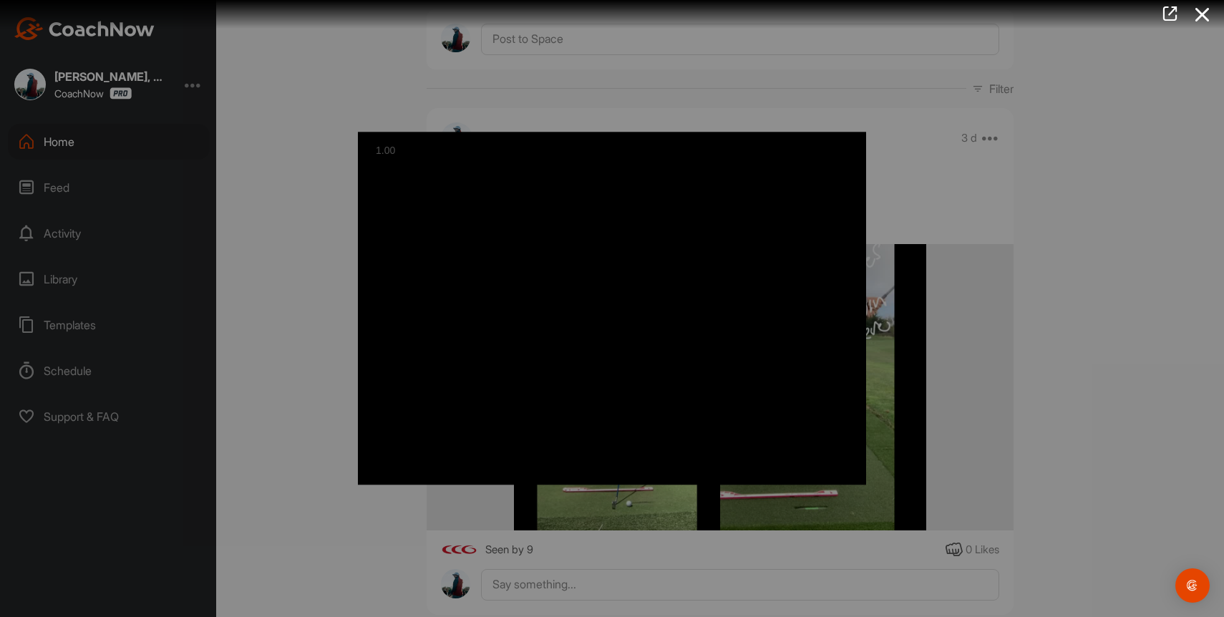
click at [1037, 267] on div at bounding box center [612, 308] width 1224 height 617
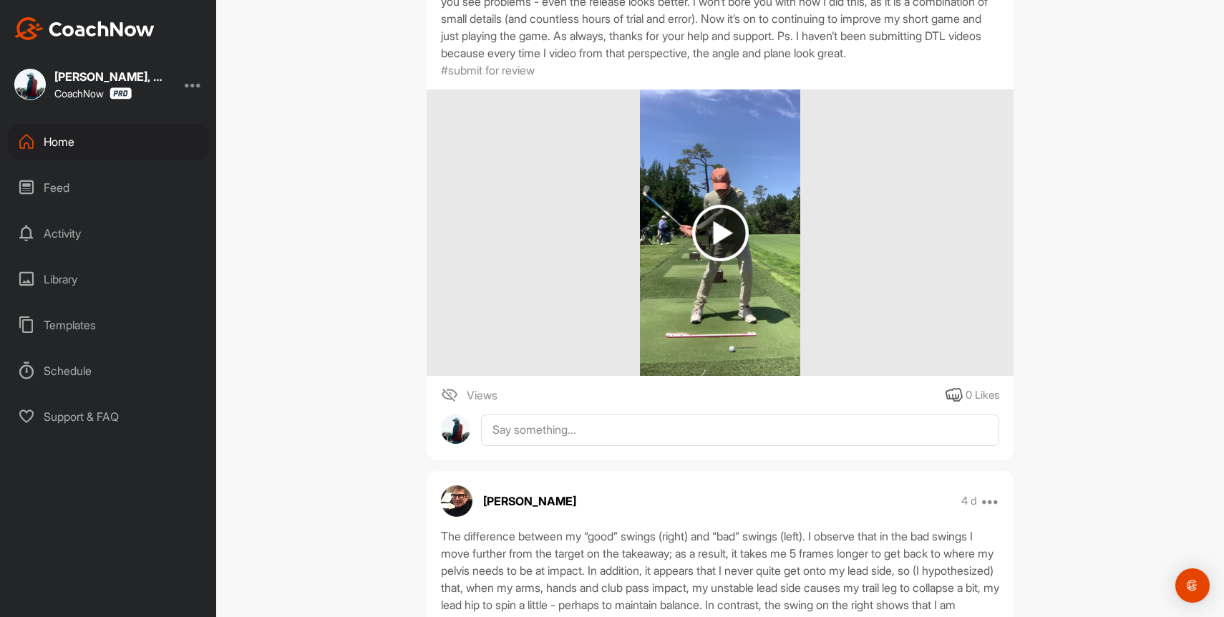
scroll to position [1120, 0]
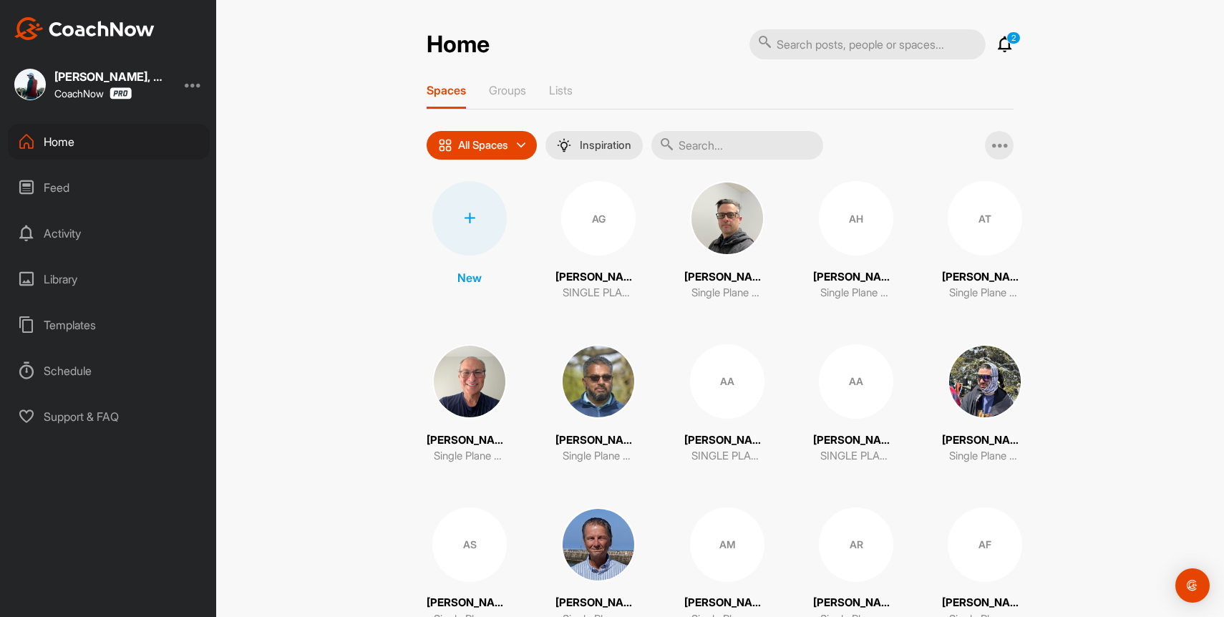
click at [1003, 44] on icon at bounding box center [1004, 44] width 17 height 17
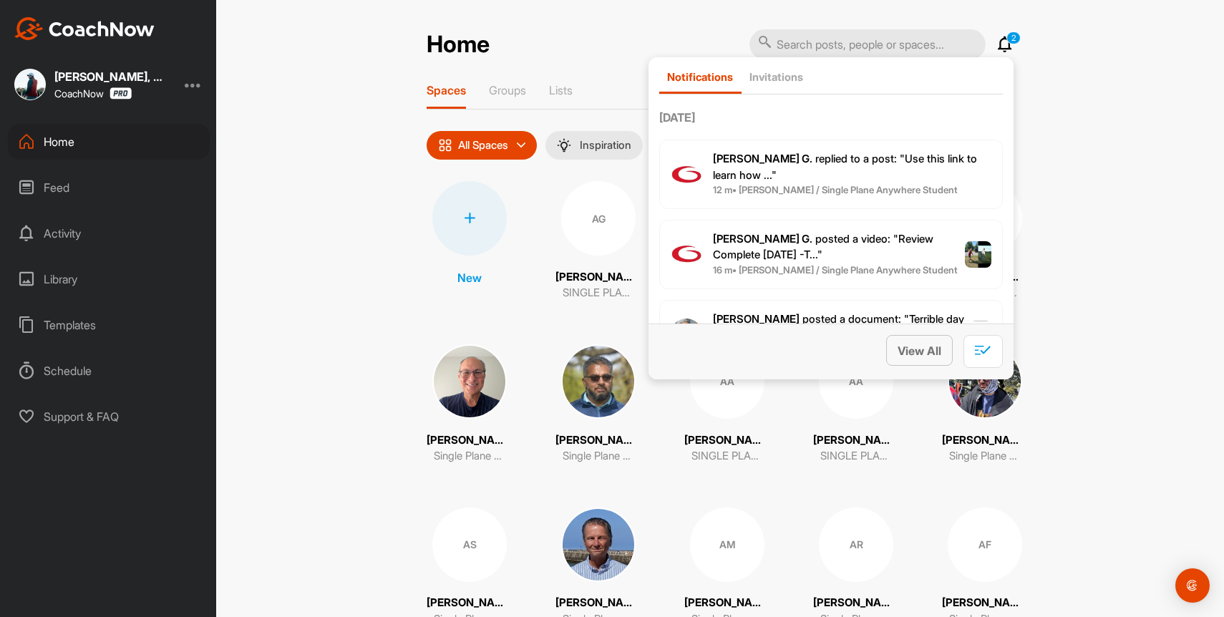
click at [911, 356] on span "View All" at bounding box center [919, 350] width 44 height 14
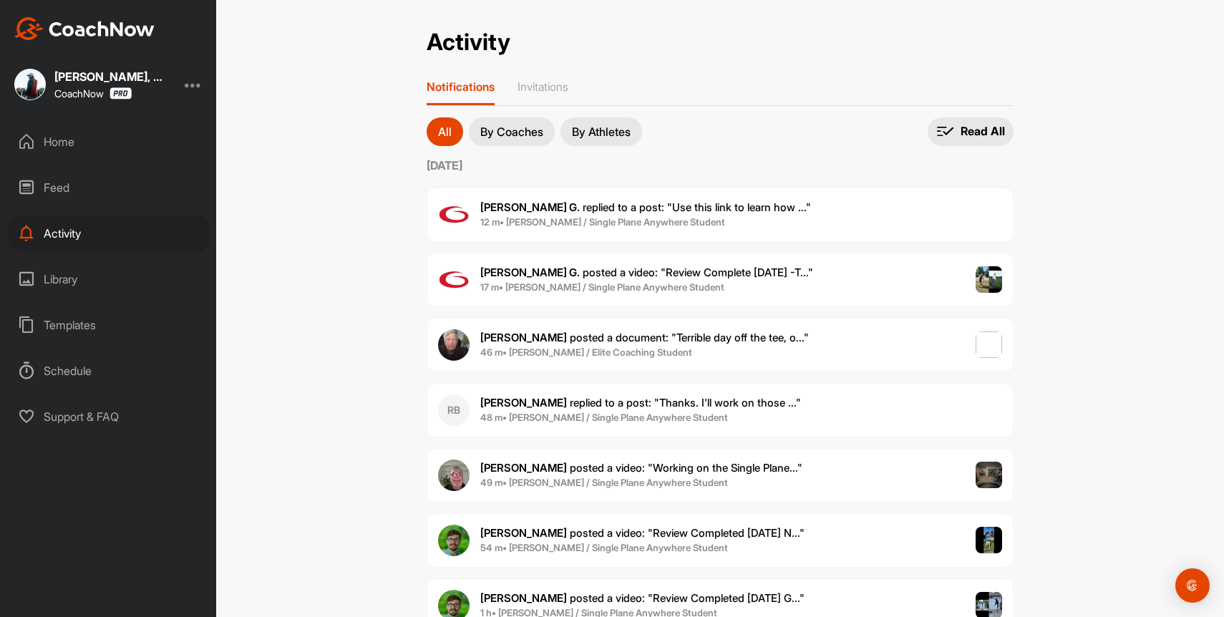
click at [58, 148] on div "Home" at bounding box center [109, 142] width 202 height 36
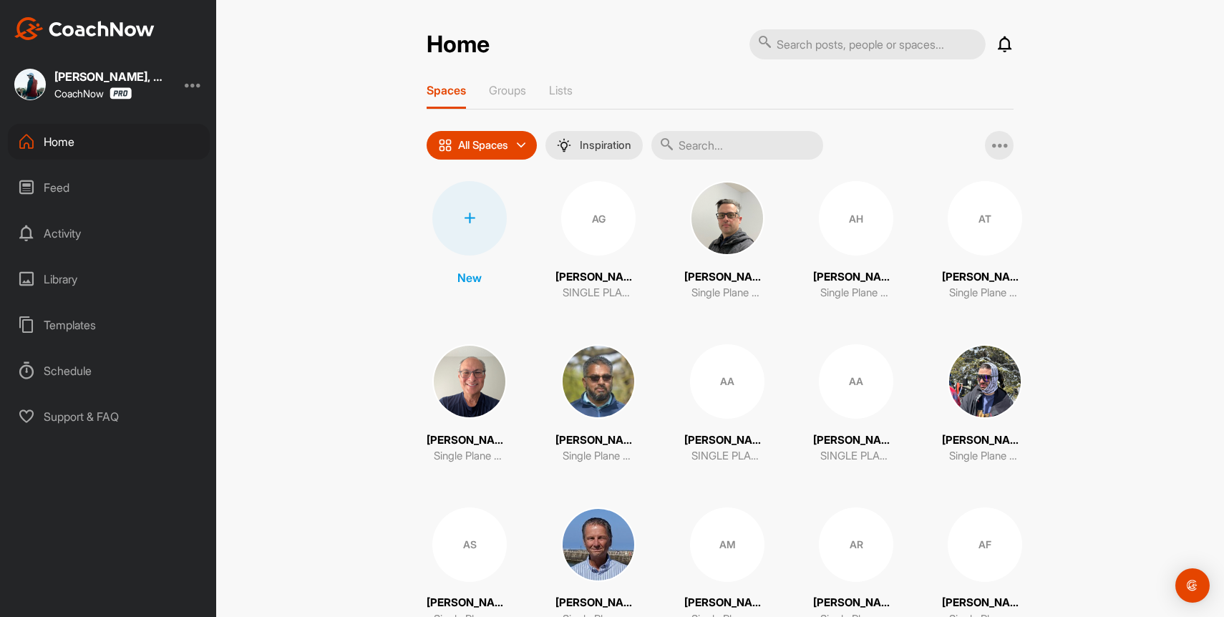
click at [755, 159] on input "text" at bounding box center [737, 145] width 172 height 29
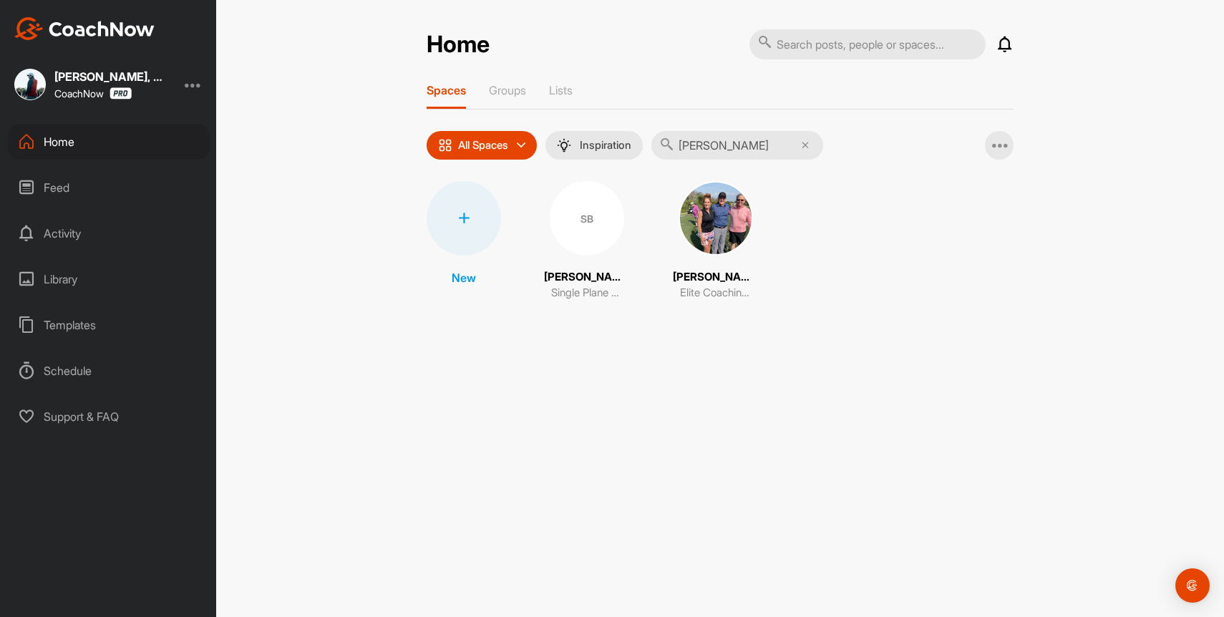
type input "[PERSON_NAME]"
click at [715, 232] on img at bounding box center [715, 218] width 74 height 74
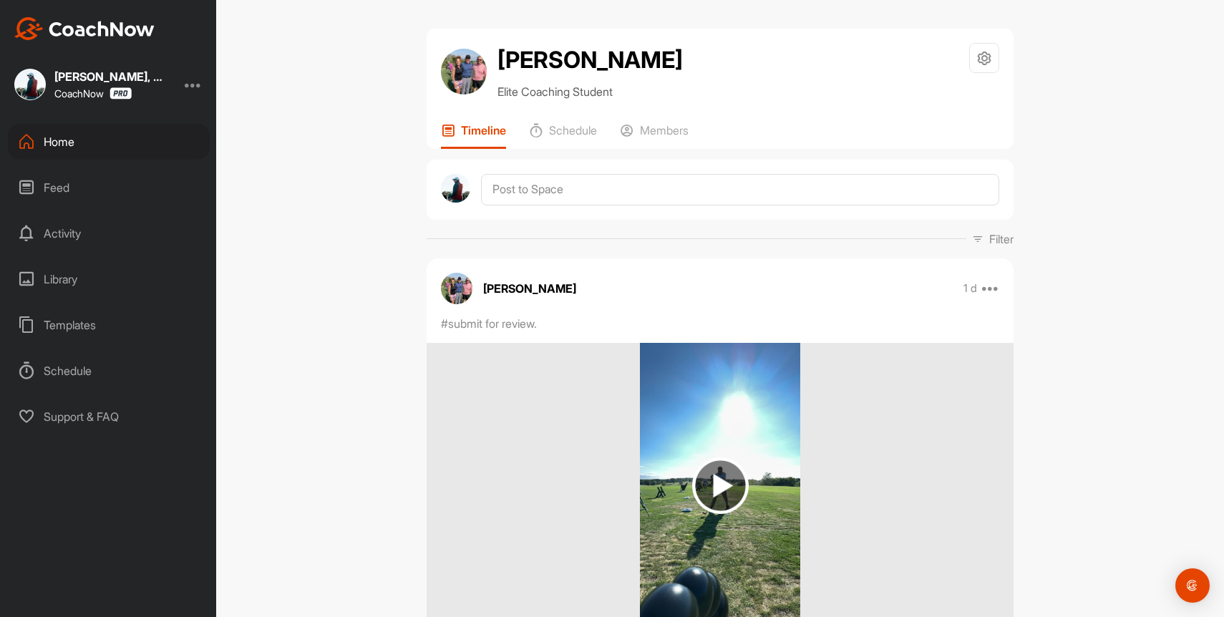
click at [61, 140] on div "Home" at bounding box center [109, 142] width 202 height 36
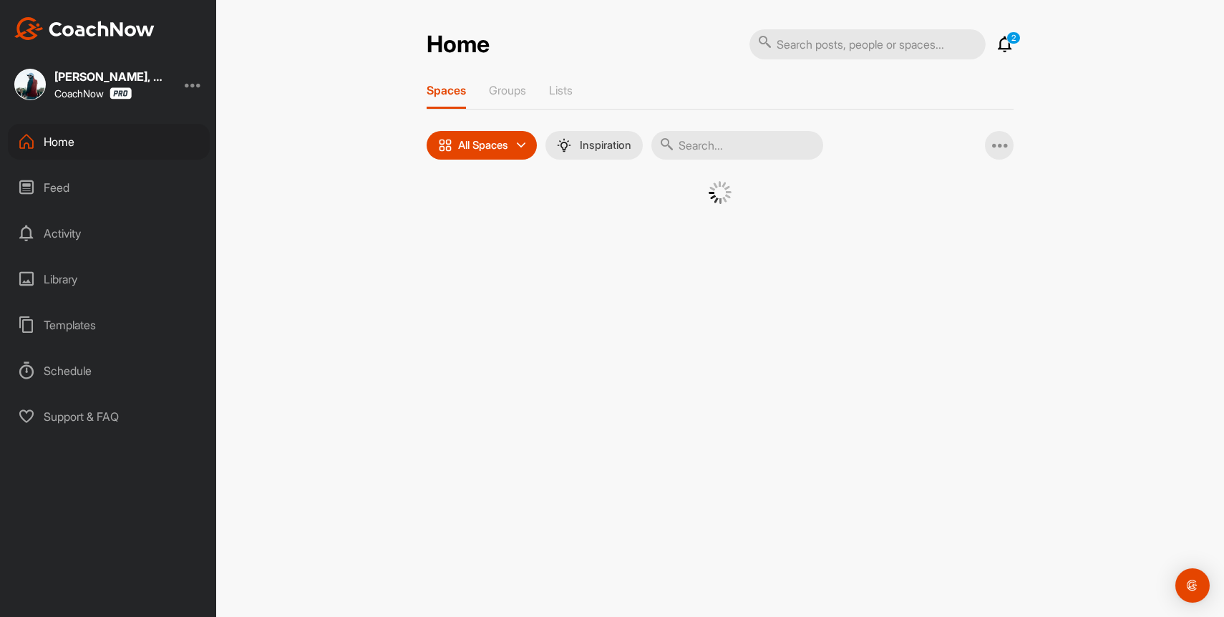
click at [721, 157] on input "text" at bounding box center [737, 145] width 172 height 29
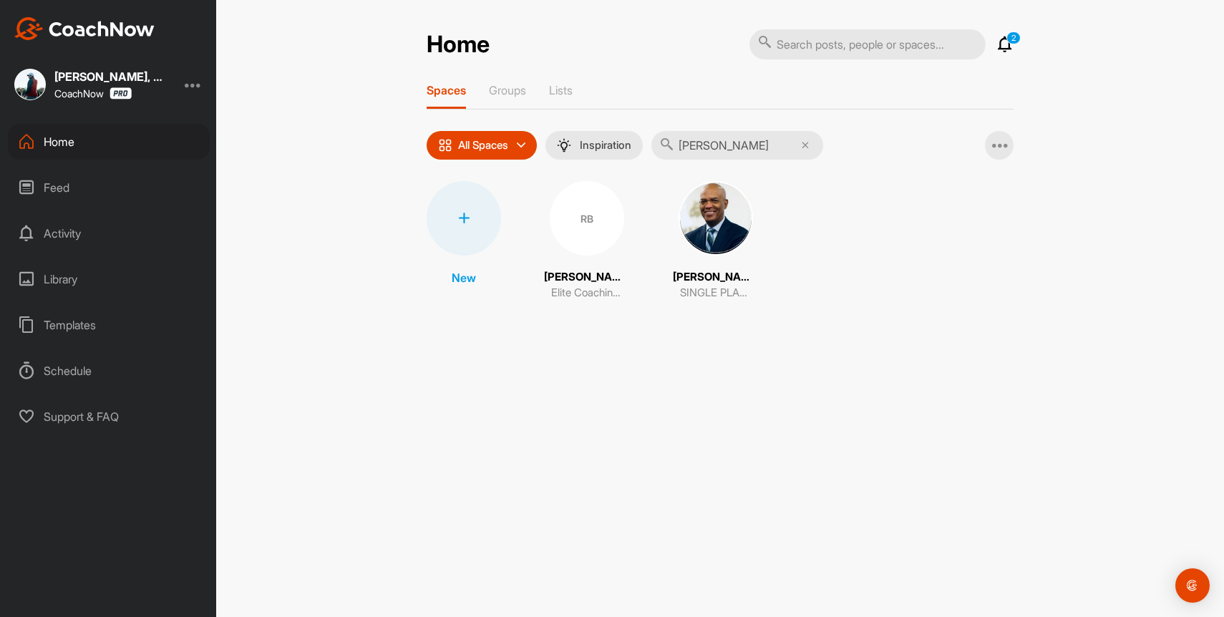
type input "rory"
click at [582, 220] on div "RB" at bounding box center [587, 218] width 74 height 74
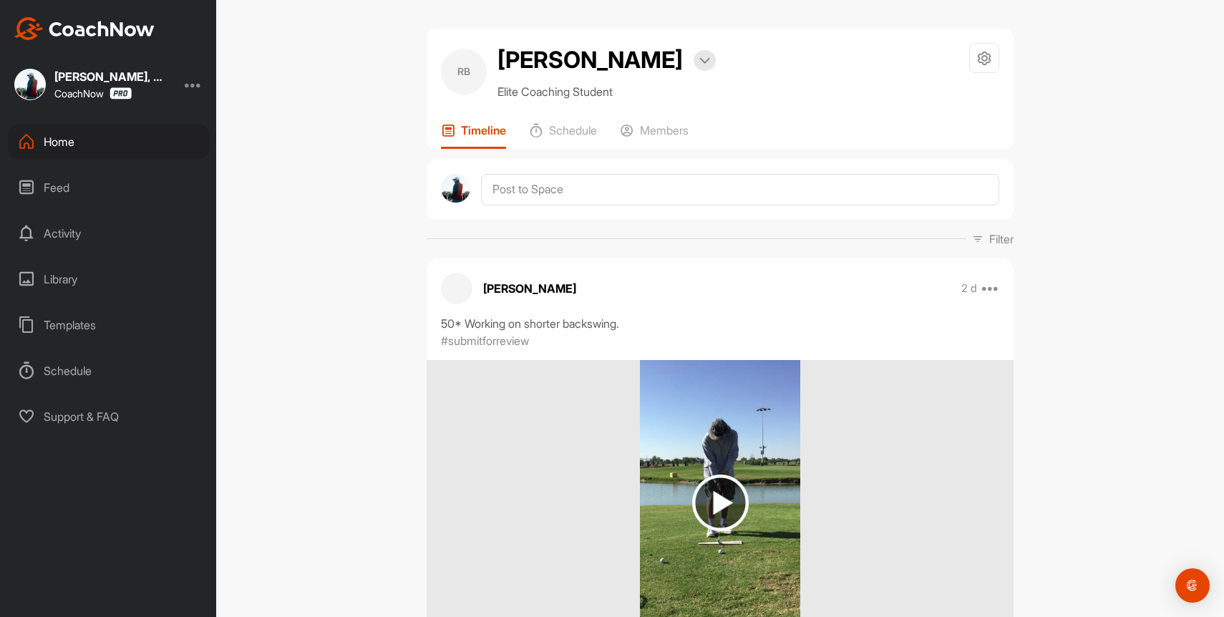
click at [511, 290] on p "[PERSON_NAME]" at bounding box center [529, 288] width 93 height 17
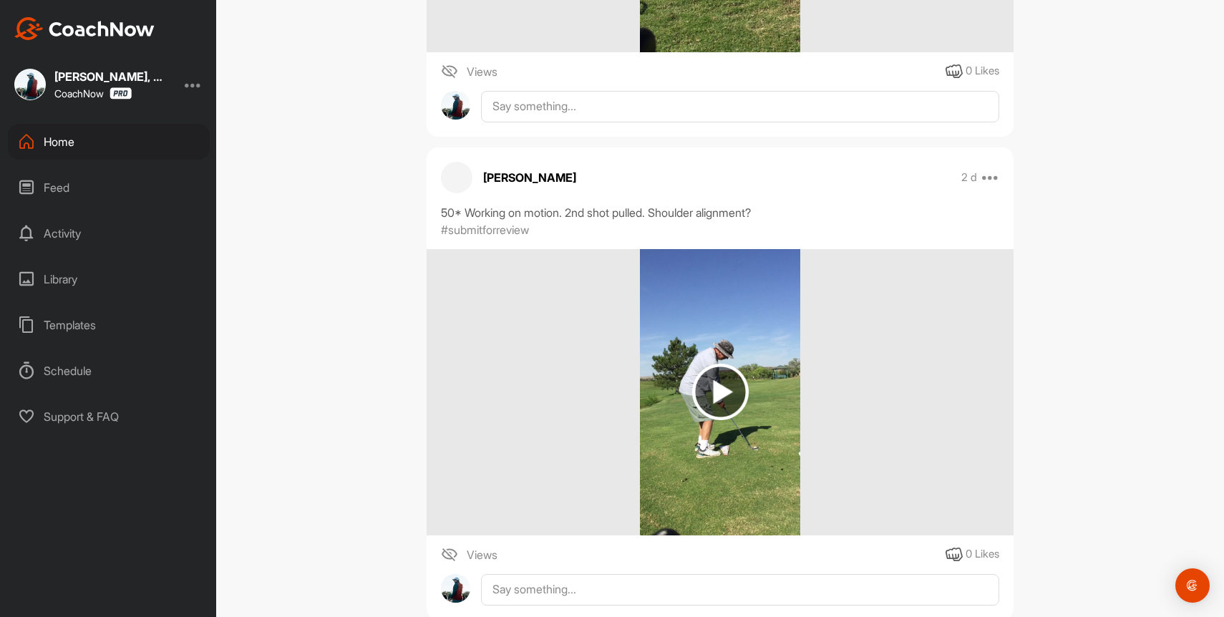
scroll to position [604, 0]
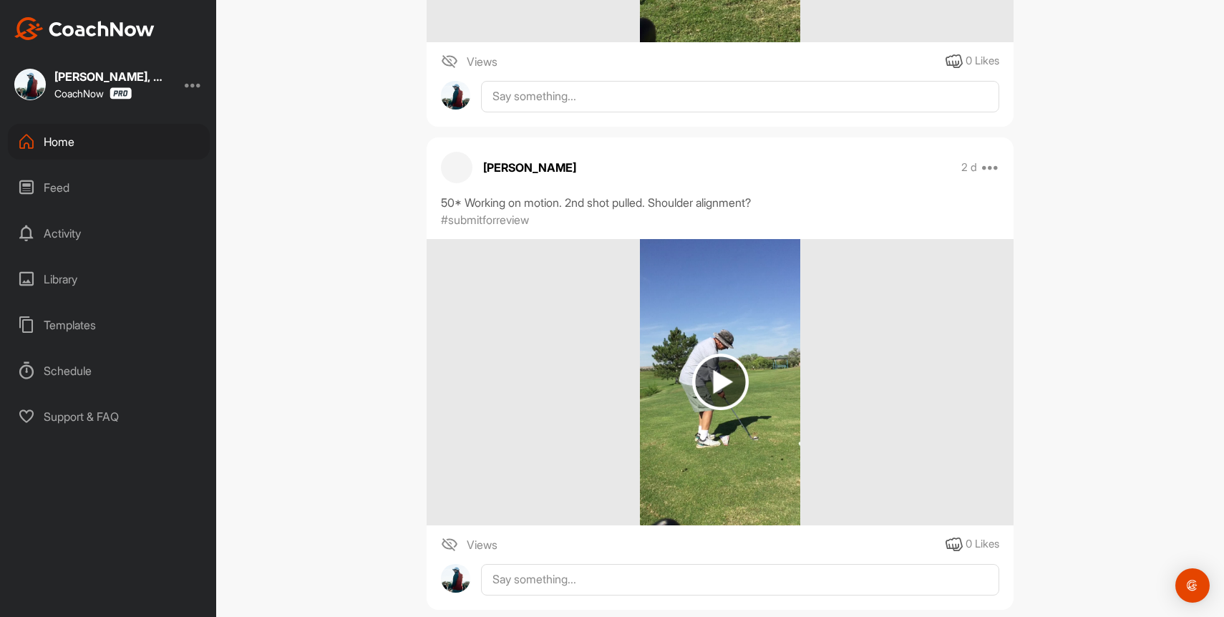
click at [508, 167] on p "[PERSON_NAME]" at bounding box center [529, 167] width 93 height 17
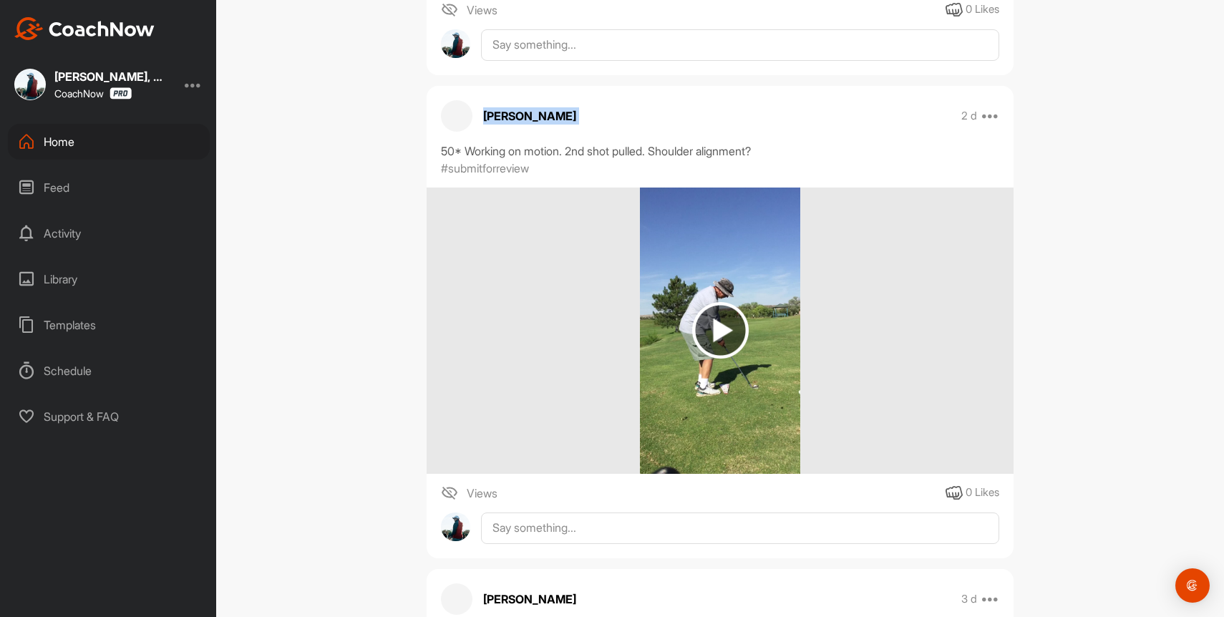
scroll to position [36, 0]
